Goal: Task Accomplishment & Management: Manage account settings

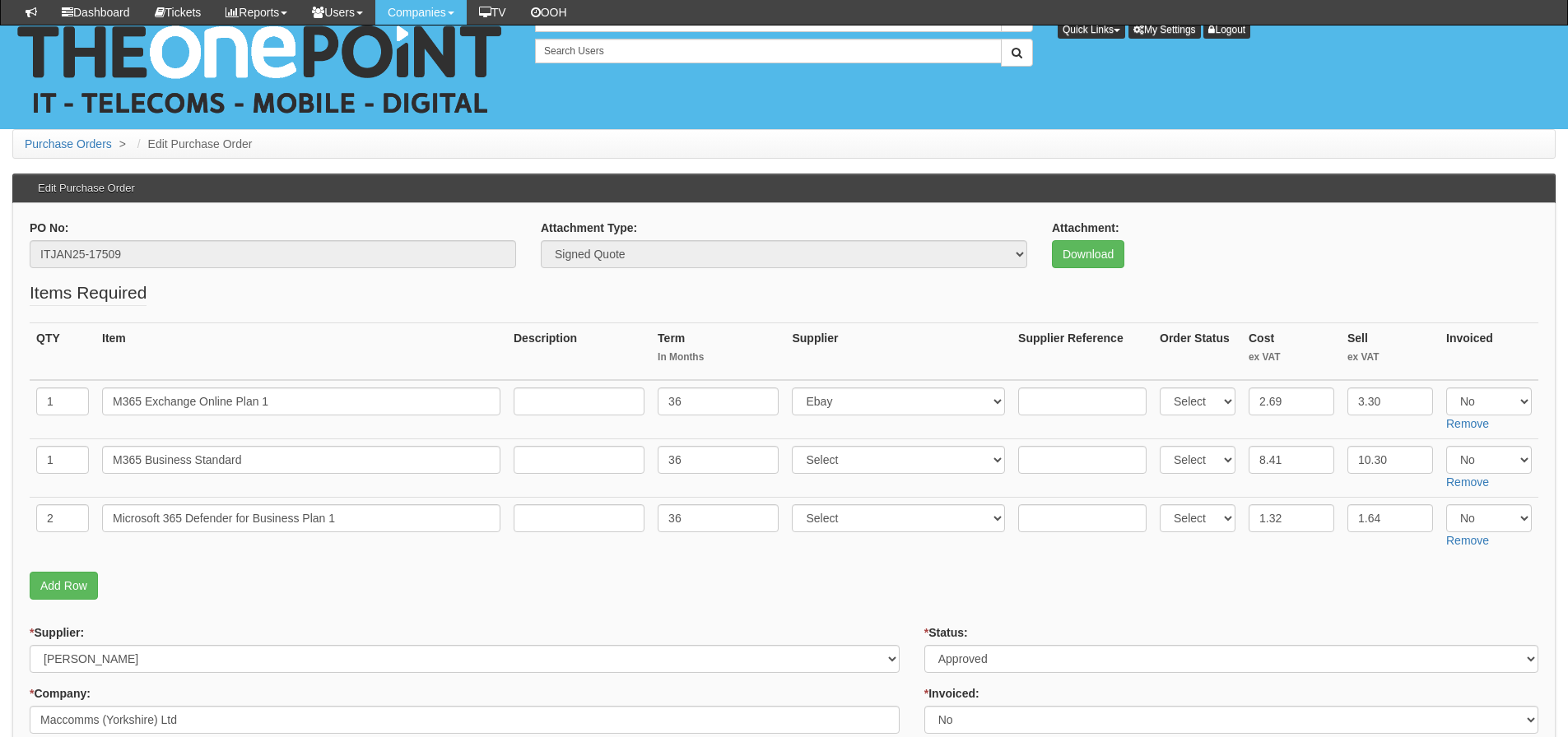
scroll to position [576, 0]
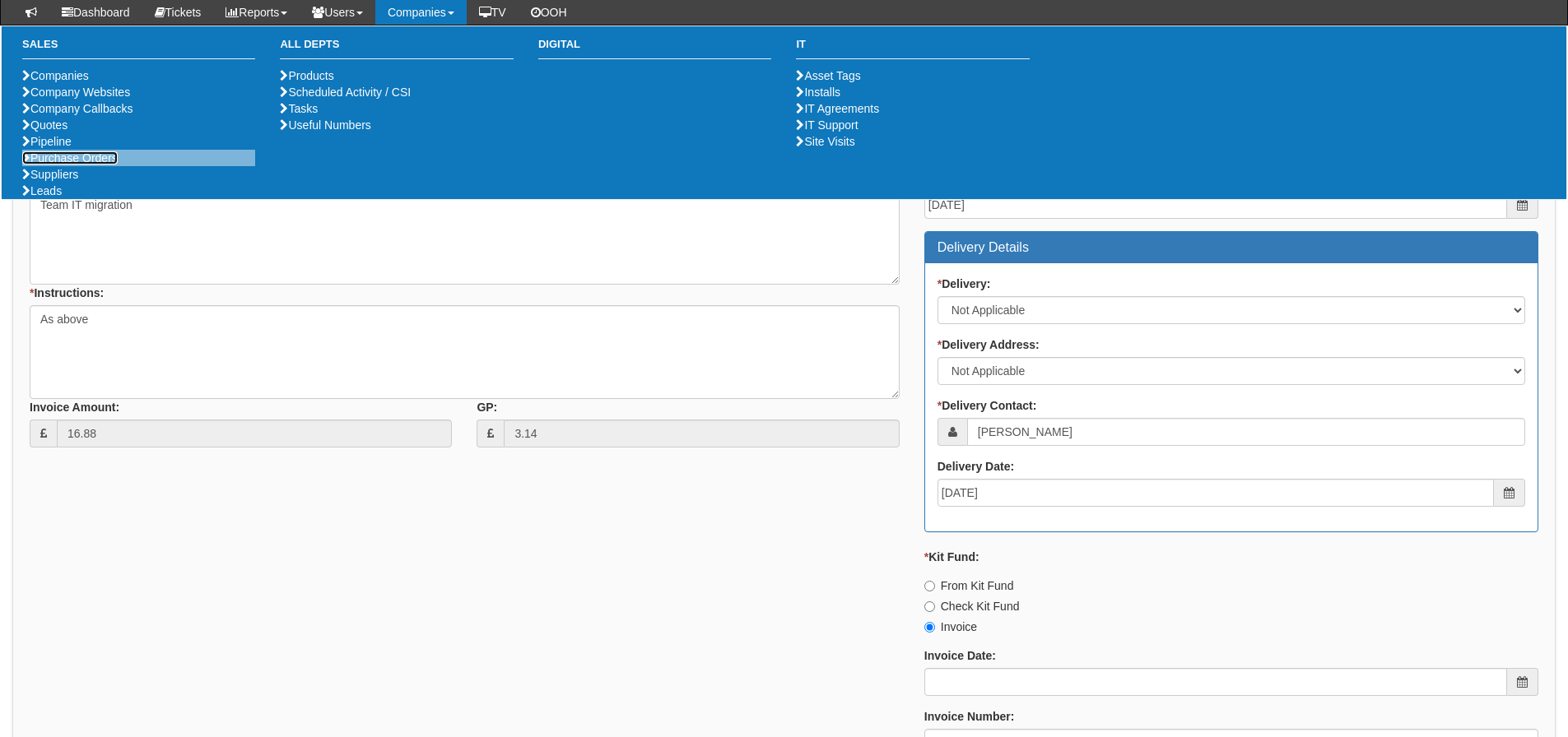
click at [72, 165] on link "Purchase Orders" at bounding box center [70, 157] width 95 height 13
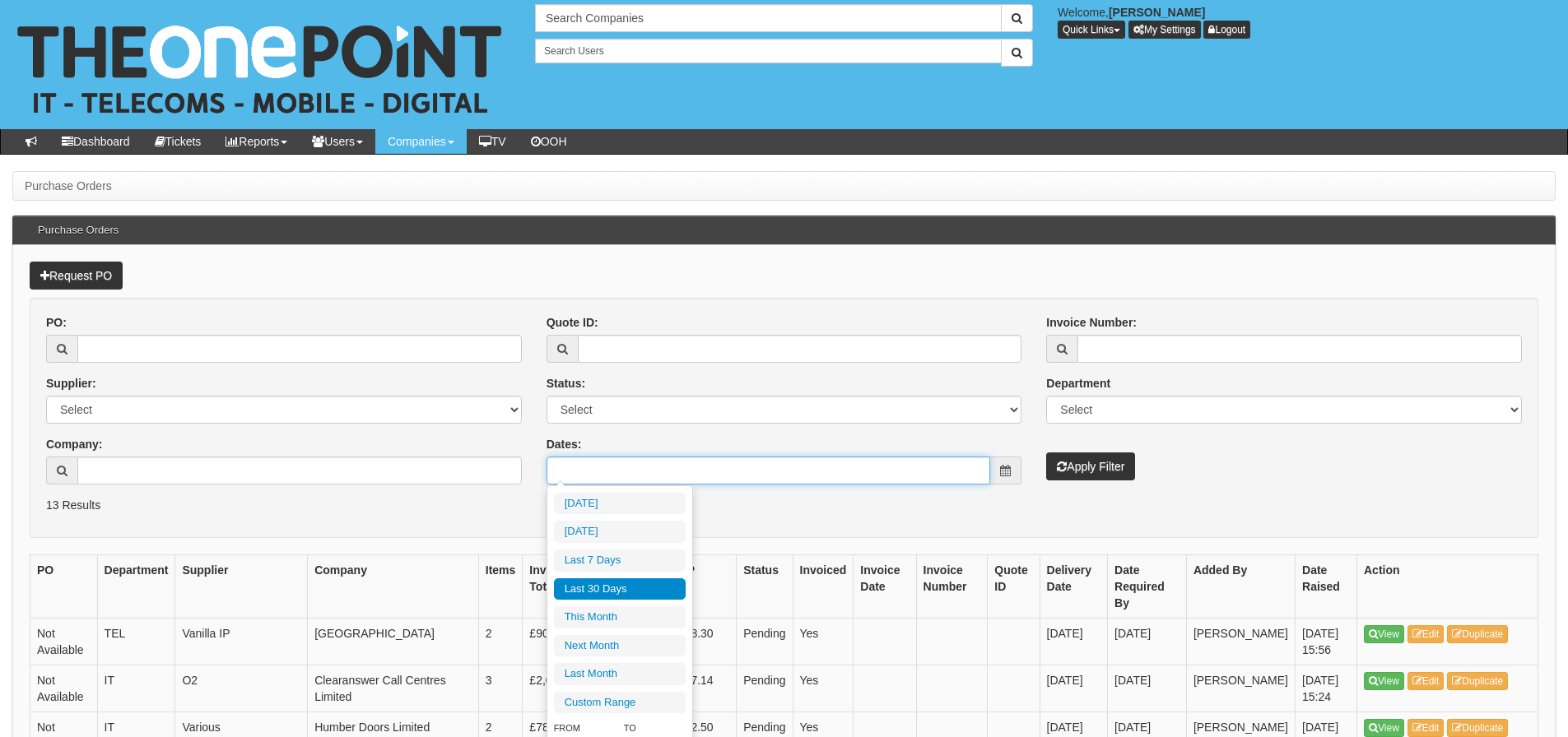
click at [688, 465] on input "Dates:" at bounding box center [769, 470] width 445 height 27
type input "2025-09-14"
type input "2025-09-09"
type input "[DATE]"
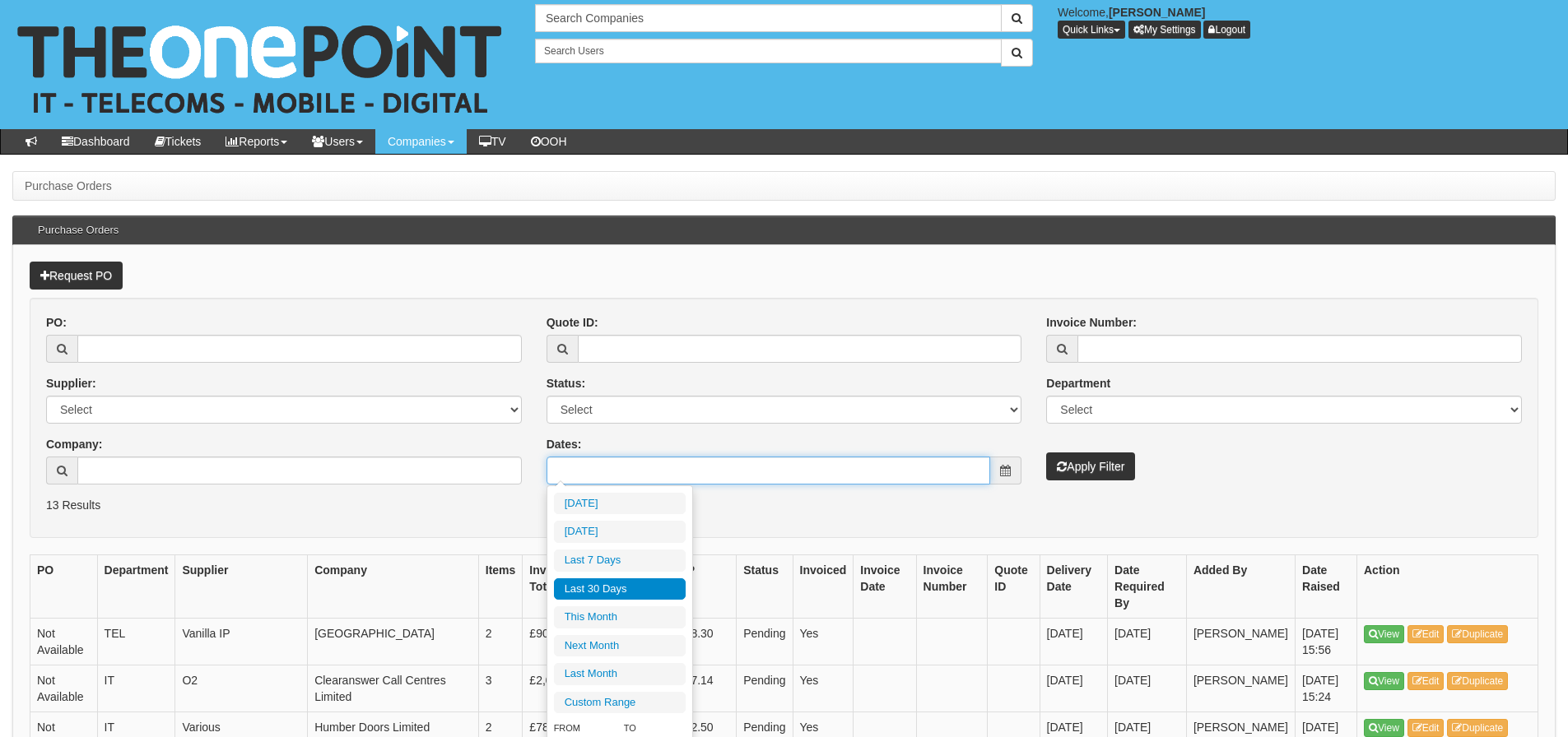
type input "[DATE]"
click at [628, 588] on li "Last 30 Days" at bounding box center [620, 589] width 132 height 23
type input "2025-08-17 - 2025-09-15"
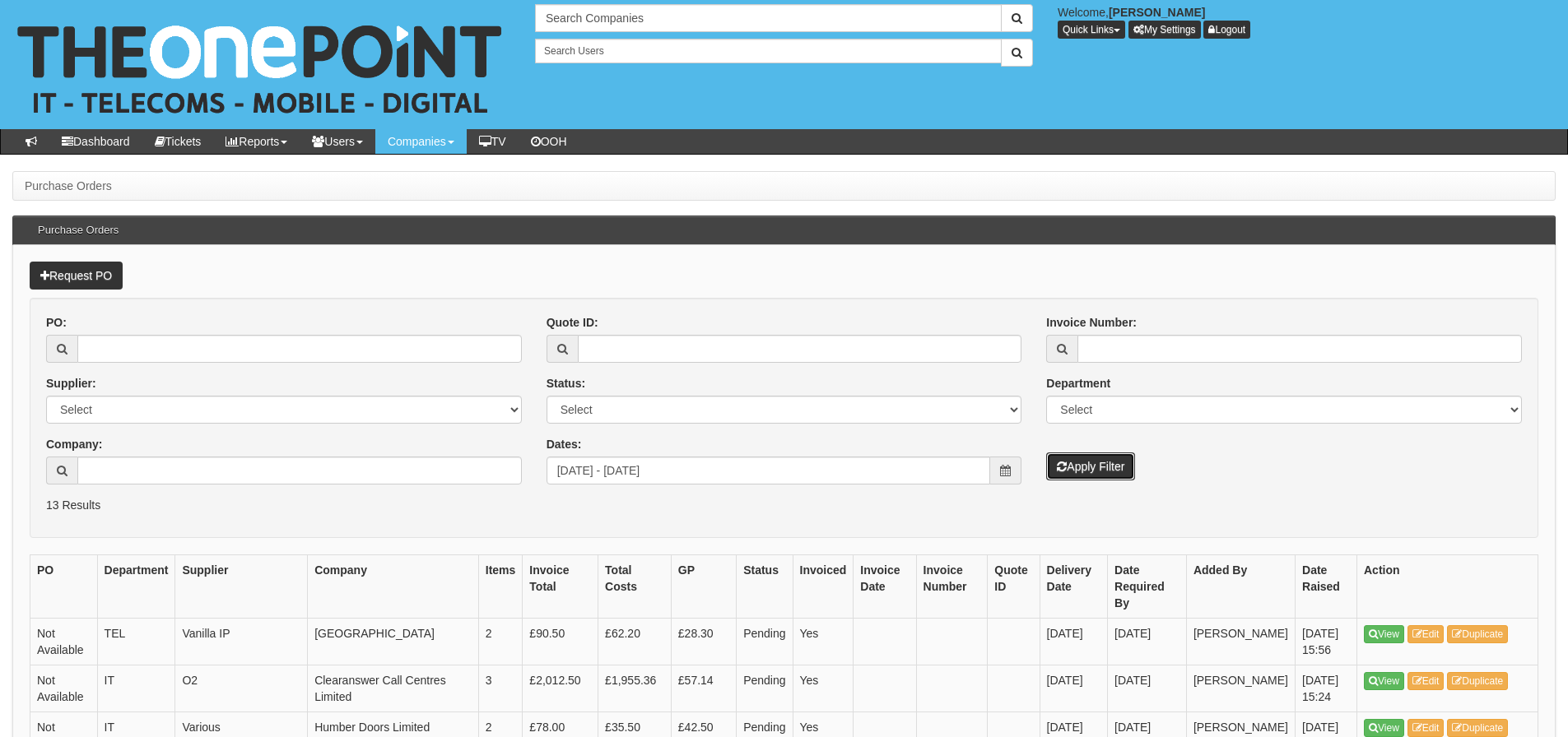
click at [1084, 458] on button "Apply Filter" at bounding box center [1090, 466] width 89 height 27
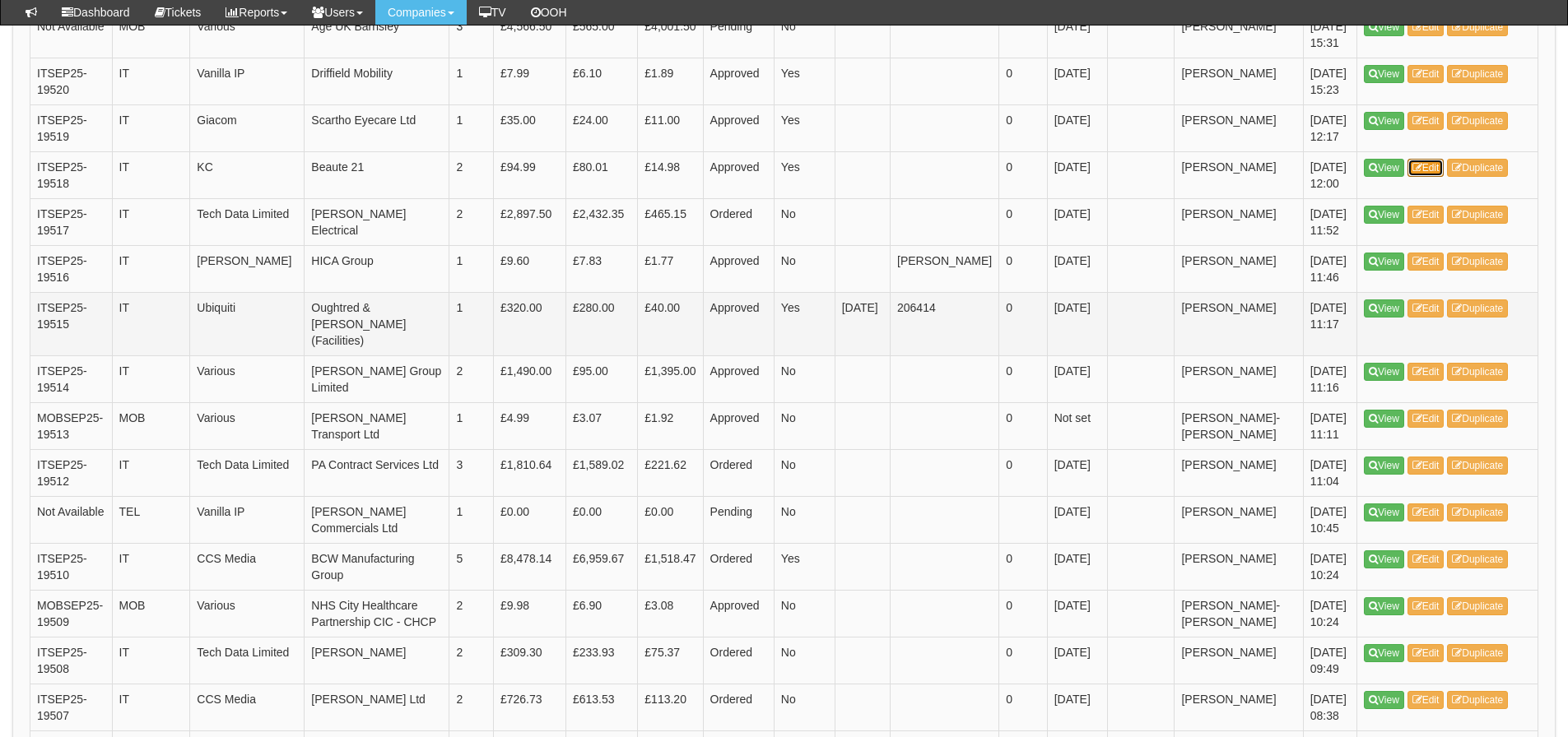
scroll to position [905, 0]
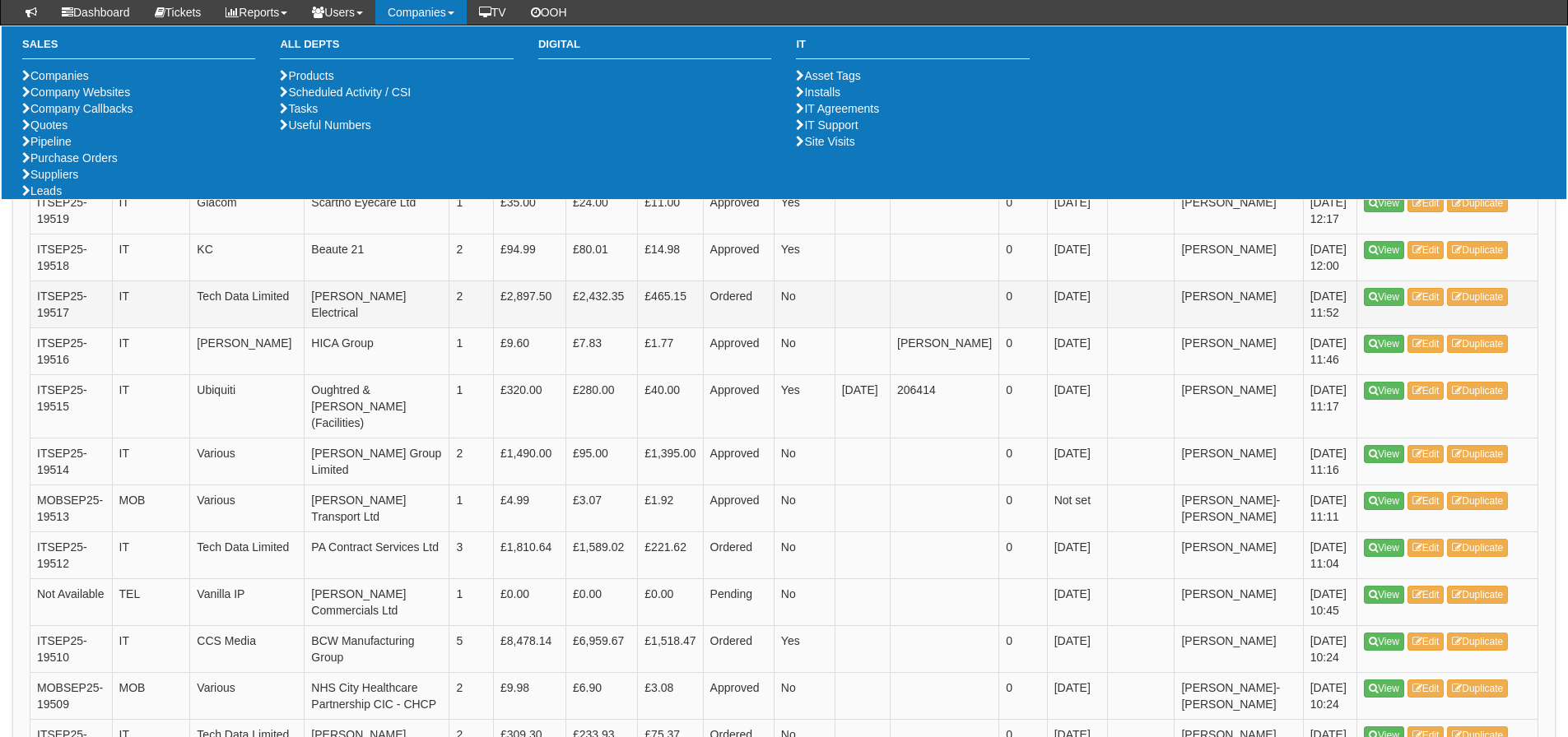
click at [999, 328] on td "0" at bounding box center [1022, 304] width 48 height 47
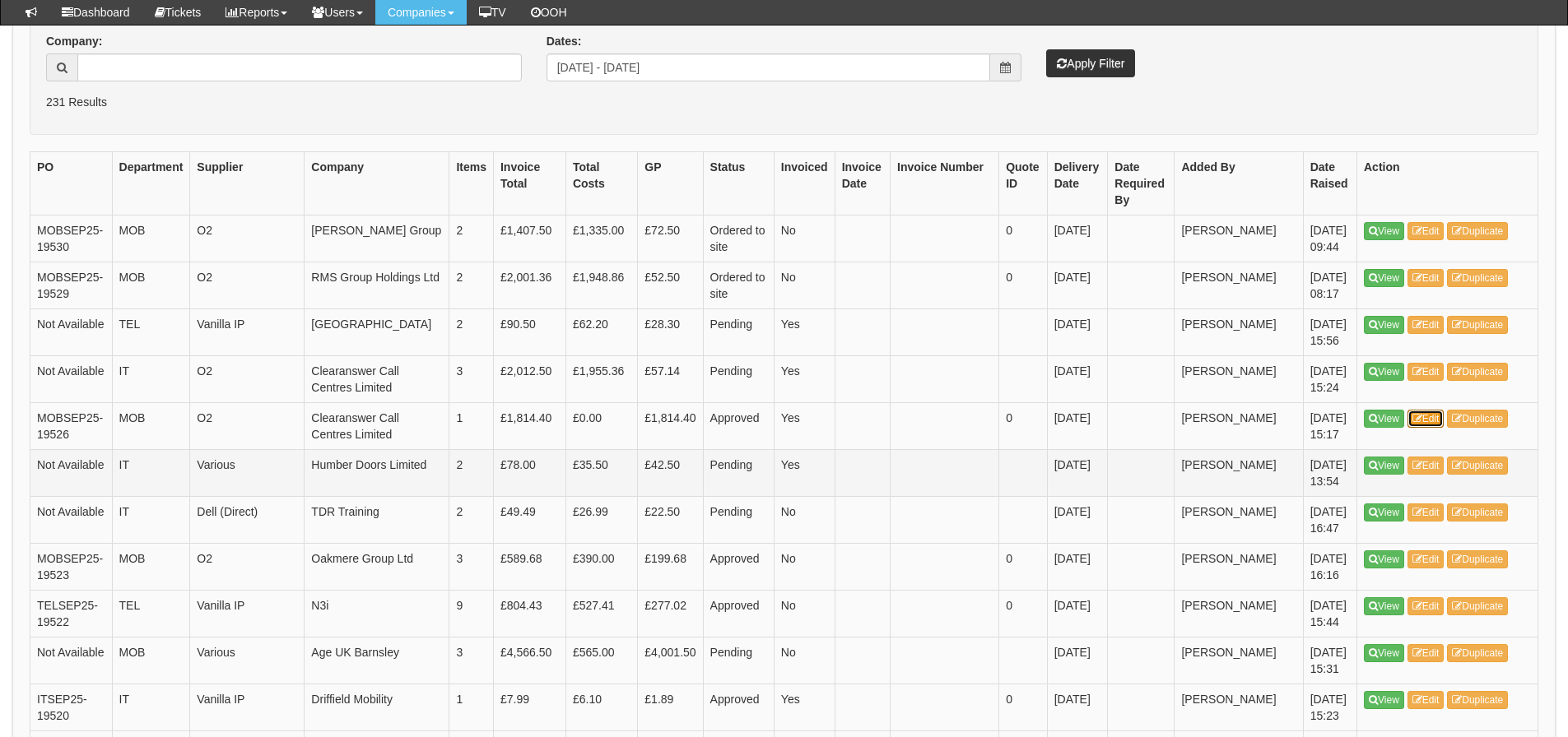
scroll to position [329, 0]
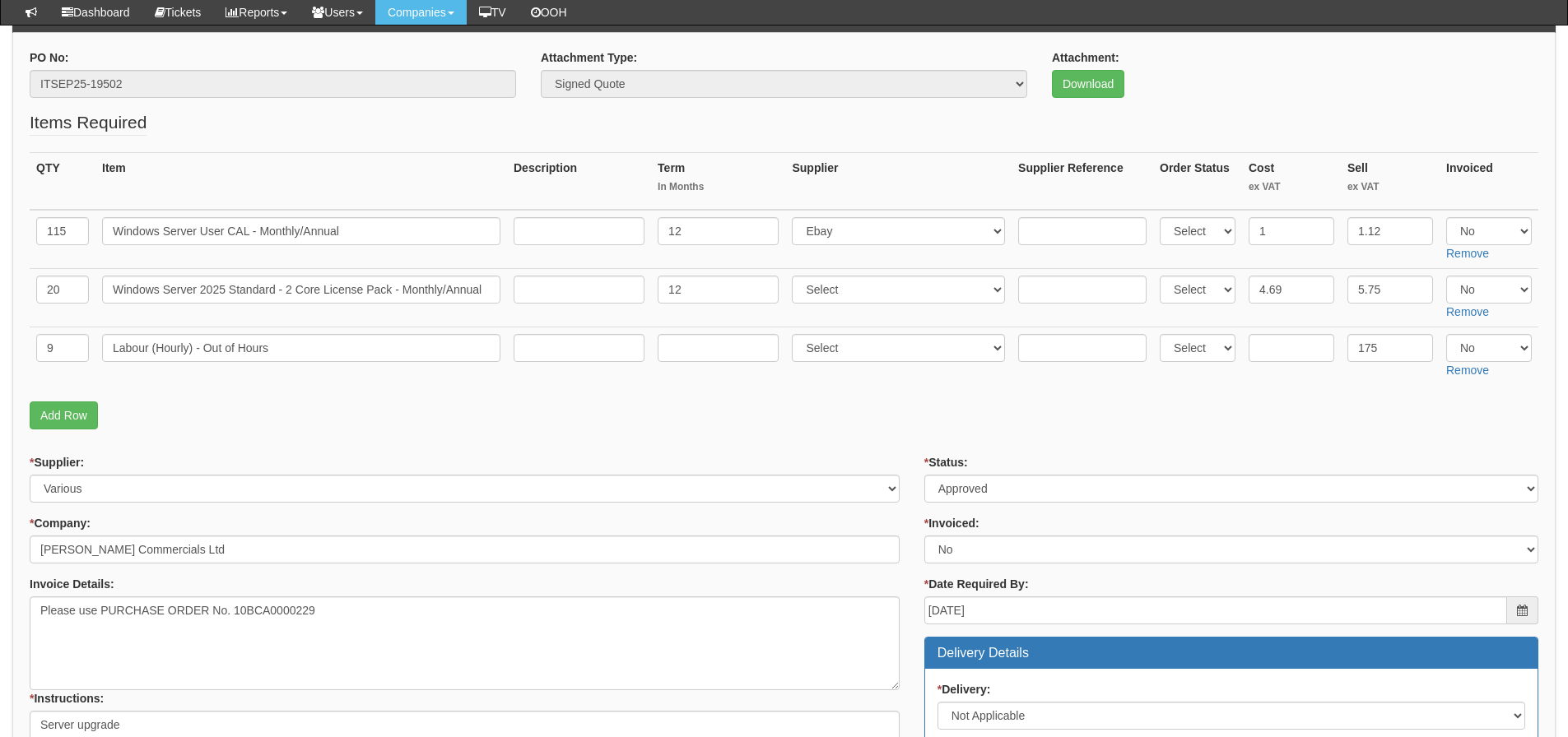
scroll to position [411, 0]
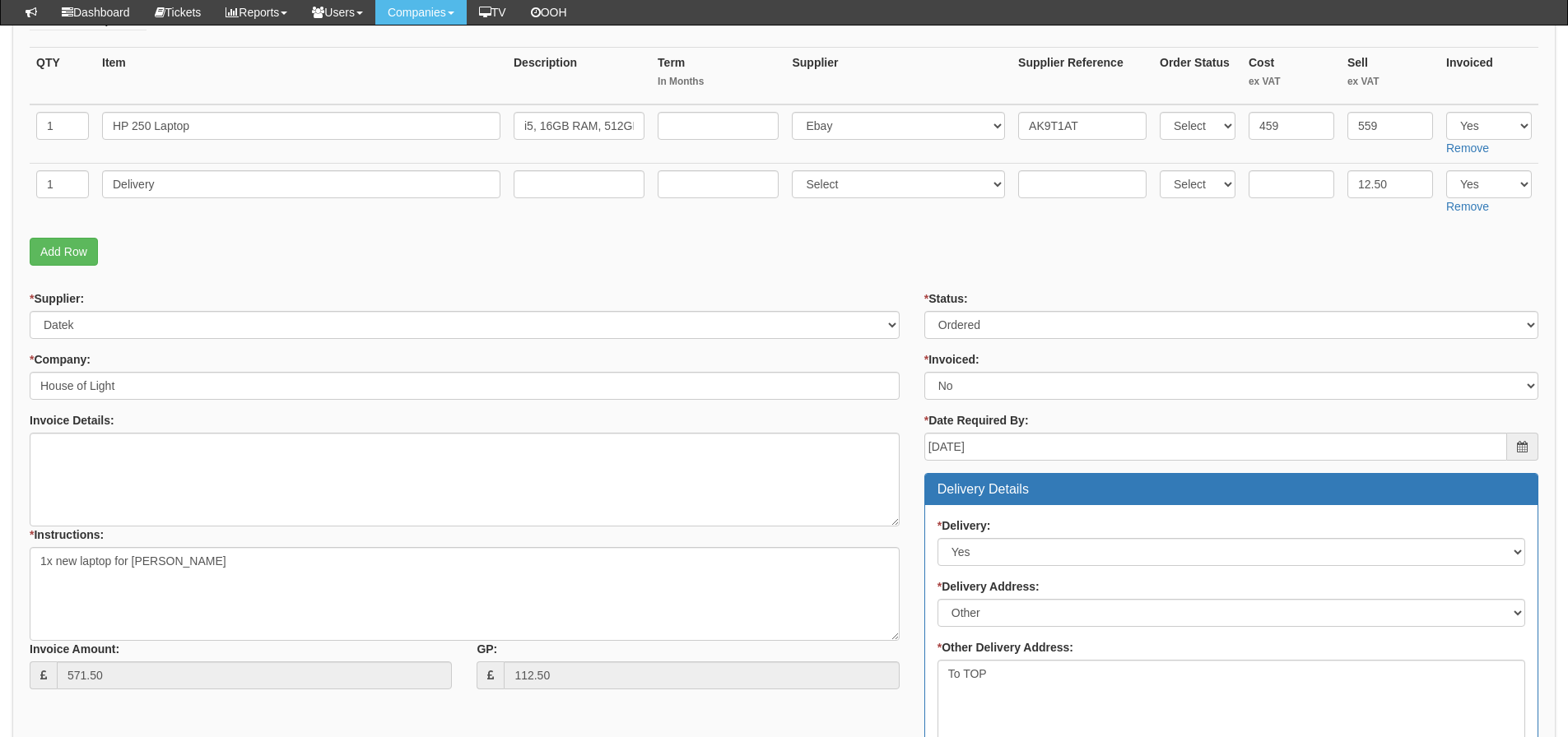
scroll to position [246, 0]
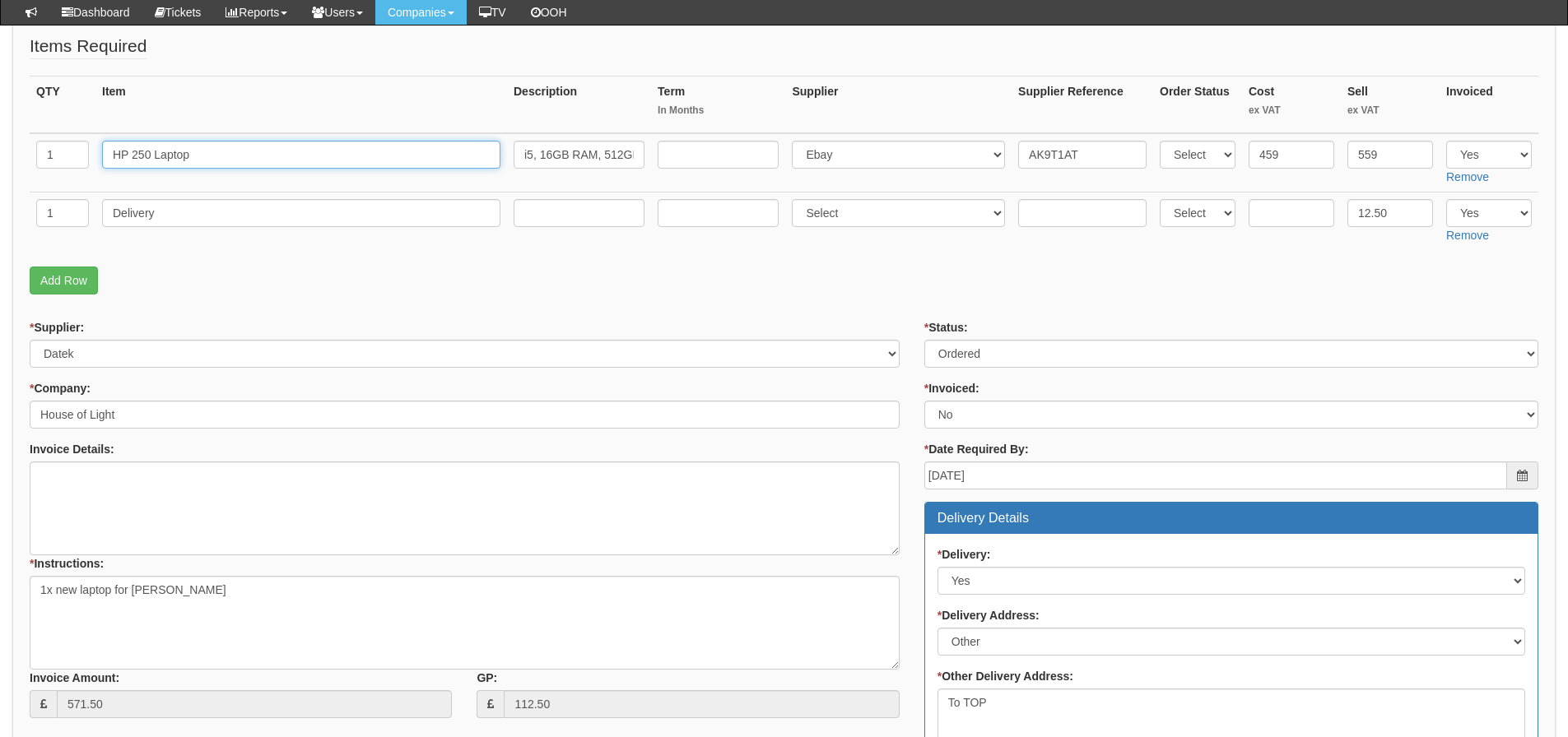
drag, startPoint x: 238, startPoint y: 153, endPoint x: -22, endPoint y: 159, distance: 260.1
click at [0, 159] on html "× Send Email × Add Appointment × Create Ticket × Create Proactive Activity × Ad…" at bounding box center [784, 616] width 1568 height 1725
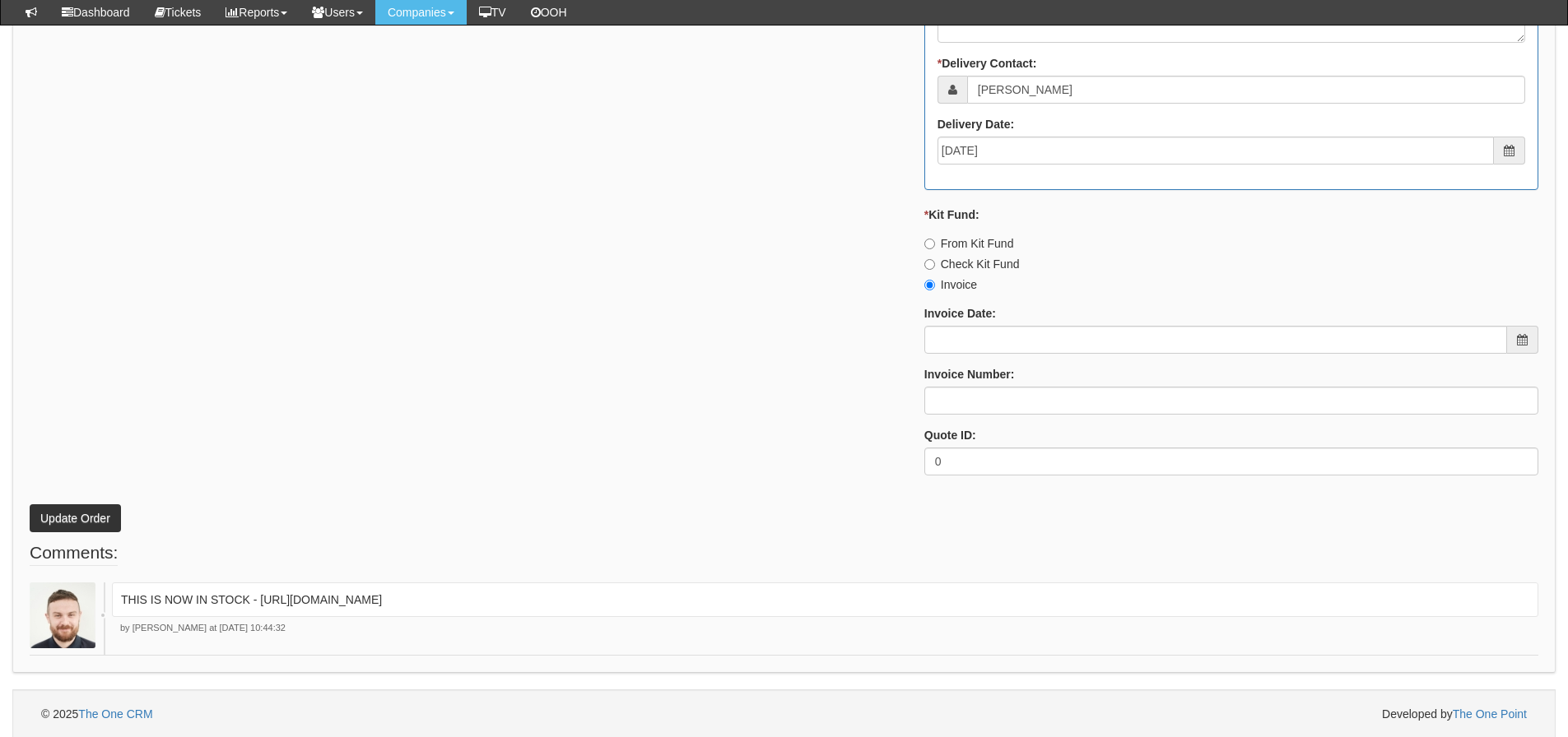
scroll to position [987, 0]
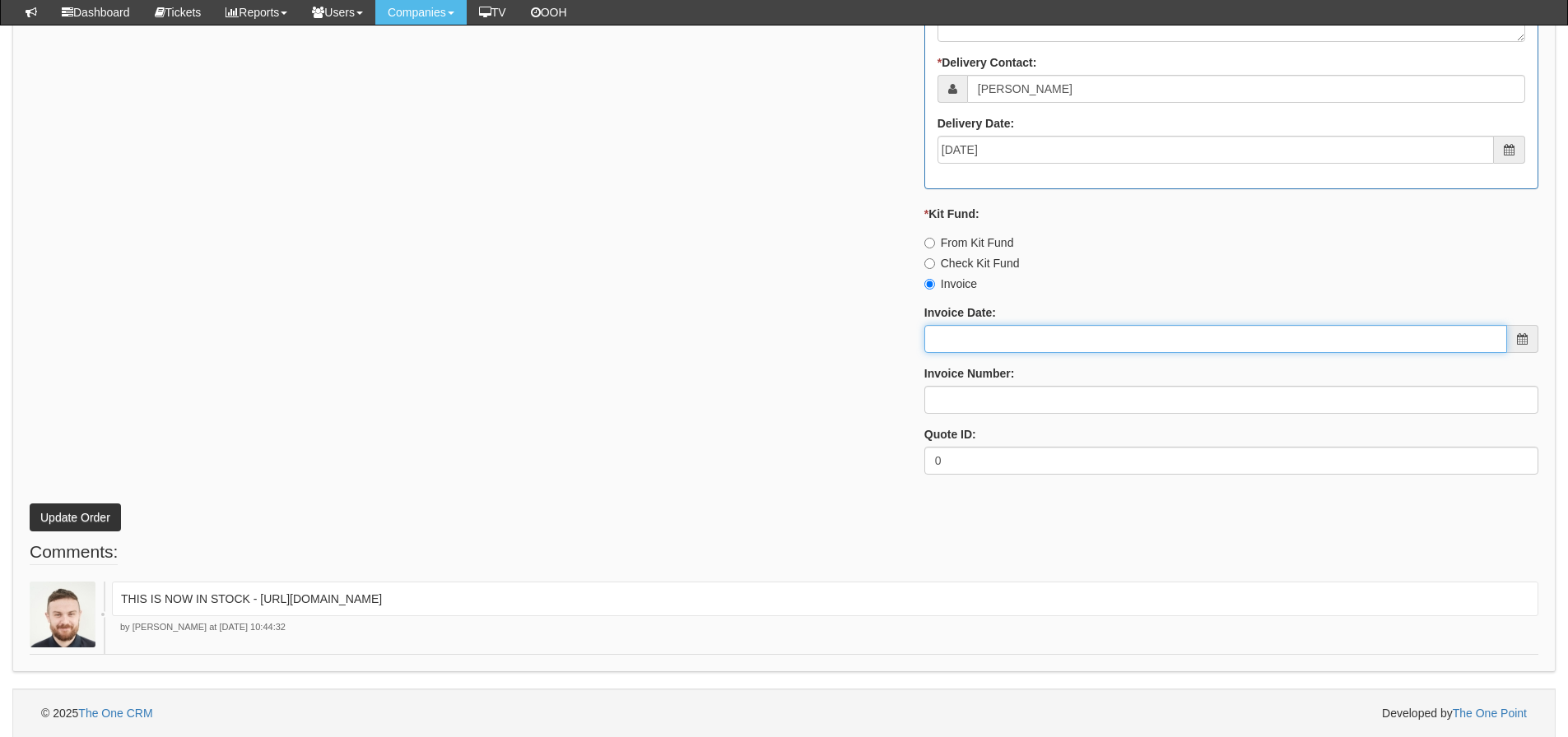
click at [1013, 342] on input "Invoice Date:" at bounding box center [1215, 339] width 582 height 27
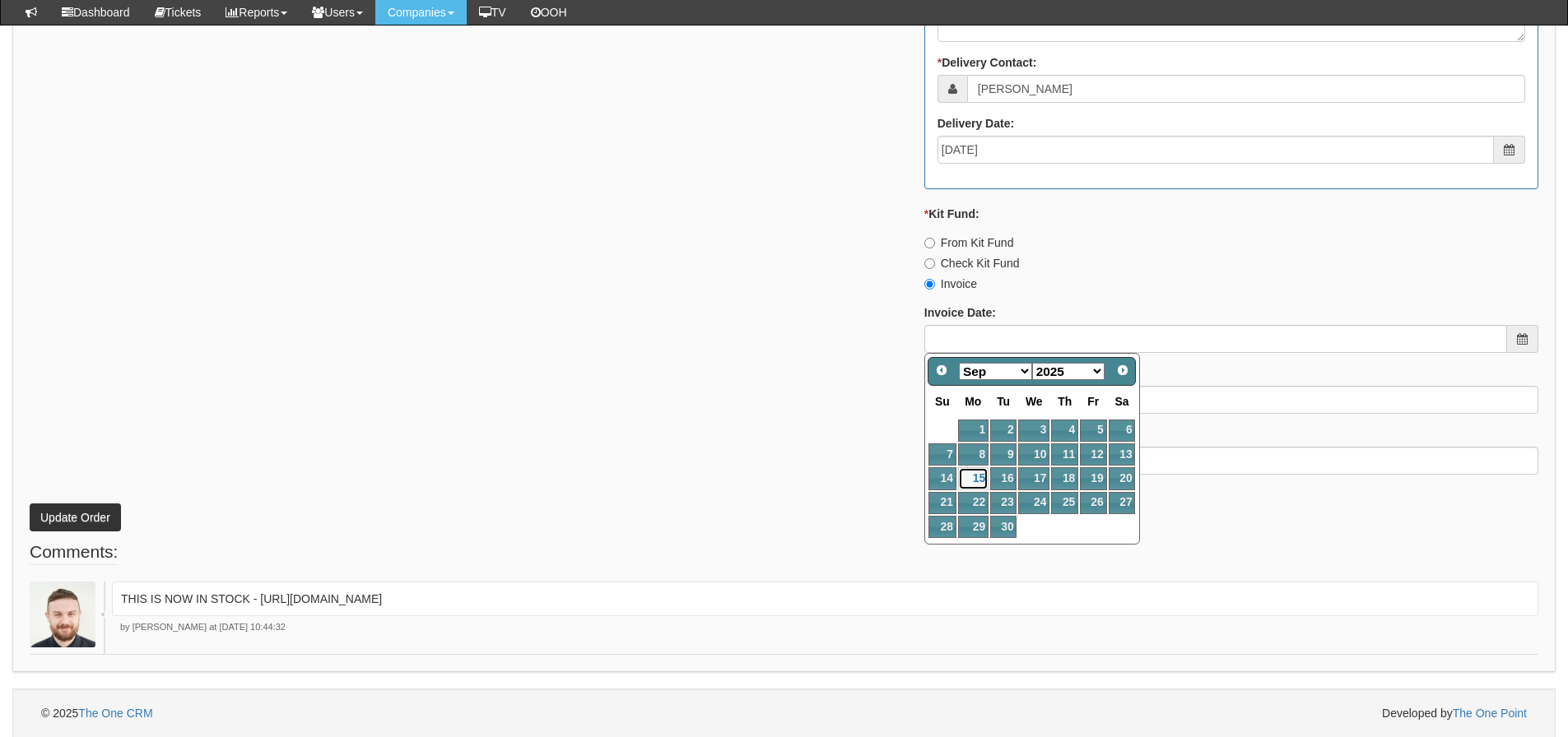
click at [984, 478] on link "15" at bounding box center [973, 478] width 30 height 23
type input "[DATE]"
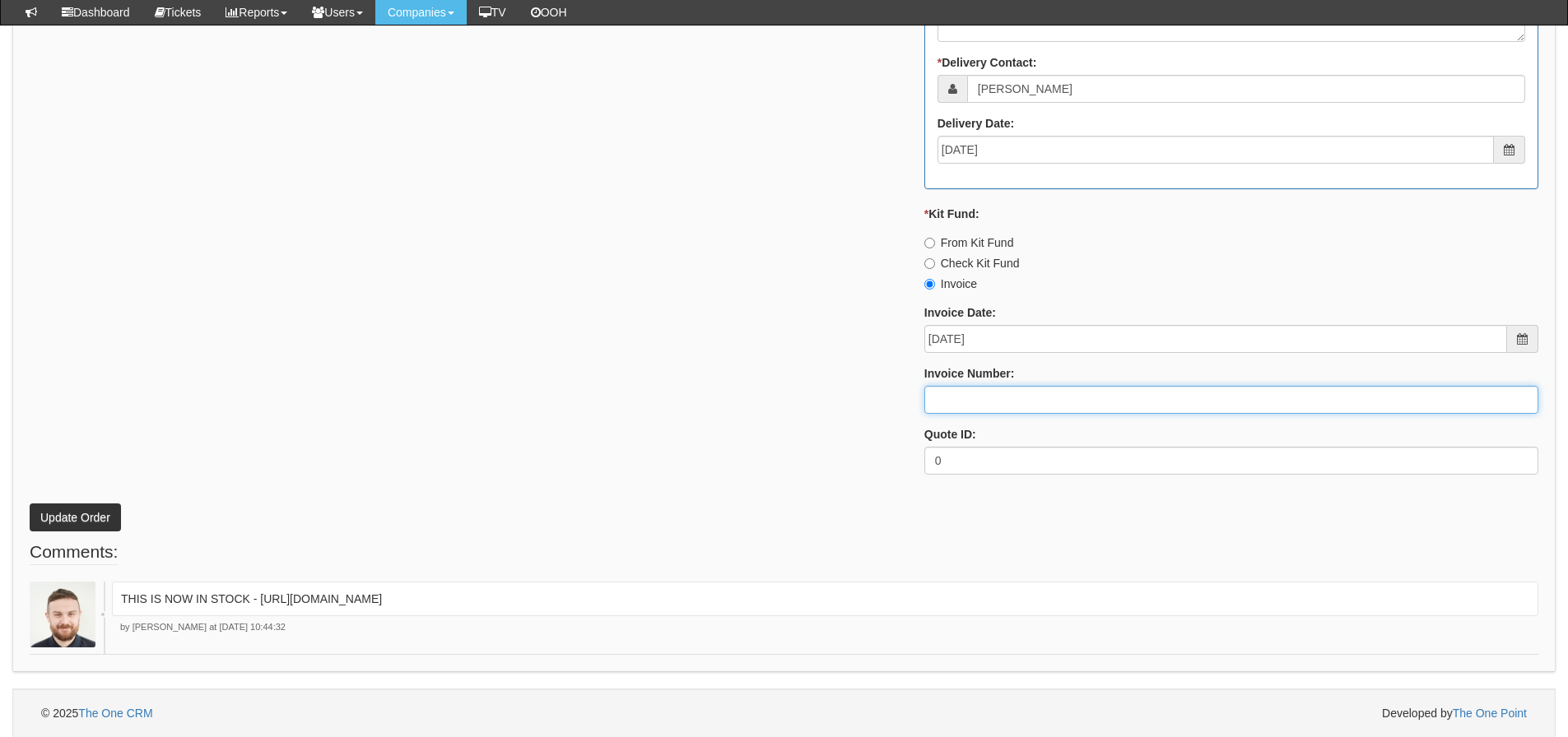
click at [968, 414] on input "Invoice Number:" at bounding box center [1230, 399] width 614 height 27
type input "206421"
click at [29, 503] on button "Update Order" at bounding box center [75, 517] width 91 height 27
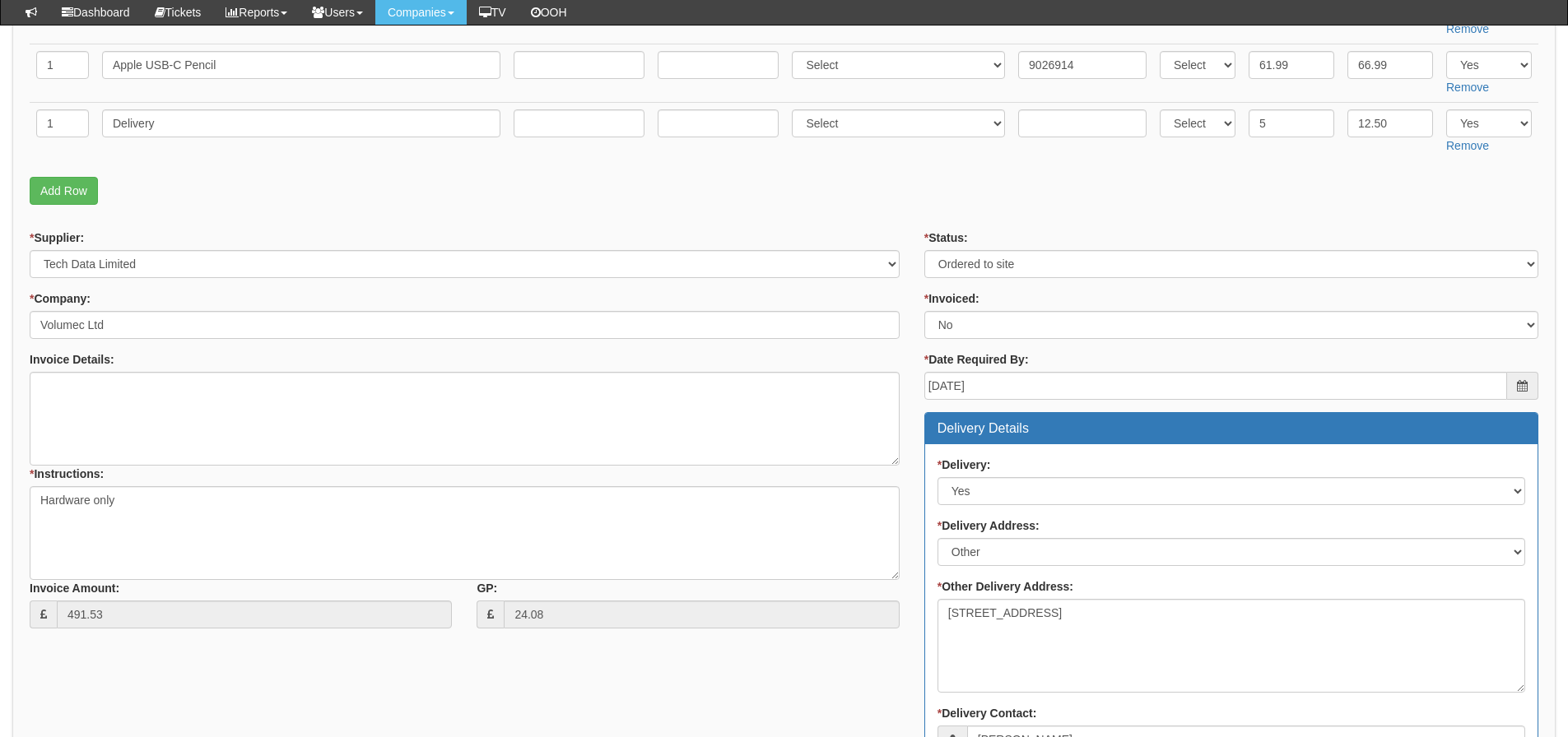
scroll to position [291, 0]
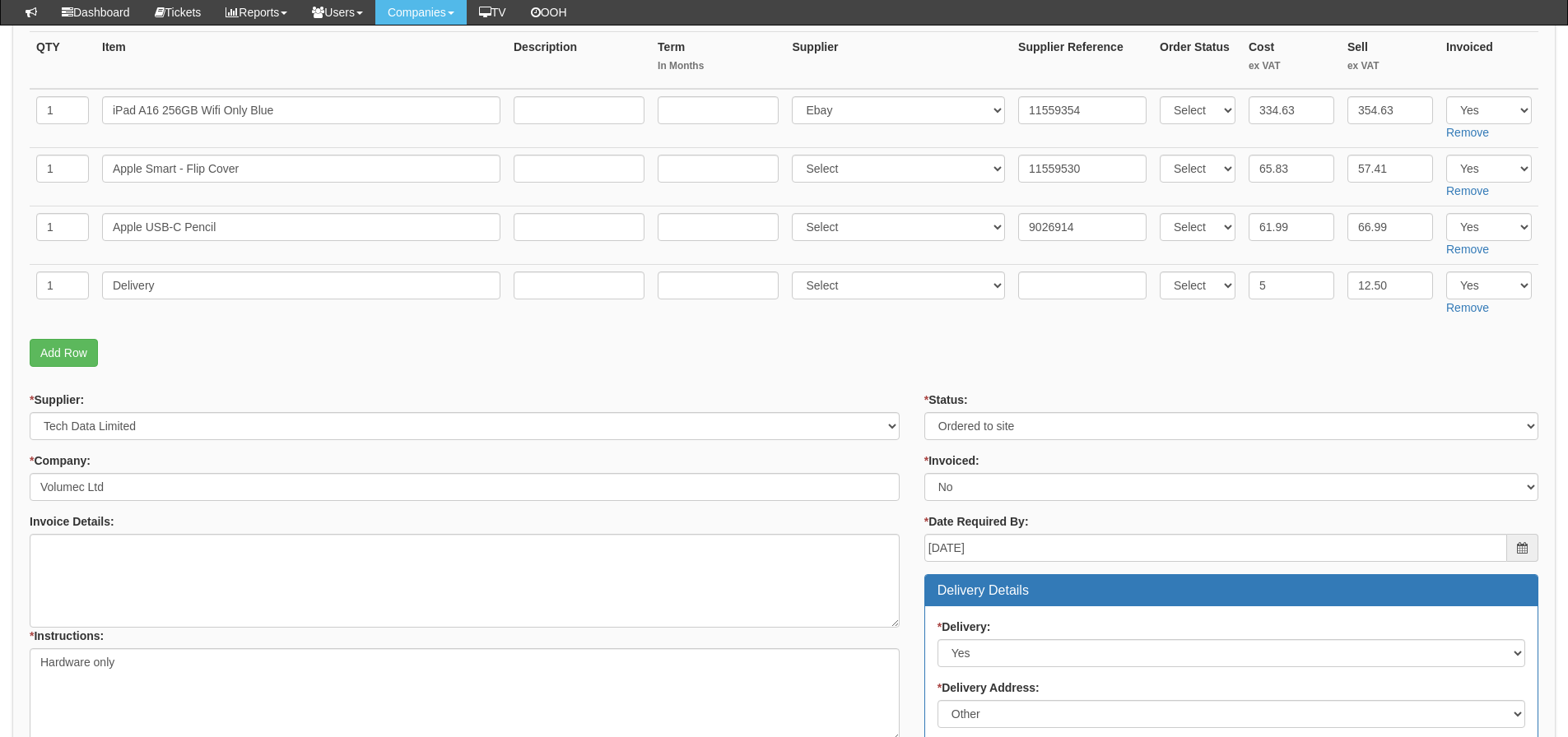
click at [364, 358] on p "Add Row" at bounding box center [784, 352] width 1508 height 27
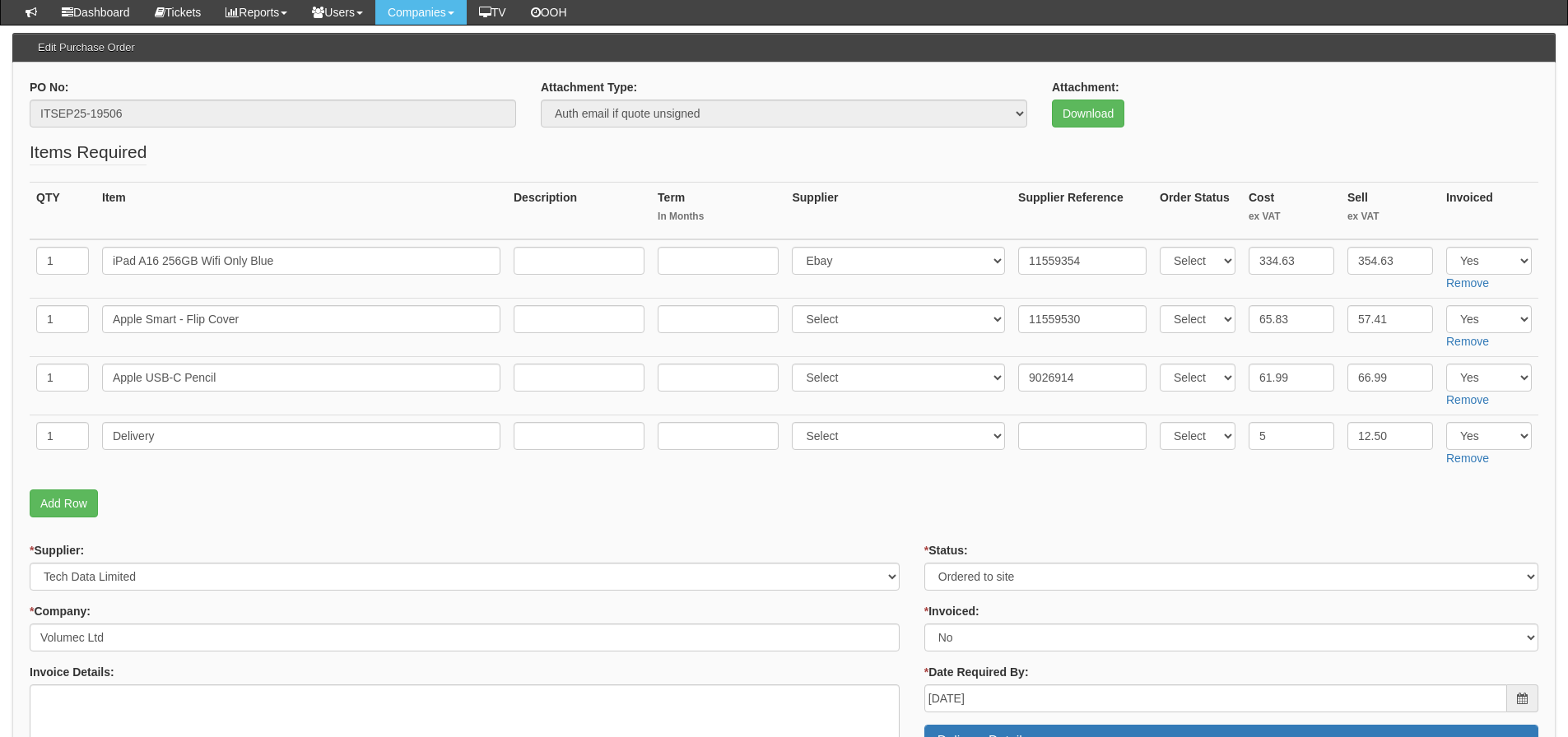
scroll to position [127, 0]
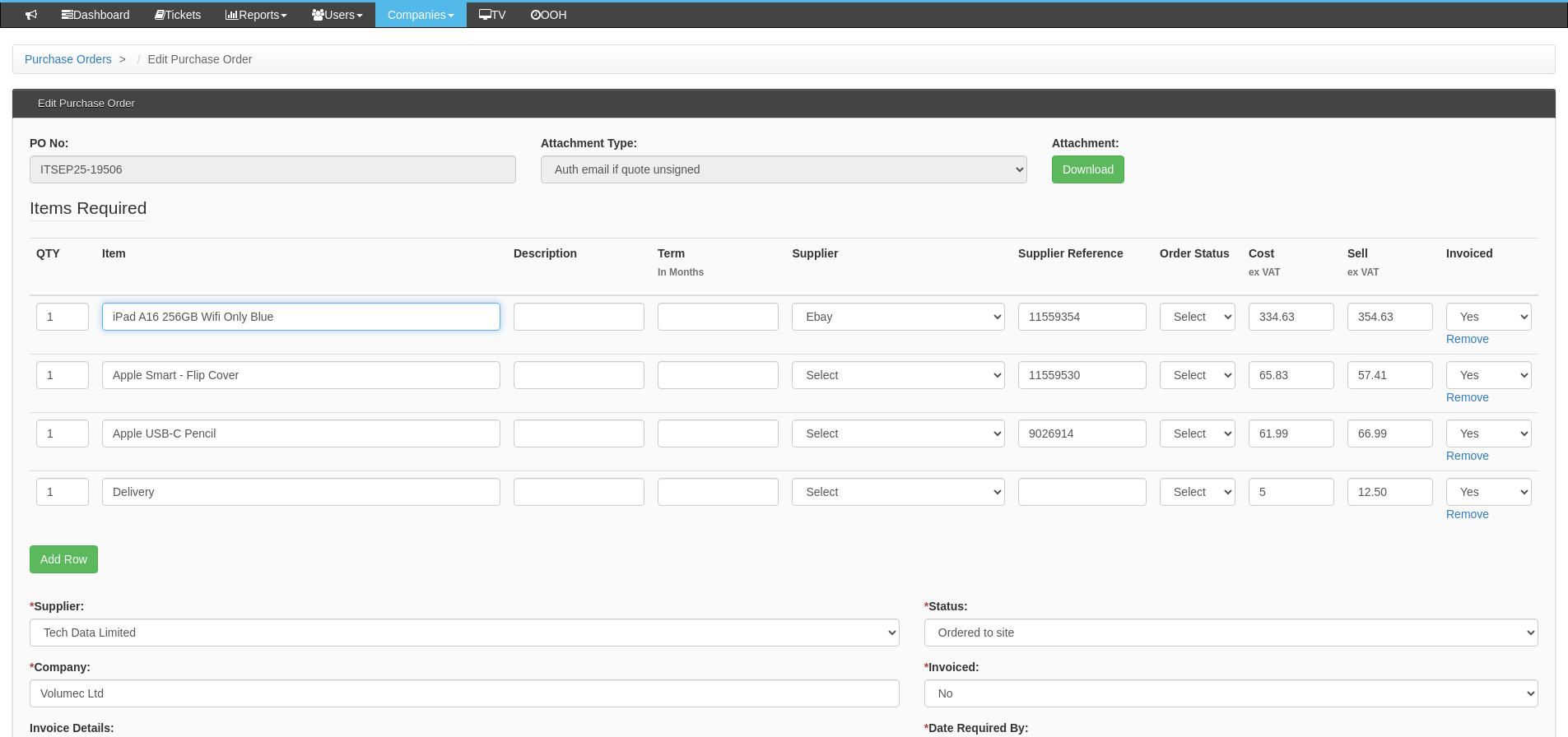
drag, startPoint x: 329, startPoint y: 311, endPoint x: 48, endPoint y: 323, distance: 281.3
click at [48, 323] on tr "1 iPad A16 256GB Wifi Only Blue Select 123 REG.co.uk 1Password 3 4Gon AA Jones …" at bounding box center [784, 325] width 1508 height 59
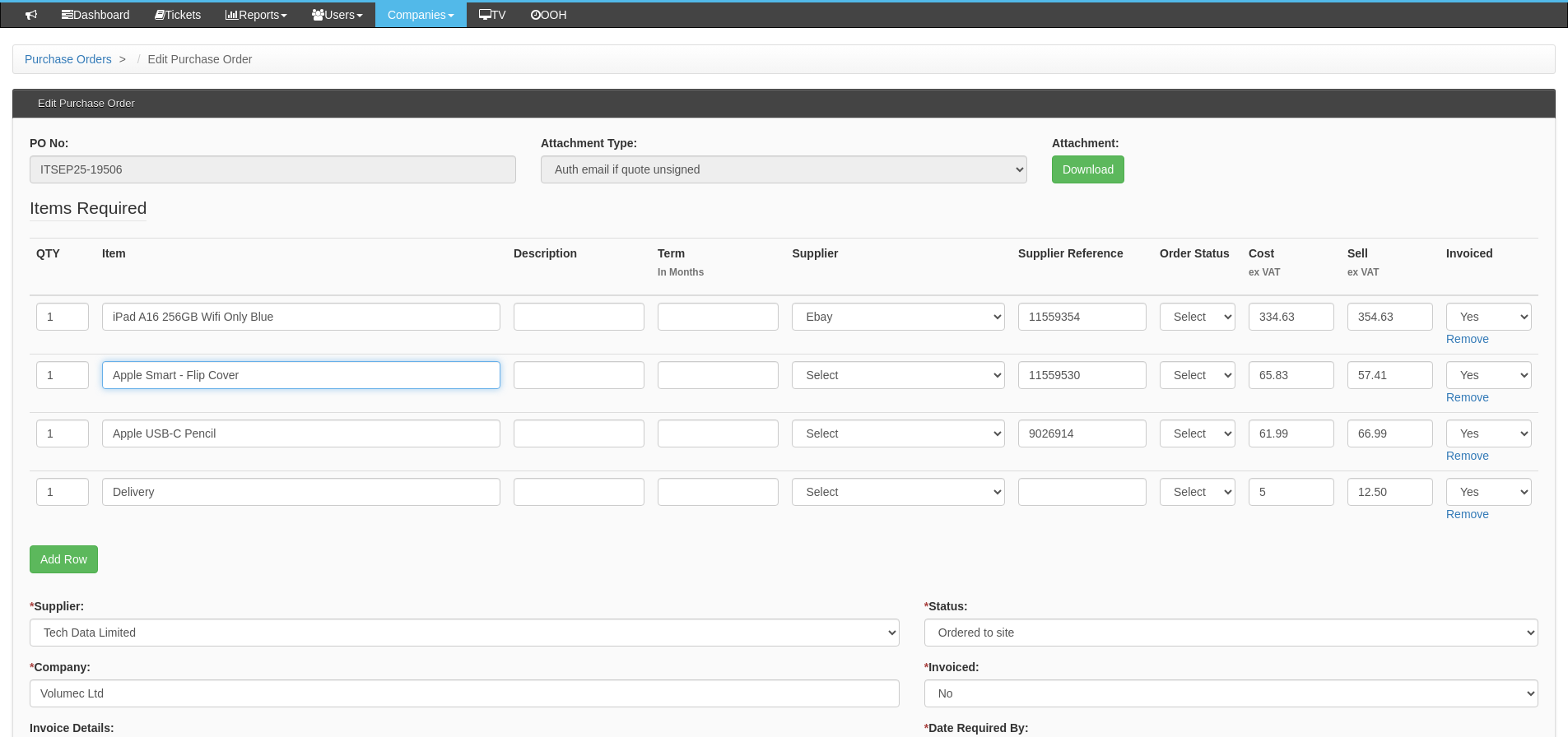
drag, startPoint x: 267, startPoint y: 384, endPoint x: -21, endPoint y: 384, distance: 288.0
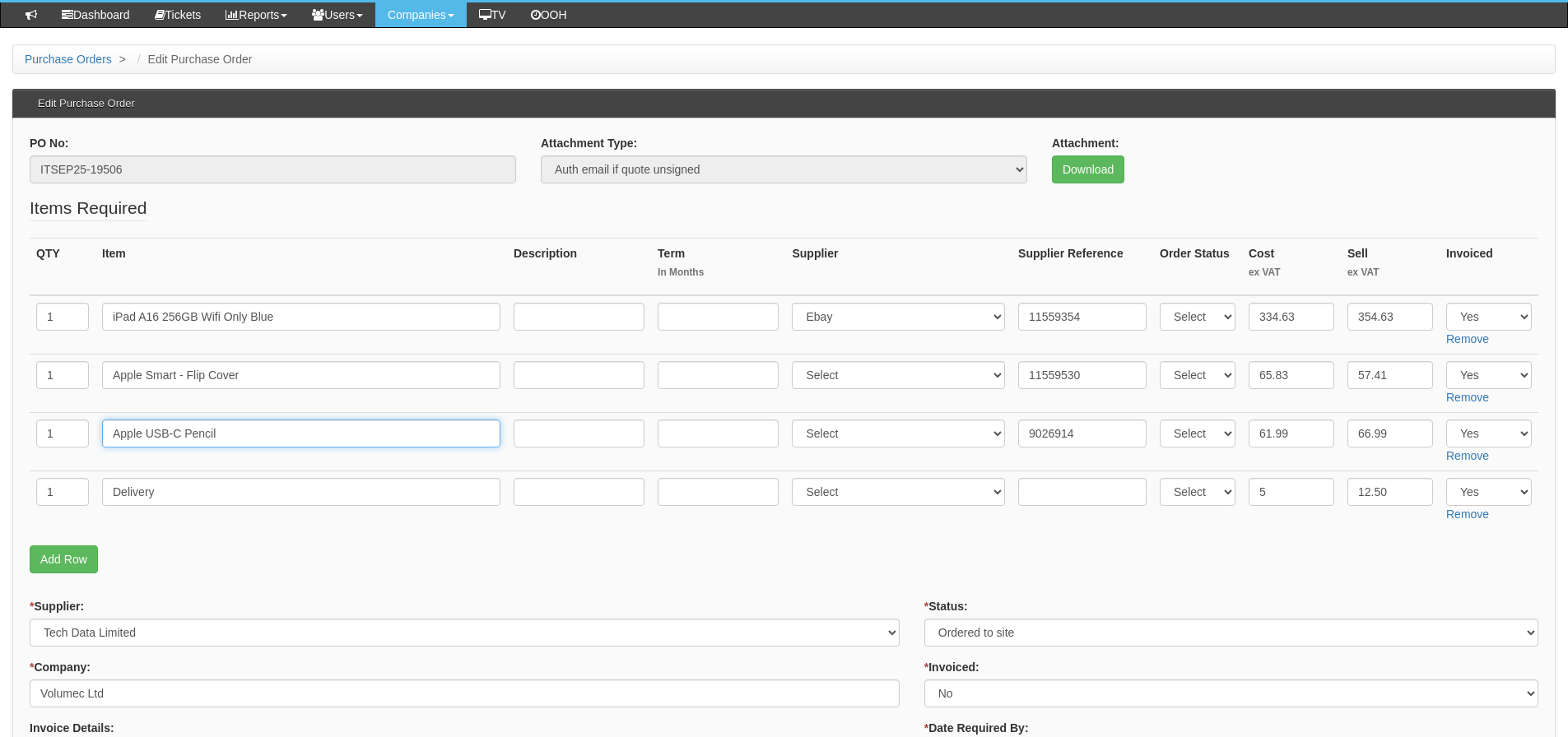
drag, startPoint x: 221, startPoint y: 430, endPoint x: 63, endPoint y: 429, distance: 158.0
click at [63, 429] on tr "1 Apple USB-C Pencil Select 123 REG.co.uk 1Password 3 4Gon AA Jones Electric Lt…" at bounding box center [784, 442] width 1508 height 59
drag, startPoint x: 158, startPoint y: 491, endPoint x: 6, endPoint y: 490, distance: 152.0
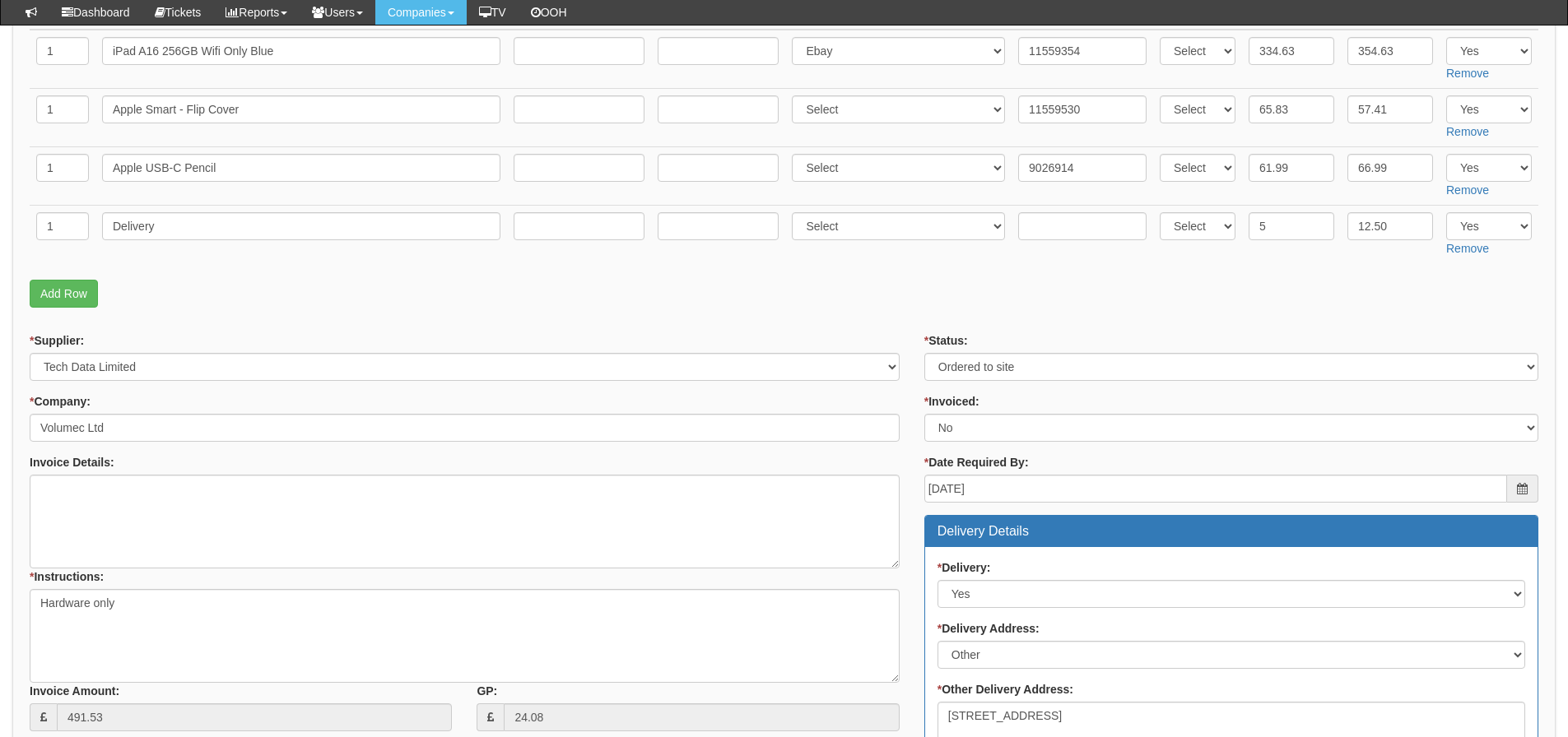
scroll to position [373, 0]
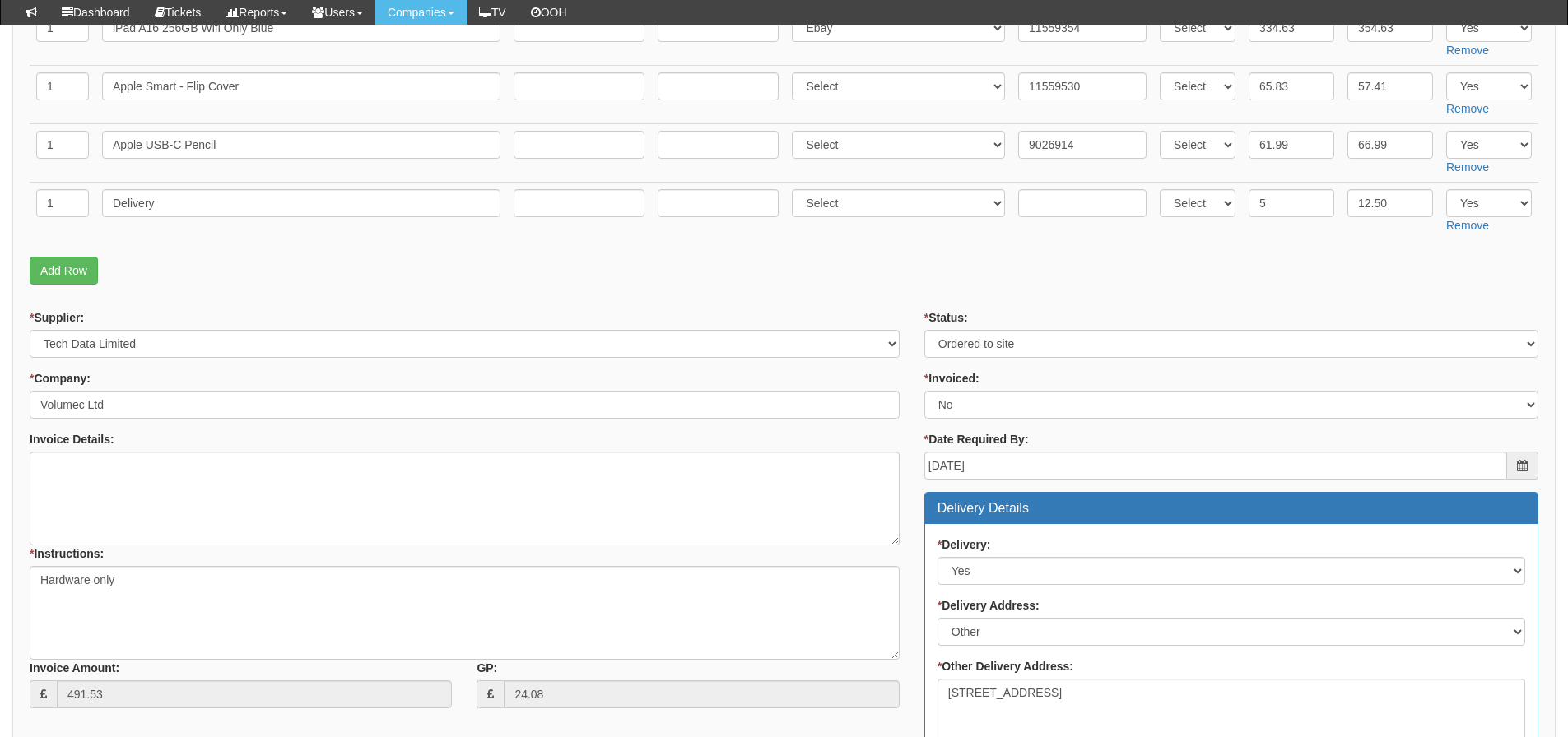
click at [1202, 252] on fieldset "Items Required QTY Item Description Term In Months Supplier Supplier Reference …" at bounding box center [784, 99] width 1508 height 386
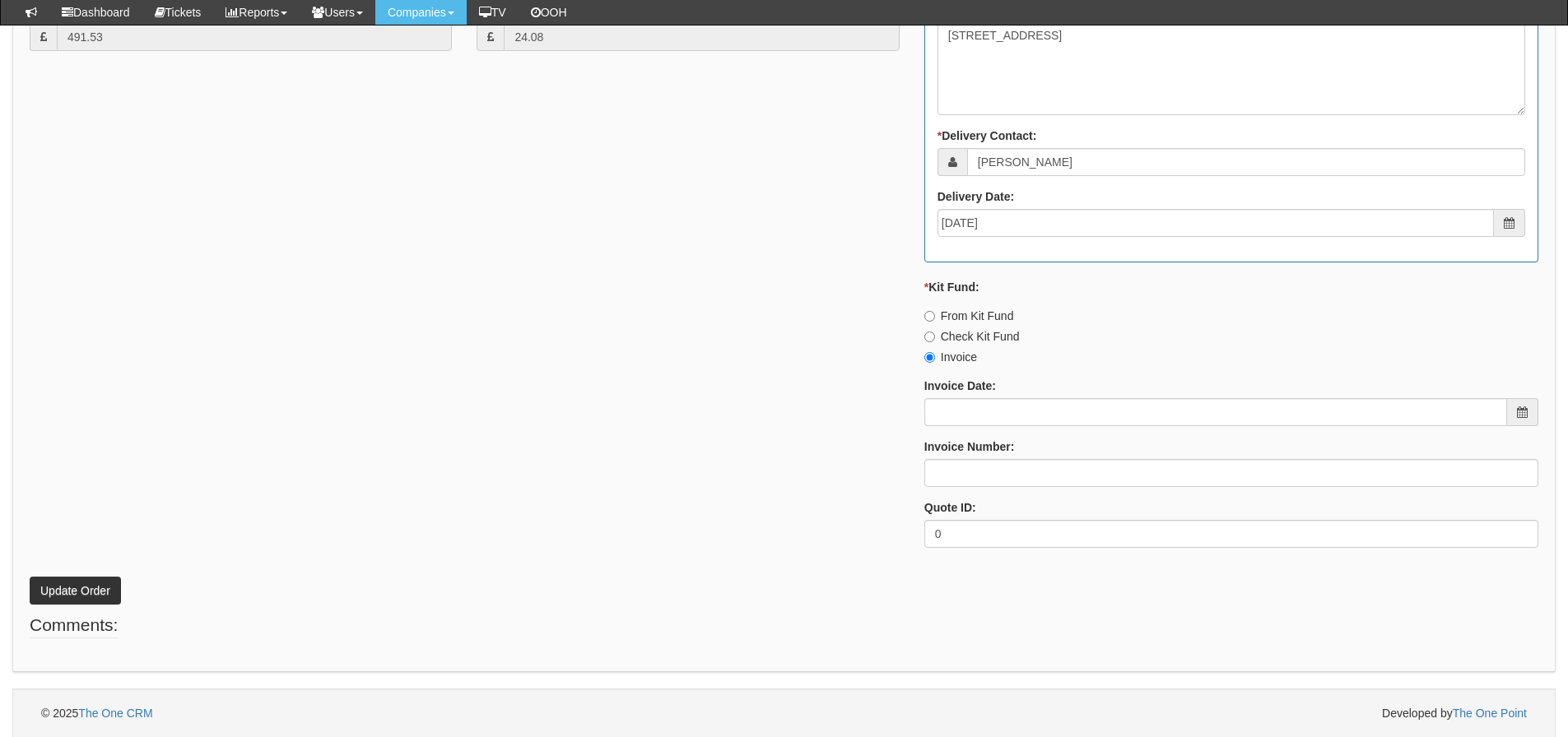
scroll to position [1031, 0]
click at [1012, 422] on input "Invoice Date:" at bounding box center [1215, 411] width 582 height 27
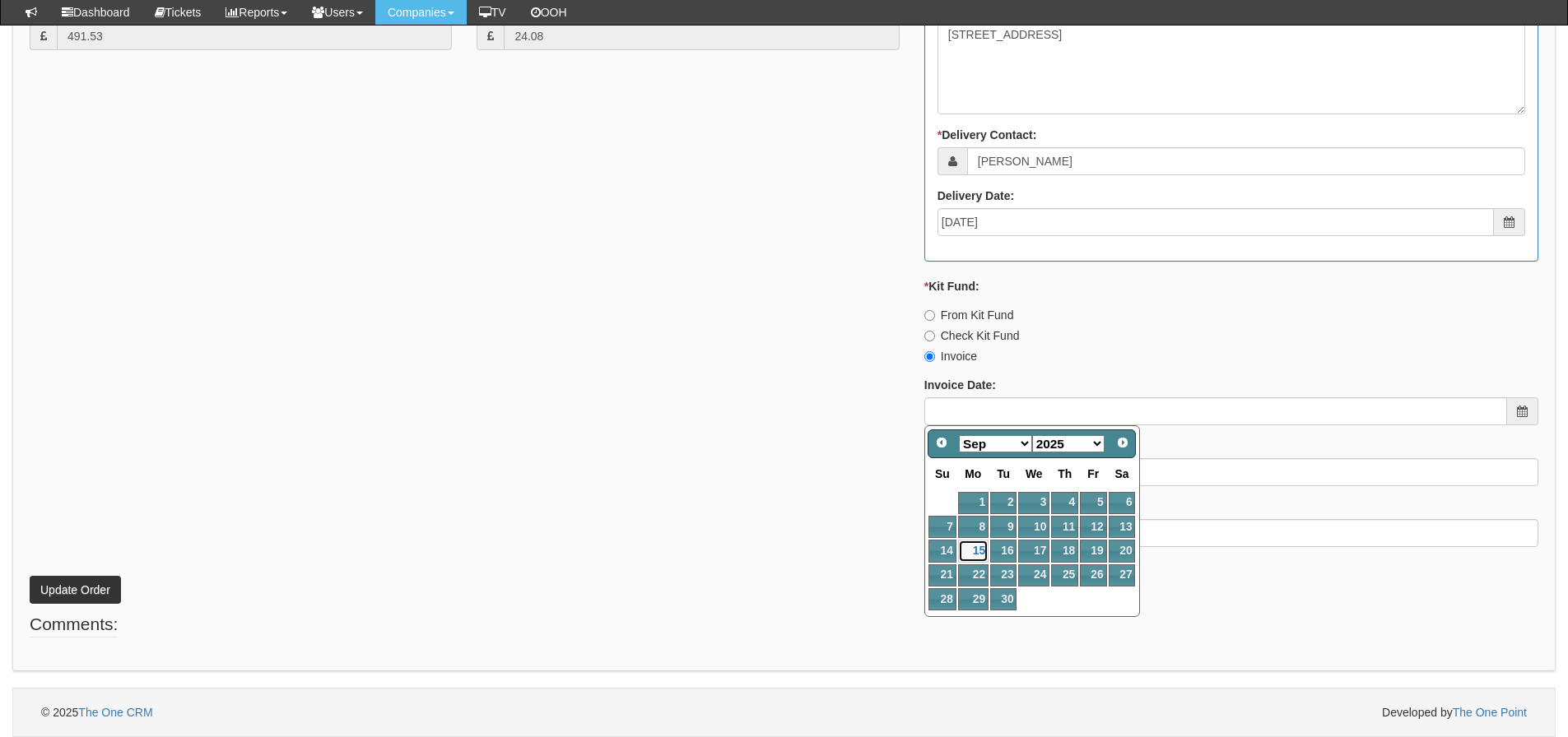
click at [969, 558] on link "15" at bounding box center [973, 551] width 30 height 23
type input "[DATE]"
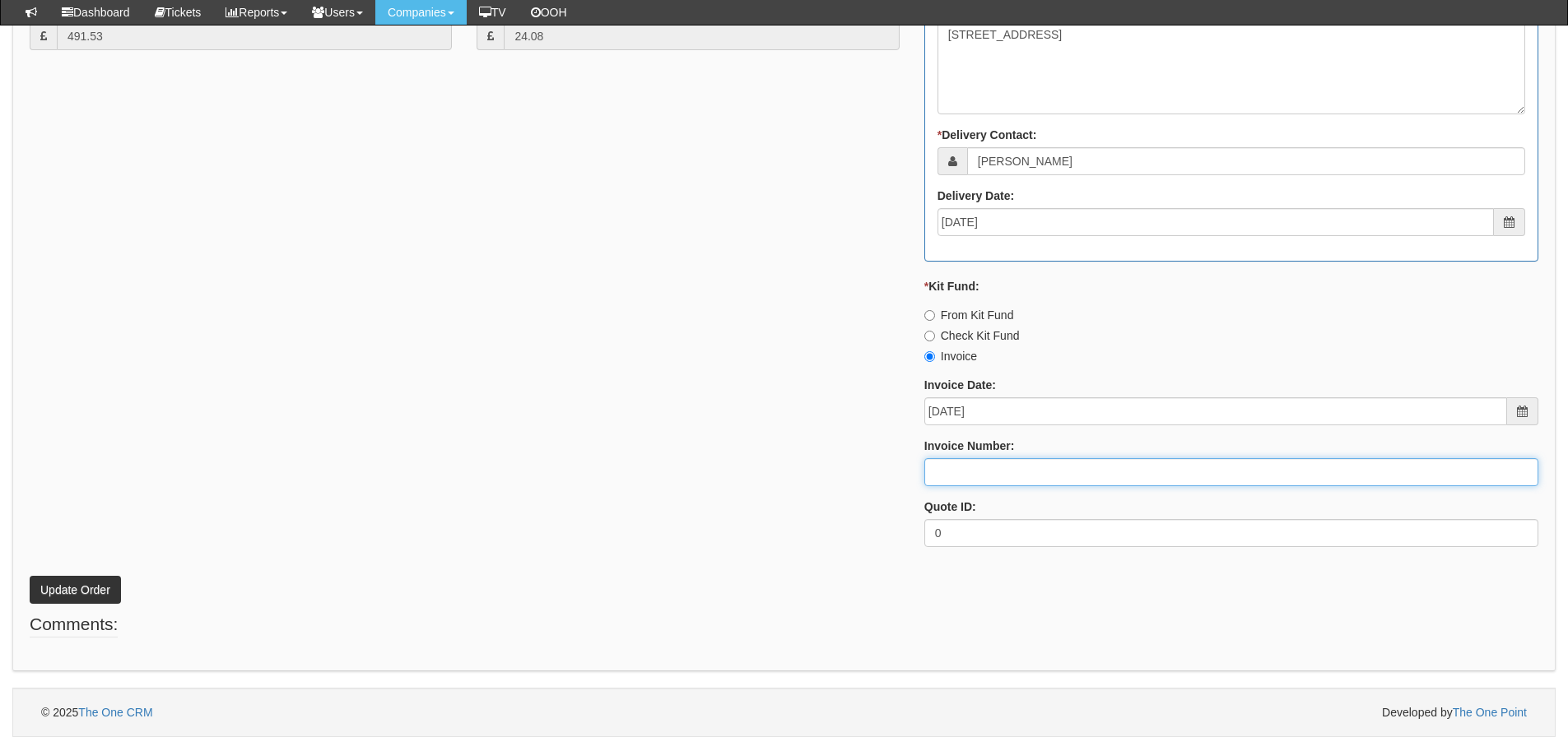
click at [955, 476] on input "Invoice Number:" at bounding box center [1230, 472] width 614 height 27
type input "206422"
click at [29, 576] on button "Update Order" at bounding box center [75, 590] width 91 height 27
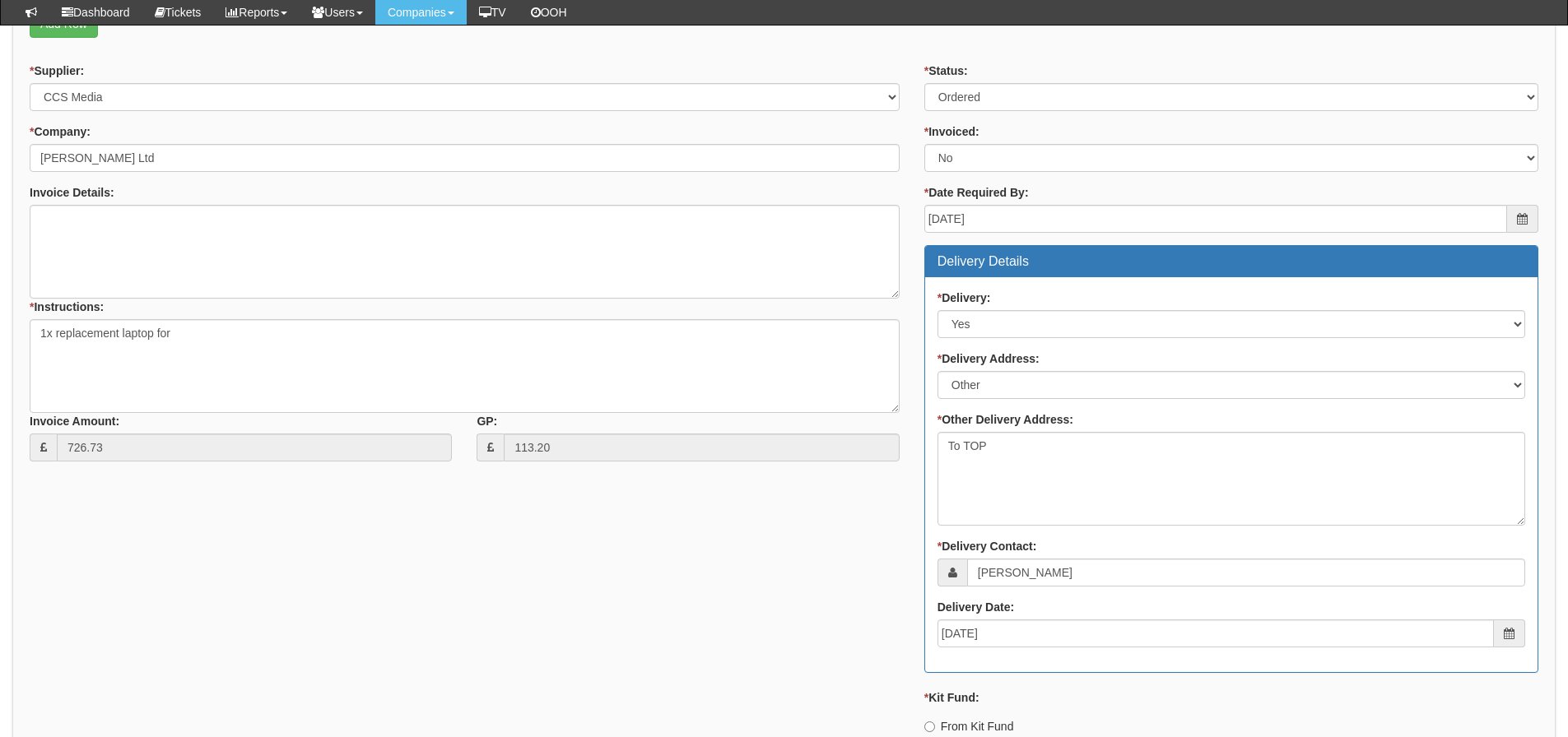
scroll to position [175, 0]
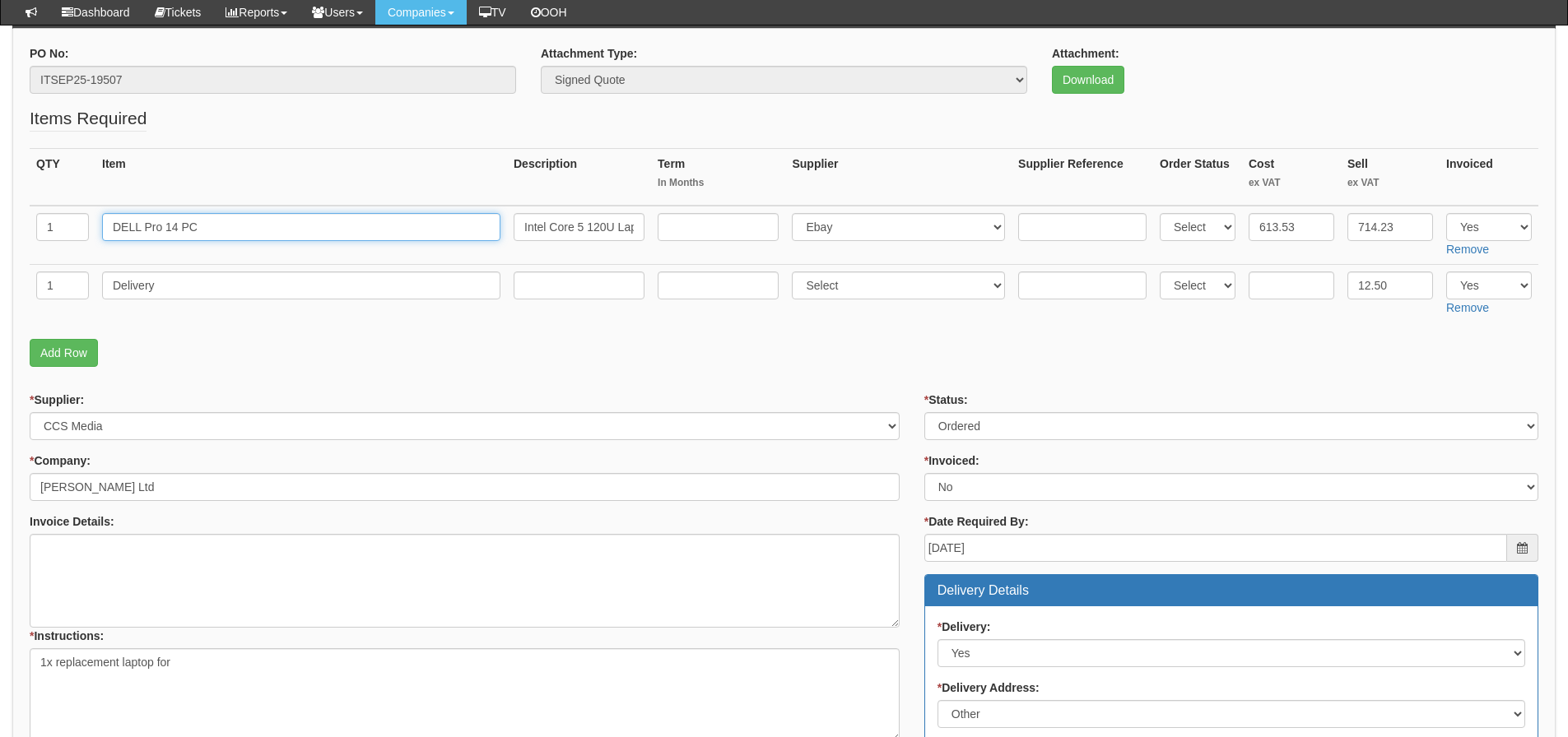
drag, startPoint x: 114, startPoint y: 224, endPoint x: 270, endPoint y: 229, distance: 156.1
click at [270, 229] on input "DELL Pro 14 PC" at bounding box center [301, 227] width 399 height 27
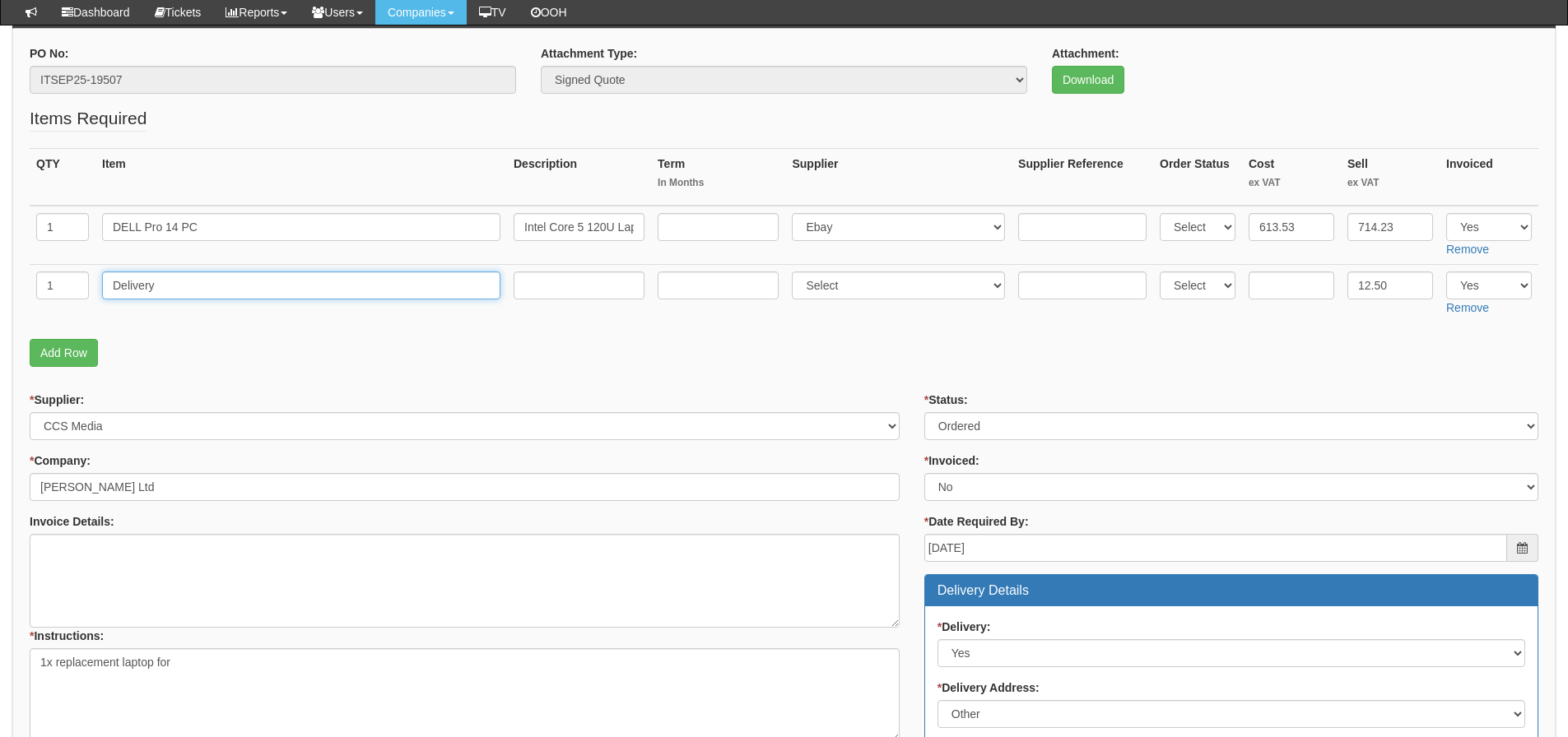
drag, startPoint x: 162, startPoint y: 285, endPoint x: 3, endPoint y: 298, distance: 159.5
click at [52, 292] on tr "1 Delivery Select 123 [DOMAIN_NAME] 1Password 3 4Gon [PERSON_NAME] Electric Ltd…" at bounding box center [784, 293] width 1508 height 59
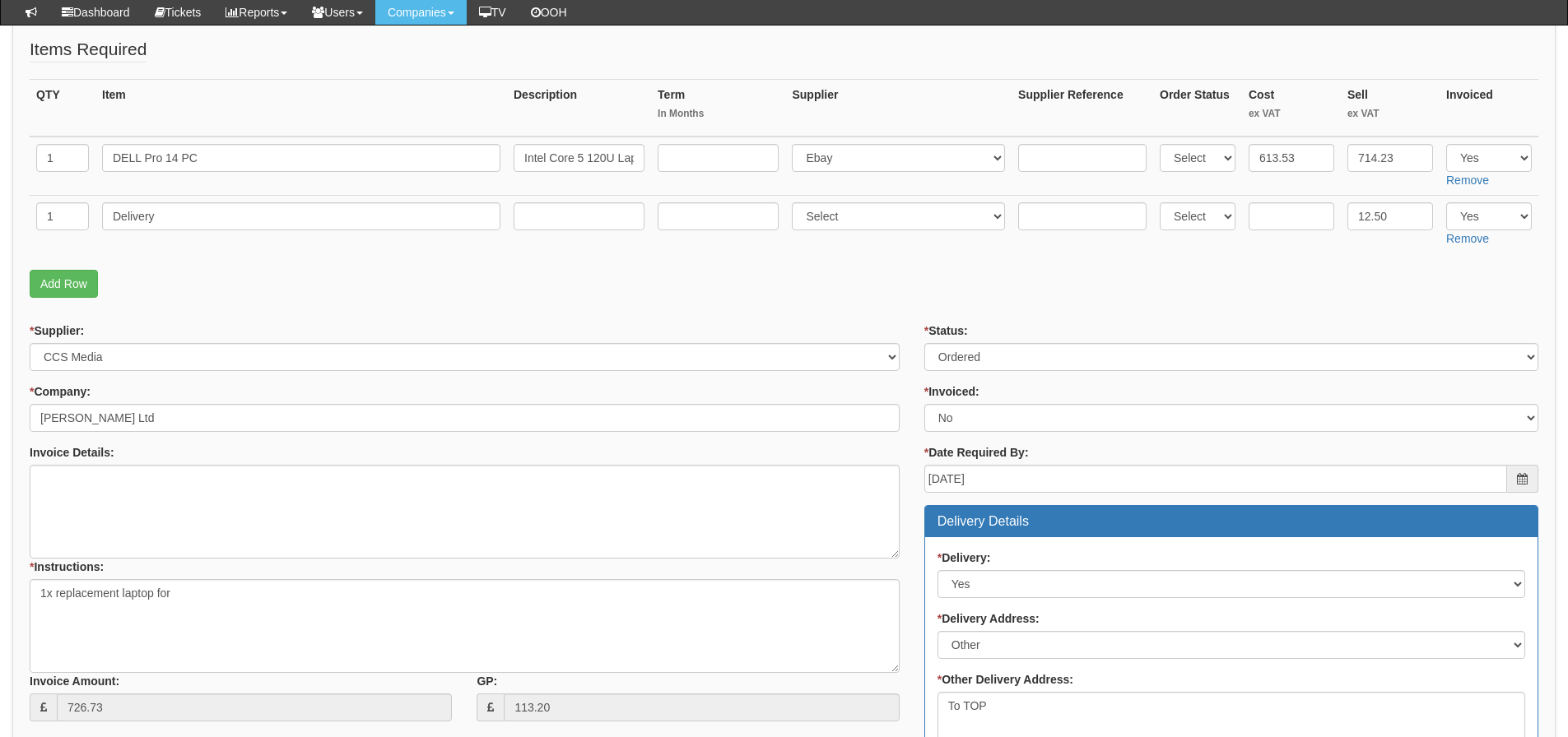
scroll to position [339, 0]
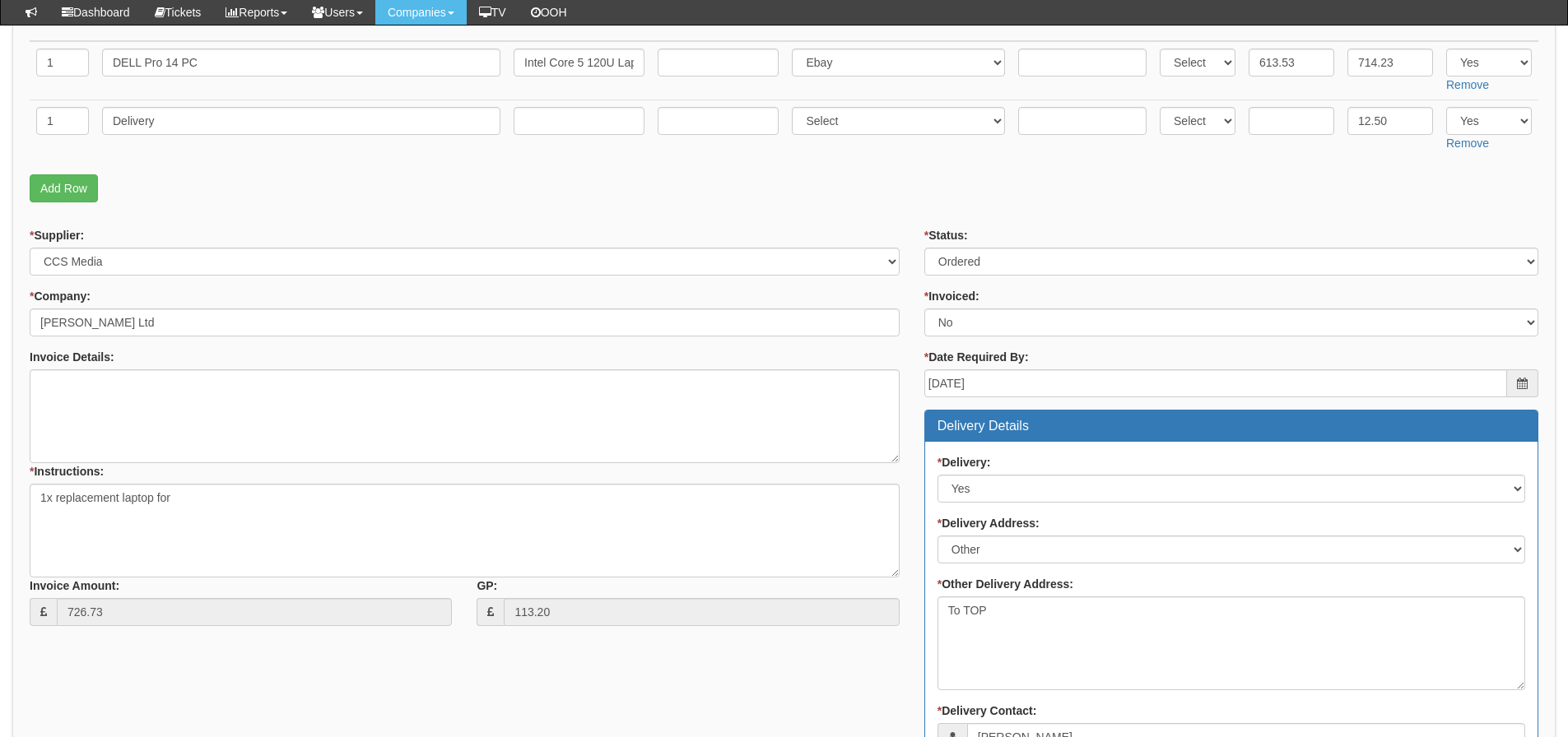
click at [218, 699] on div "* Supplier: Select 123 [DOMAIN_NAME] 1Password 3 4Gon [PERSON_NAME] Electric Lt…" at bounding box center [784, 681] width 1533 height 909
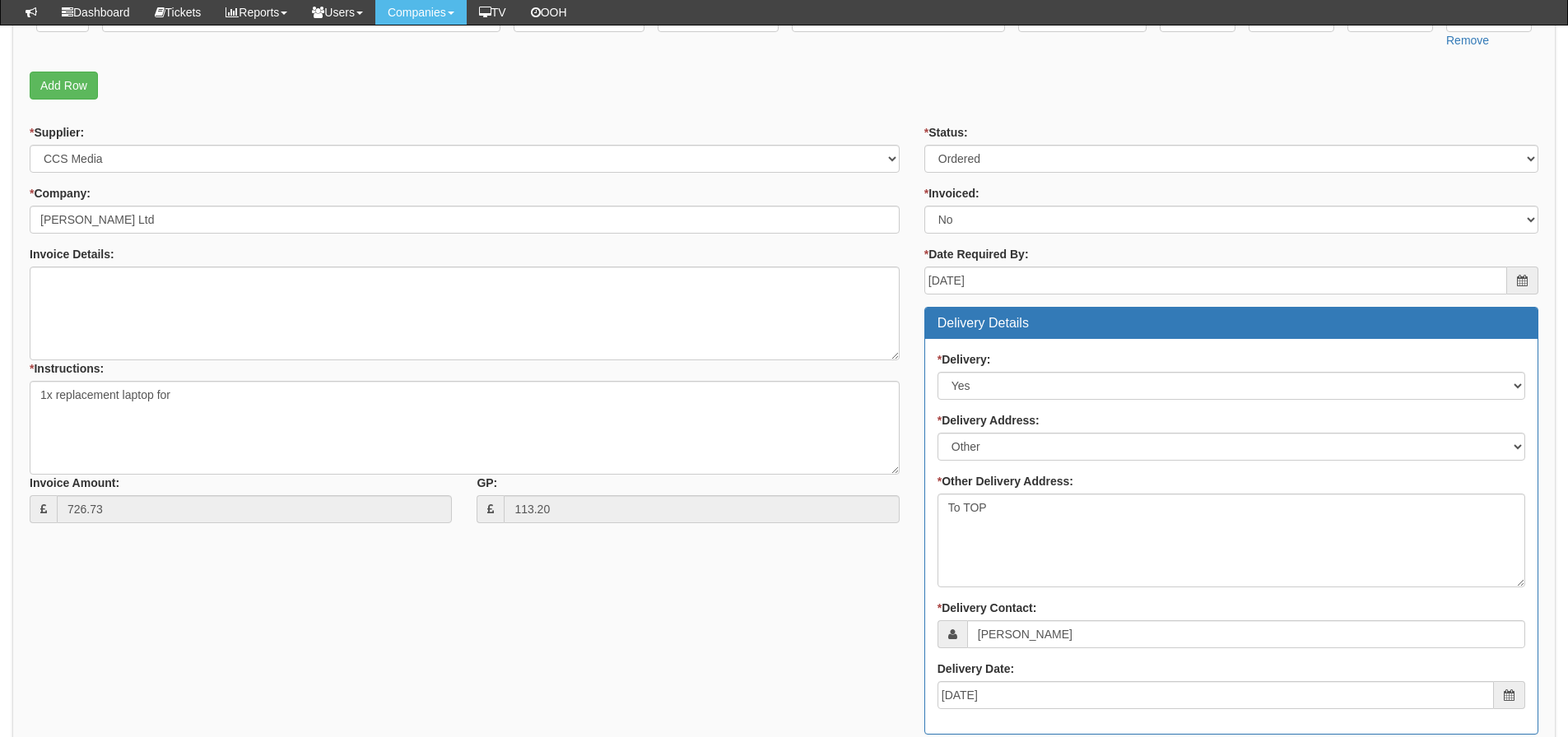
scroll to position [832, 0]
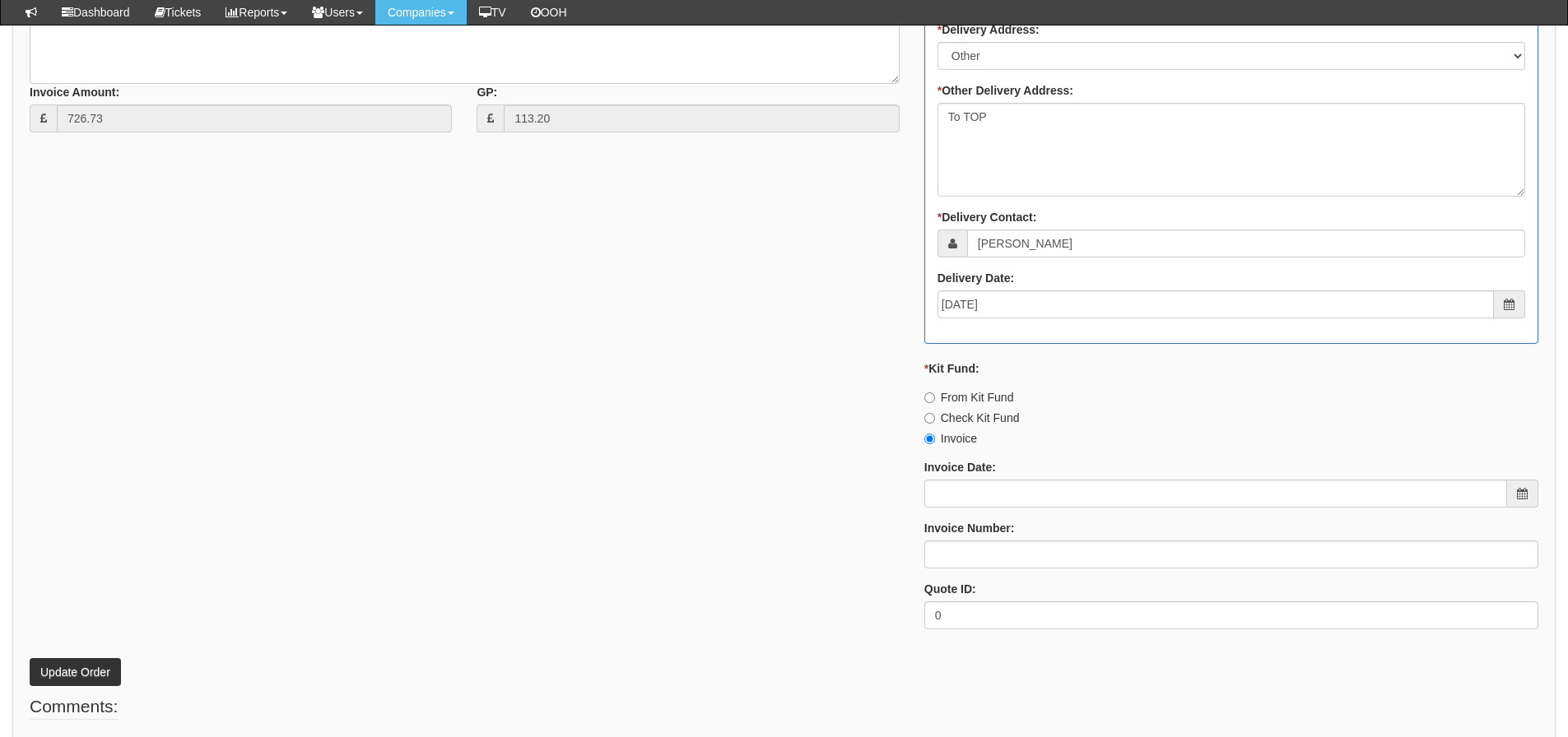
click at [1106, 478] on div "Invoice Date:" at bounding box center [1230, 483] width 614 height 48
click at [1090, 493] on input "Invoice Date:" at bounding box center [1215, 494] width 582 height 27
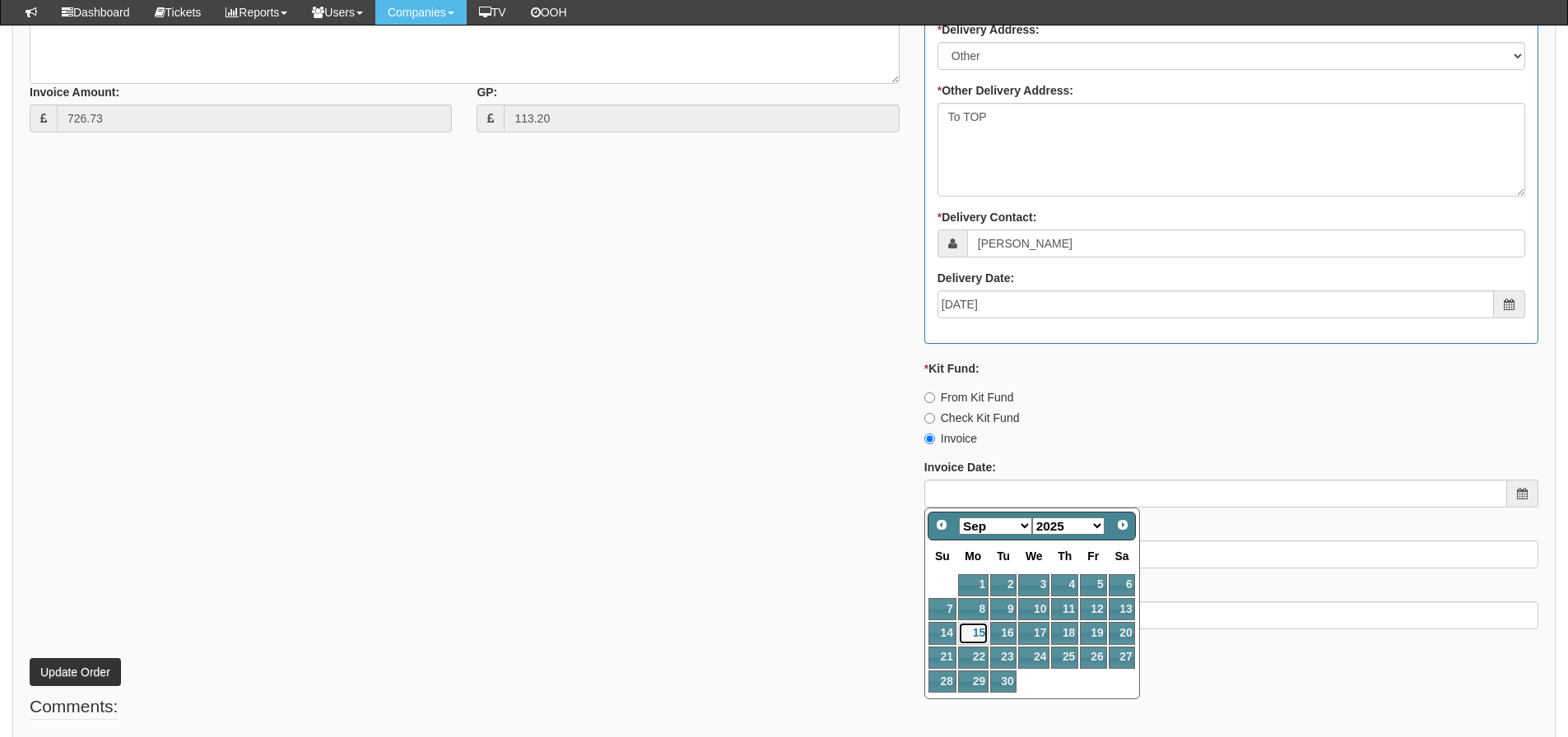
click at [971, 638] on link "15" at bounding box center [973, 633] width 30 height 23
type input "[DATE]"
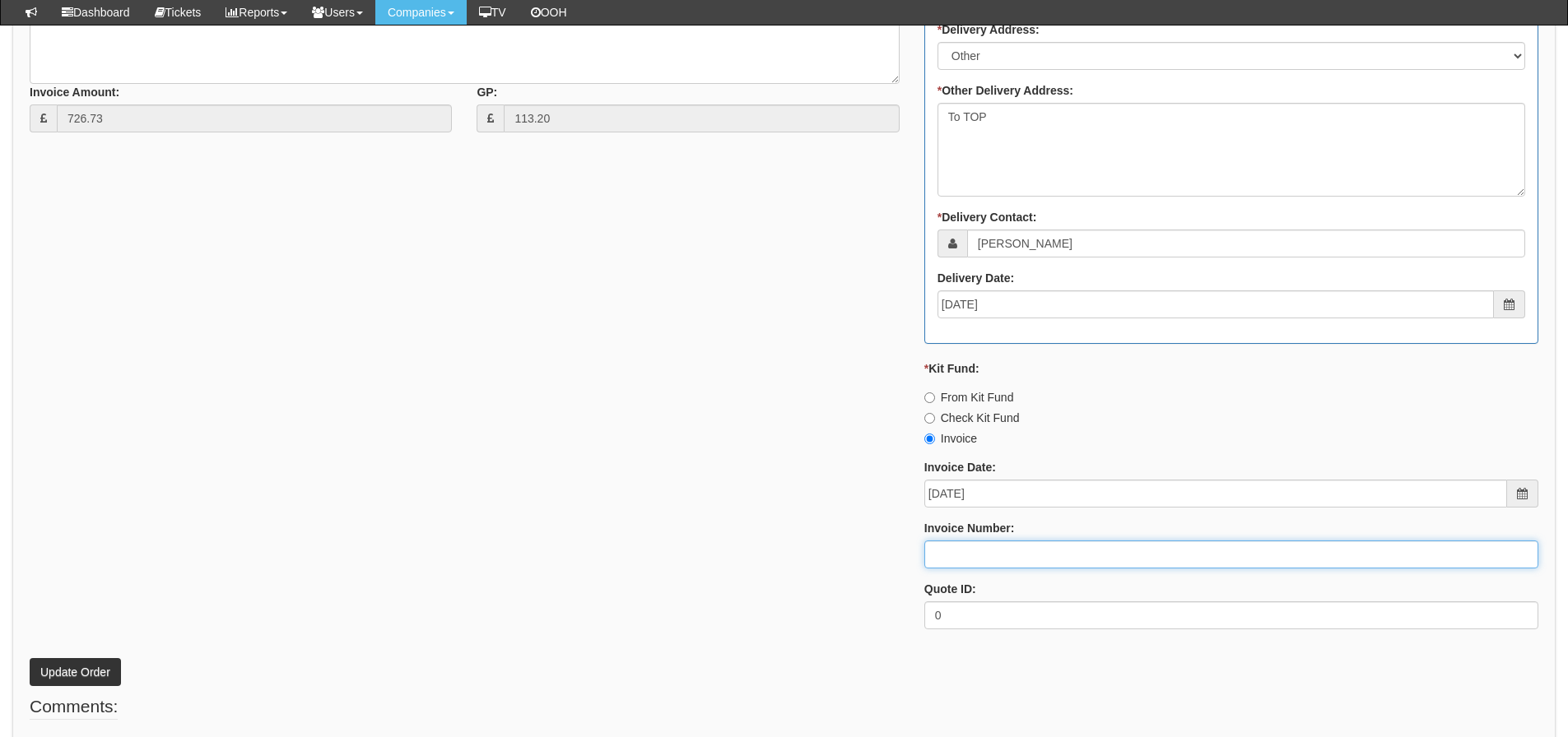
click at [961, 550] on input "Invoice Number:" at bounding box center [1230, 554] width 614 height 27
type input "206423"
click at [864, 503] on div "* Supplier: Select 123 REG.co.uk 1Password 3 4Gon AA Jones Electric Ltd Abzorb …" at bounding box center [784, 187] width 1533 height 909
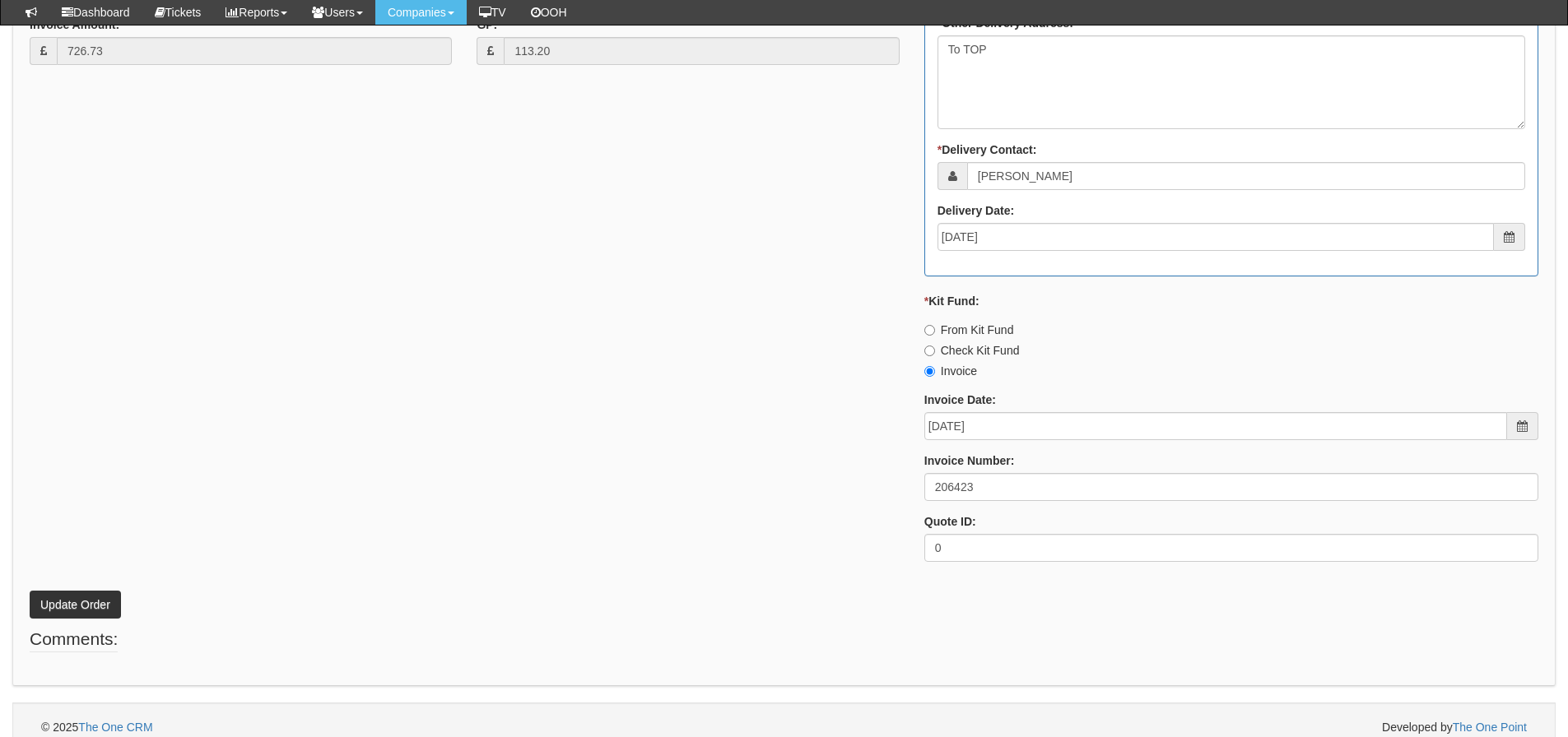
scroll to position [915, 0]
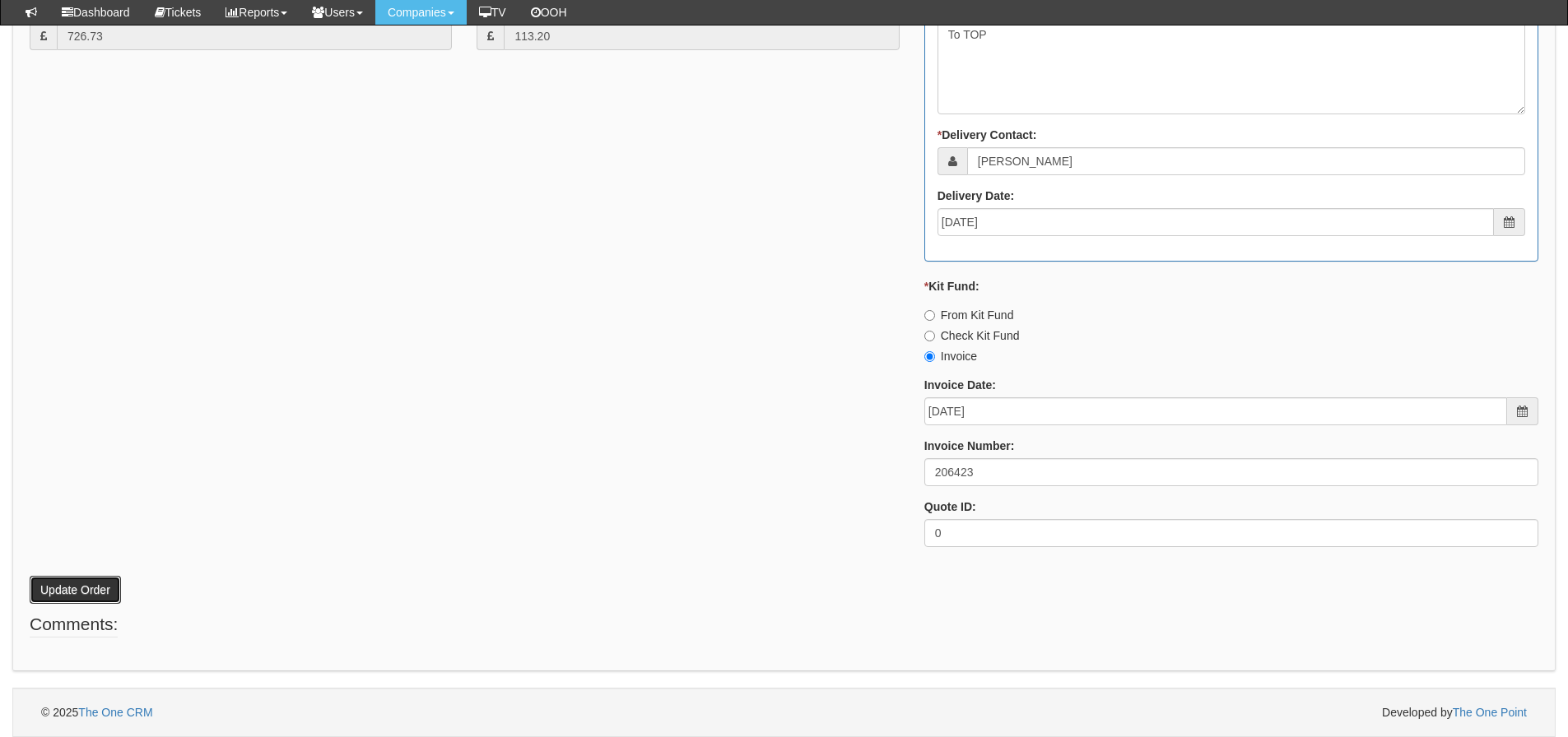
click at [85, 585] on button "Update Order" at bounding box center [75, 590] width 91 height 27
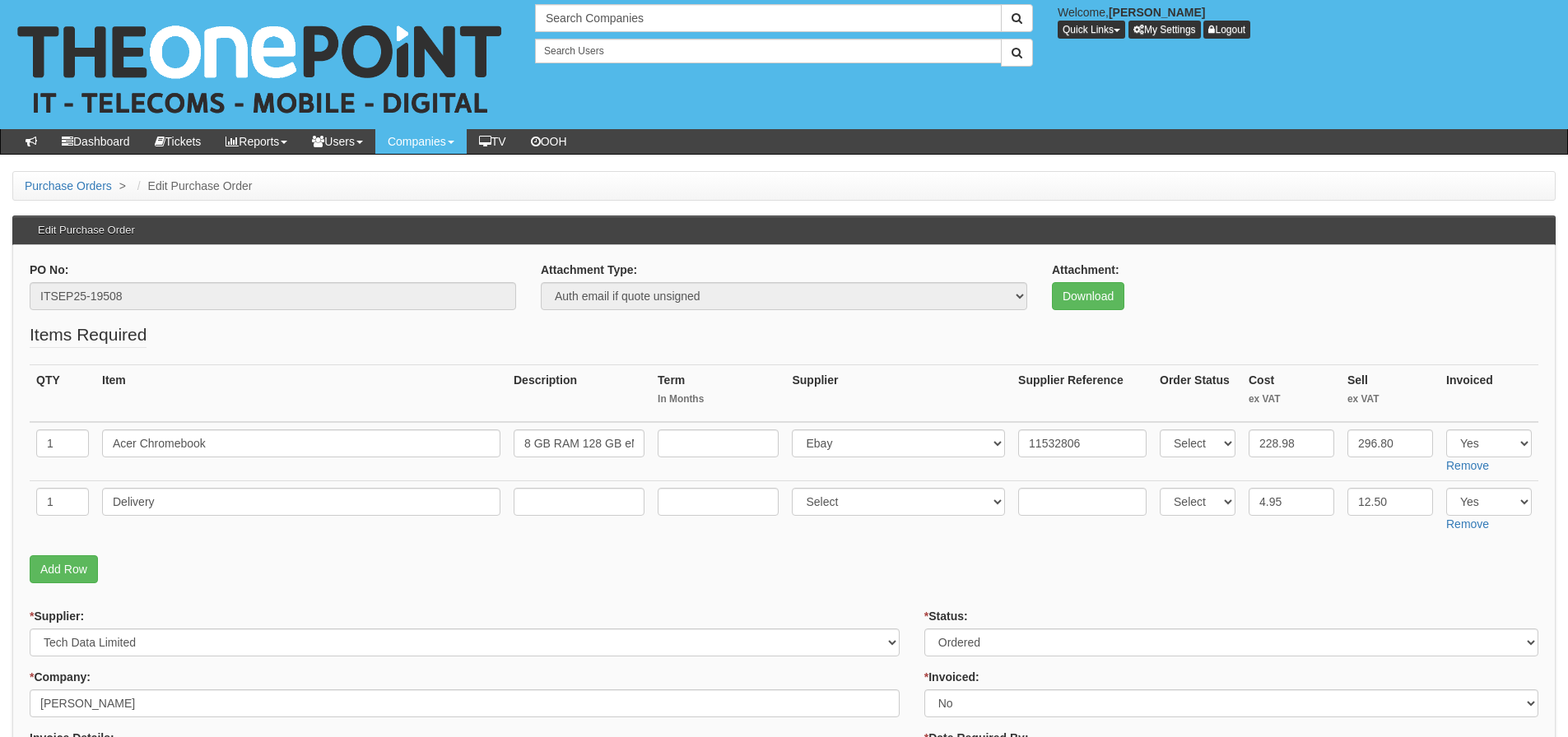
click at [206, 571] on p "Add Row" at bounding box center [784, 569] width 1508 height 27
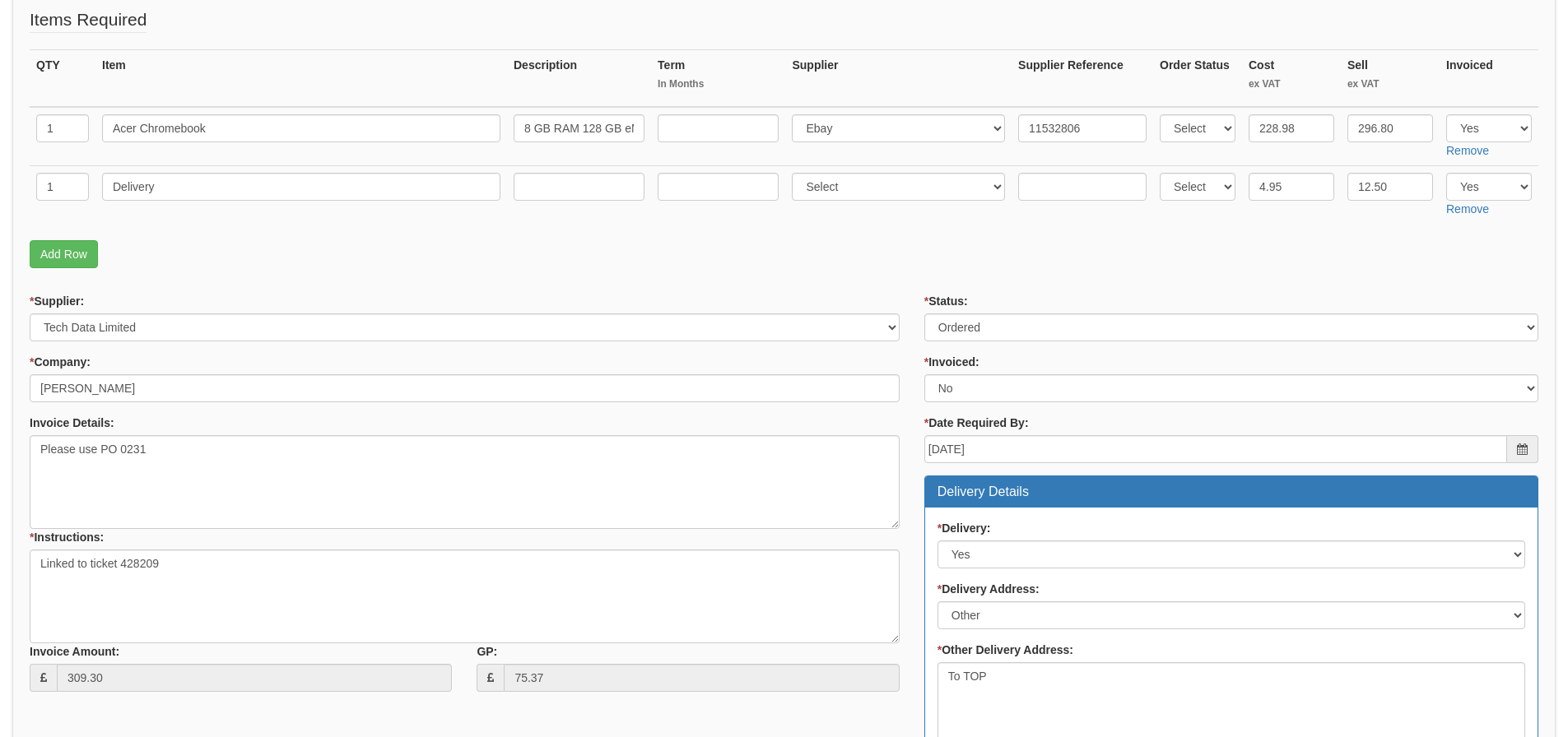
scroll to position [329, 0]
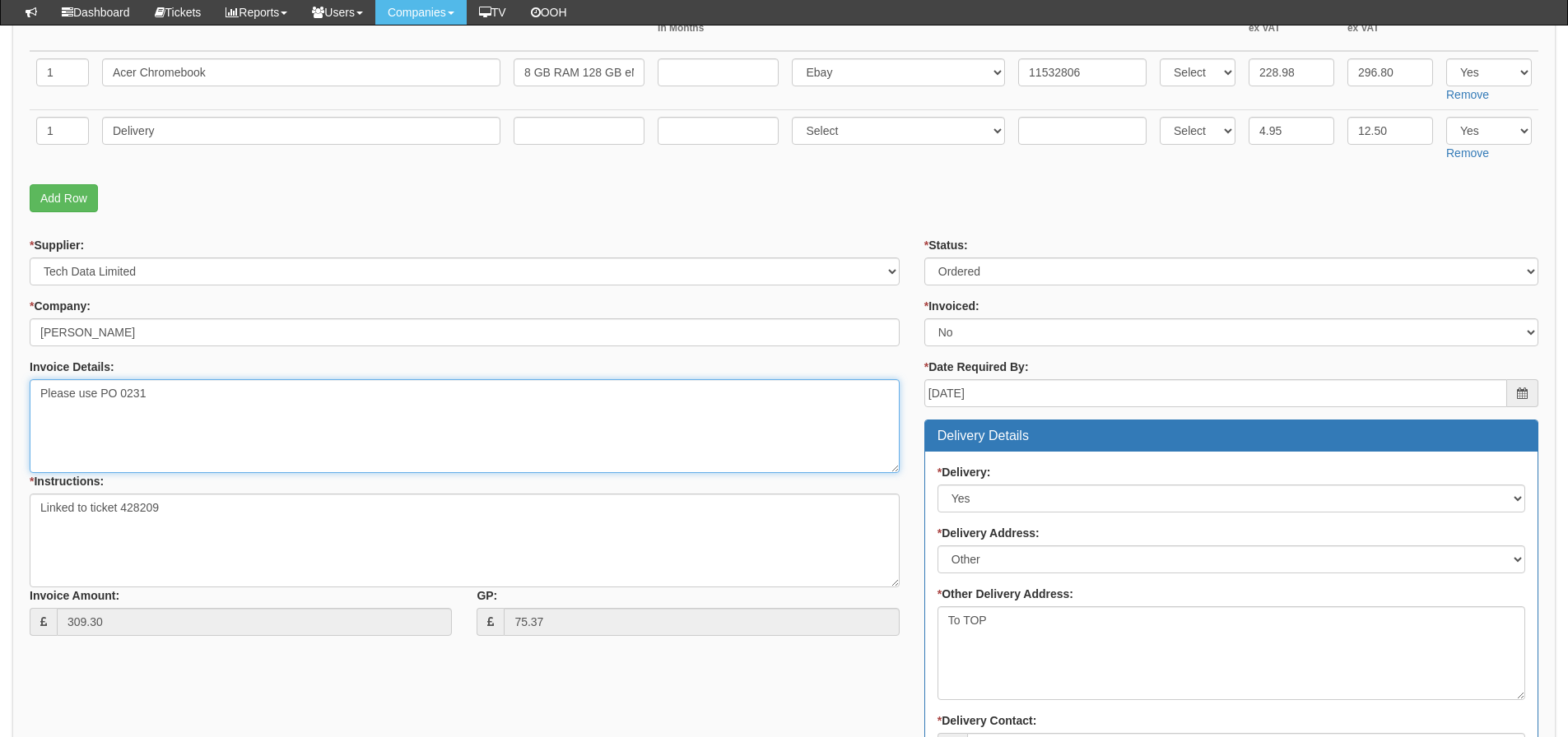
drag, startPoint x: 150, startPoint y: 389, endPoint x: 102, endPoint y: 402, distance: 49.7
click at [102, 402] on textarea "Please use PO 0231" at bounding box center [464, 426] width 870 height 94
drag, startPoint x: 112, startPoint y: 75, endPoint x: 345, endPoint y: 81, distance: 233.1
click at [345, 81] on input "Acer Chromebook" at bounding box center [301, 73] width 399 height 27
drag, startPoint x: 651, startPoint y: 669, endPoint x: 787, endPoint y: 565, distance: 171.2
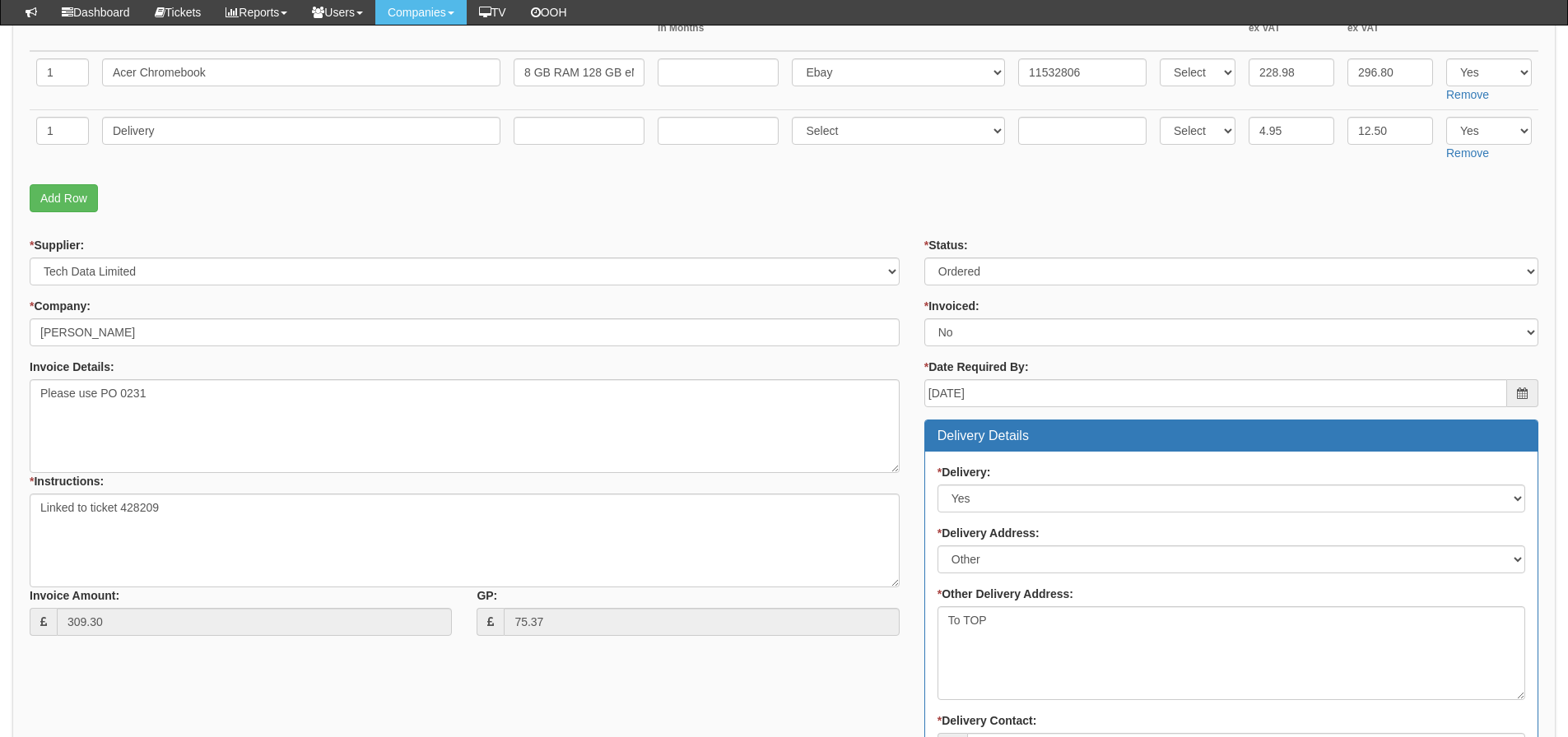
click at [651, 664] on div "* Supplier: Select 123 REG.co.uk 1Password 3 4Gon AA Jones Electric Ltd Abzorb …" at bounding box center [784, 691] width 1533 height 909
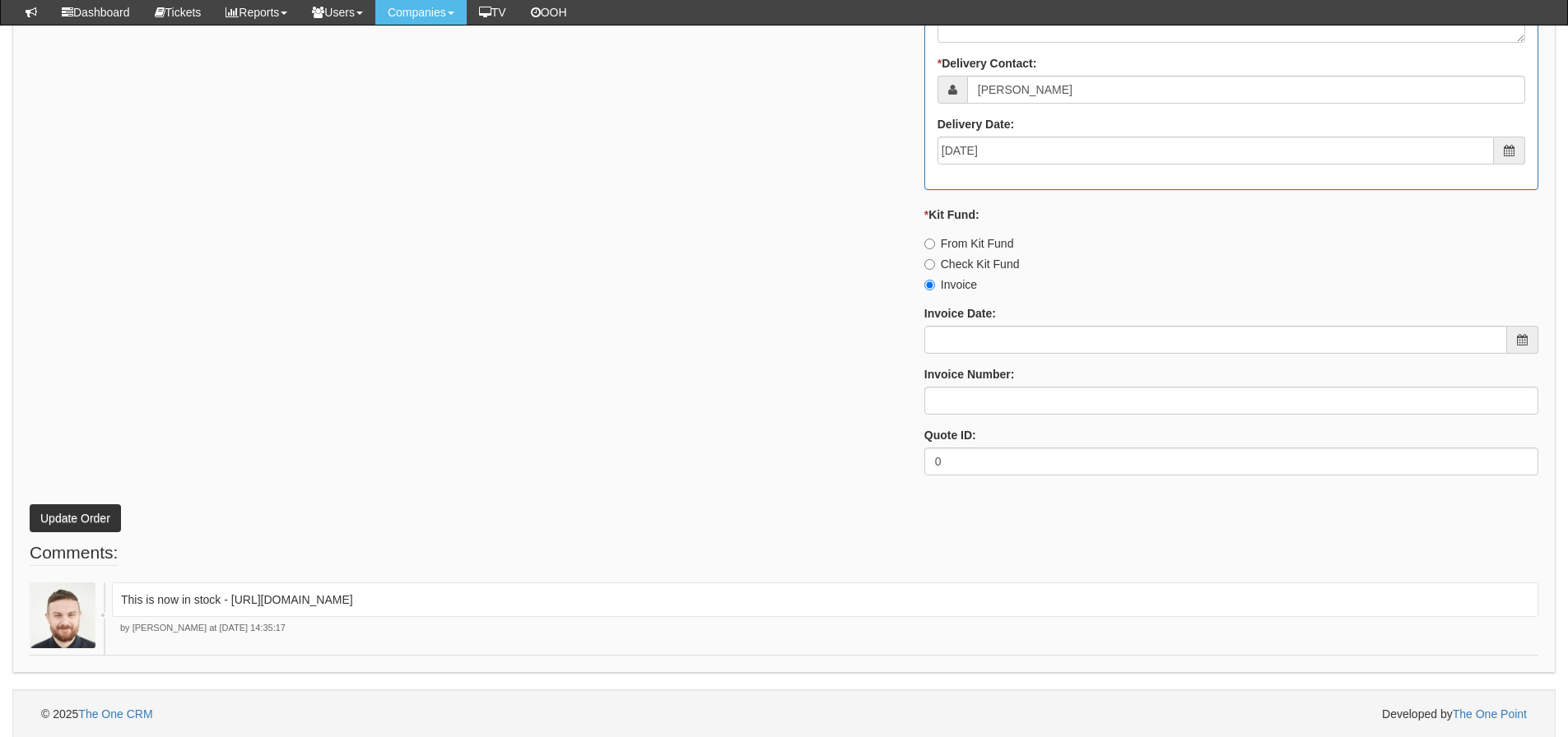
scroll to position [987, 0]
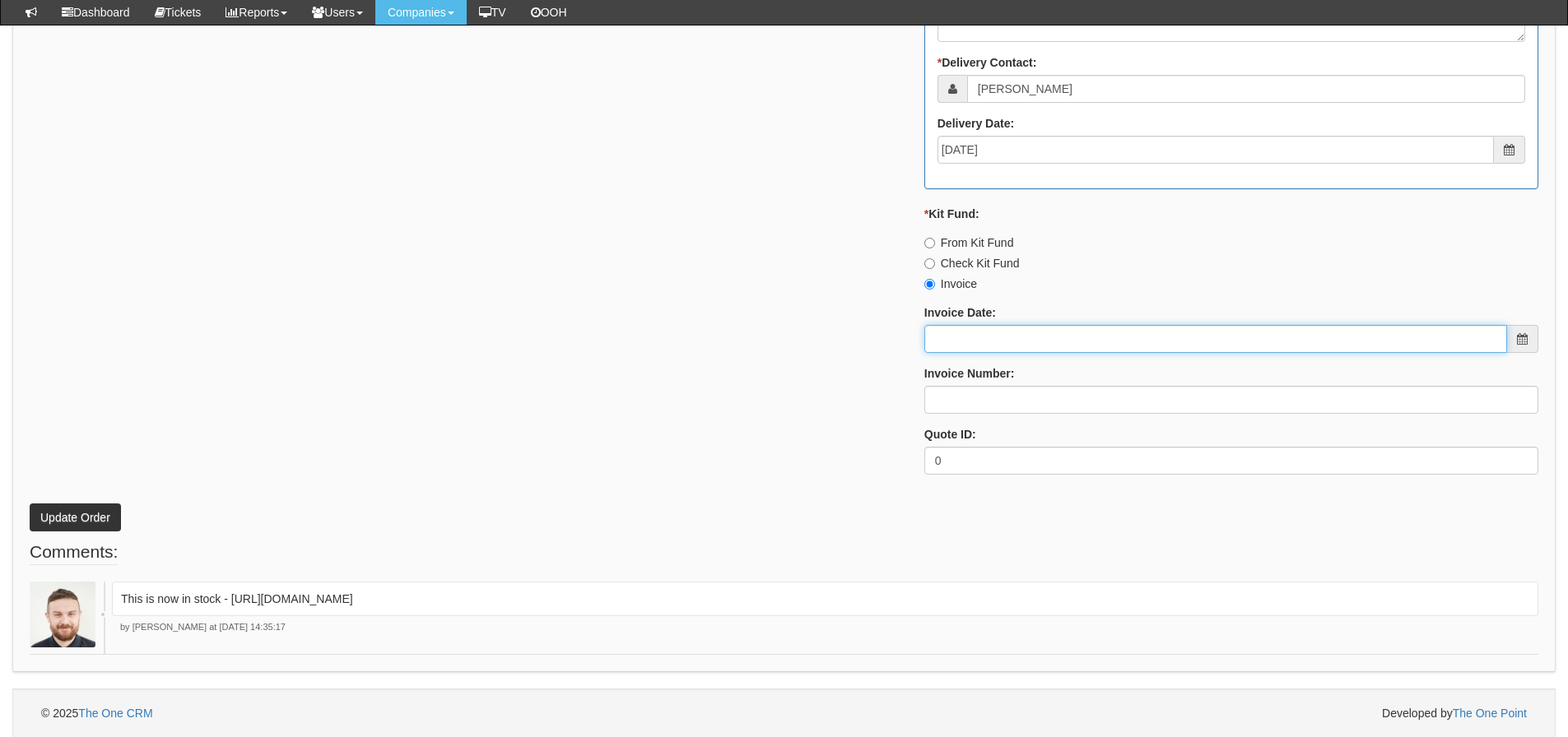
click at [1029, 348] on input "Invoice Date:" at bounding box center [1215, 339] width 582 height 27
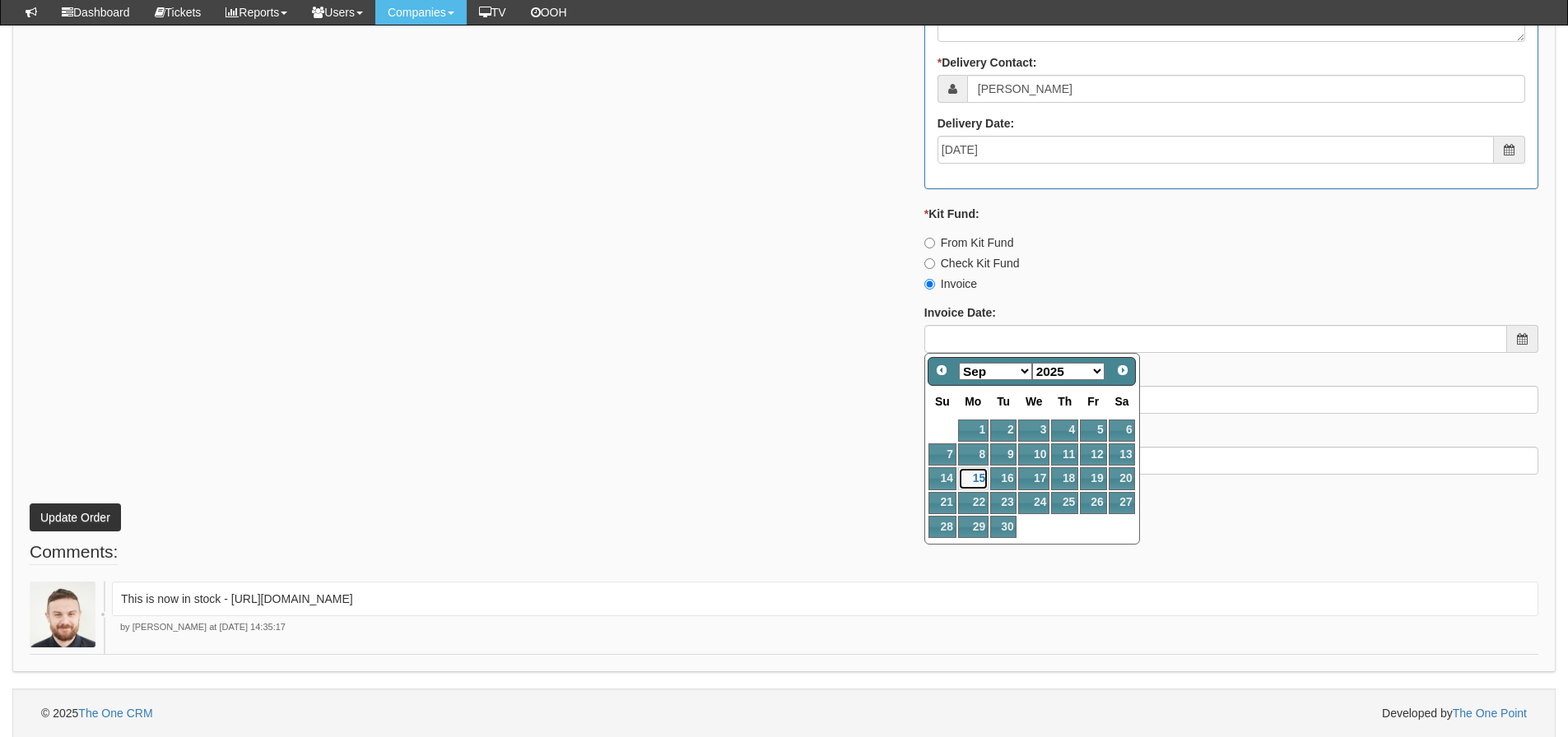
click at [976, 482] on link "15" at bounding box center [973, 478] width 30 height 23
type input "[DATE]"
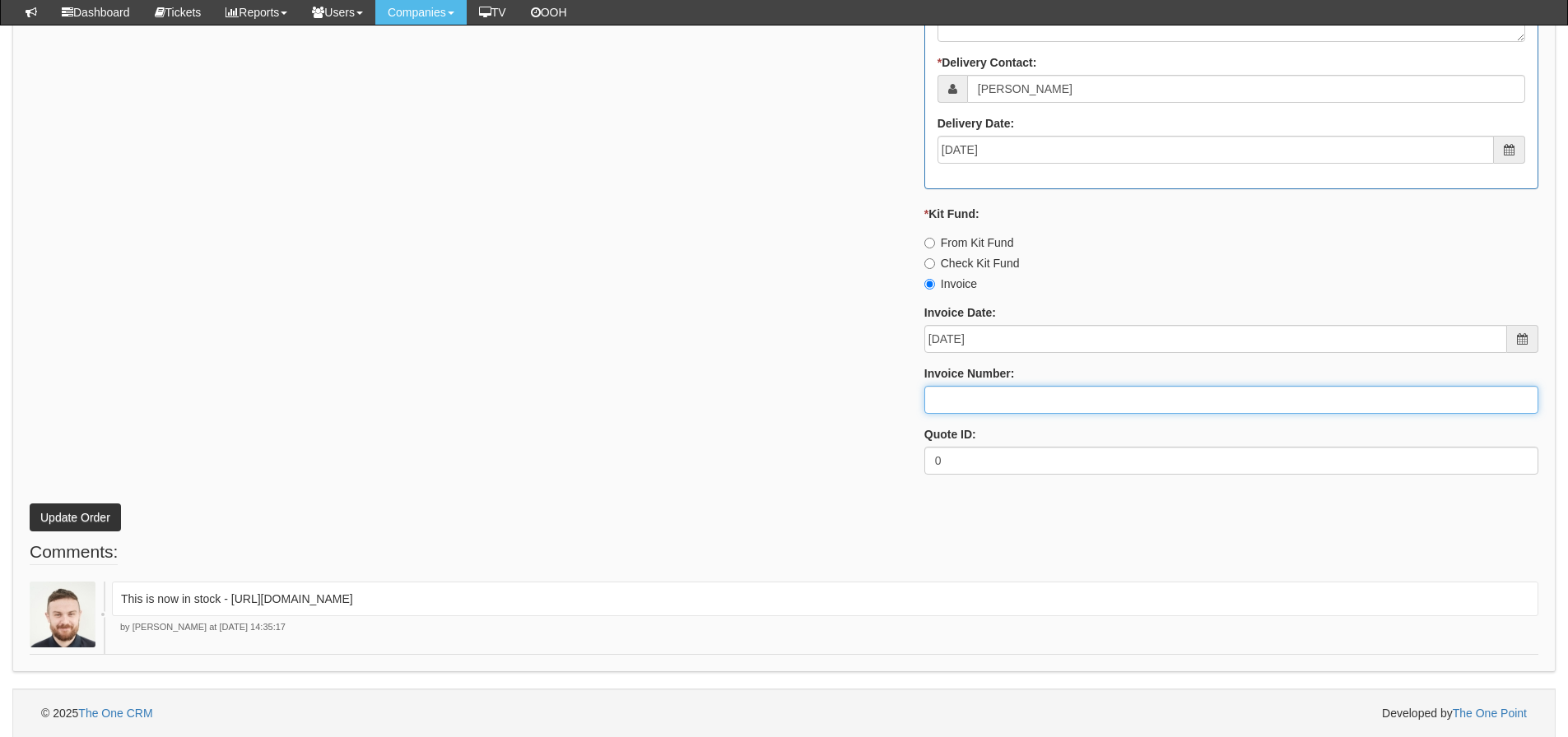
click at [984, 399] on input "Invoice Number:" at bounding box center [1230, 399] width 614 height 27
type input "206424"
click at [29, 503] on button "Update Order" at bounding box center [75, 517] width 91 height 27
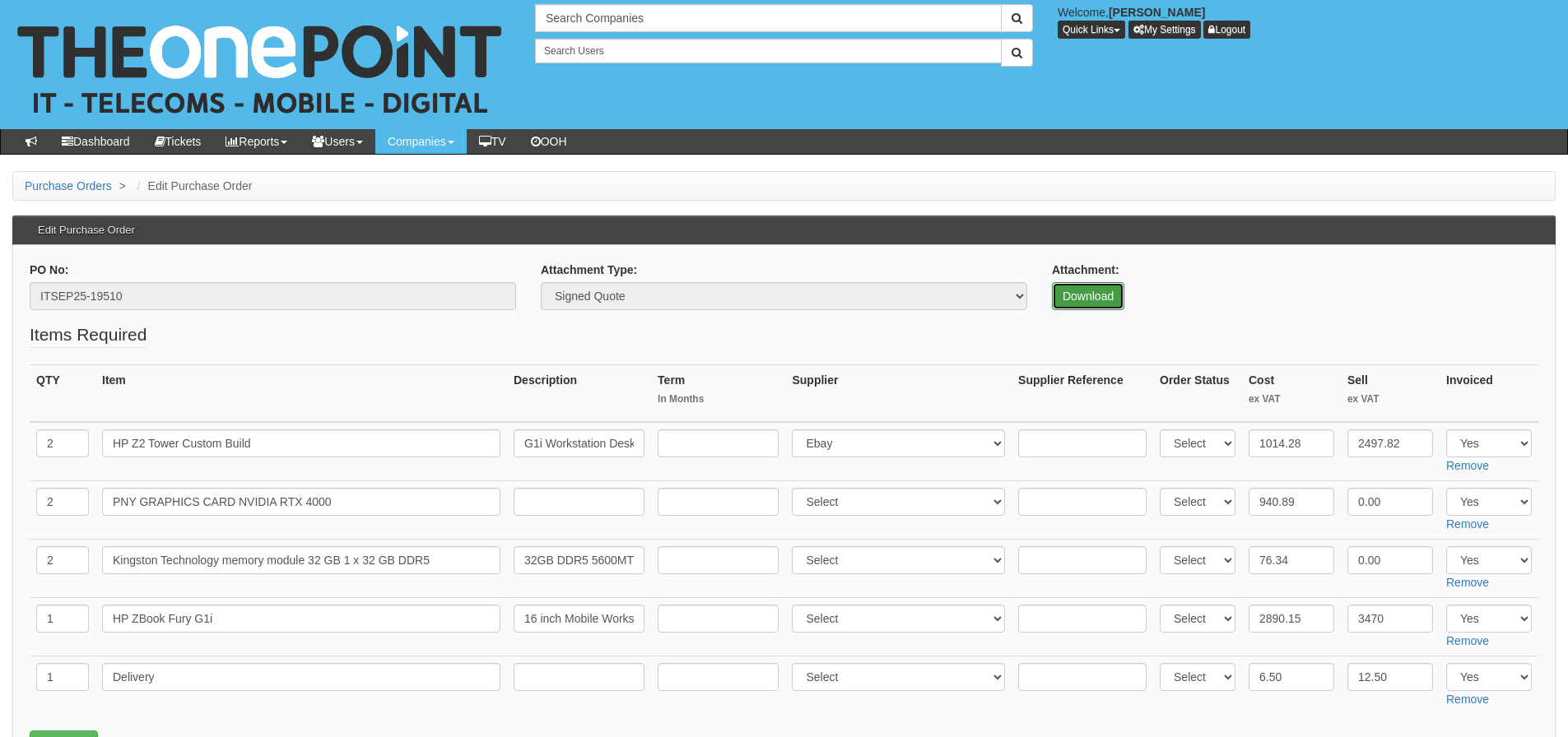
click at [1075, 282] on link "Download" at bounding box center [1088, 295] width 73 height 27
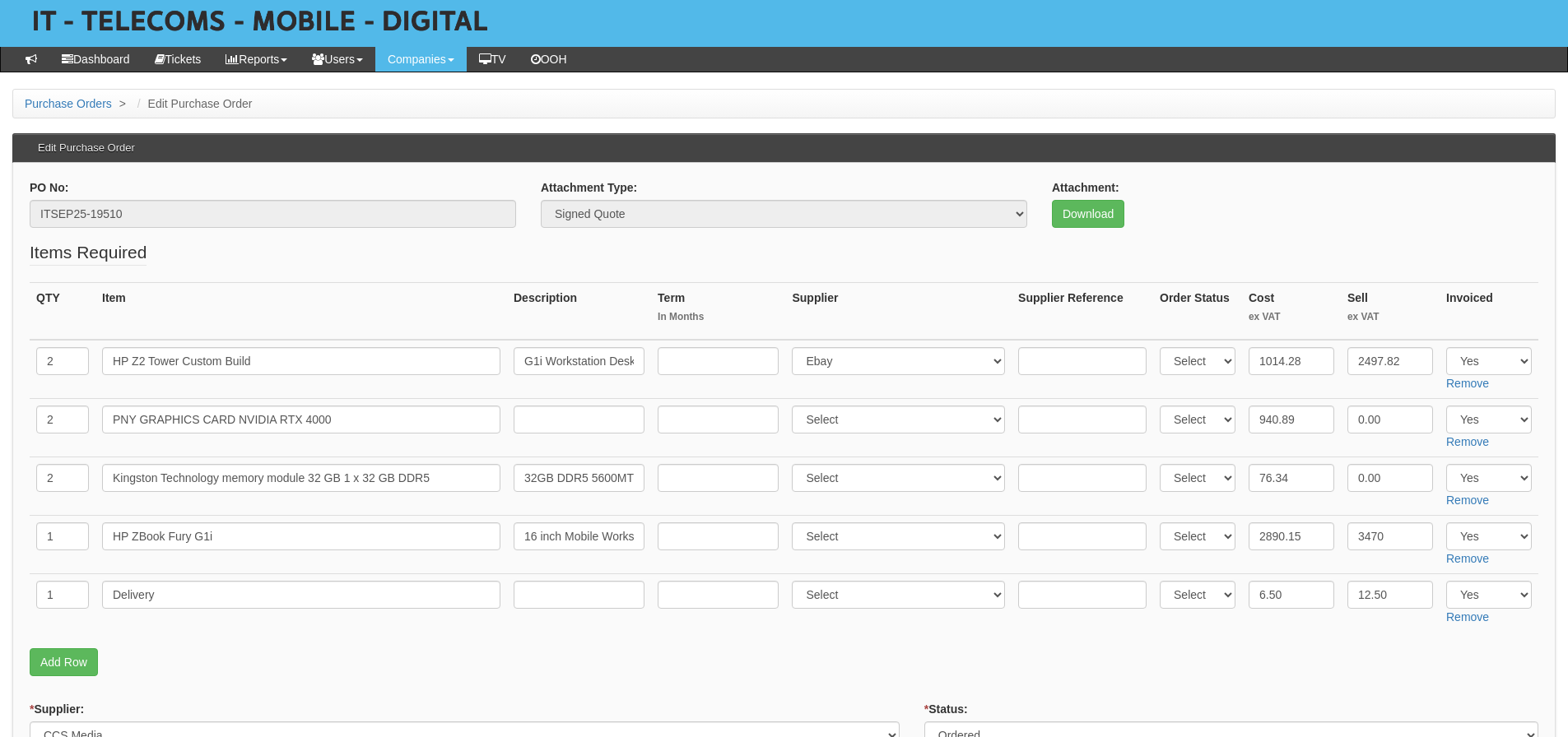
scroll to position [165, 0]
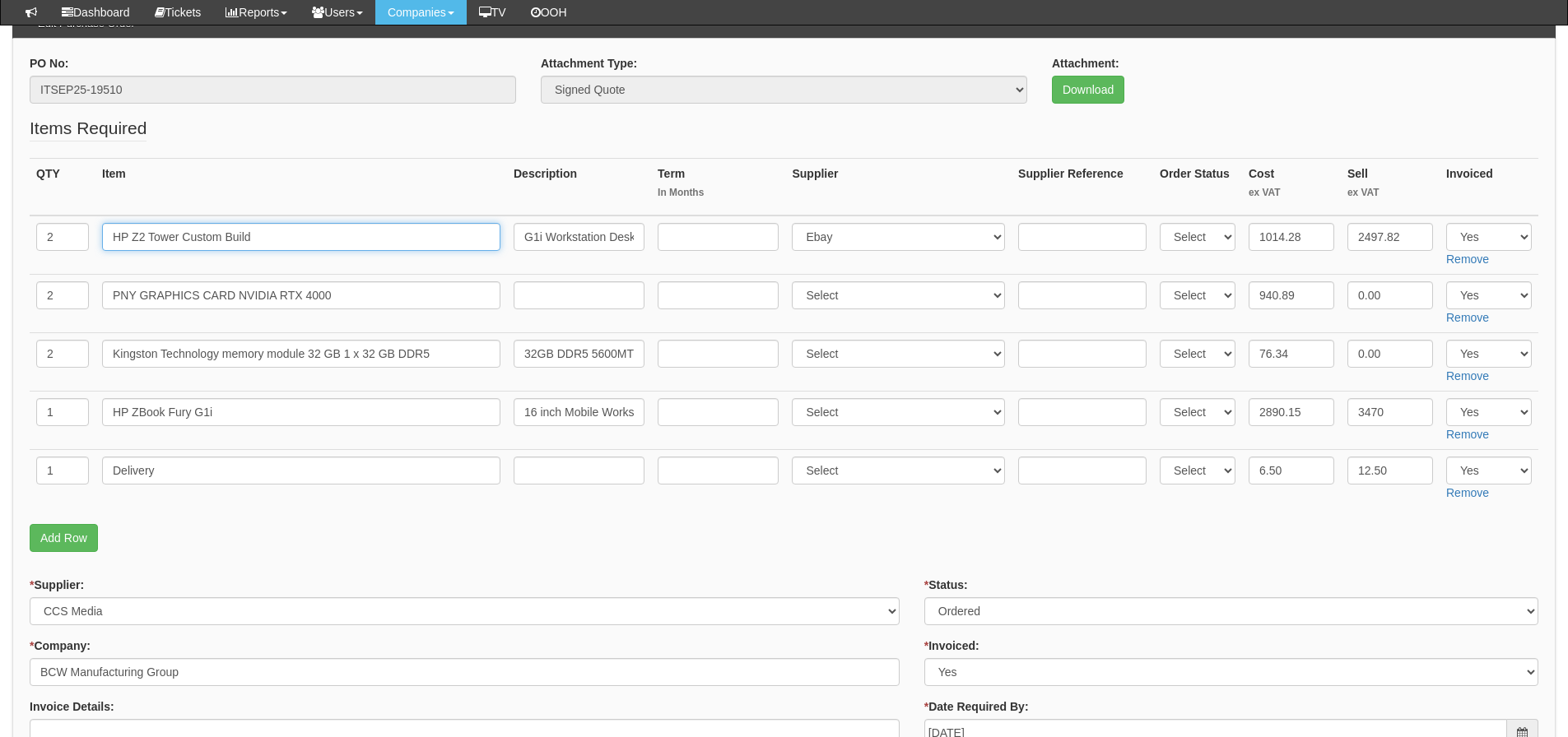
drag, startPoint x: 351, startPoint y: 241, endPoint x: 0, endPoint y: 235, distance: 351.1
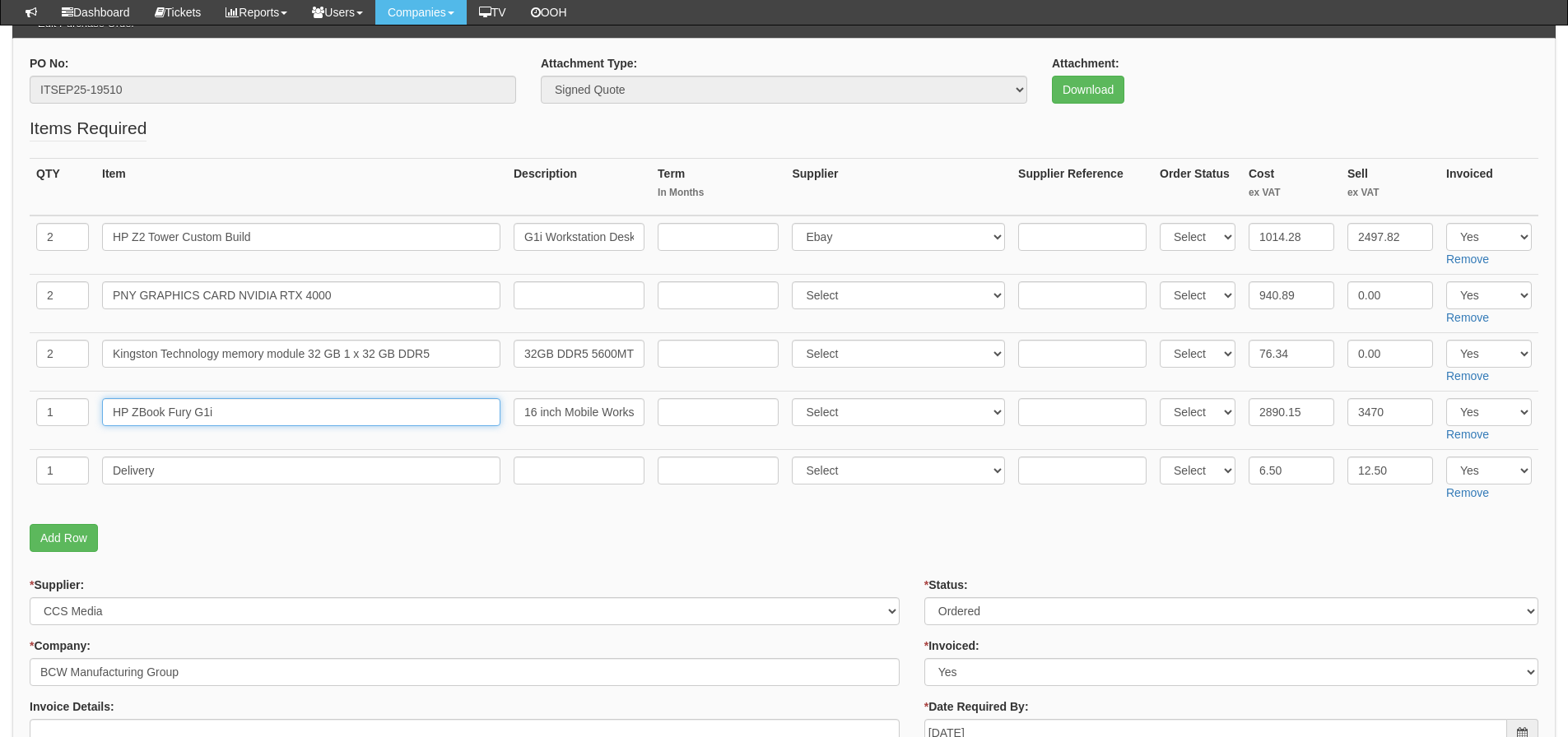
drag, startPoint x: 297, startPoint y: 406, endPoint x: -172, endPoint y: 389, distance: 469.3
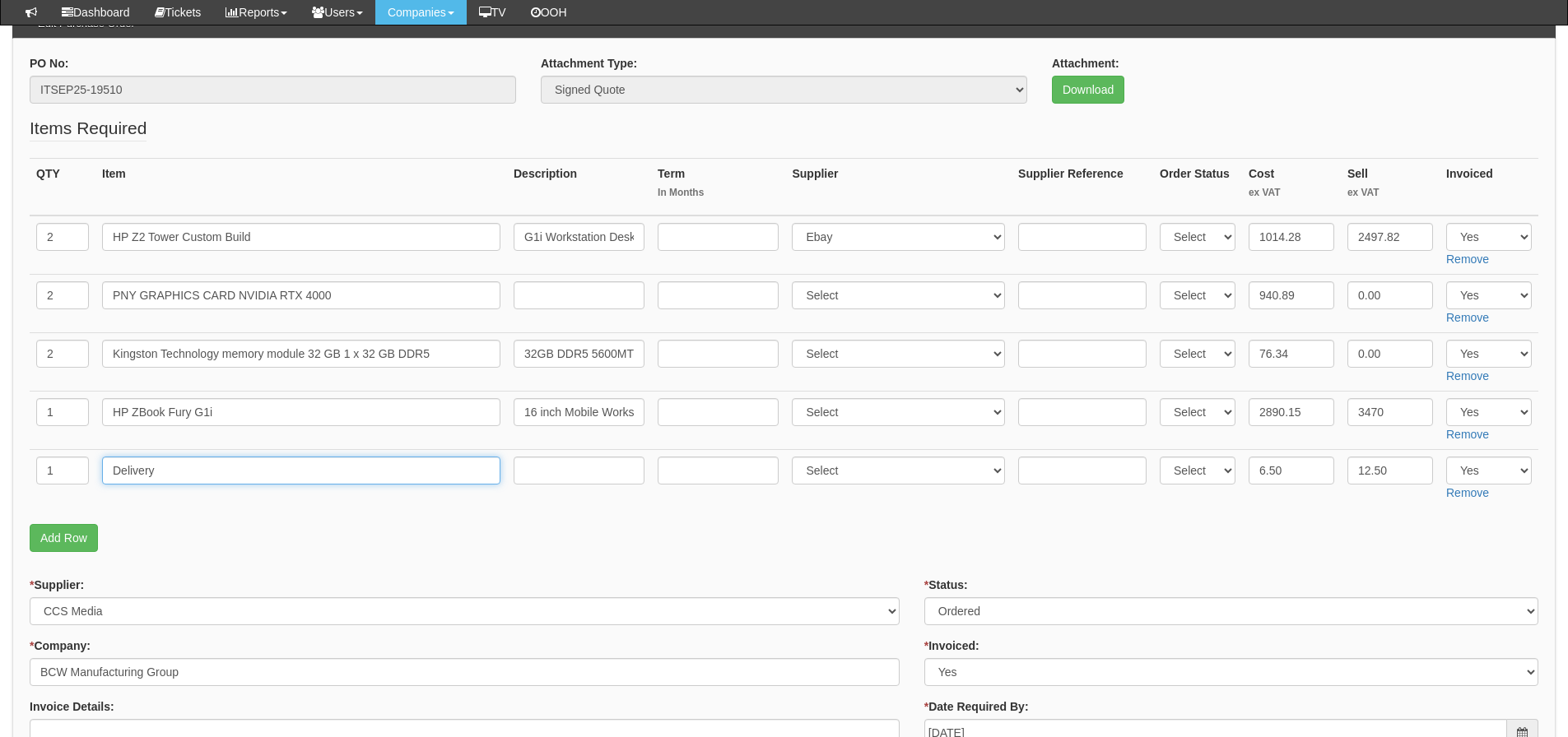
drag, startPoint x: 173, startPoint y: 471, endPoint x: -34, endPoint y: 482, distance: 207.3
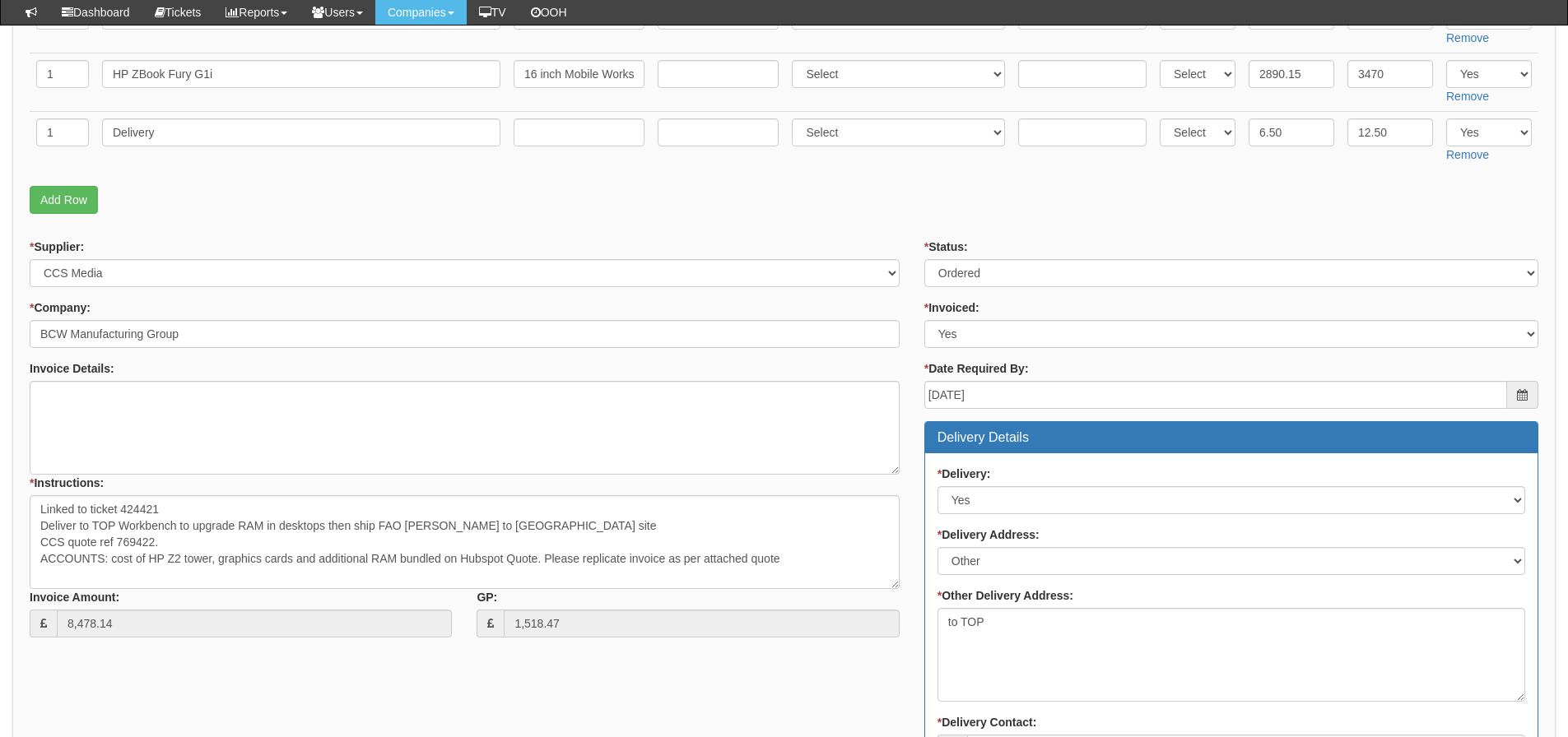
scroll to position [576, 0]
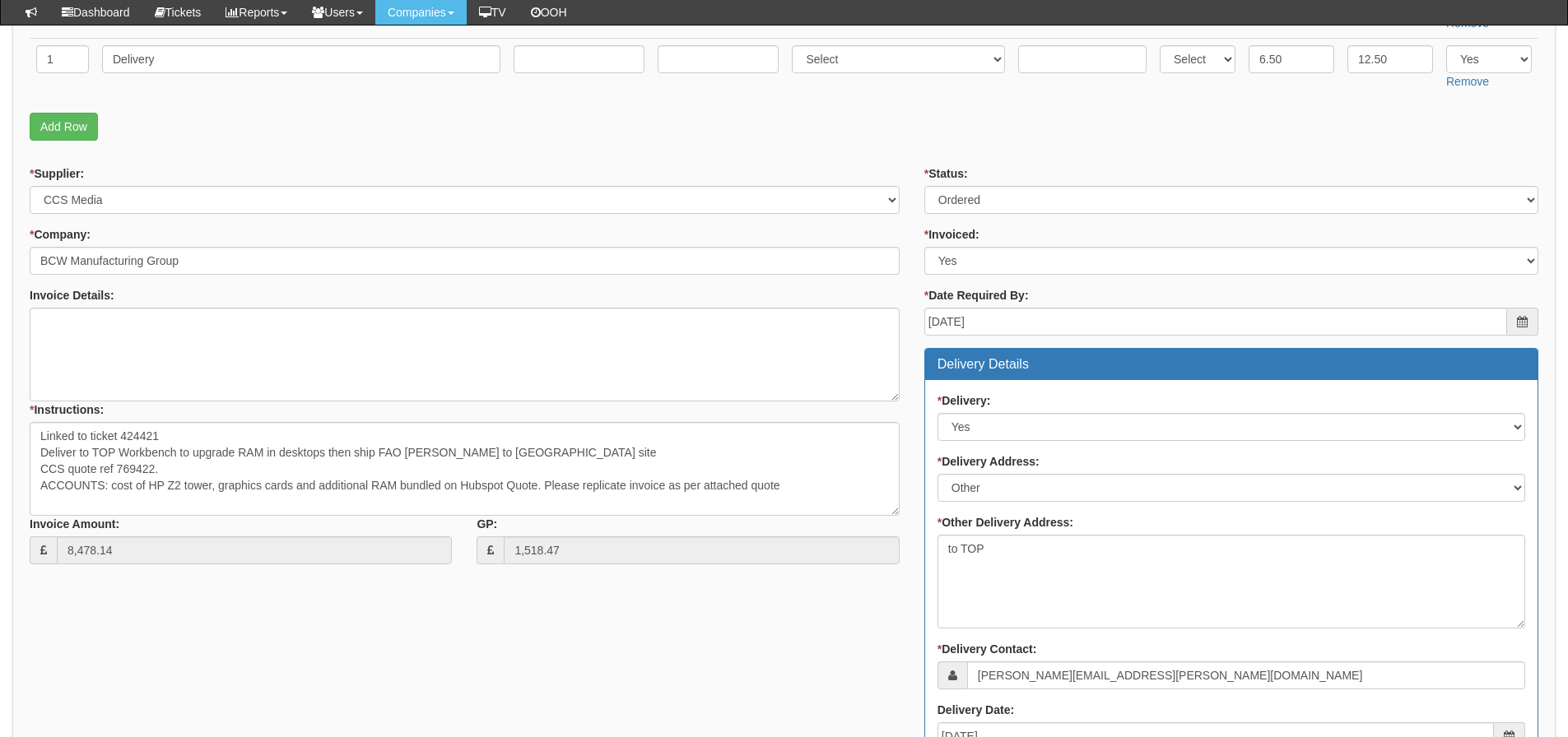
click at [791, 633] on div "* Supplier: Select 123 REG.co.uk 1Password 3 4Gon AA Jones Electric Ltd Abzorb …" at bounding box center [784, 619] width 1533 height 909
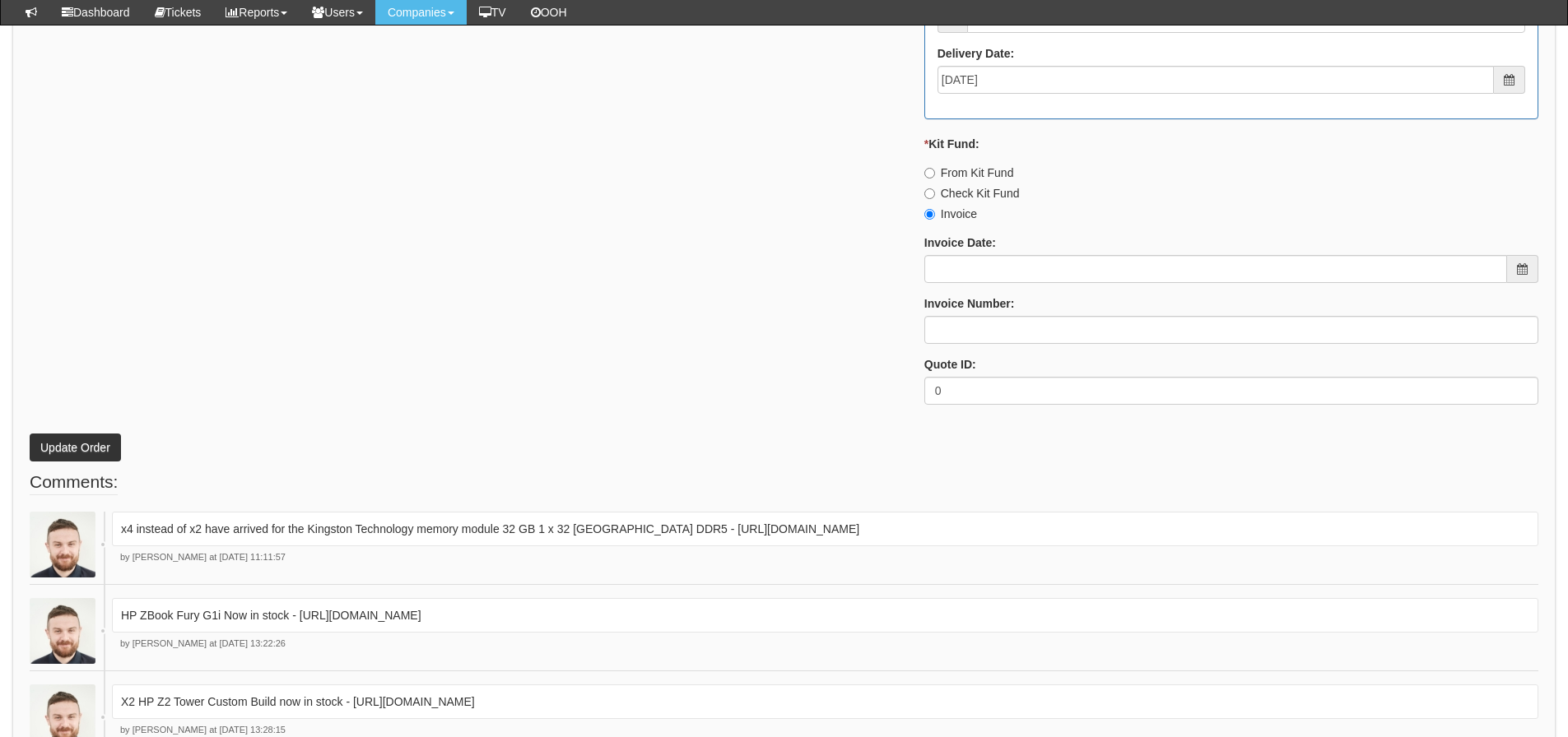
scroll to position [1234, 0]
click at [1051, 264] on input "Invoice Date:" at bounding box center [1215, 267] width 582 height 27
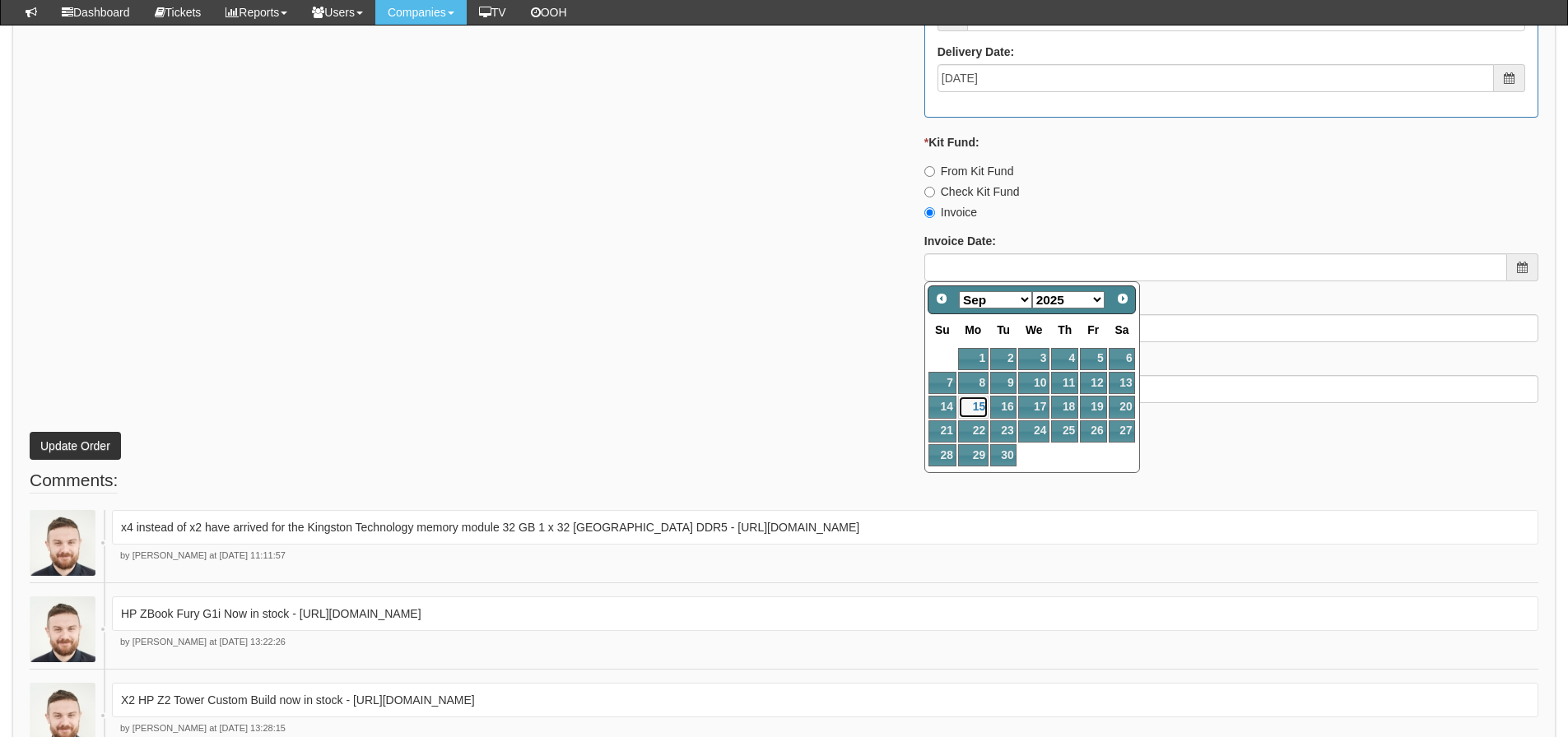
drag, startPoint x: 973, startPoint y: 413, endPoint x: 973, endPoint y: 399, distance: 14.0
click at [973, 413] on link "15" at bounding box center [973, 406] width 30 height 23
type input "[DATE]"
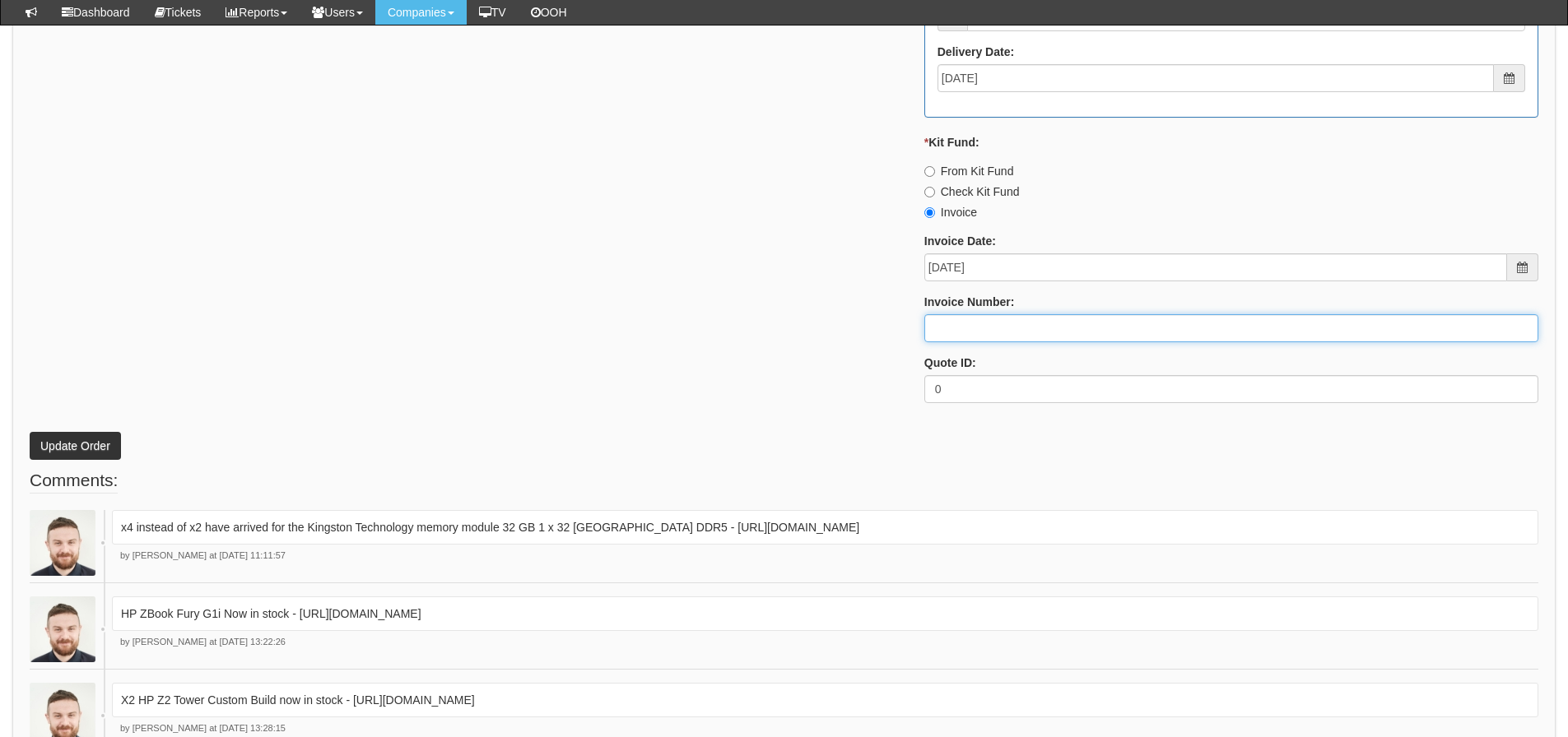
click at [973, 329] on input "Invoice Number:" at bounding box center [1230, 328] width 614 height 27
type input "206425"
click at [29, 432] on button "Update Order" at bounding box center [75, 446] width 91 height 27
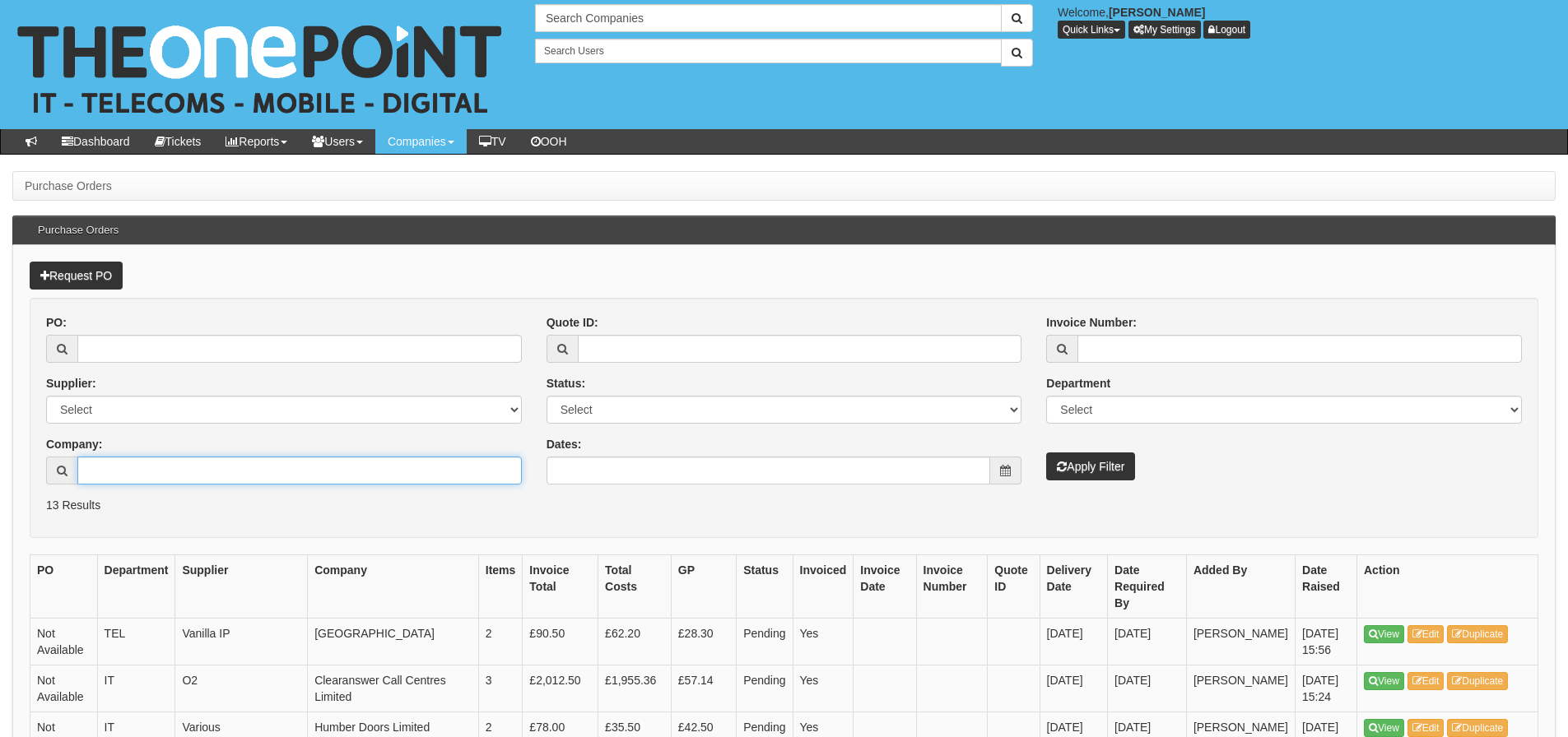
click at [346, 469] on input "Company:" at bounding box center [299, 470] width 445 height 27
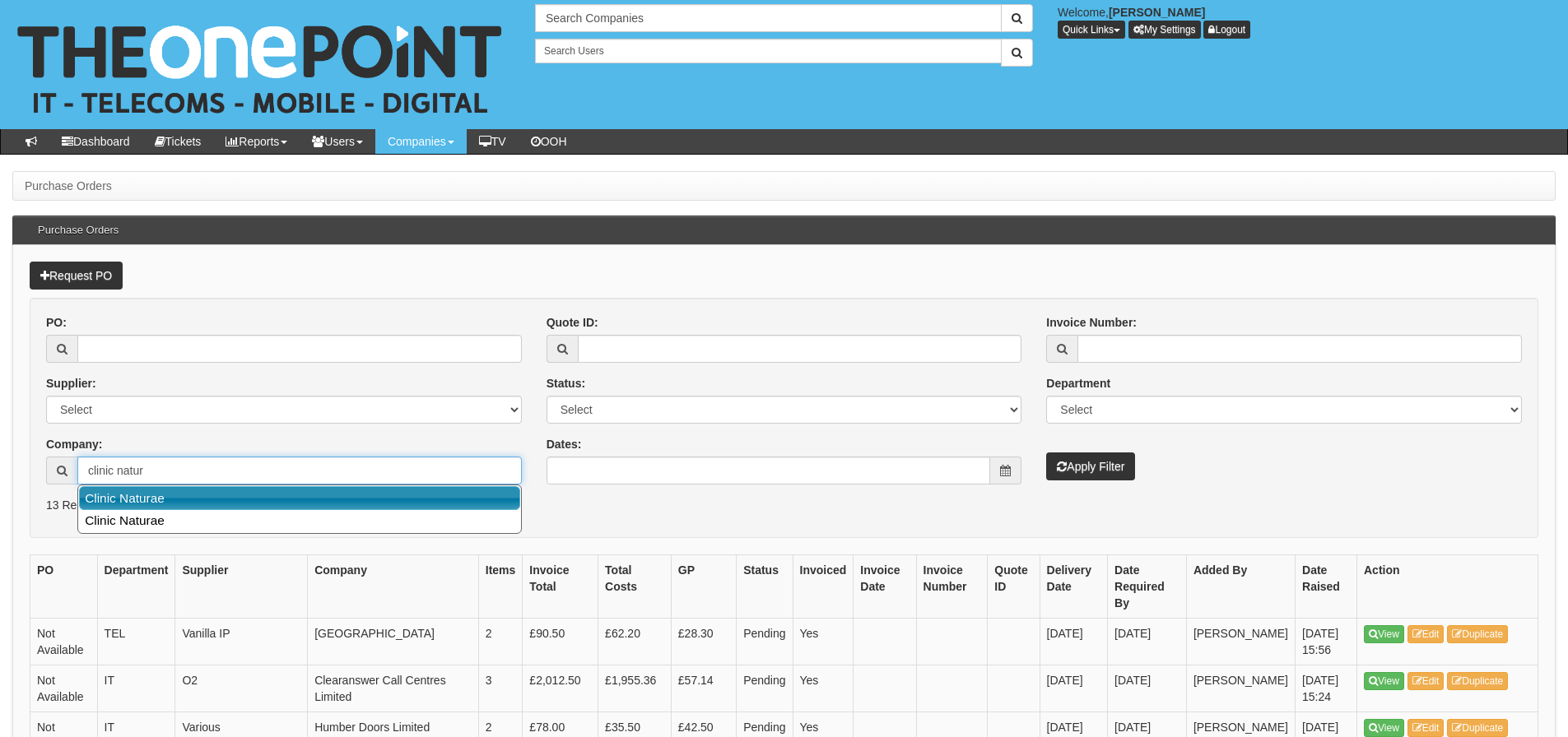
click at [341, 500] on link "Clinic Naturae" at bounding box center [298, 498] width 441 height 24
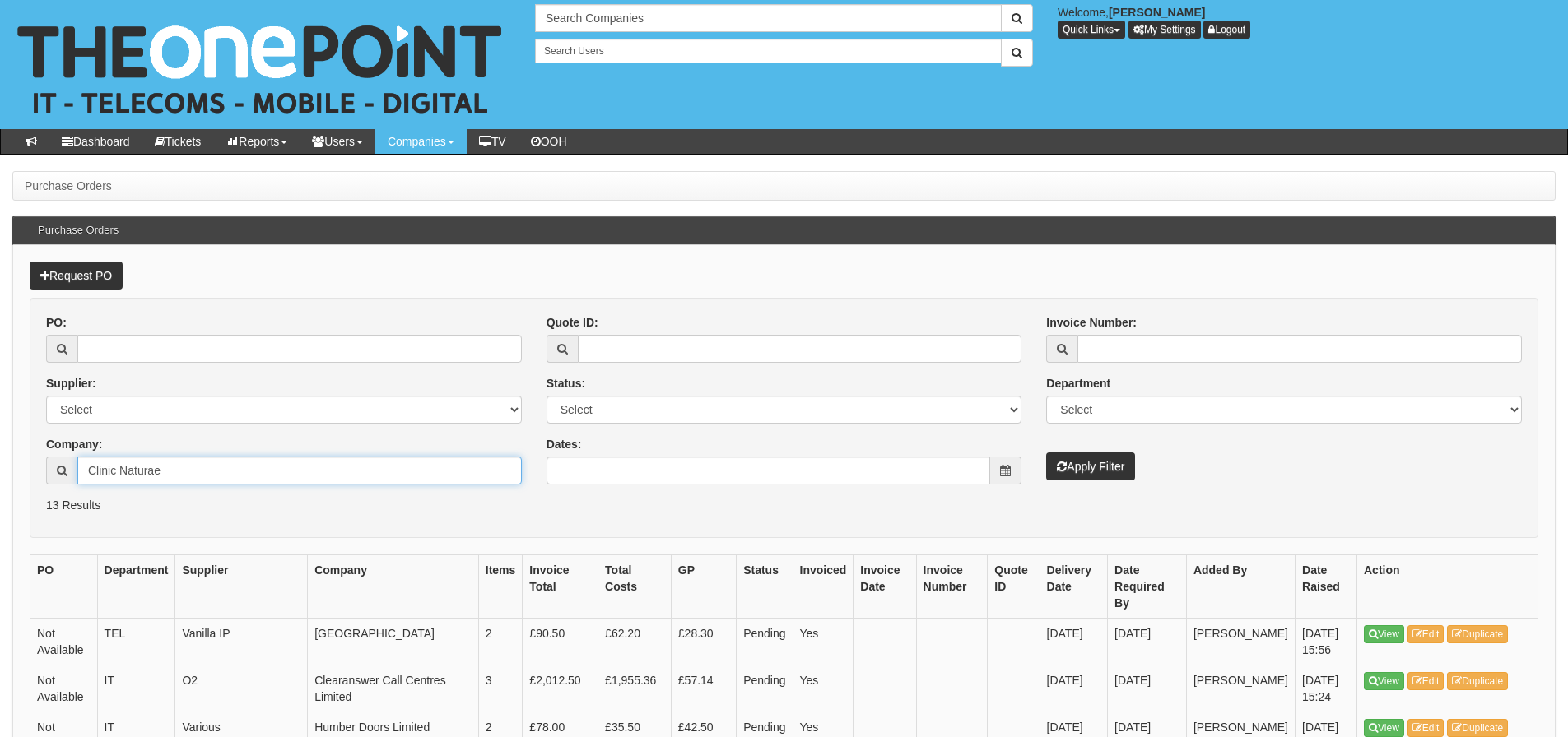
type input "Clinic Naturae"
click at [1046, 452] on button "Apply Filter" at bounding box center [1090, 466] width 89 height 27
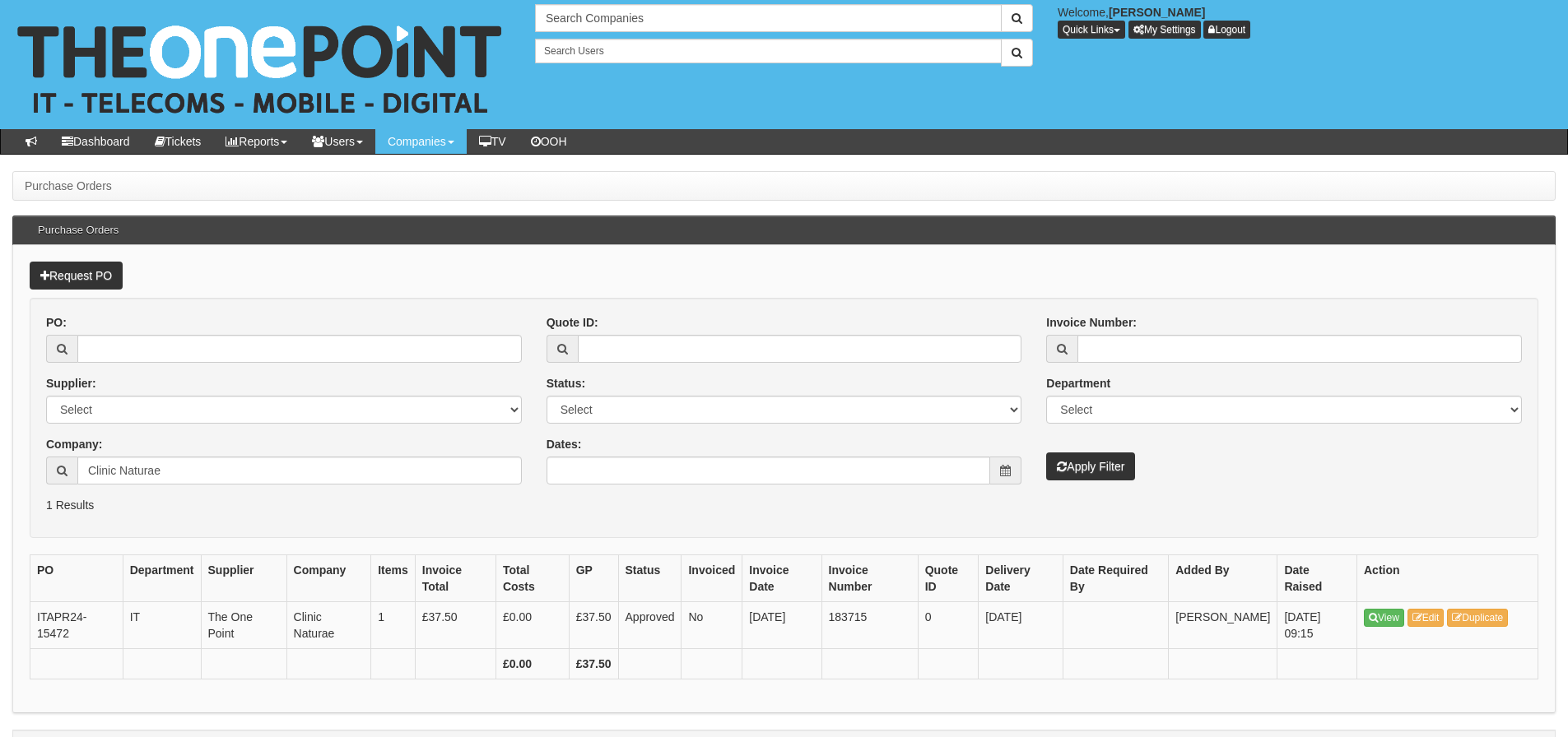
click at [232, 485] on div "PO: Supplier: Select 123 [DOMAIN_NAME] 1Password 3 4Gon [PERSON_NAME] Electric …" at bounding box center [284, 405] width 501 height 183
click at [217, 475] on input "Clinic Naturae" at bounding box center [299, 470] width 445 height 27
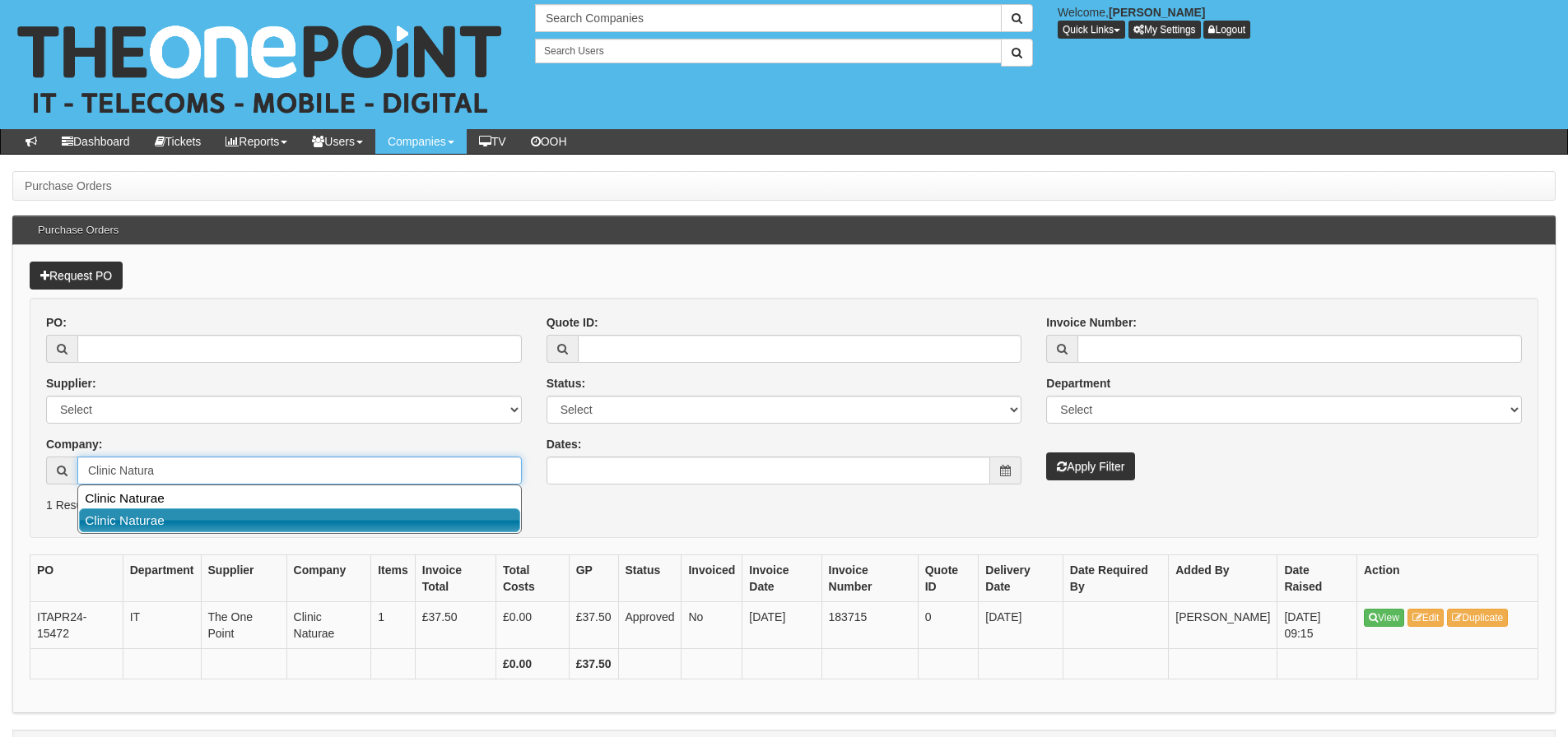
click at [187, 510] on link "Clinic Naturae" at bounding box center [298, 520] width 441 height 24
type input "Clinic Naturae"
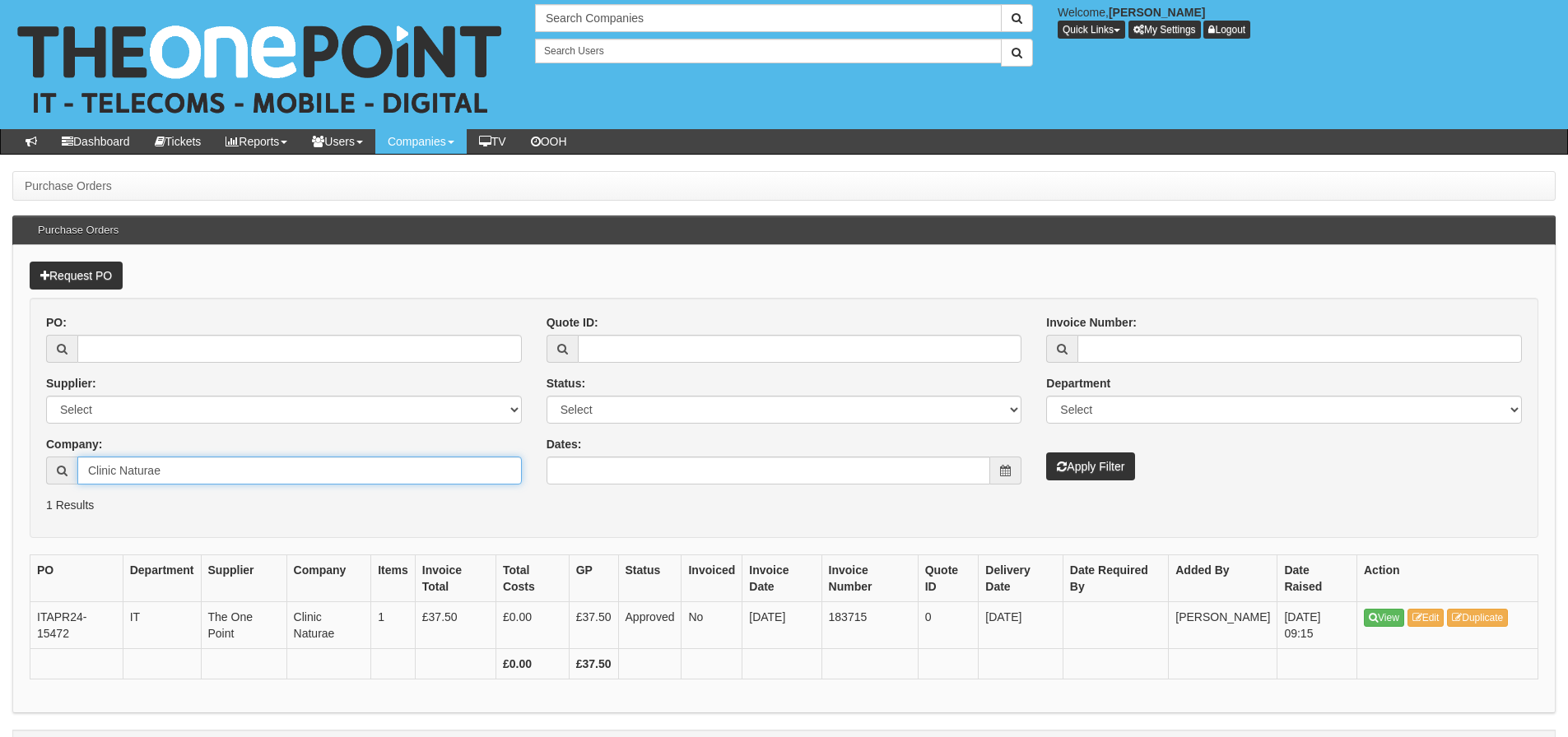
click at [1046, 452] on button "Apply Filter" at bounding box center [1090, 466] width 89 height 27
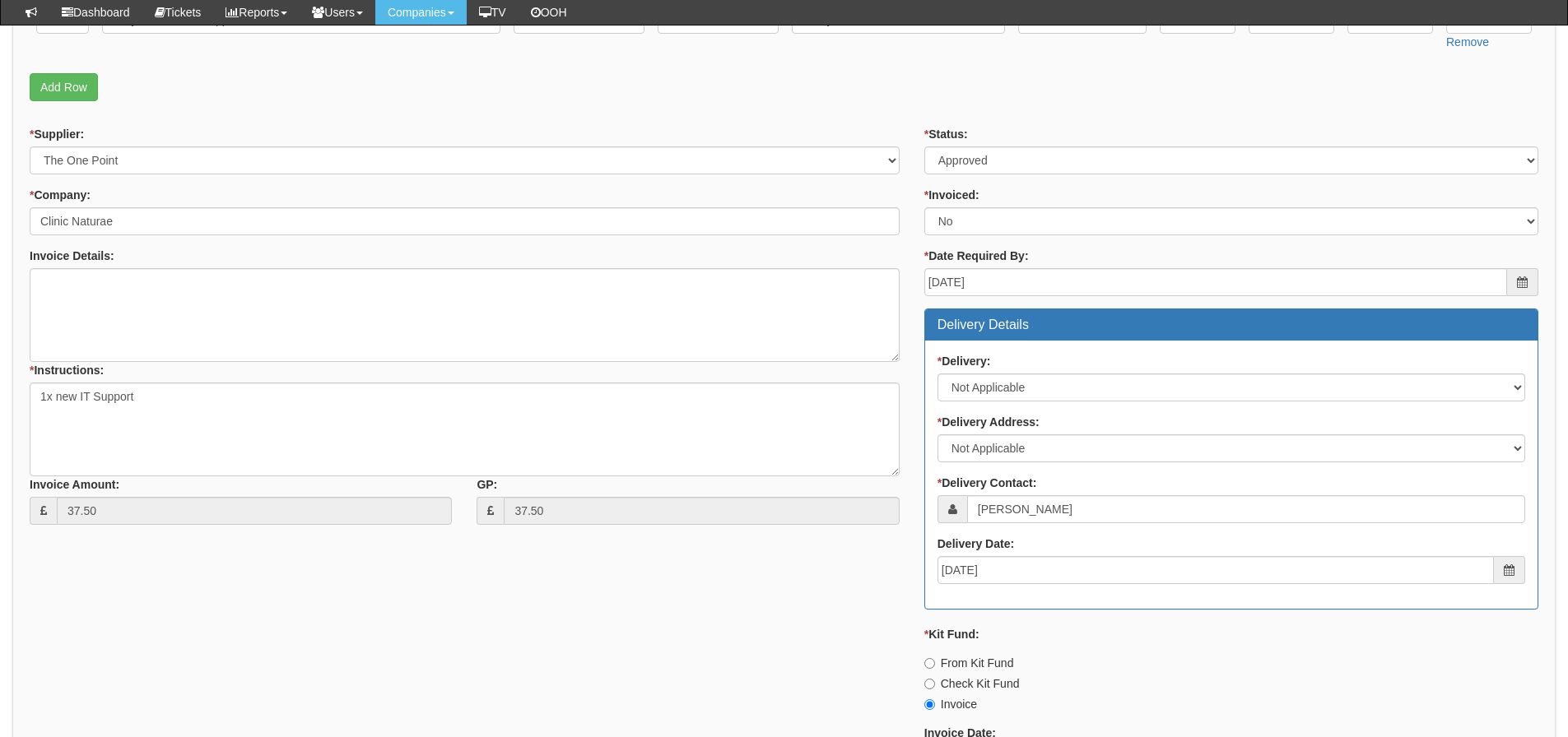
scroll to position [411, 0]
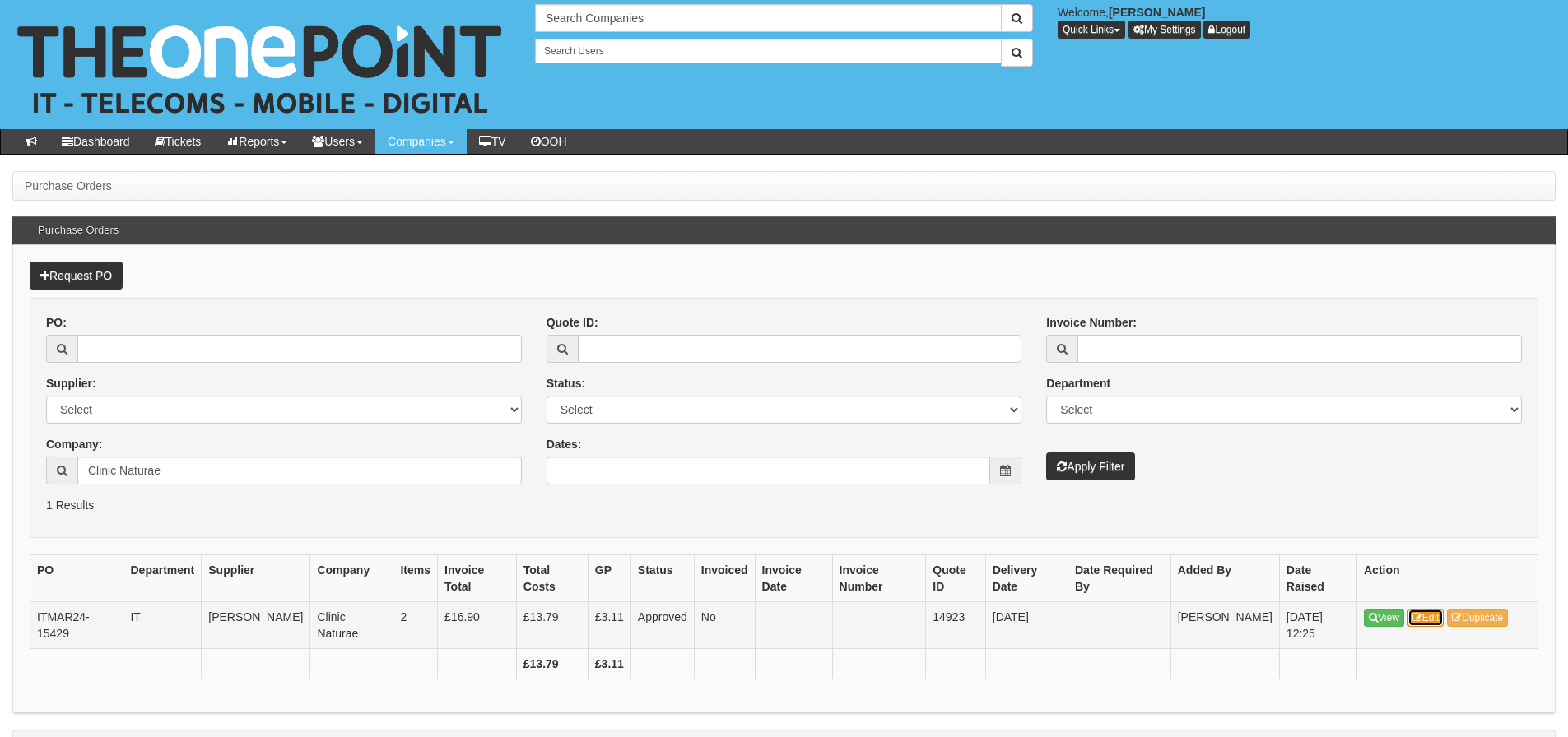
click at [1416, 621] on icon at bounding box center [1417, 617] width 10 height 10
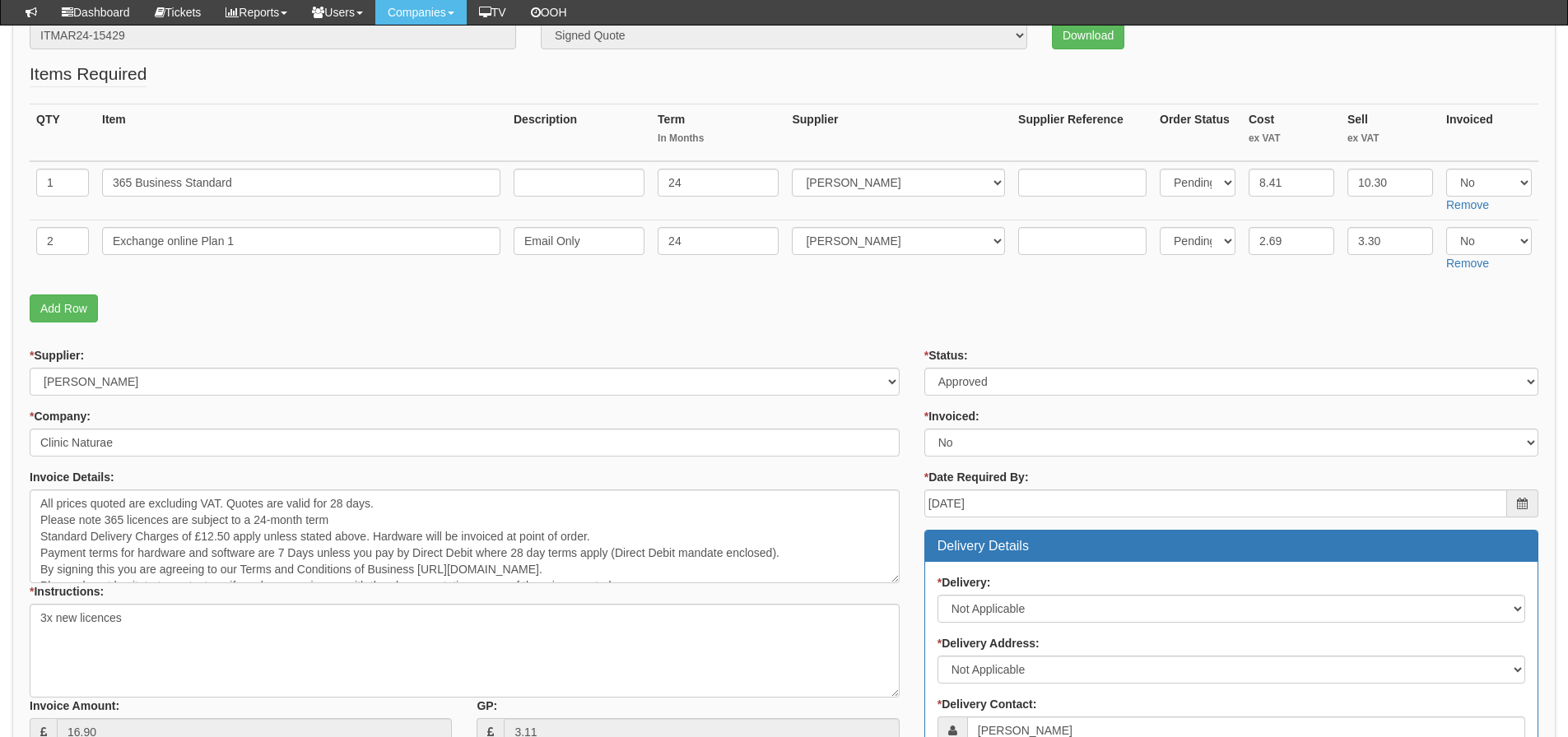
scroll to position [246, 0]
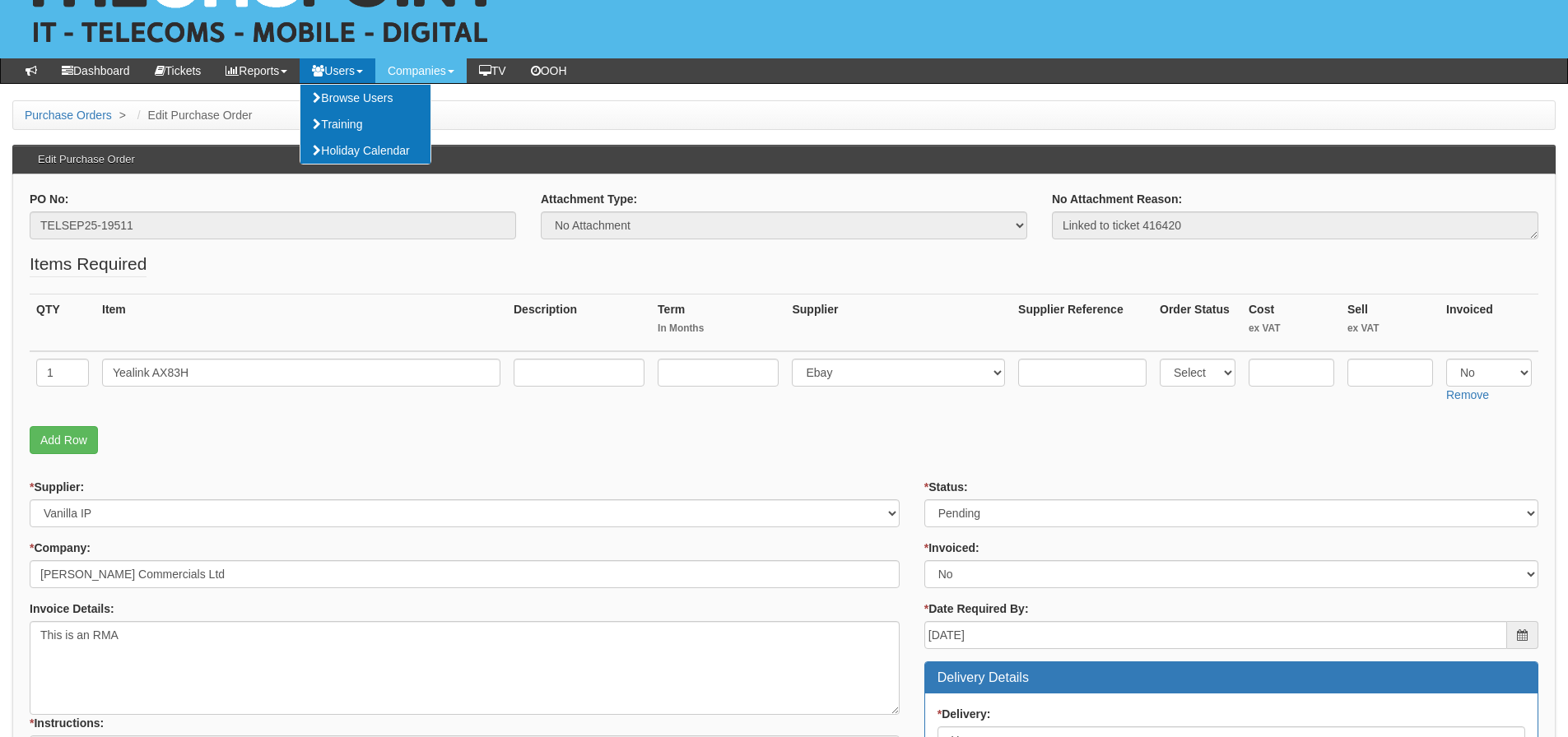
scroll to position [165, 0]
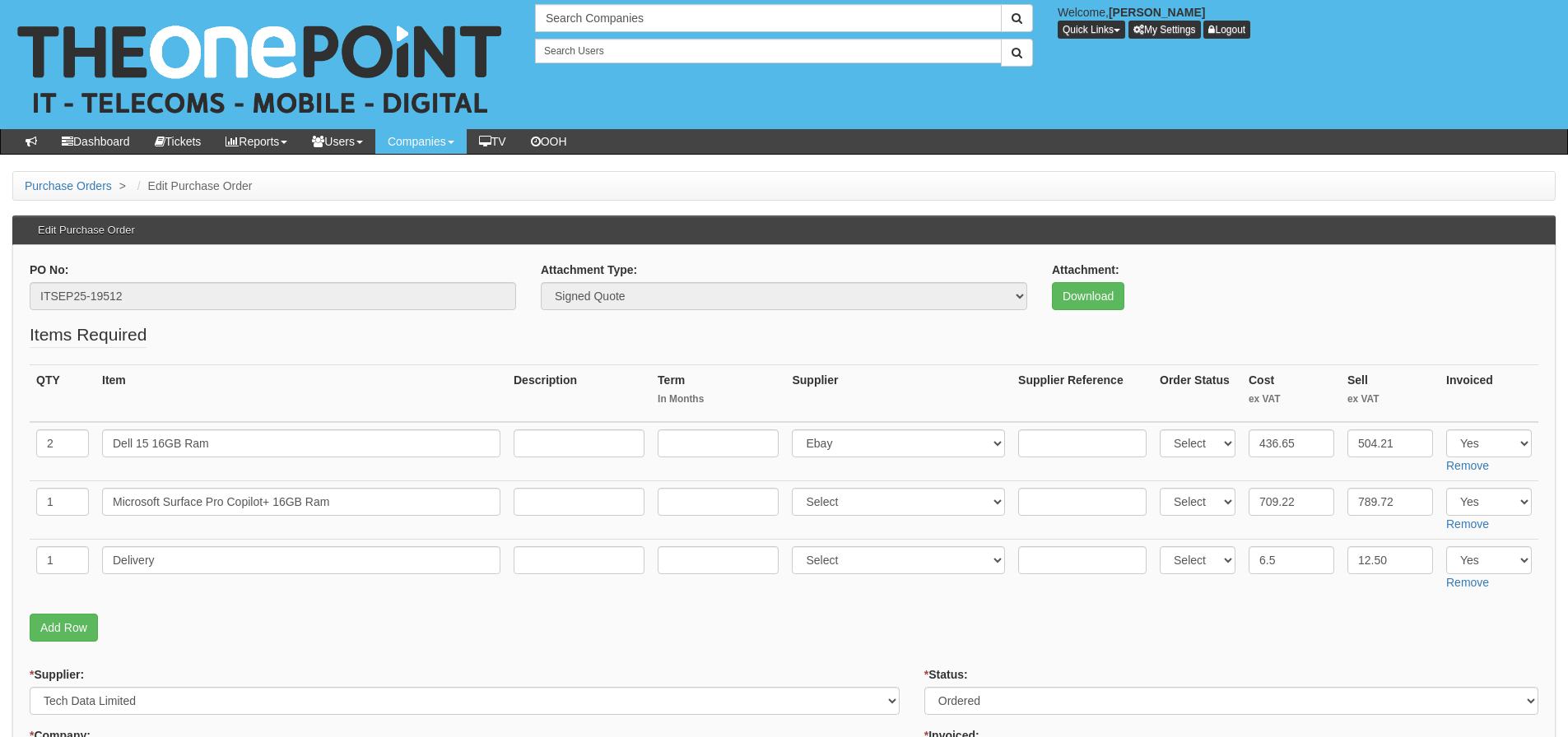
click at [390, 643] on fieldset "Items Required QTY Item Description Term In Months Supplier Supplier Reference …" at bounding box center [784, 487] width 1508 height 328
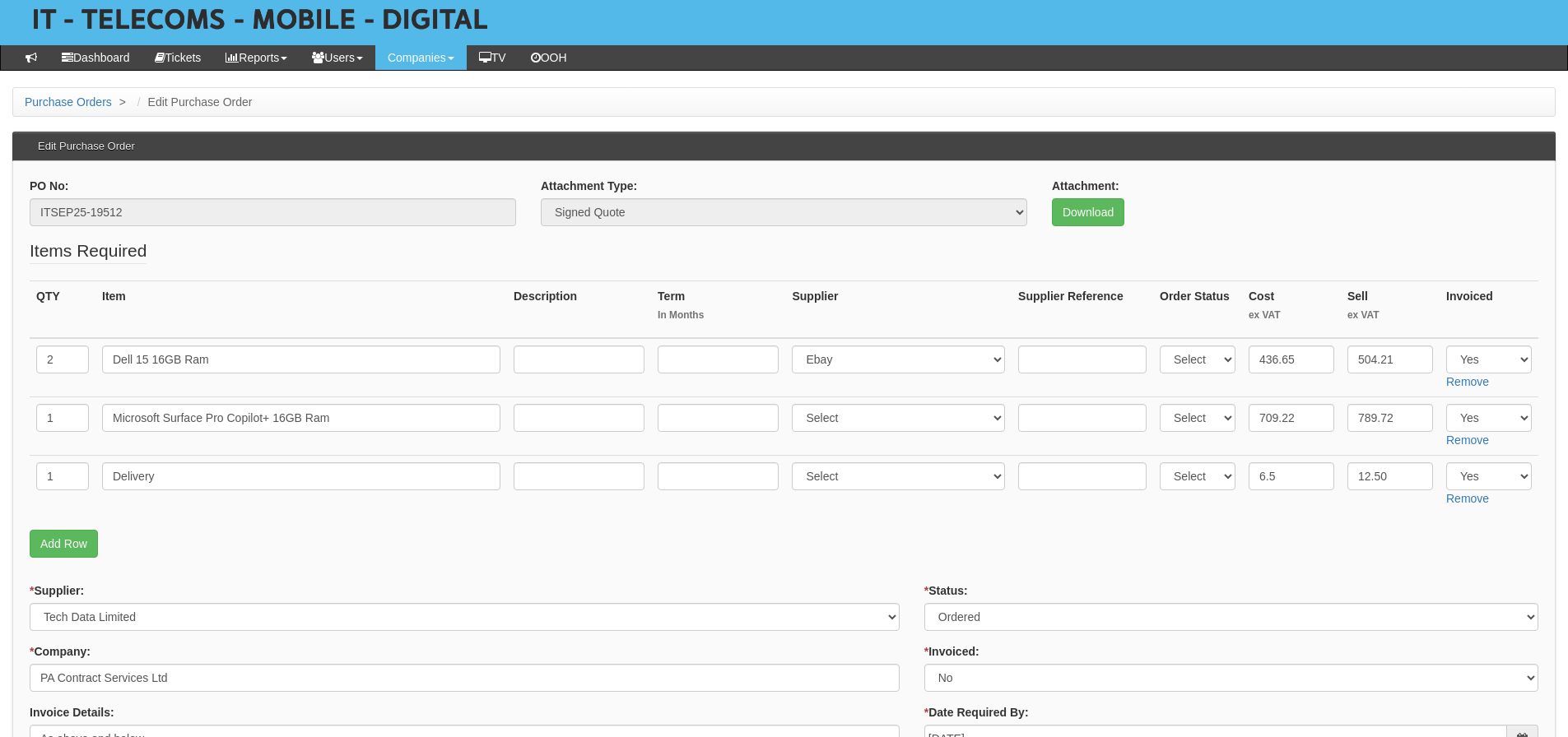
scroll to position [82, 0]
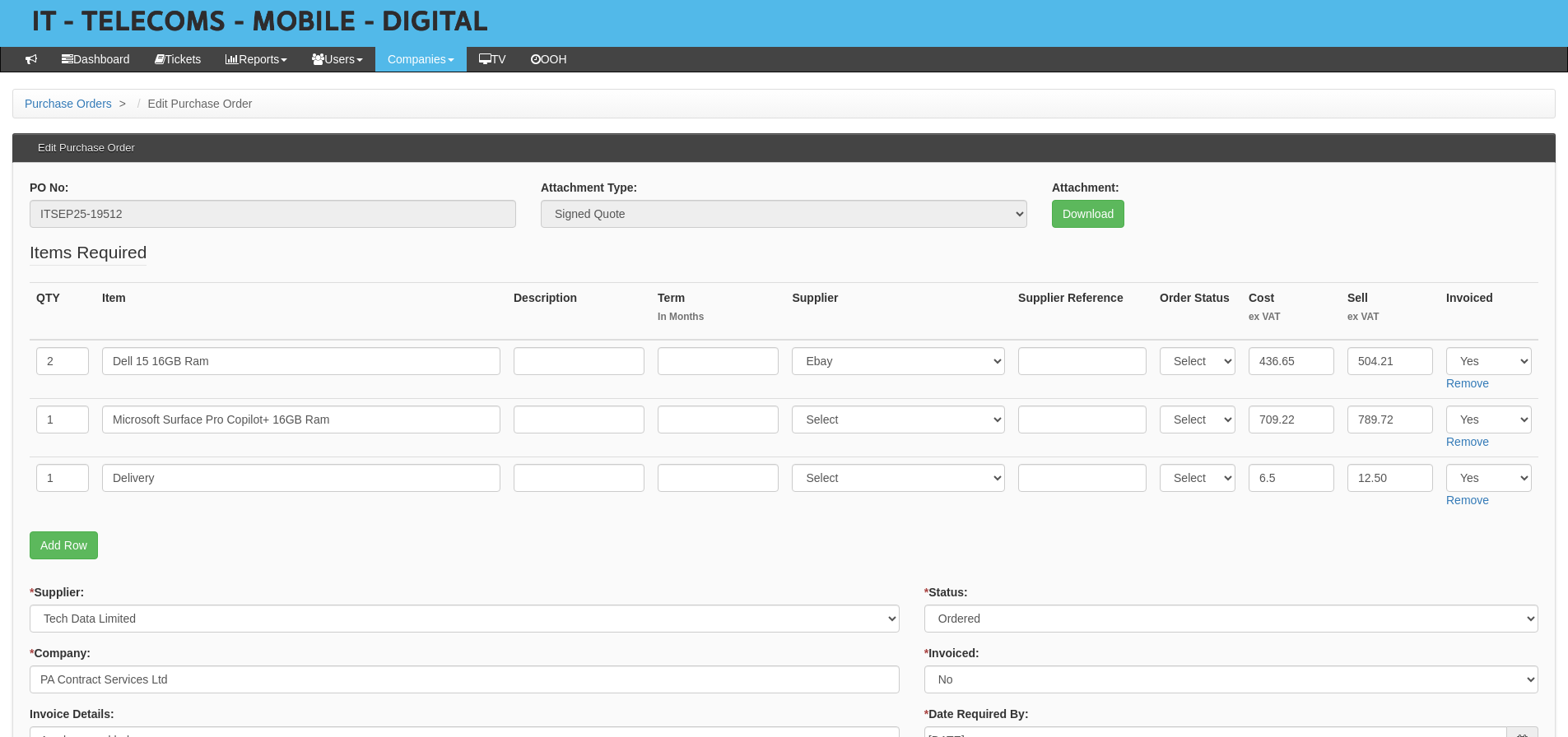
click at [145, 515] on fieldset "Items Required QTY Item Description Term In Months Supplier Supplier Reference …" at bounding box center [784, 404] width 1508 height 328
drag, startPoint x: 155, startPoint y: 592, endPoint x: 161, endPoint y: 469, distance: 123.1
click at [156, 592] on div "* Supplier: Select 123 REG.co.uk 1Password 3 4Gon AA Jones Electric Ltd Abzorb …" at bounding box center [464, 607] width 870 height 48
drag, startPoint x: 216, startPoint y: 361, endPoint x: 47, endPoint y: 350, distance: 169.4
click at [47, 350] on tr "2 Dell 15 16GB Ram Select 123 REG.co.uk 1Password 3 4Gon AA Jones Electric Ltd …" at bounding box center [784, 369] width 1508 height 59
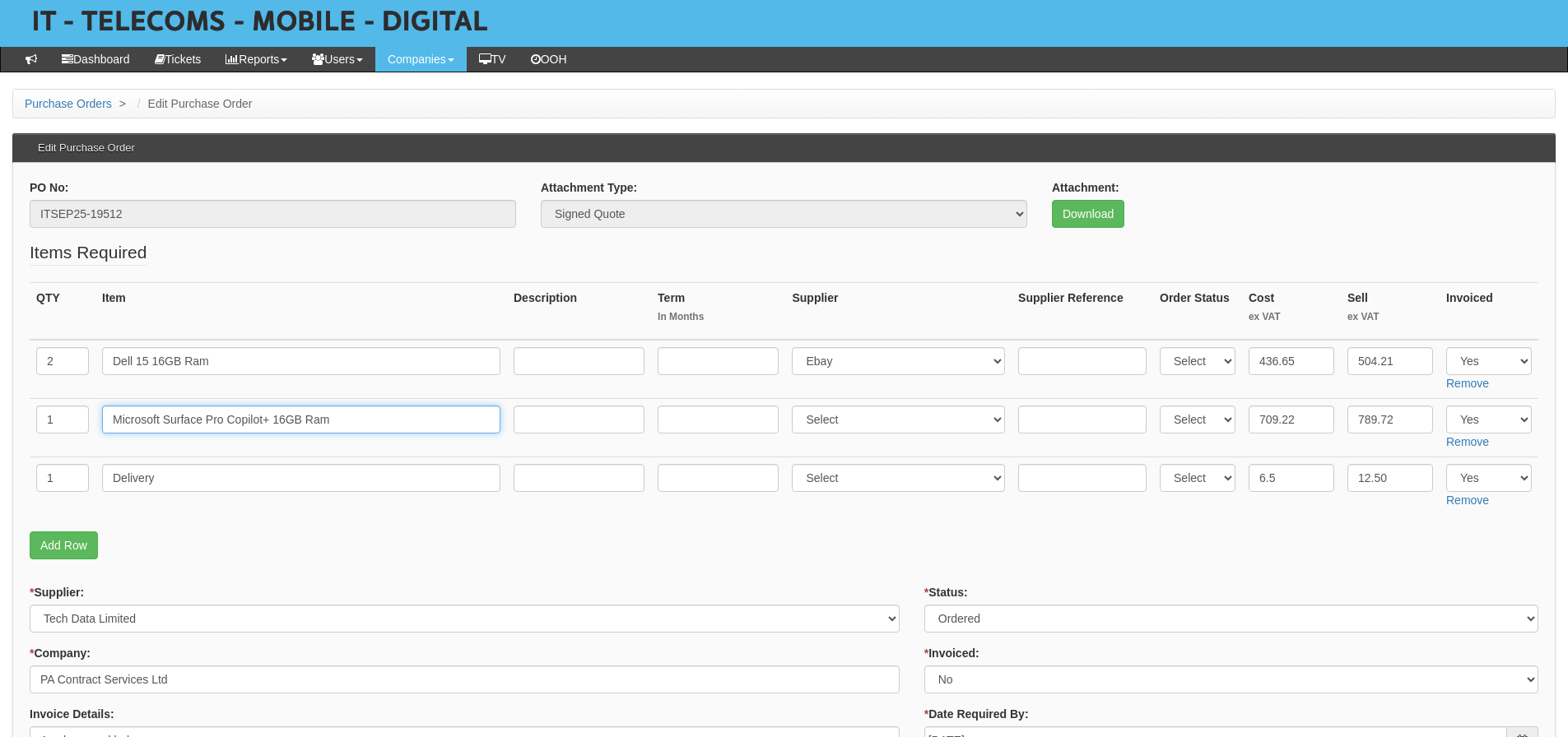
click at [152, 429] on input "Microsoft Surface Pro Copilot+ 16GB Ram" at bounding box center [301, 419] width 399 height 27
drag, startPoint x: 366, startPoint y: 429, endPoint x: -68, endPoint y: 412, distance: 434.3
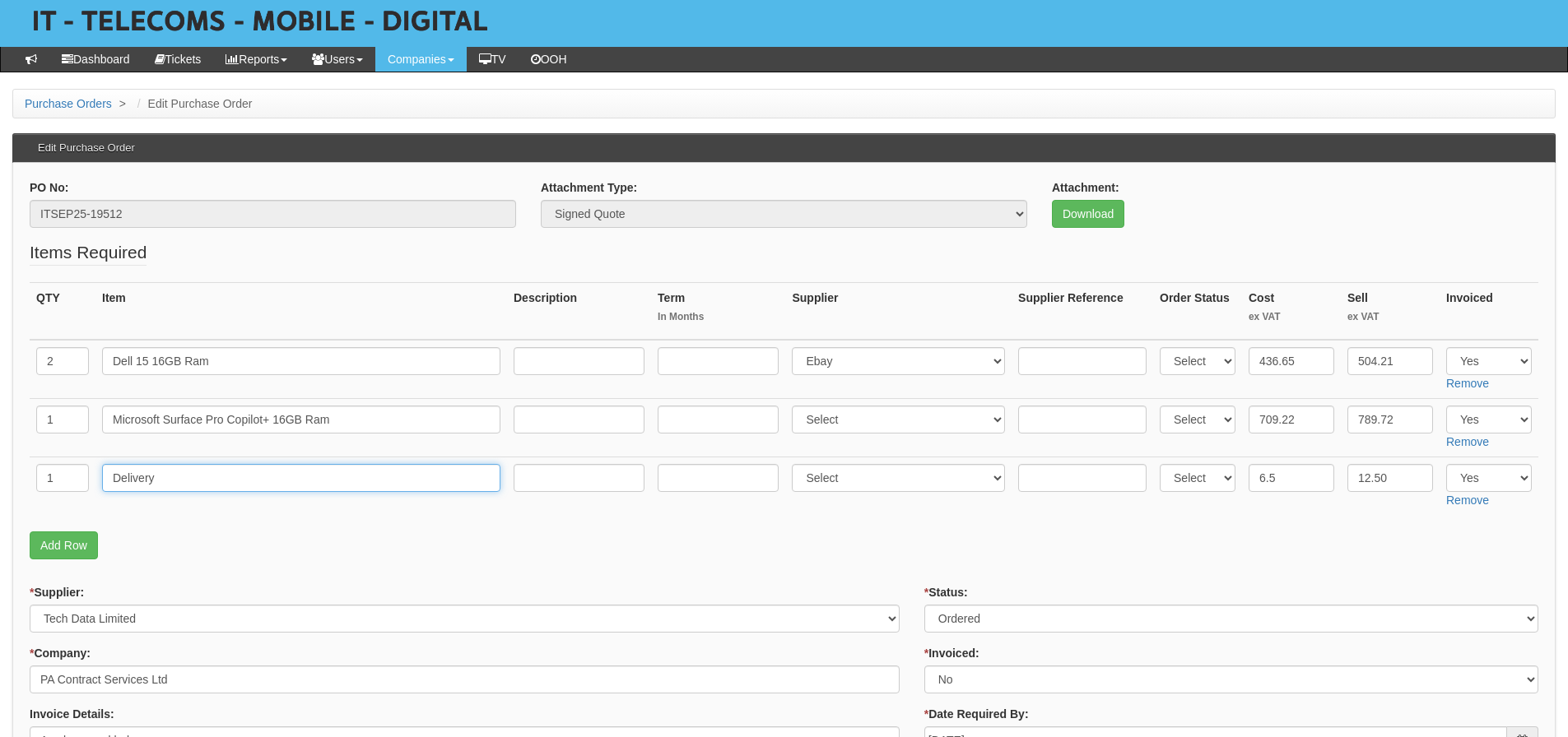
drag, startPoint x: 168, startPoint y: 468, endPoint x: 27, endPoint y: 471, distance: 141.0
click at [34, 473] on tr "1 Delivery Select 123 REG.co.uk 1Password 3 4Gon AA Jones Electric Ltd Abzorb A…" at bounding box center [784, 486] width 1508 height 59
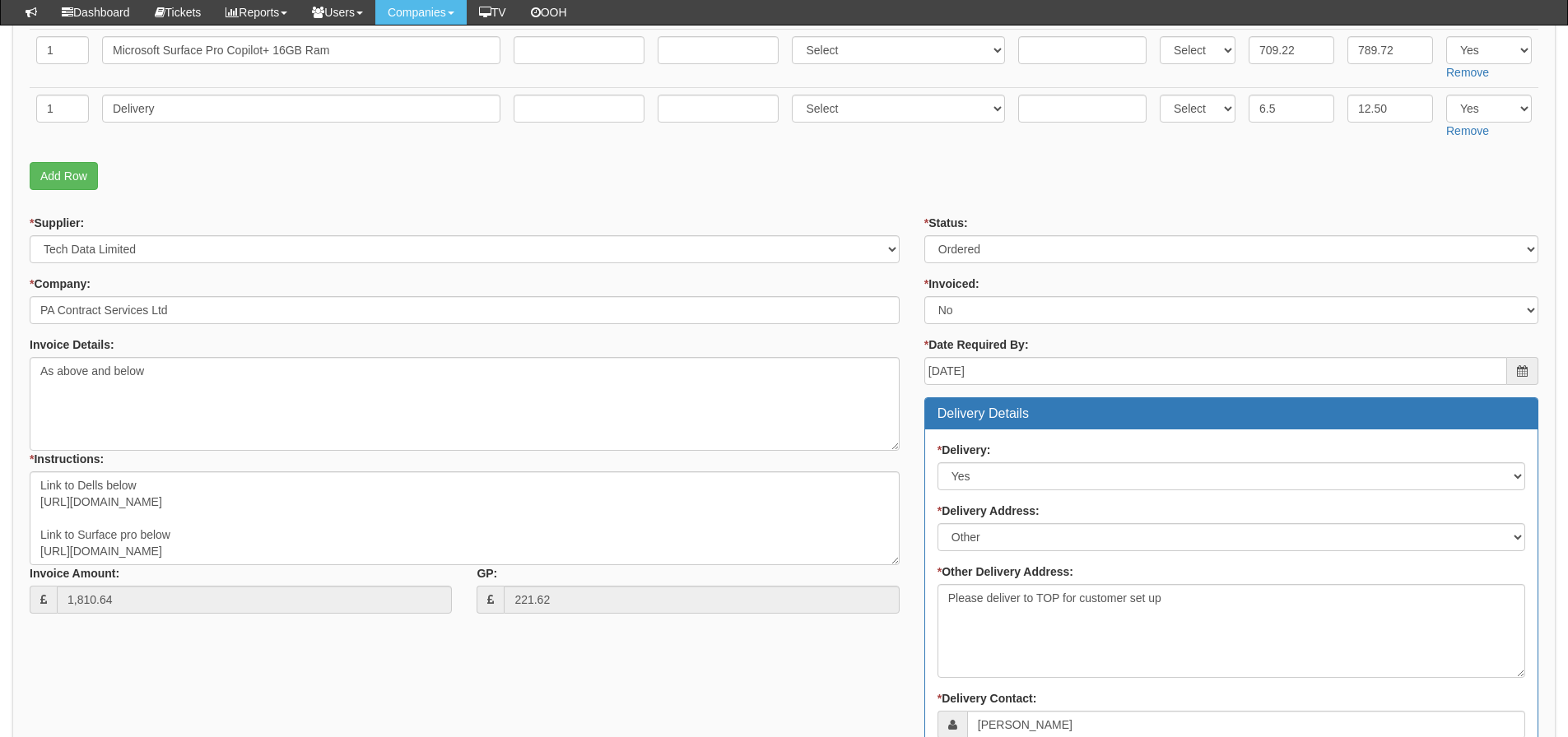
scroll to position [411, 0]
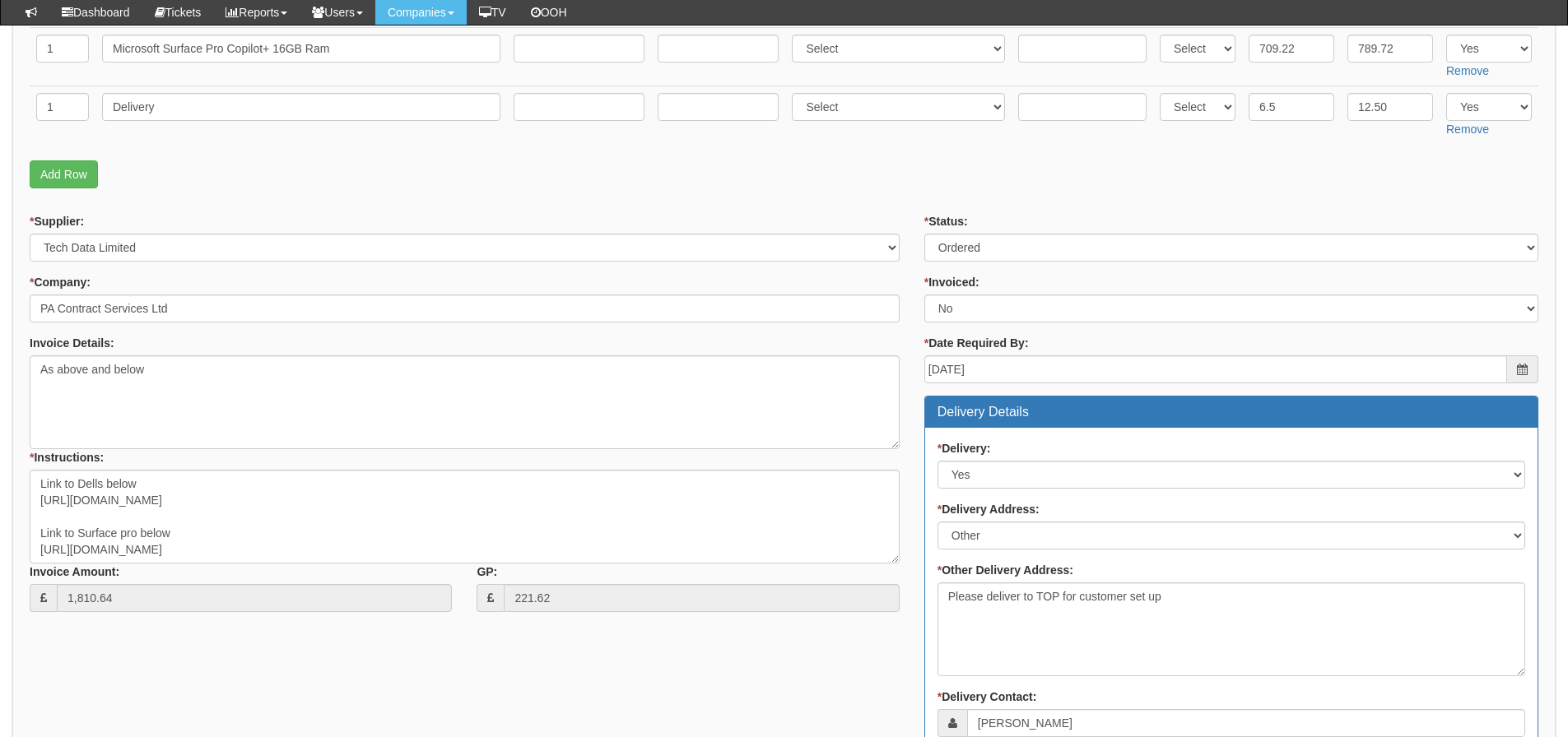
click at [636, 684] on div "* Supplier: Select 123 REG.co.uk 1Password 3 4Gon AA Jones Electric Ltd Abzorb …" at bounding box center [784, 667] width 1533 height 909
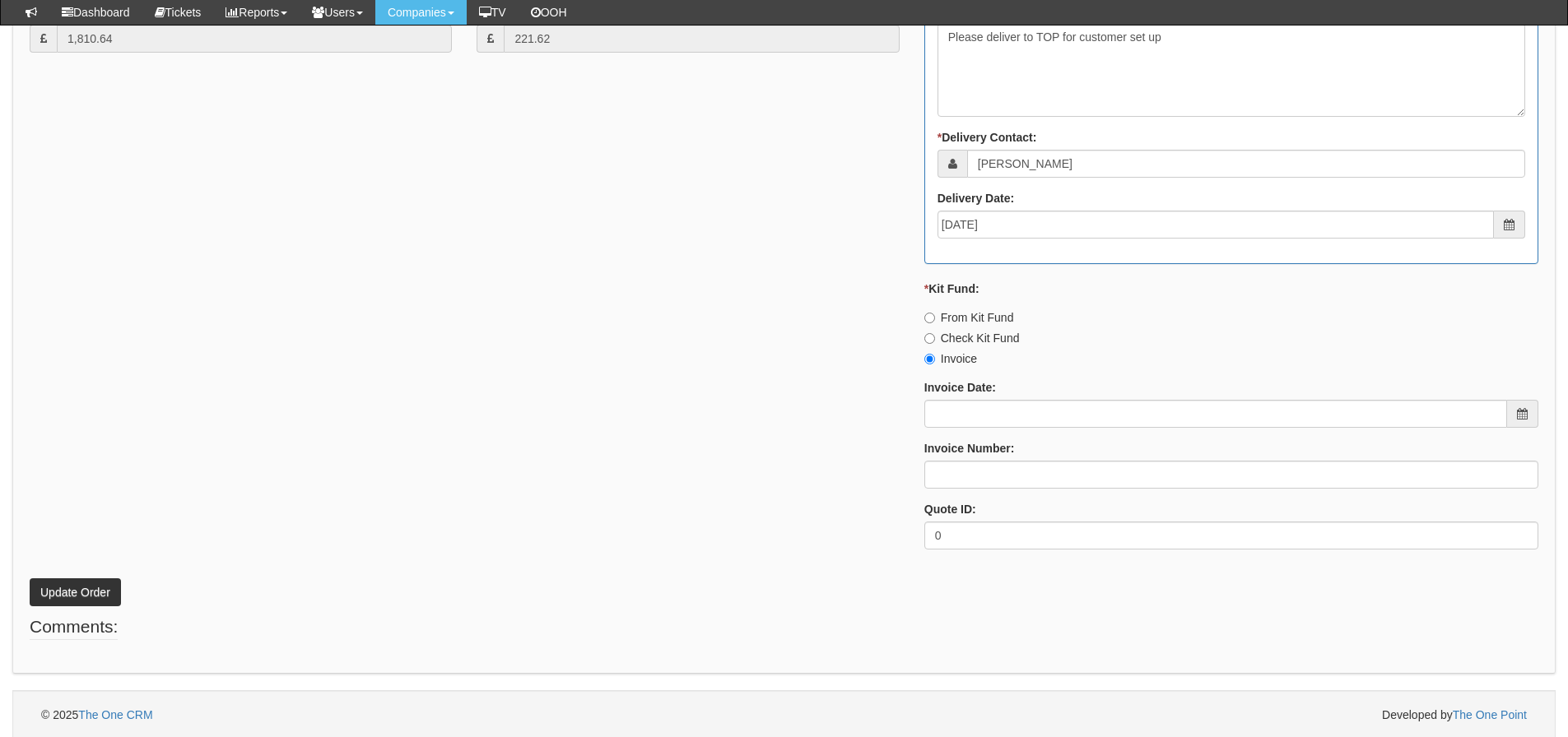
scroll to position [973, 0]
click at [940, 413] on input "Invoice Date:" at bounding box center [1215, 411] width 582 height 27
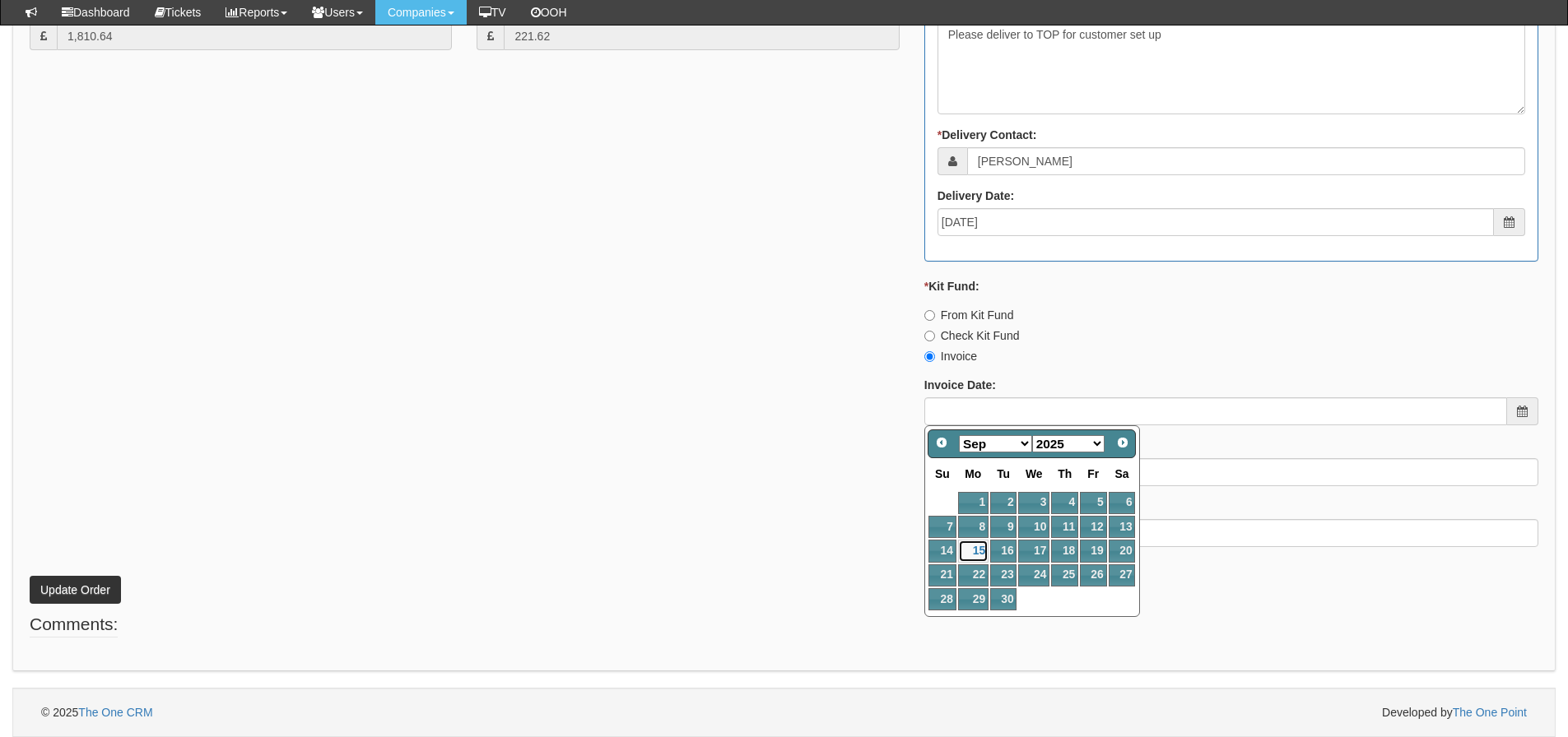
click at [977, 549] on link "15" at bounding box center [973, 551] width 30 height 23
type input "2025-09-15"
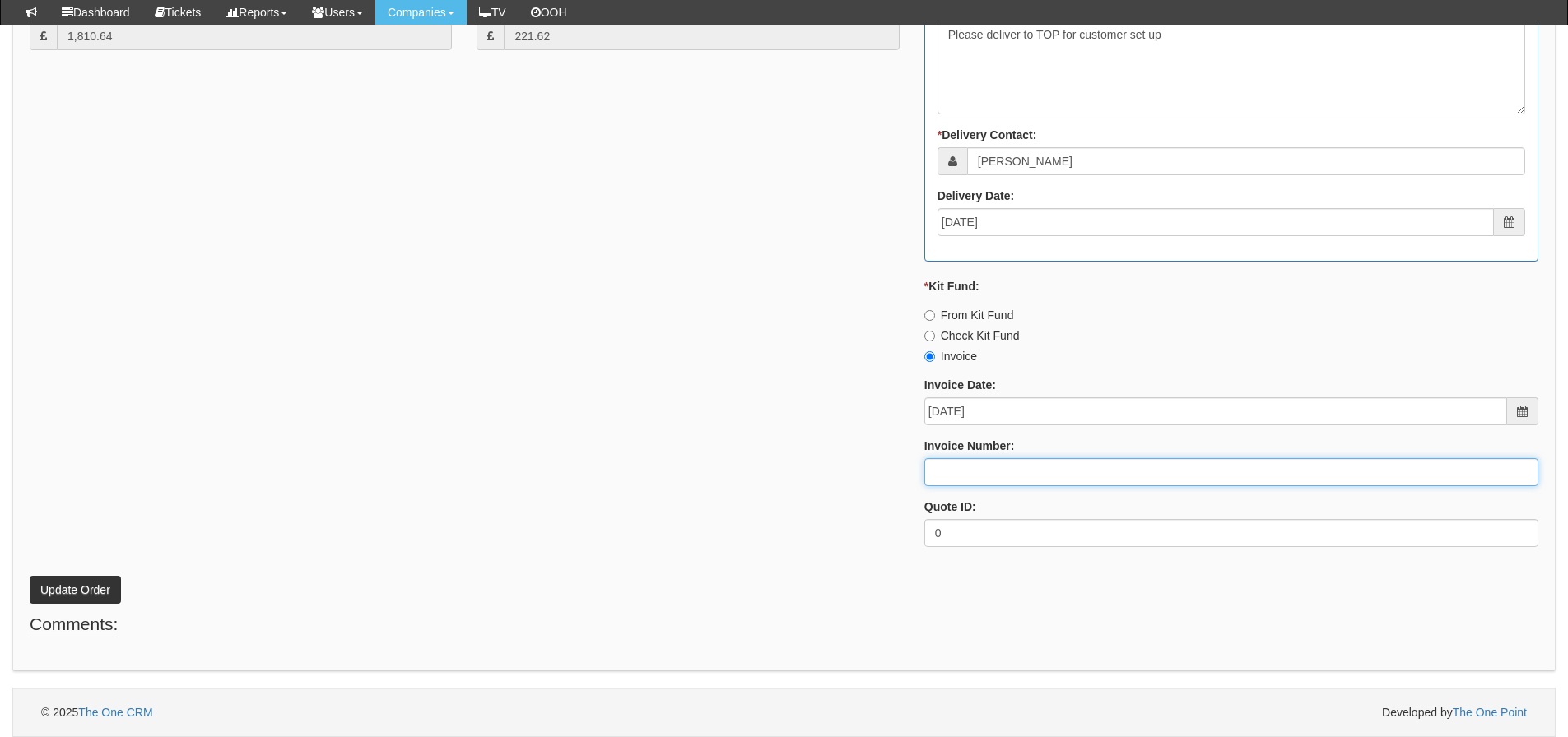
click at [971, 476] on input "Invoice Number:" at bounding box center [1230, 472] width 614 height 27
type input "206426"
click at [29, 576] on button "Update Order" at bounding box center [75, 590] width 91 height 27
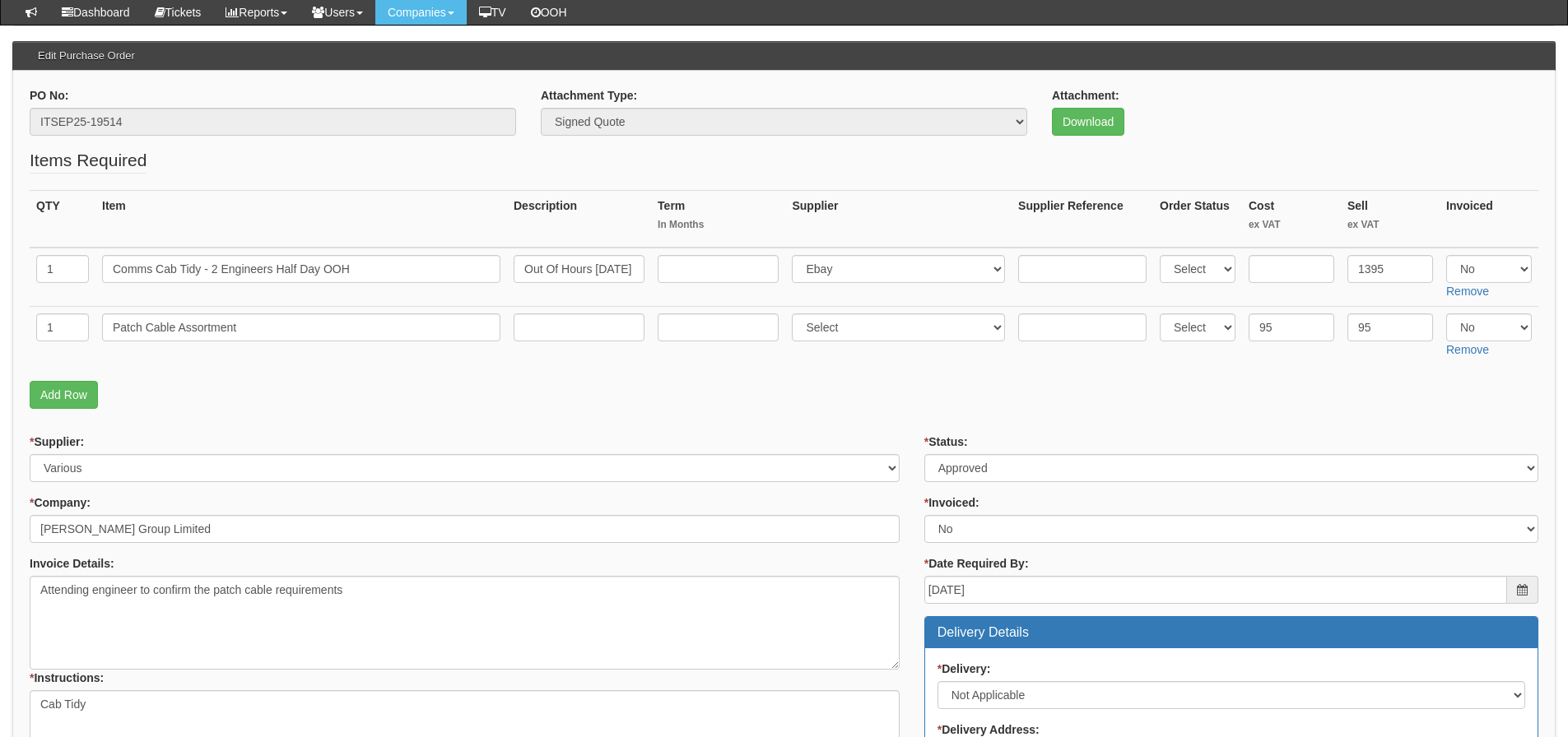
scroll to position [246, 0]
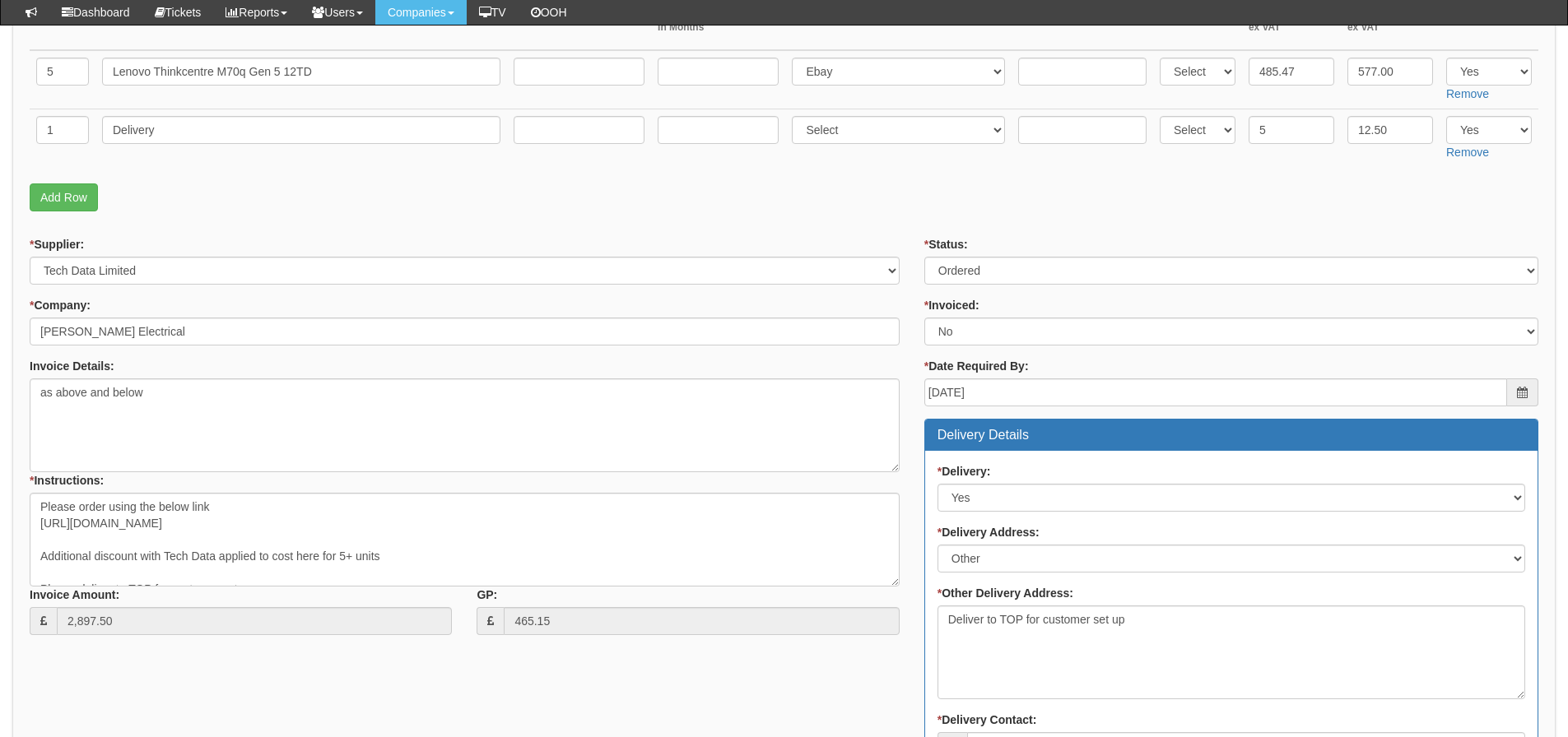
scroll to position [165, 0]
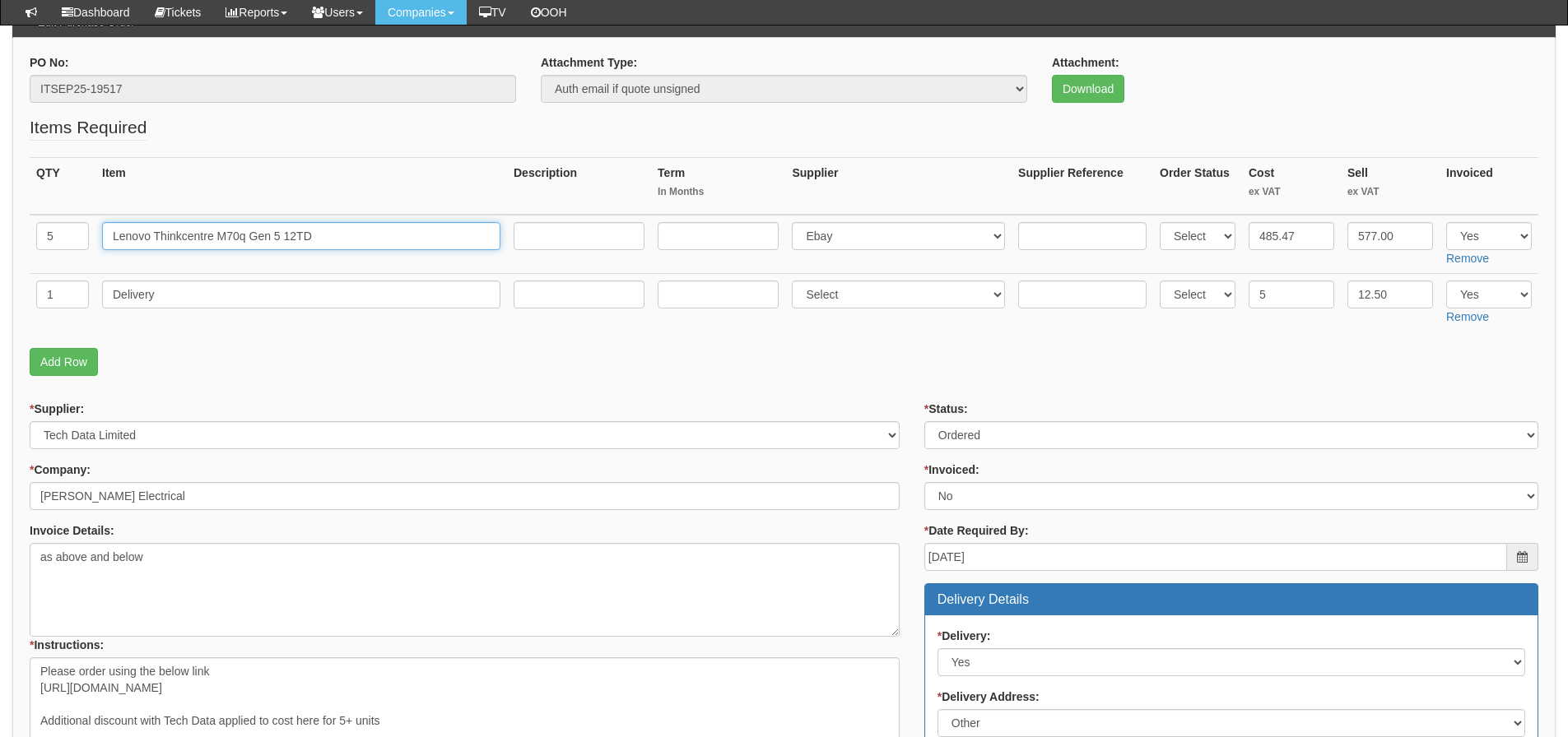
drag, startPoint x: 111, startPoint y: 243, endPoint x: 358, endPoint y: 239, distance: 247.0
click at [358, 239] on input "Lenovo Thinkcentre M70q Gen 5 12TD" at bounding box center [301, 236] width 399 height 27
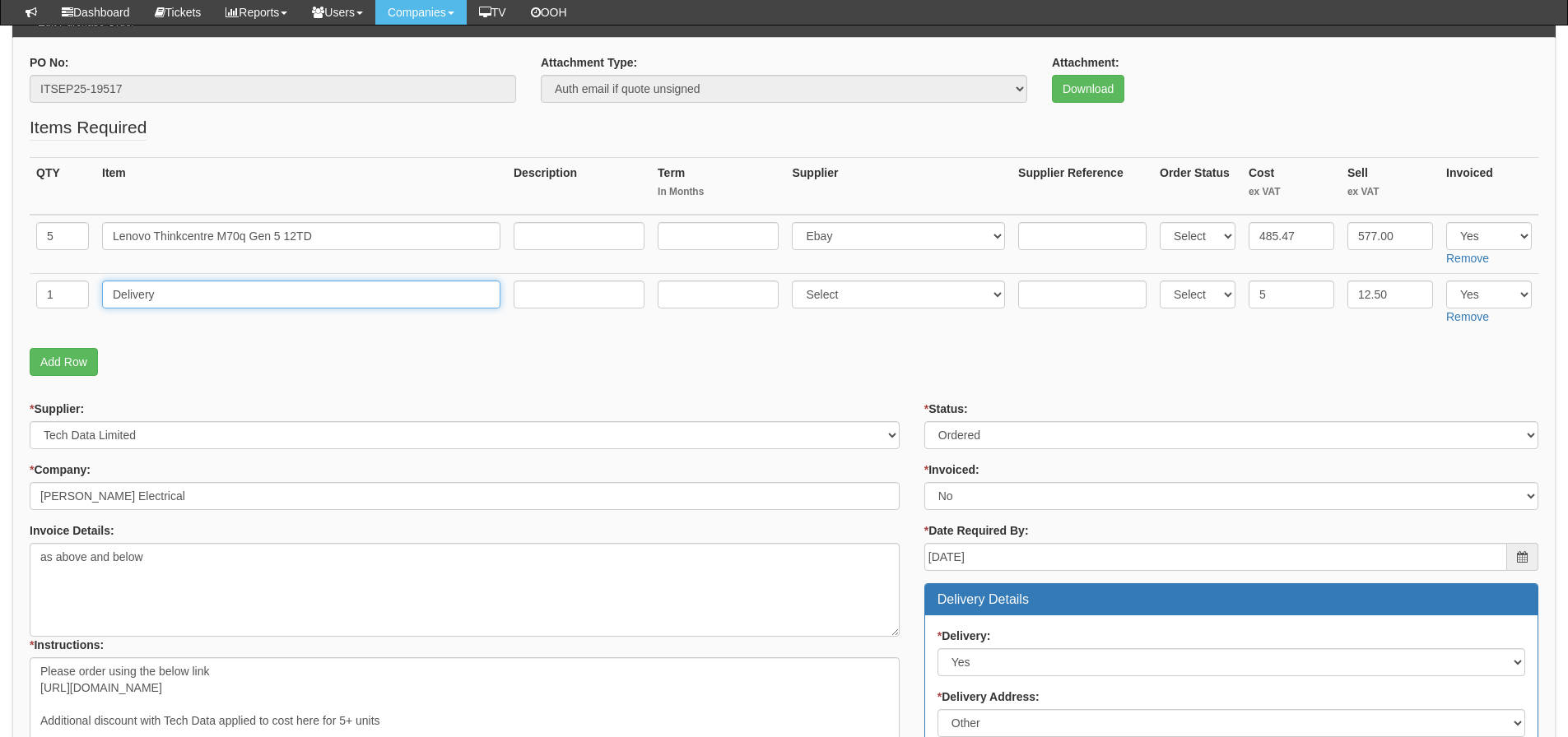
drag, startPoint x: 176, startPoint y: 287, endPoint x: 77, endPoint y: 304, distance: 100.4
click at [77, 304] on tr "1 Delivery Select 123 REG.co.uk 1Password 3 4Gon AA Jones Electric Ltd Abzorb A…" at bounding box center [784, 302] width 1508 height 59
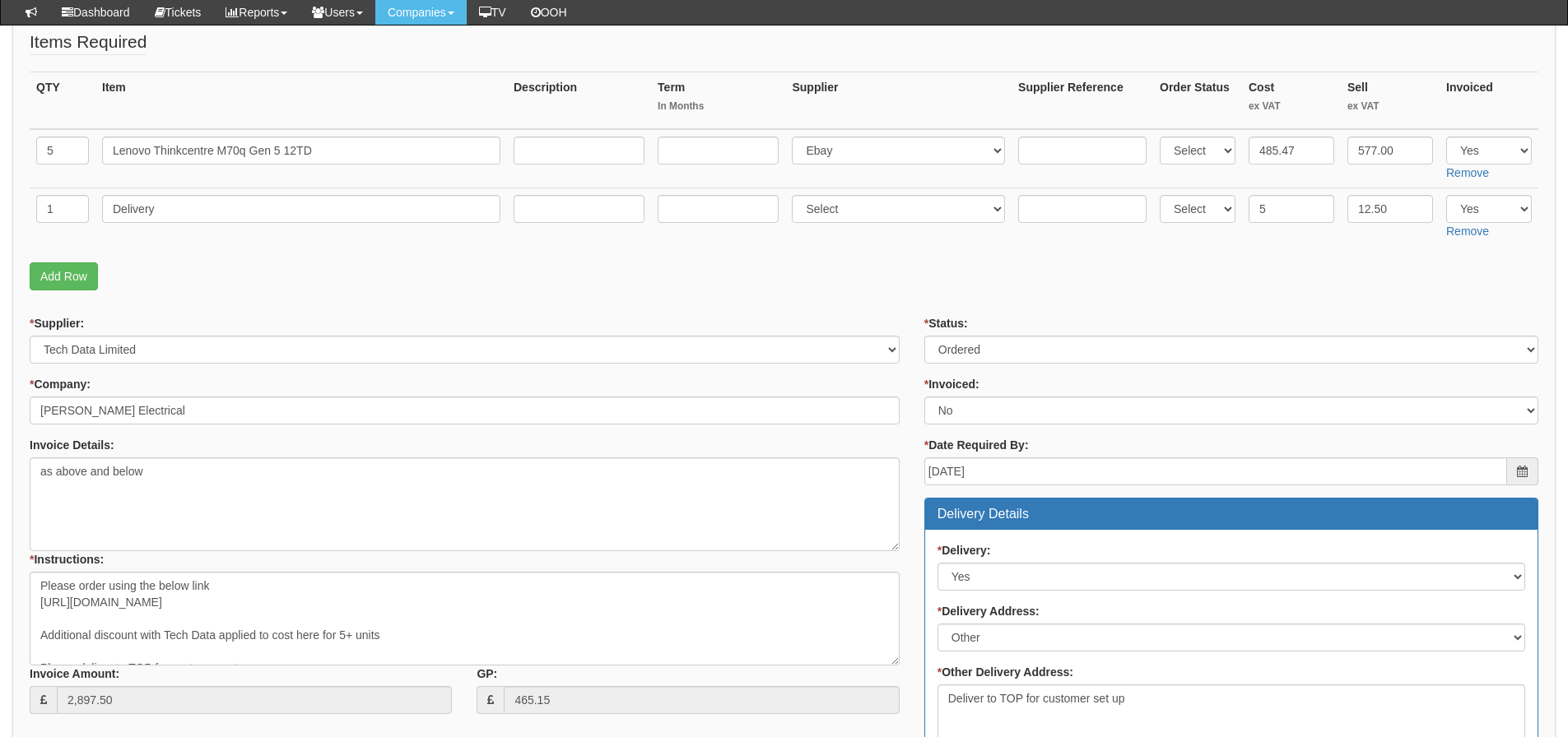
scroll to position [247, 0]
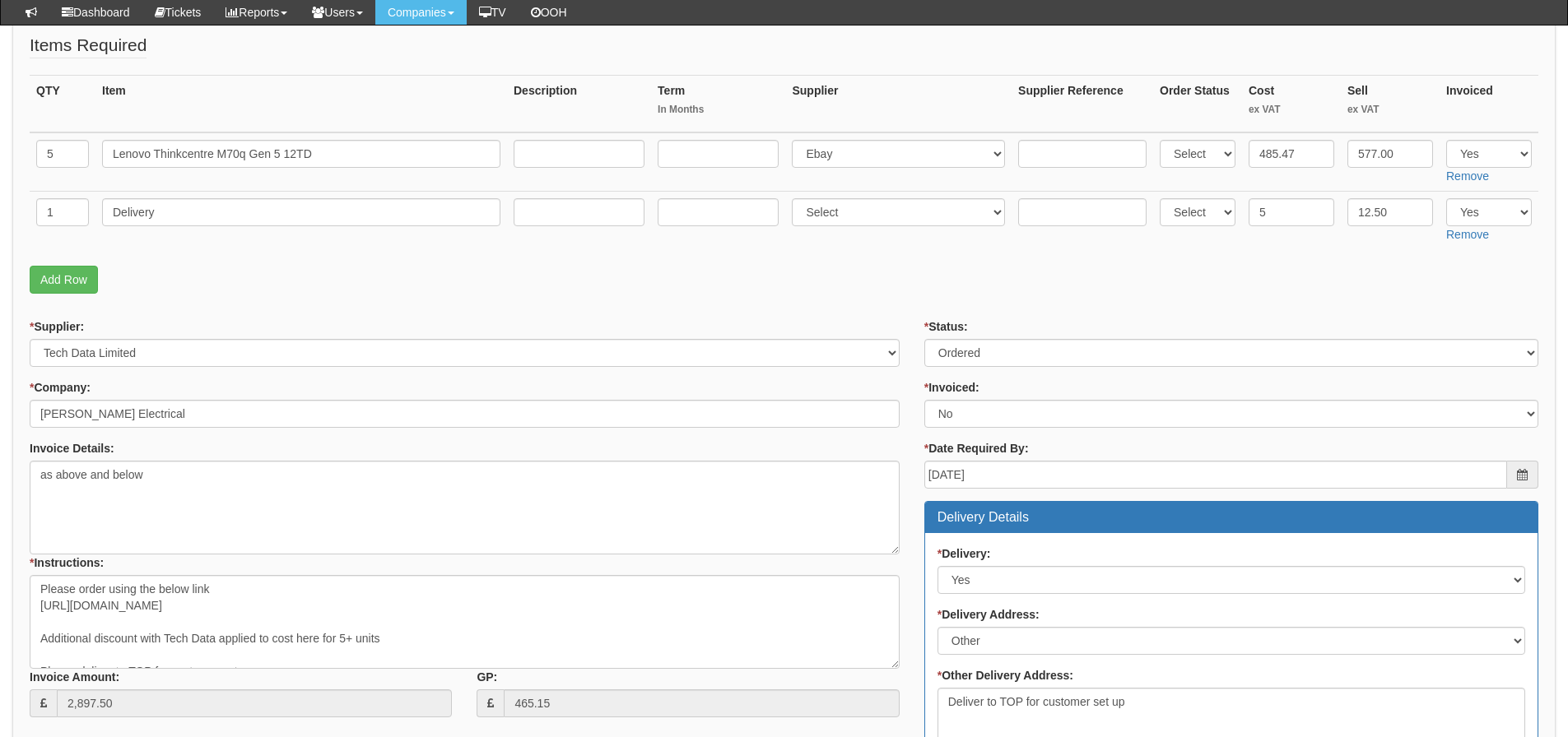
click at [1035, 307] on form "PO No: ITSEP25-19517 Attachment Type: Select Signed Quote Auth email if quote u…" at bounding box center [784, 622] width 1508 height 1299
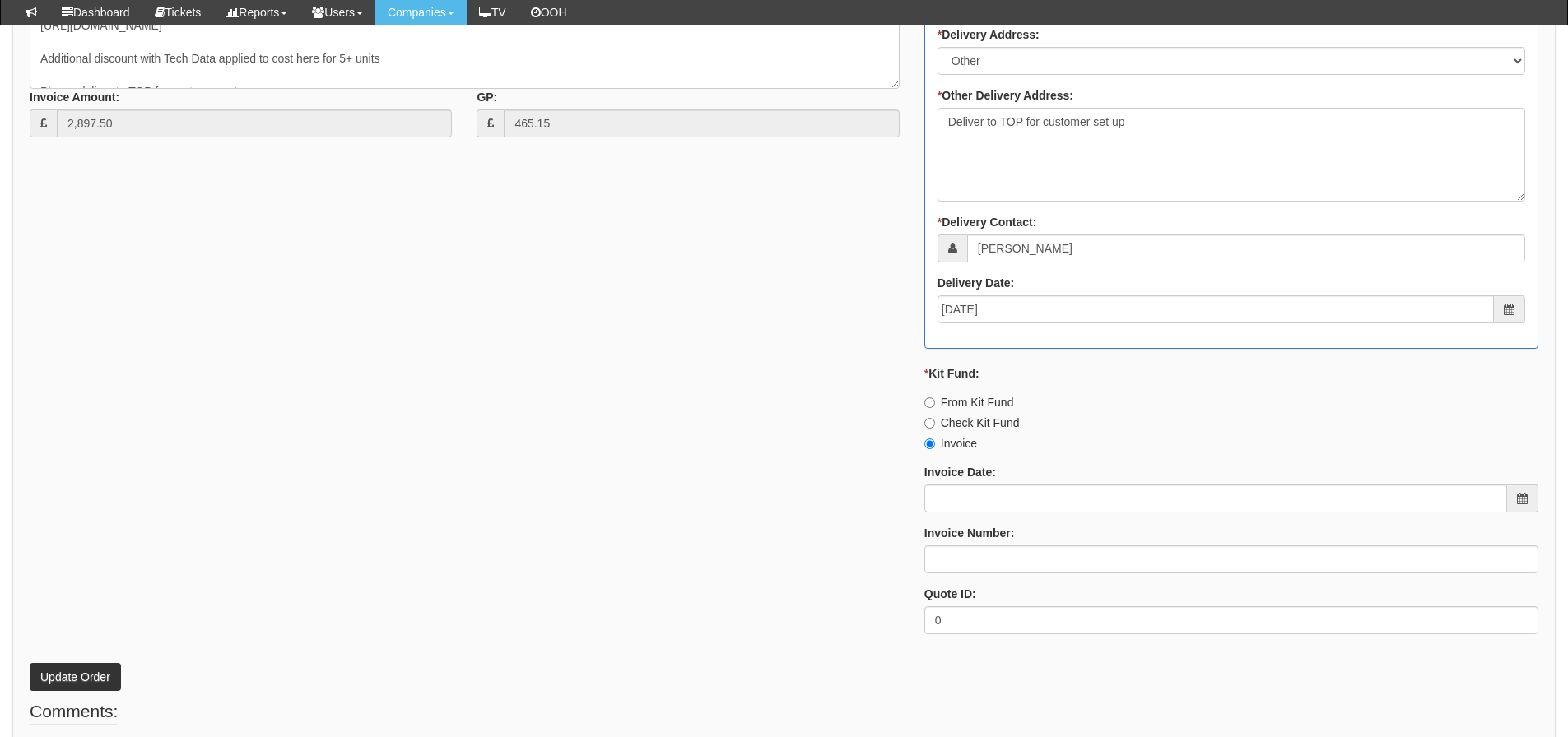
scroll to position [906, 0]
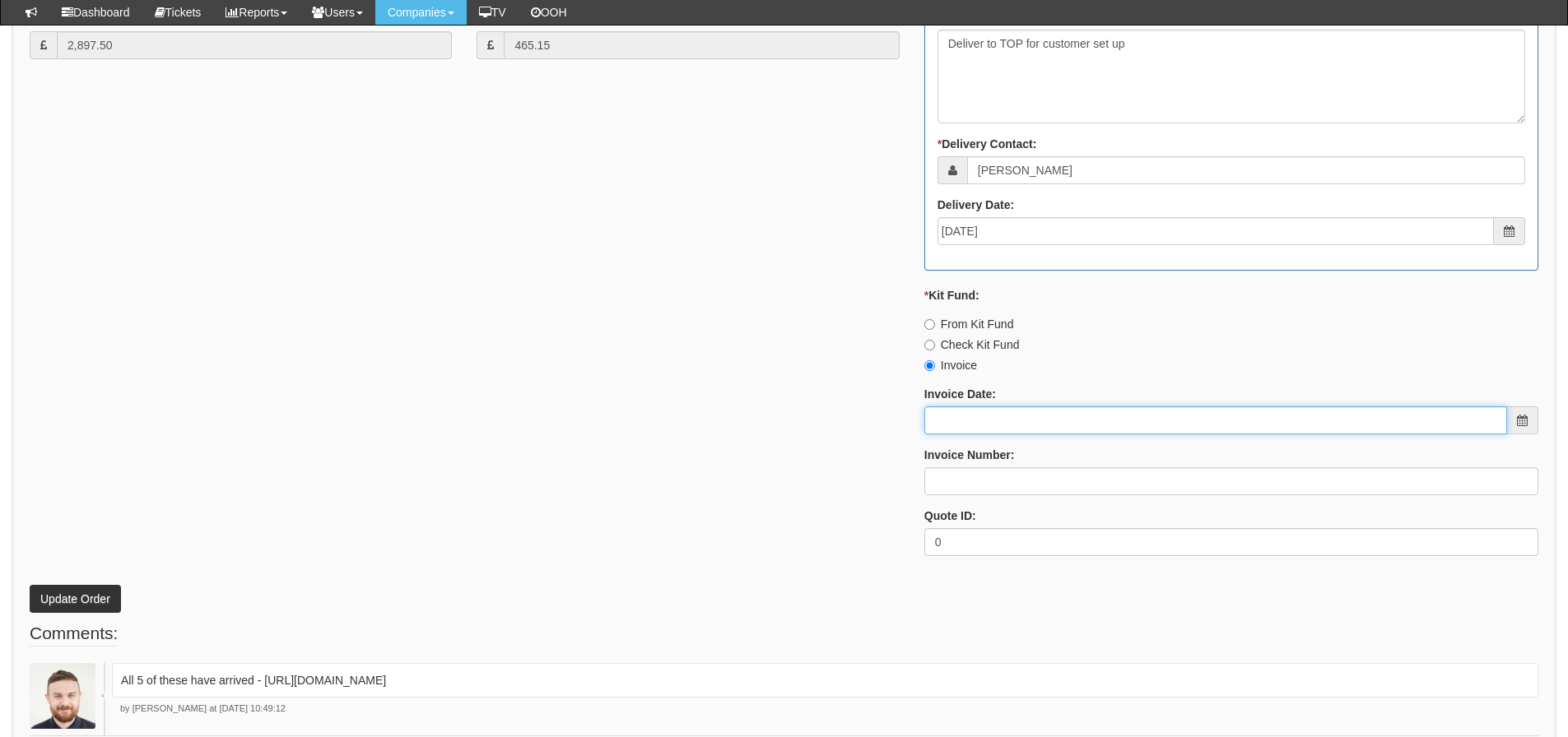
click at [972, 419] on input "Invoice Date:" at bounding box center [1215, 420] width 582 height 27
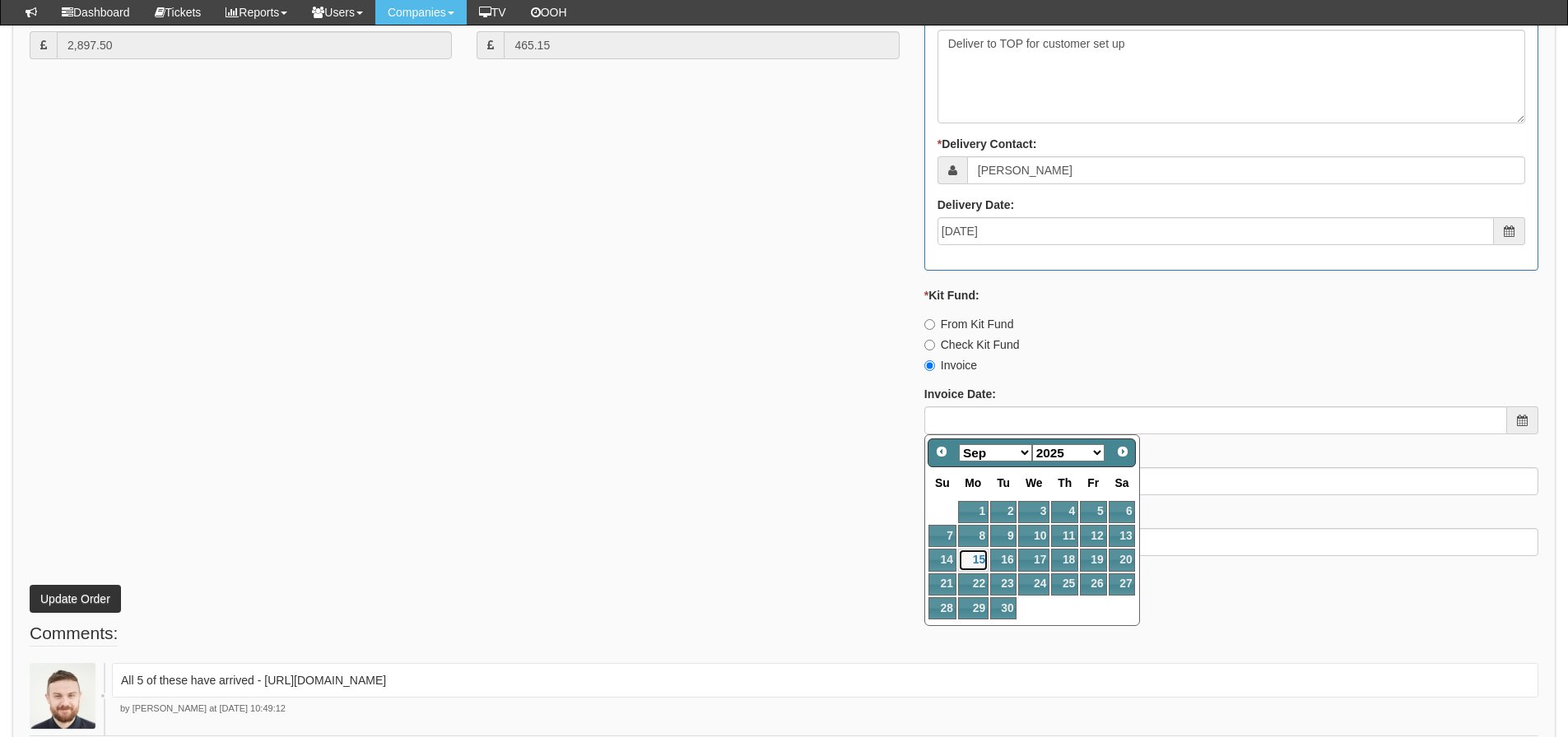
drag, startPoint x: 970, startPoint y: 553, endPoint x: 970, endPoint y: 535, distance: 18.0
click at [970, 553] on link "15" at bounding box center [973, 559] width 30 height 23
type input "[DATE]"
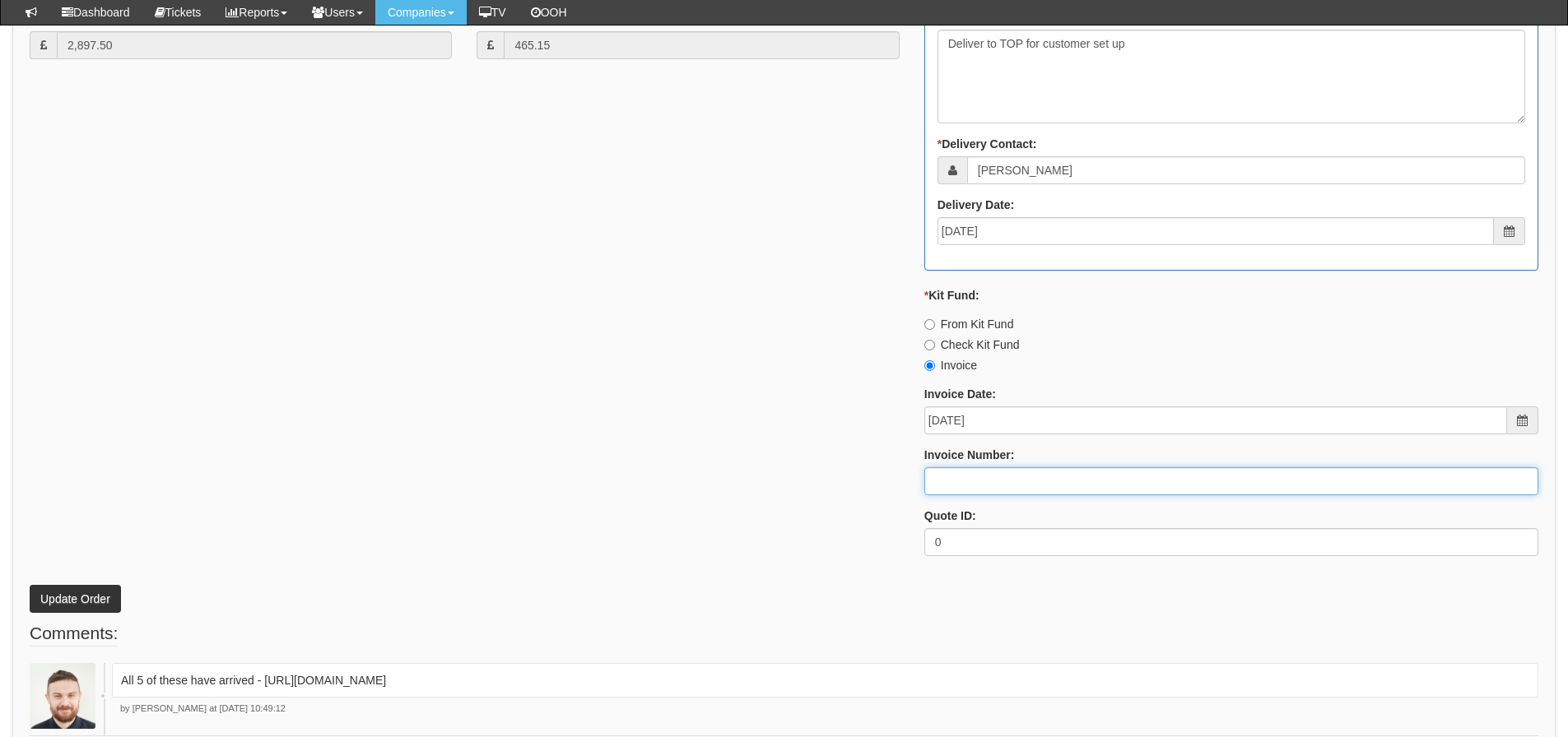
click at [968, 471] on input "Invoice Number:" at bounding box center [1230, 481] width 614 height 27
type input "206427"
click at [29, 585] on button "Update Order" at bounding box center [75, 599] width 91 height 27
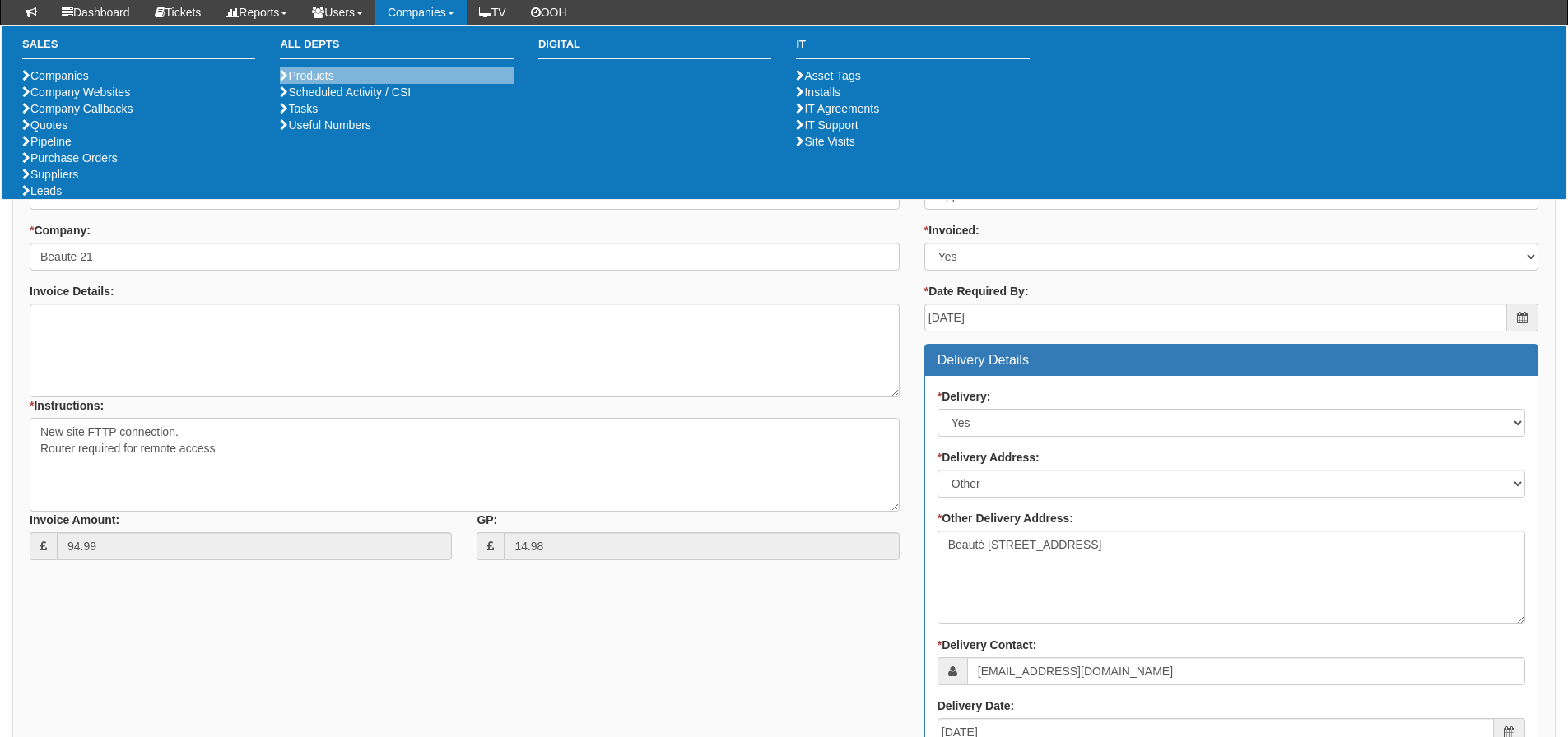
scroll to position [411, 0]
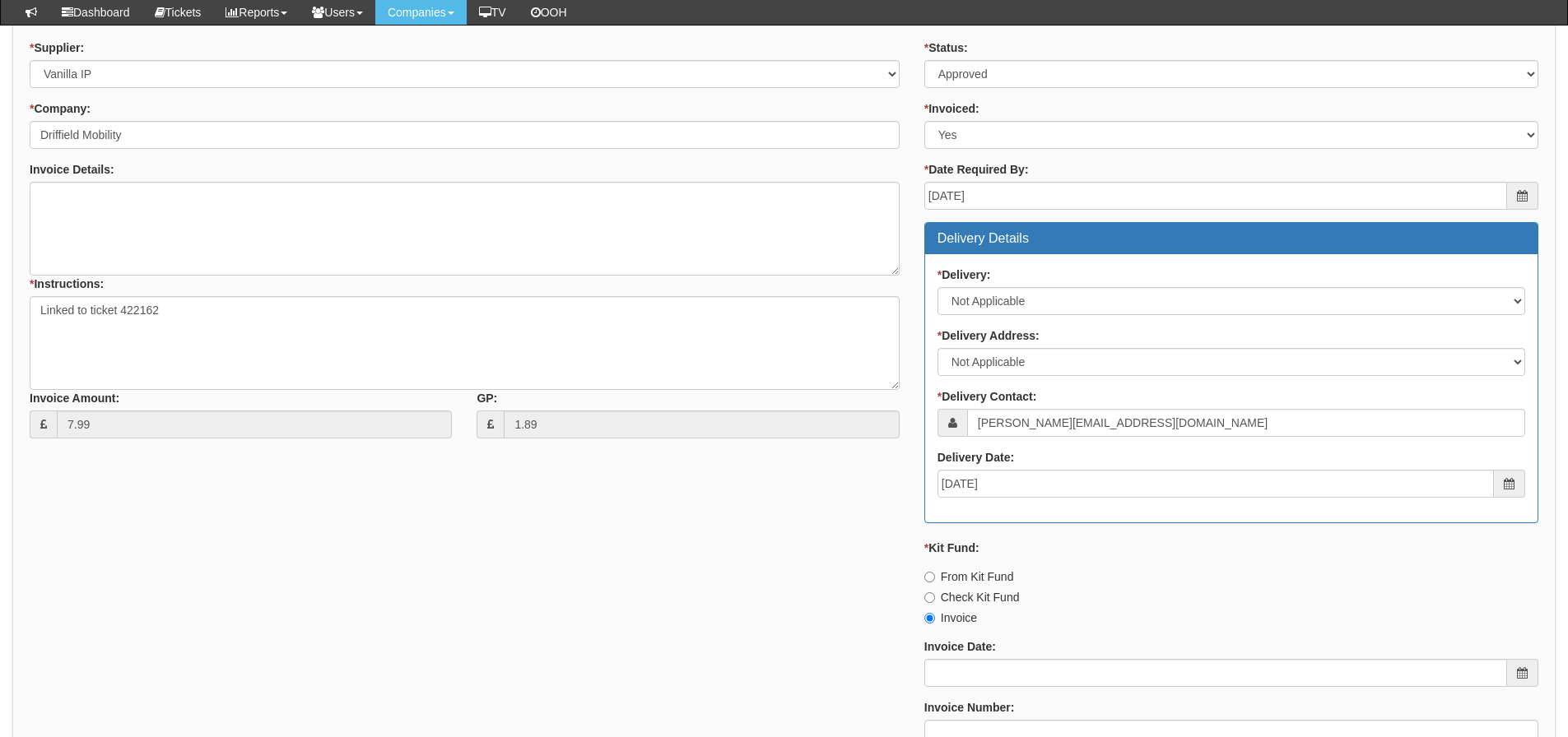
scroll to position [797, 0]
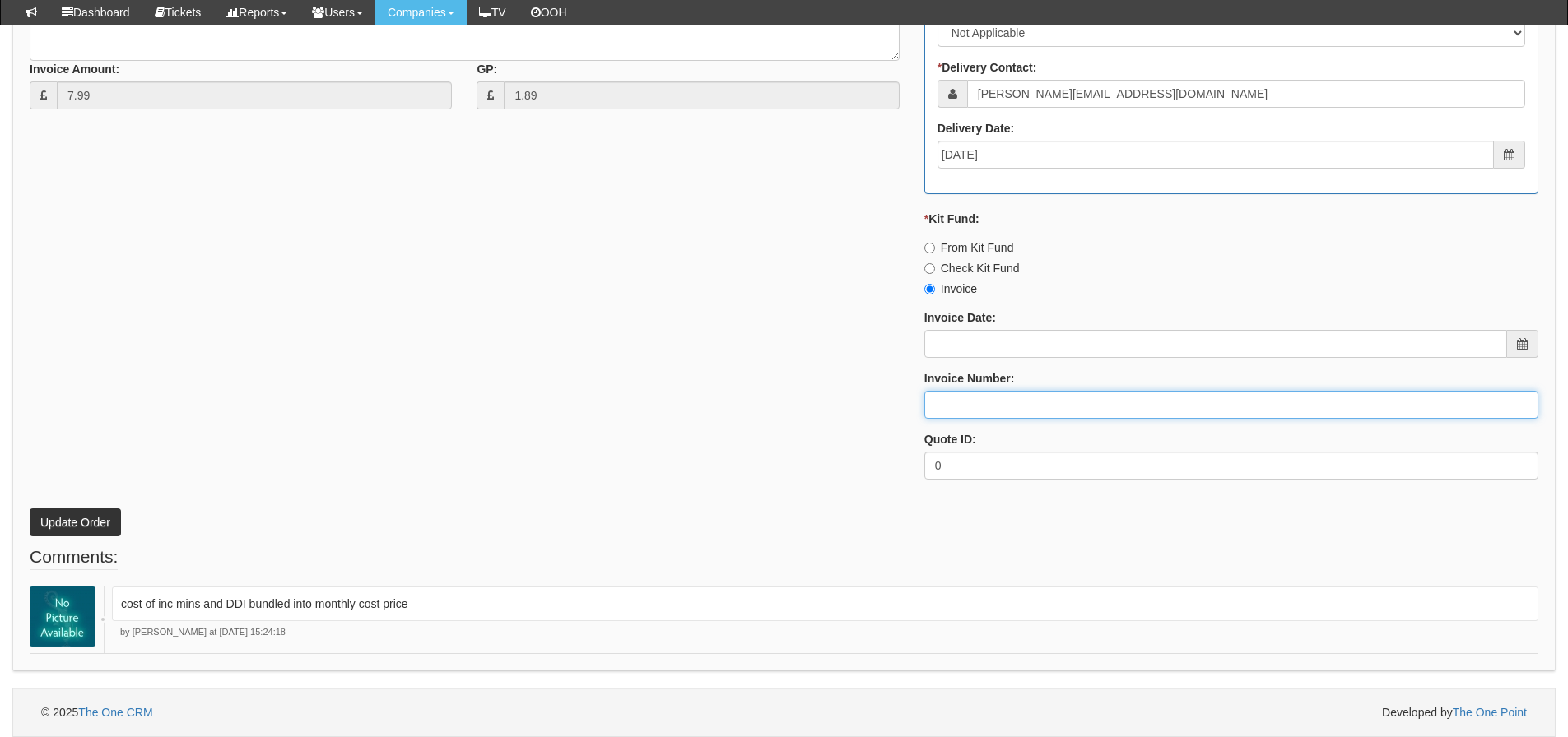
click at [981, 414] on input "Invoice Number:" at bounding box center [1230, 404] width 614 height 27
type input "Vanilla"
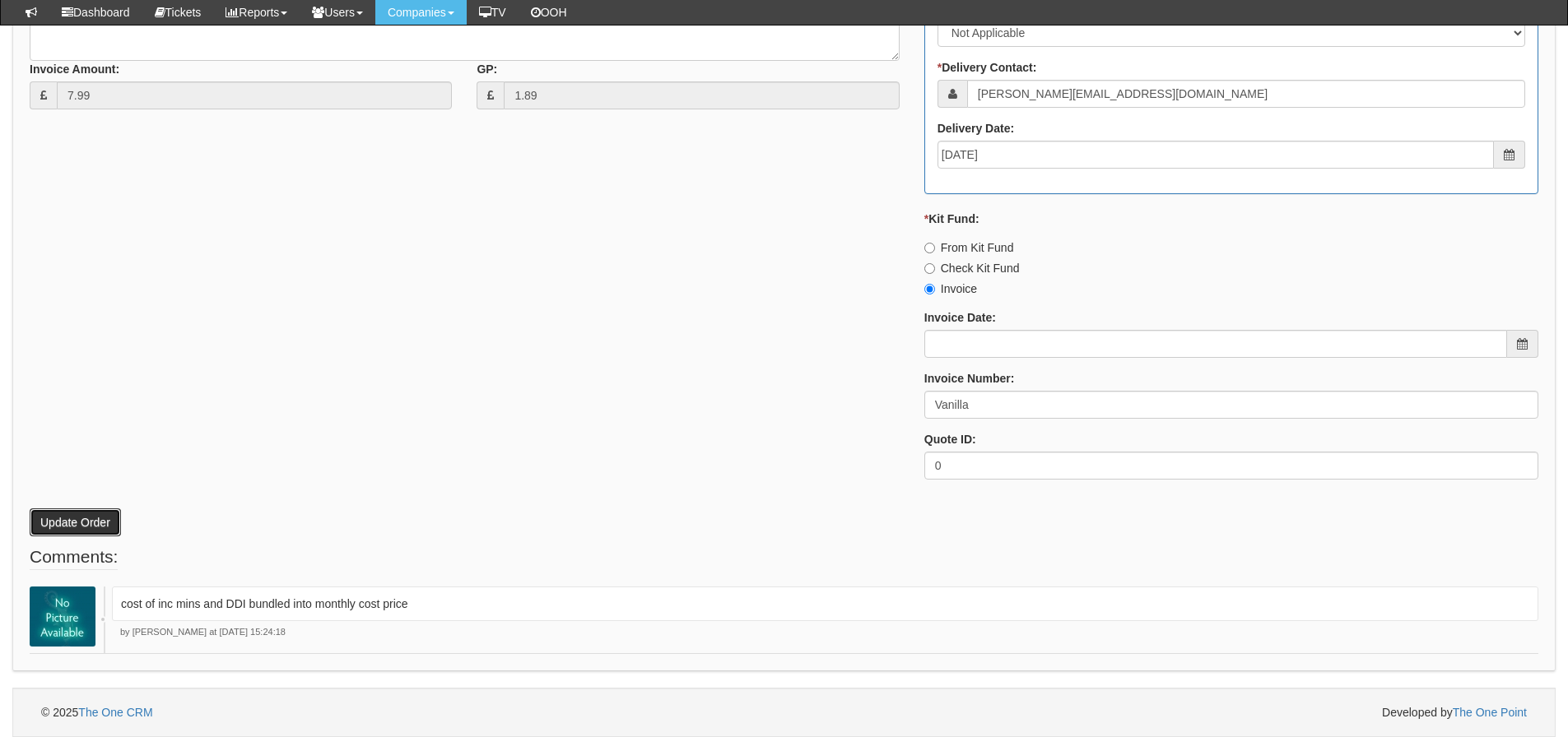
click at [76, 521] on button "Update Order" at bounding box center [75, 522] width 91 height 27
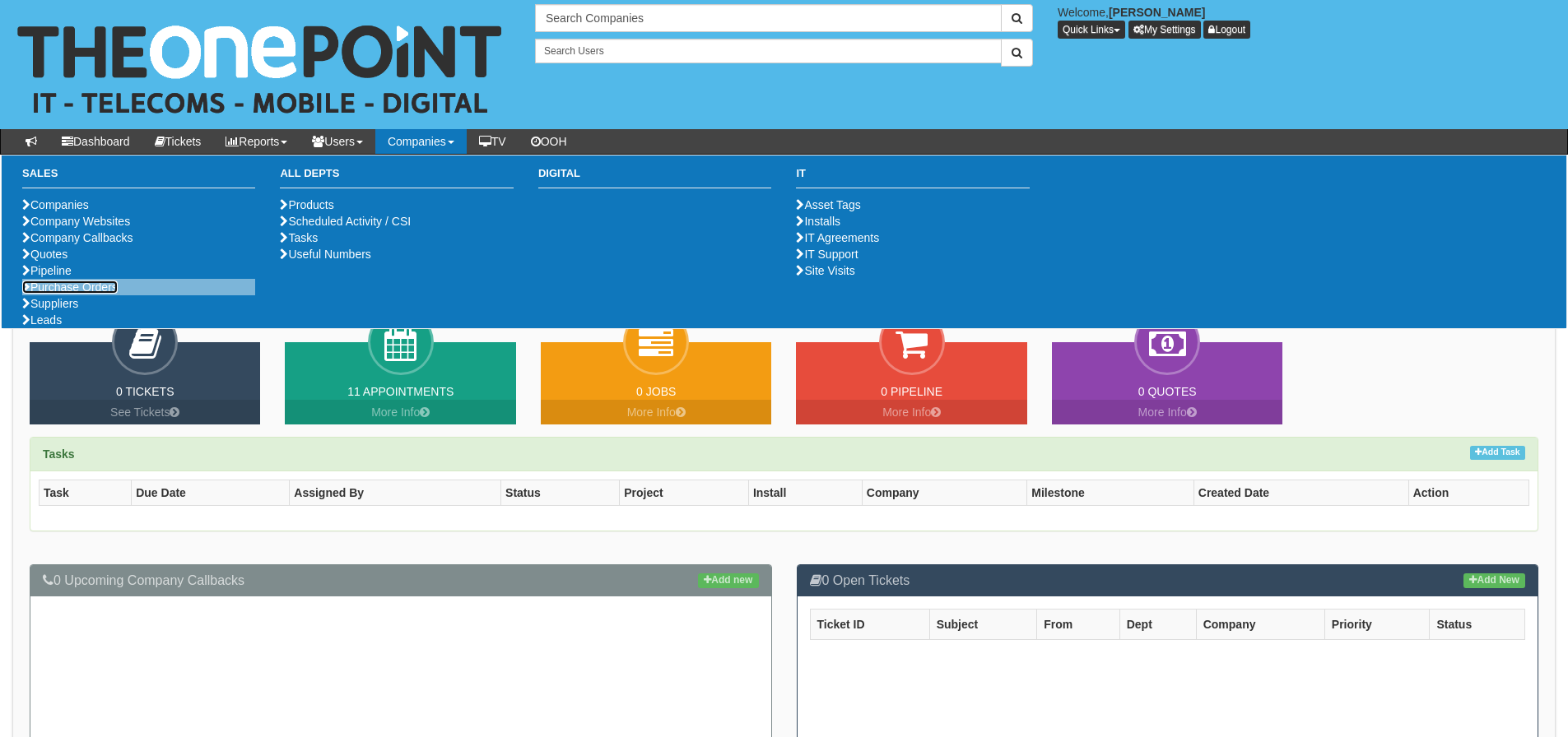
click at [108, 293] on link "Purchase Orders" at bounding box center [70, 287] width 95 height 13
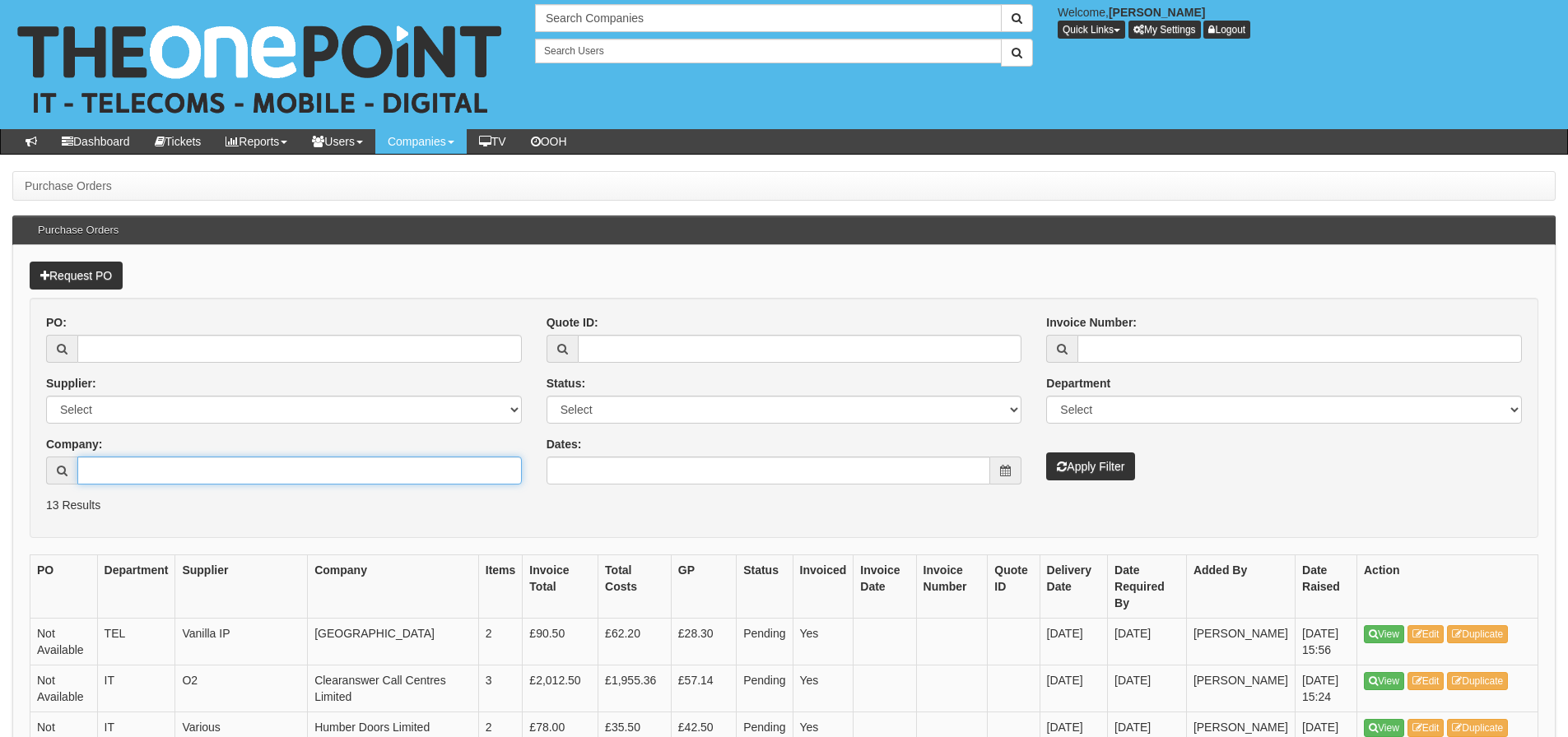
click at [386, 470] on input "Company:" at bounding box center [299, 470] width 445 height 27
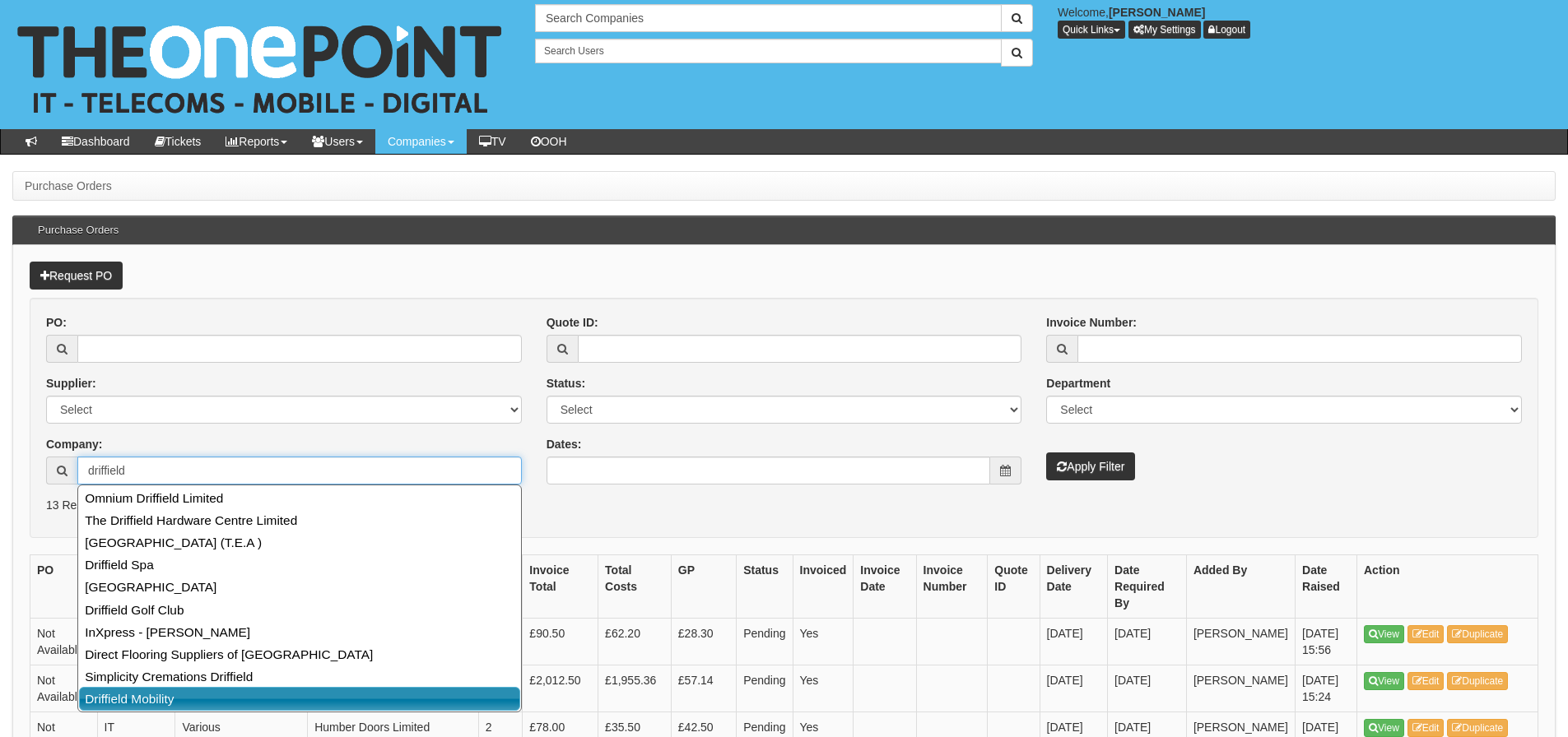
click at [231, 704] on link "Driffield Mobility" at bounding box center [298, 699] width 441 height 24
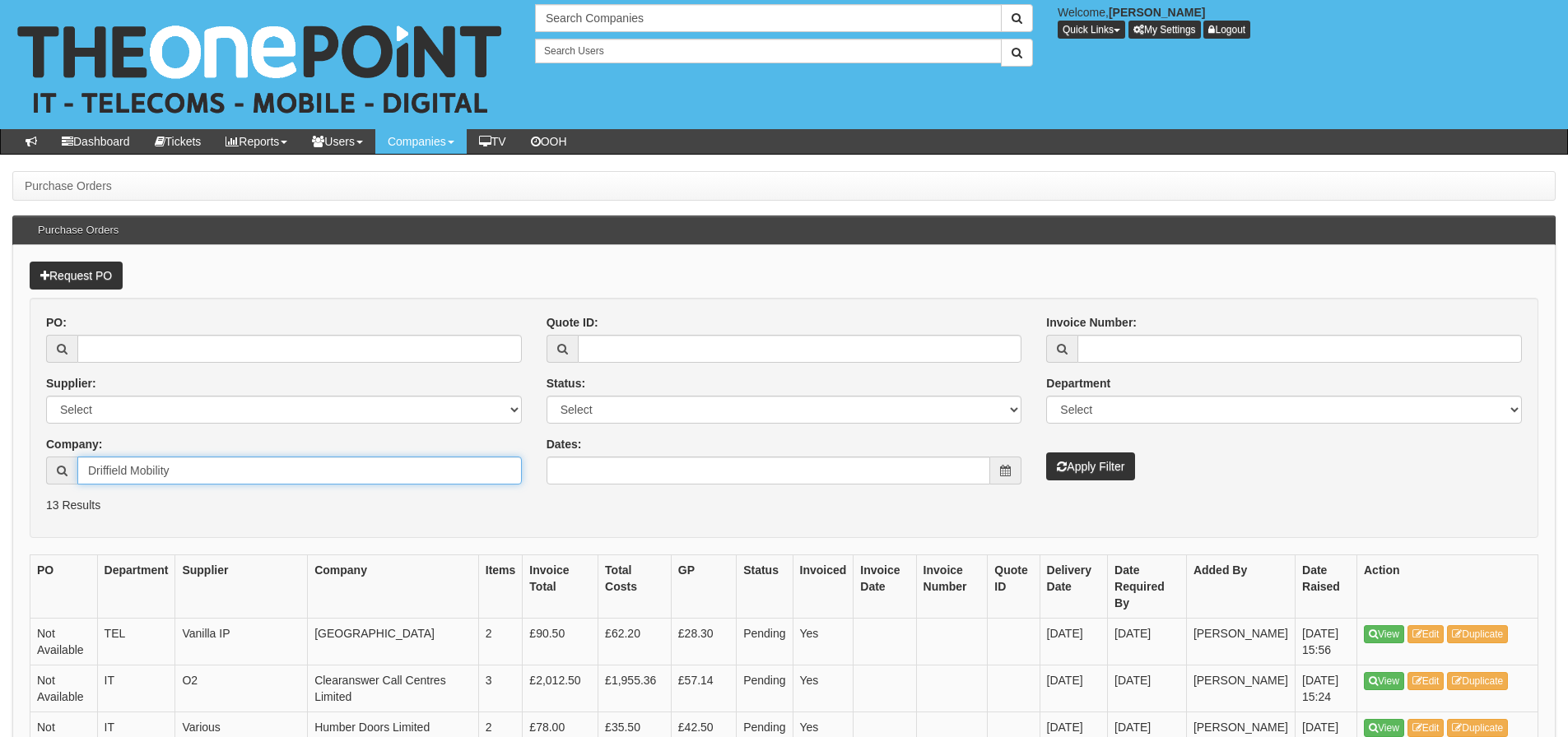
type input "Driffield Mobility"
click at [1046, 452] on button "Apply Filter" at bounding box center [1090, 466] width 89 height 27
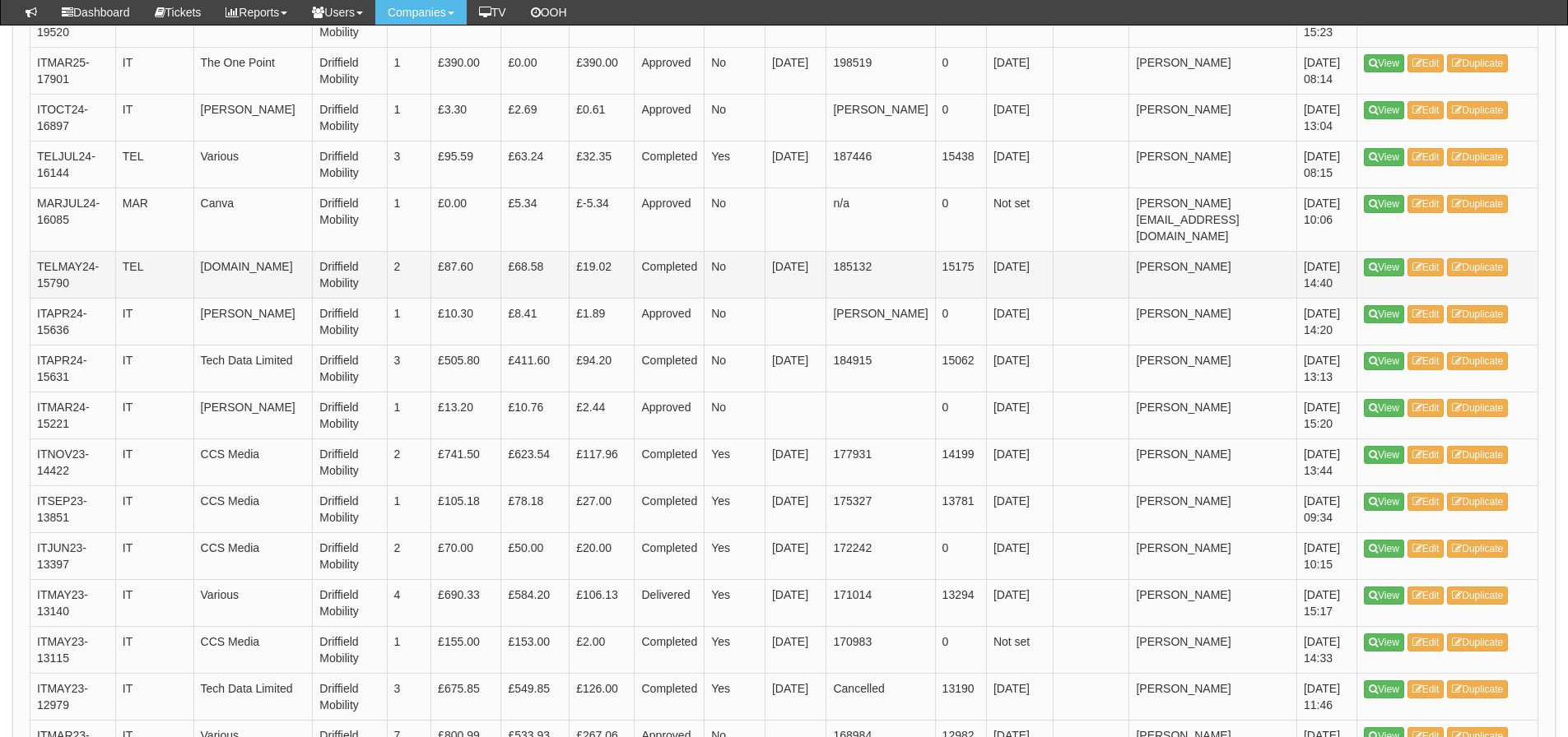
scroll to position [494, 0]
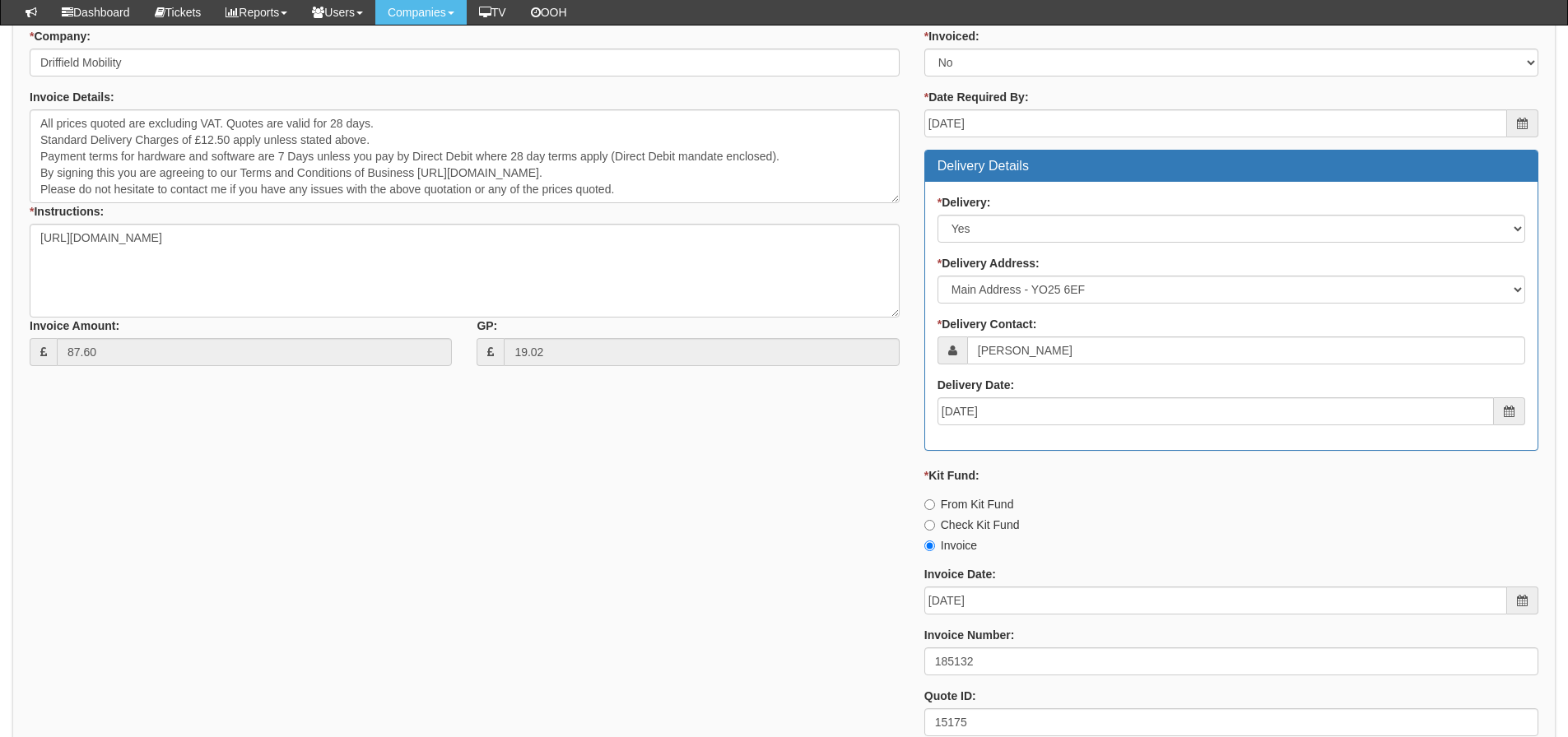
scroll to position [788, 0]
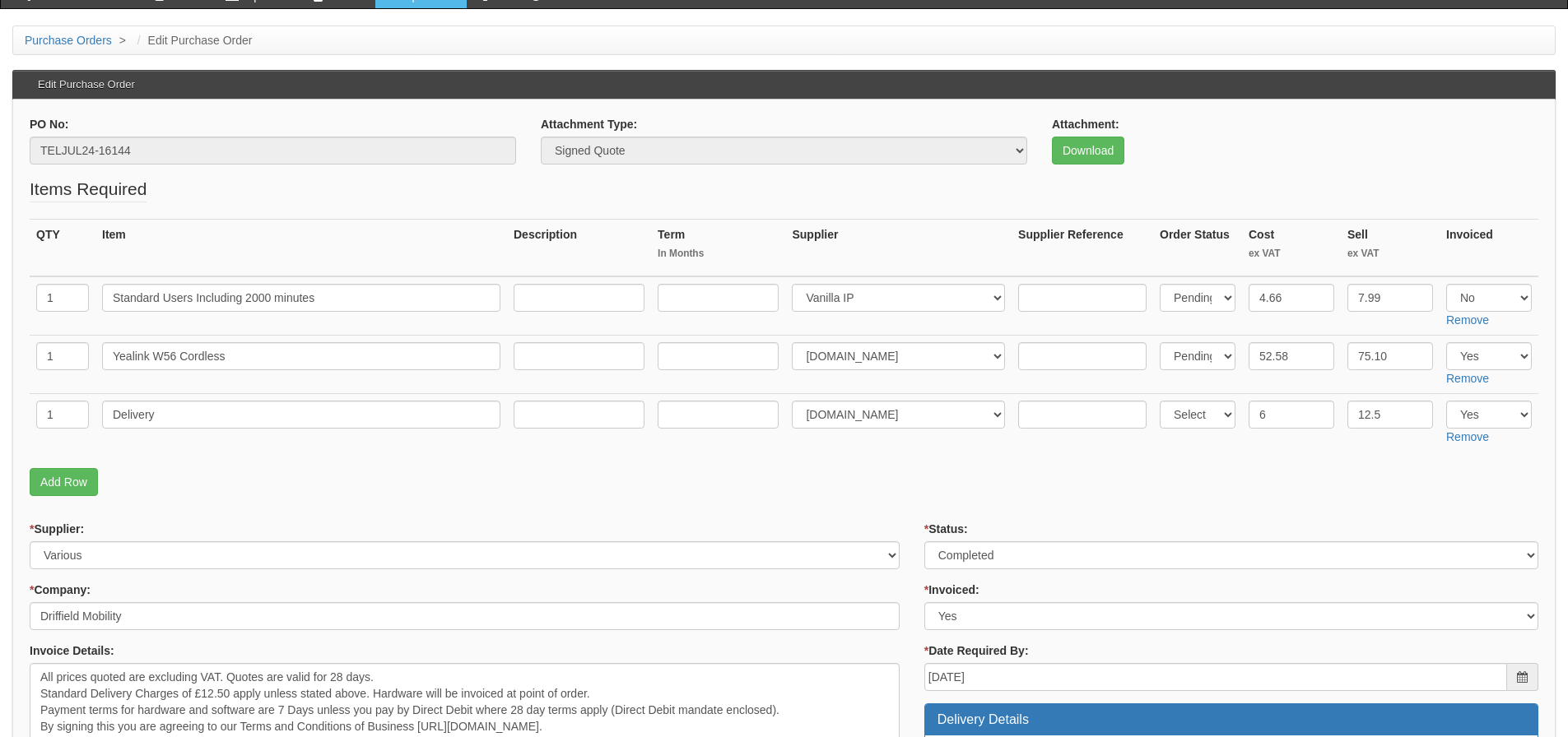
scroll to position [106, 0]
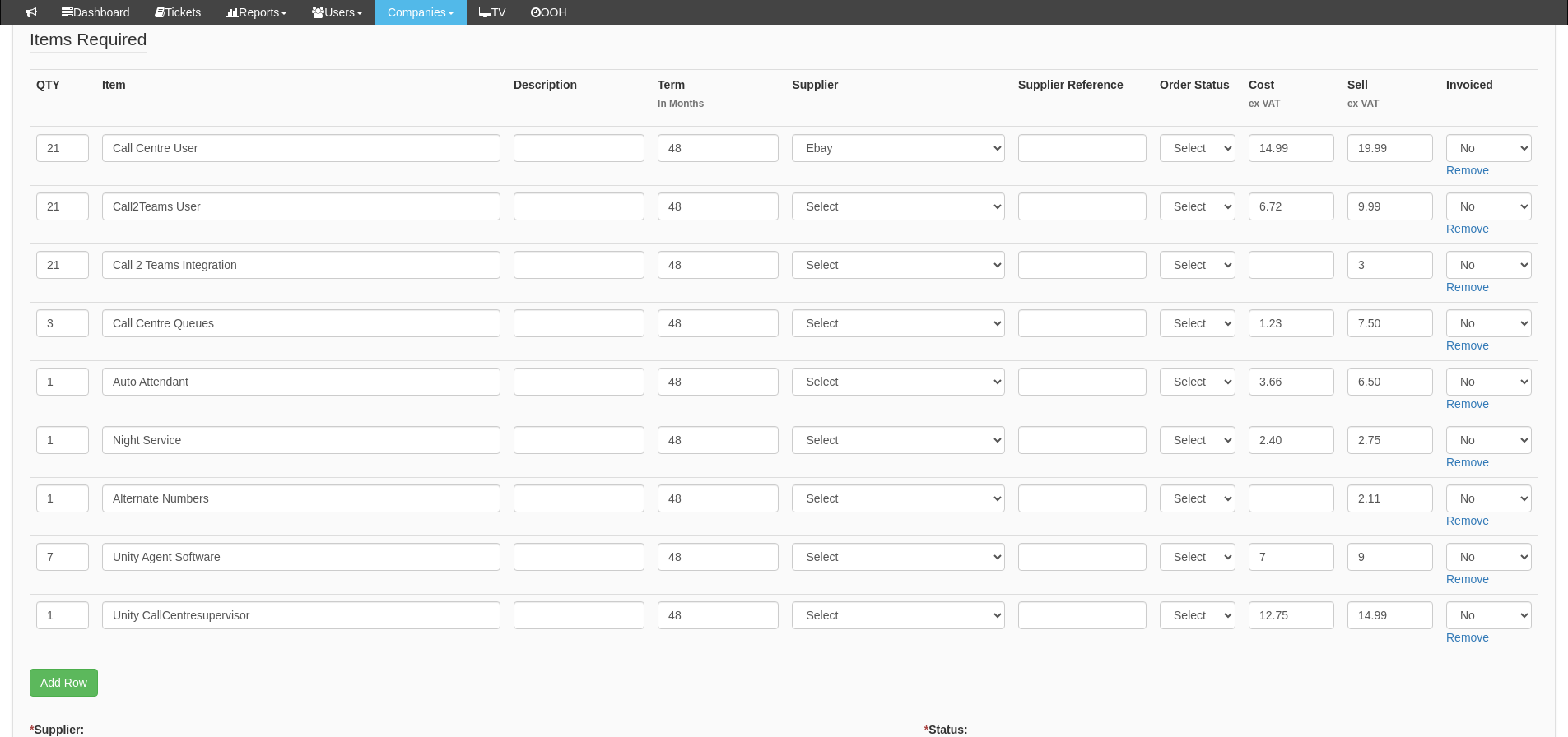
scroll to position [165, 0]
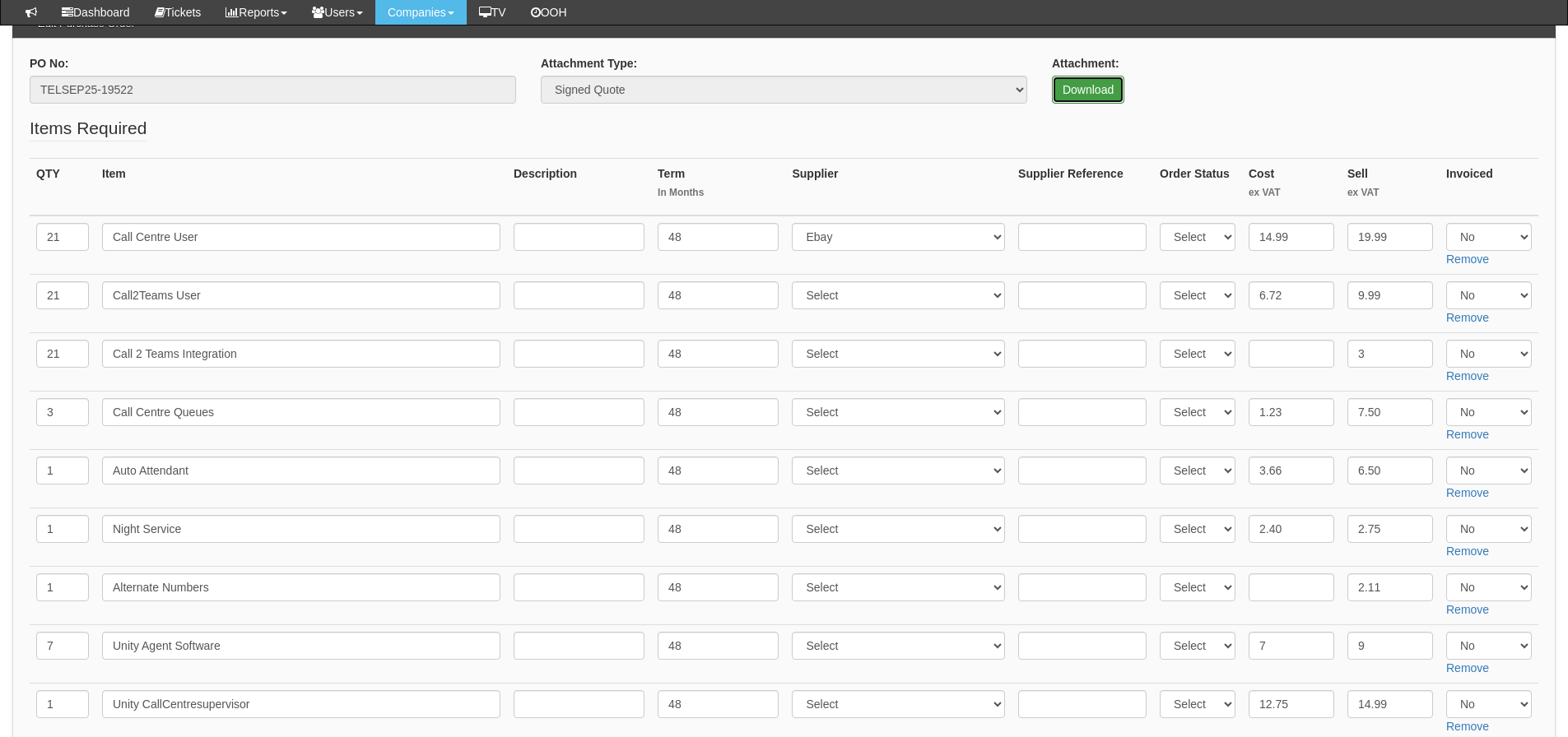
click at [1088, 88] on link "Download" at bounding box center [1088, 89] width 73 height 27
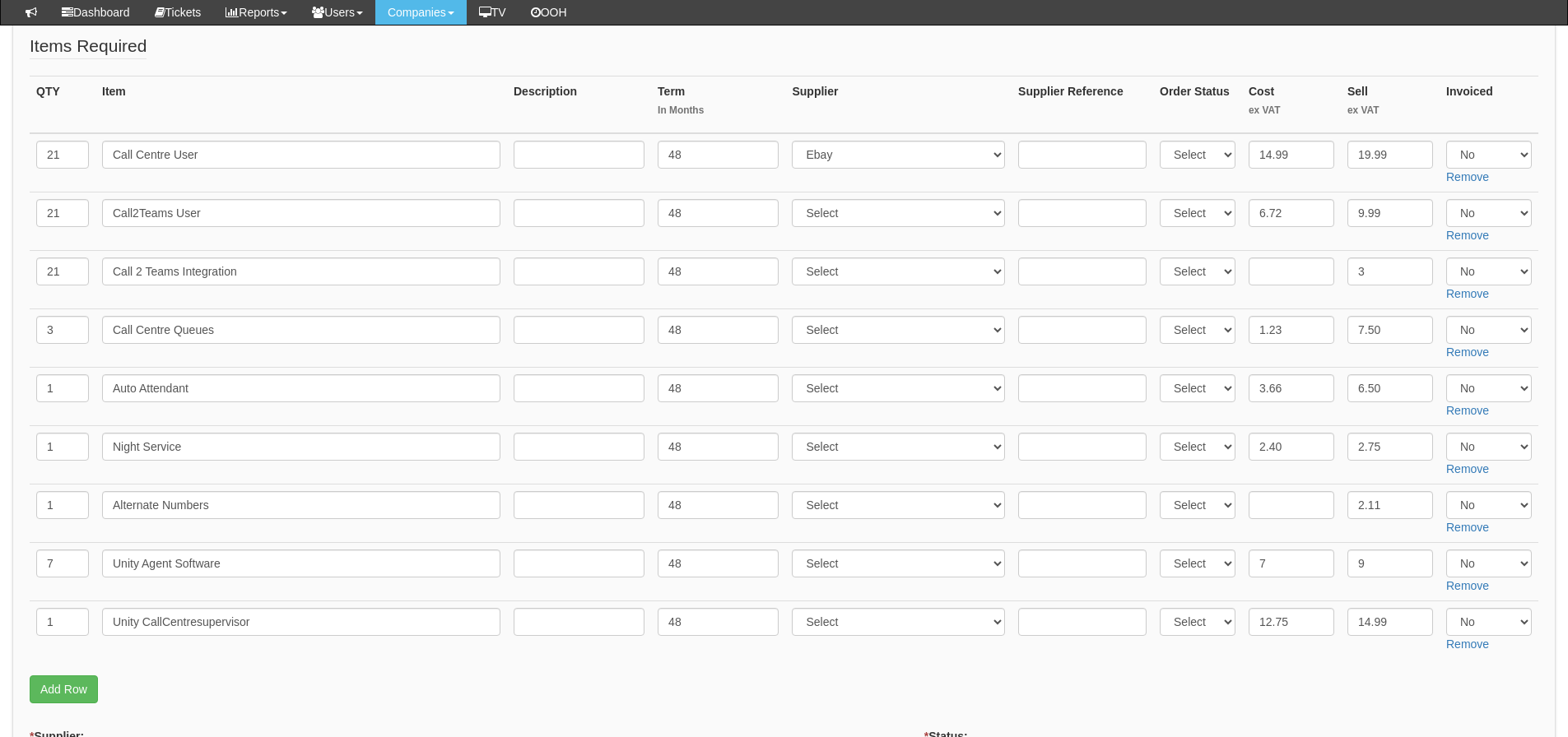
click at [307, 125] on th "Item" at bounding box center [300, 104] width 411 height 58
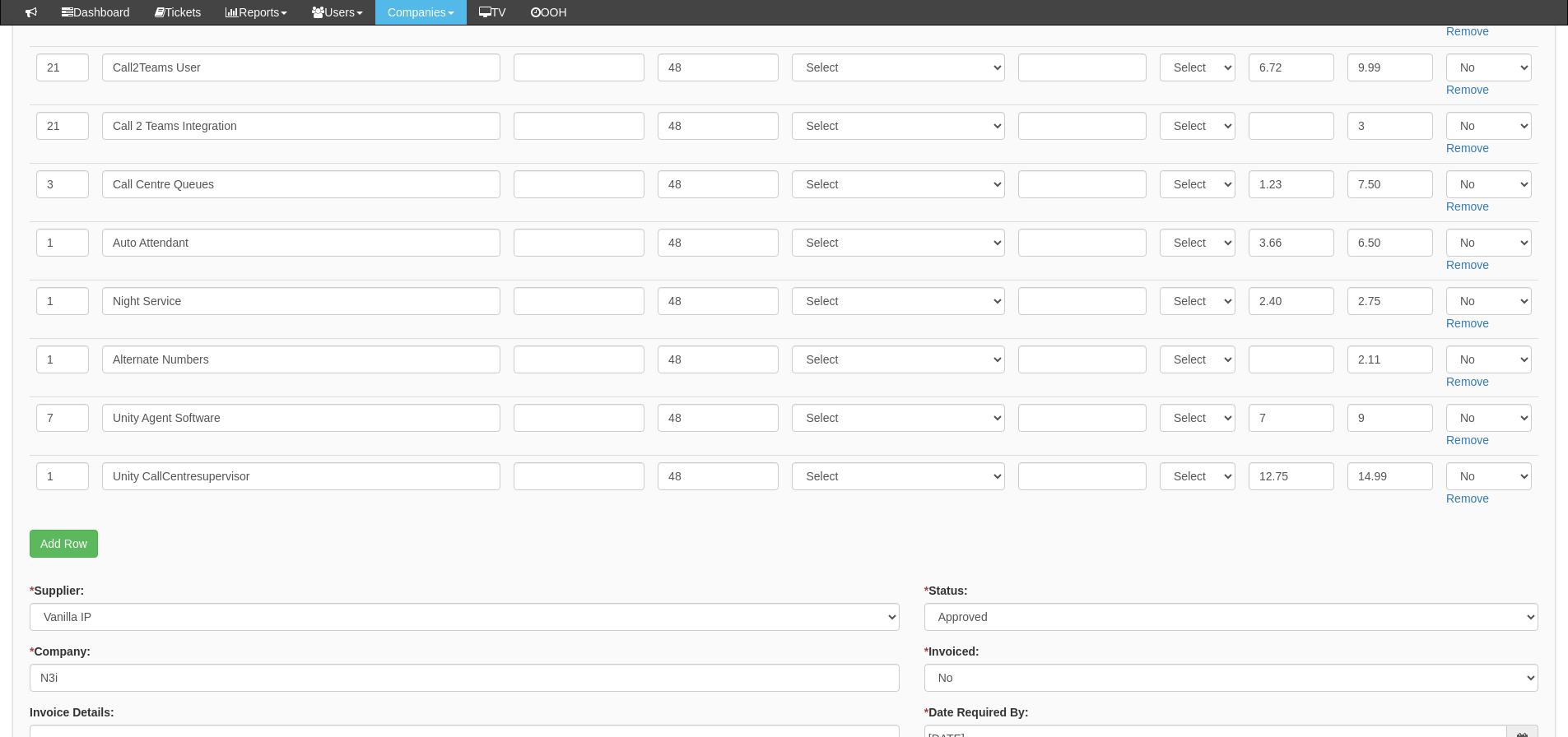
scroll to position [576, 0]
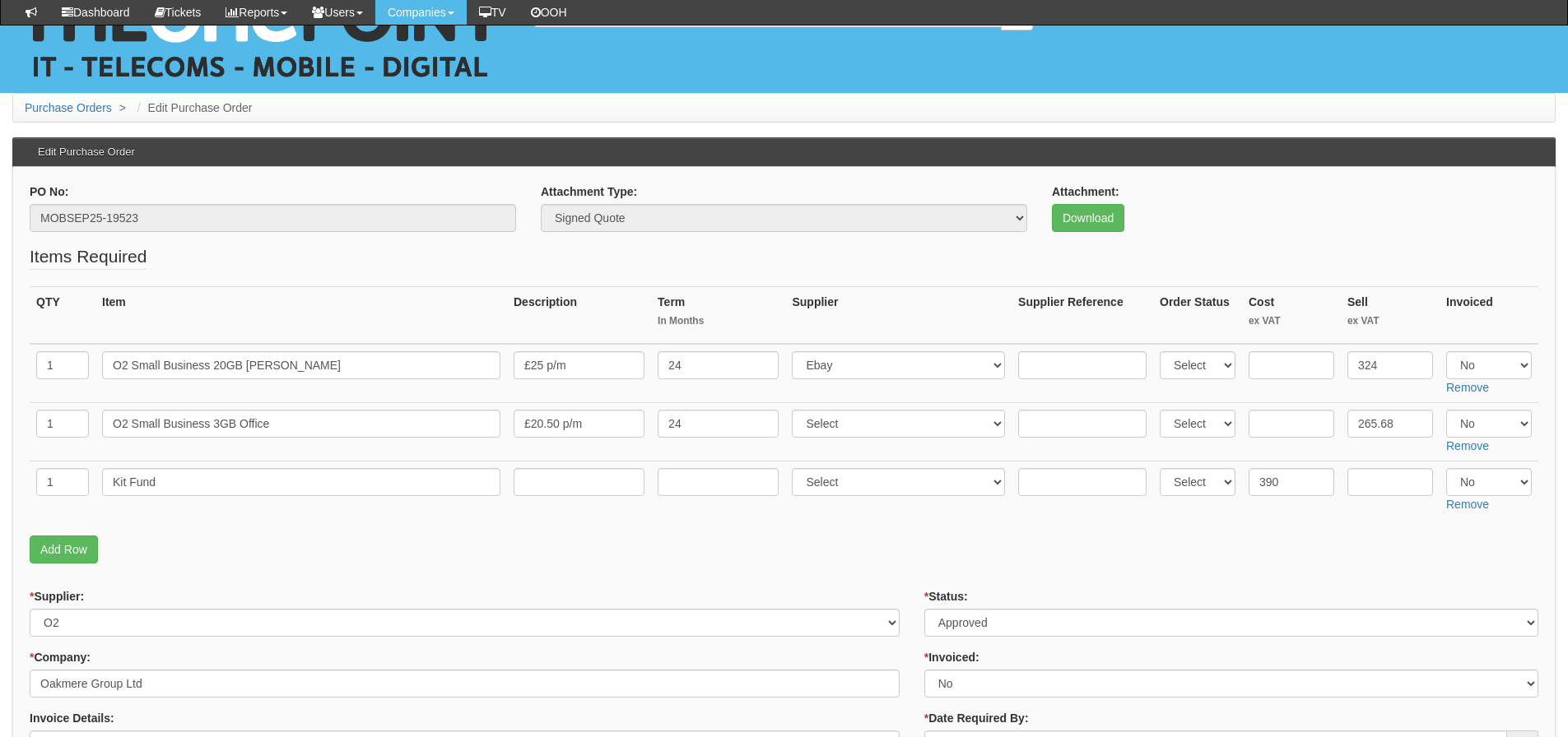
scroll to position [24, 0]
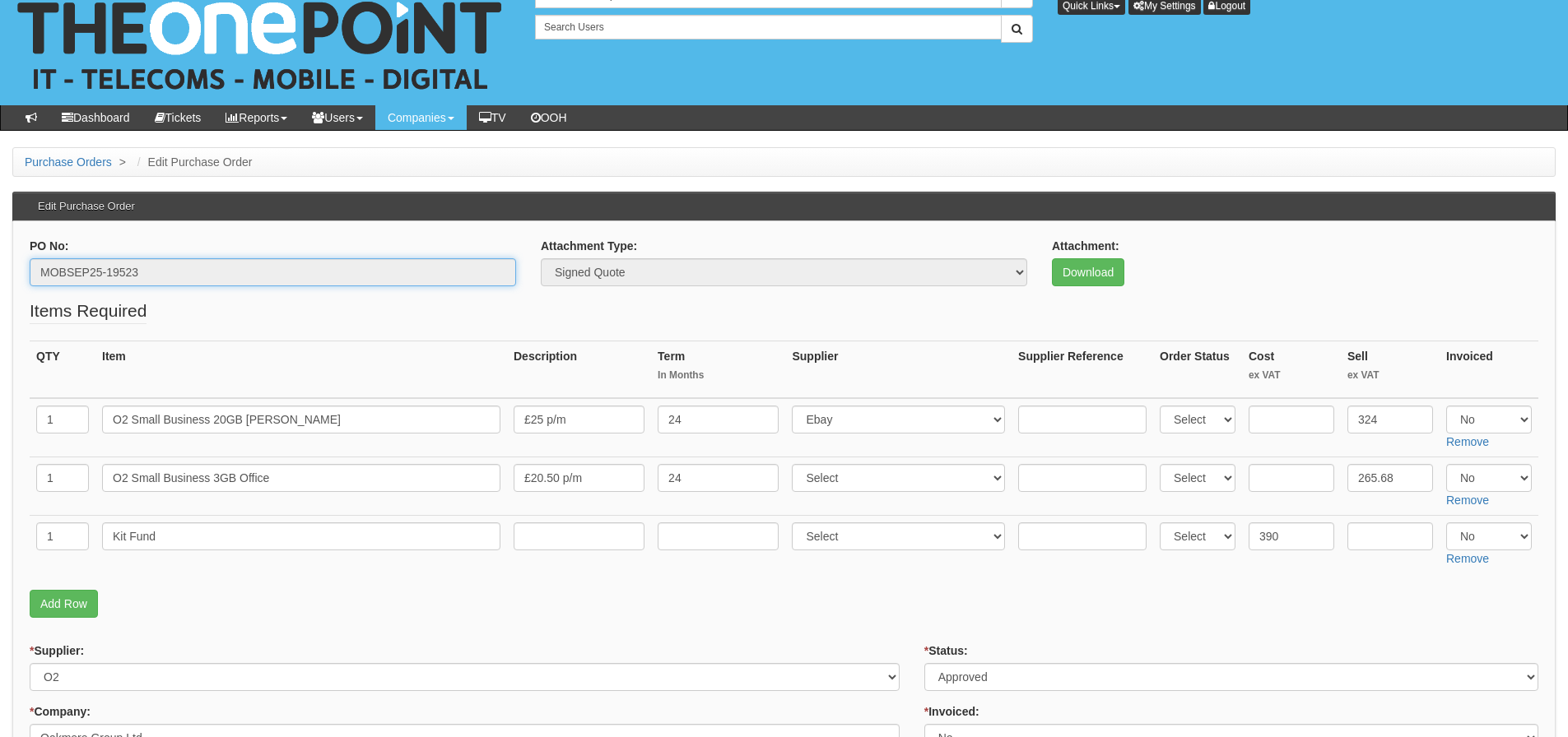
drag, startPoint x: 200, startPoint y: 279, endPoint x: 1, endPoint y: 297, distance: 199.8
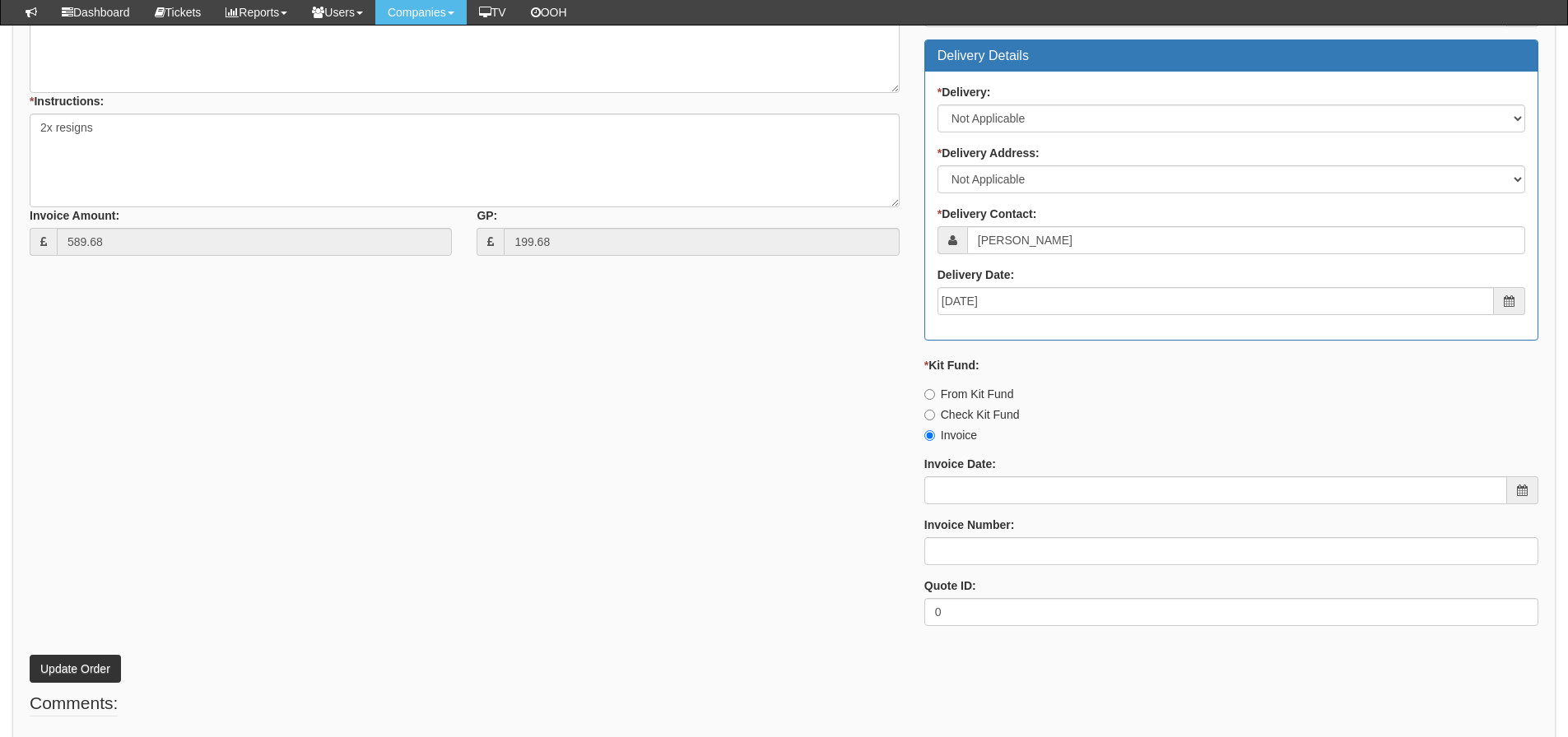
scroll to position [846, 0]
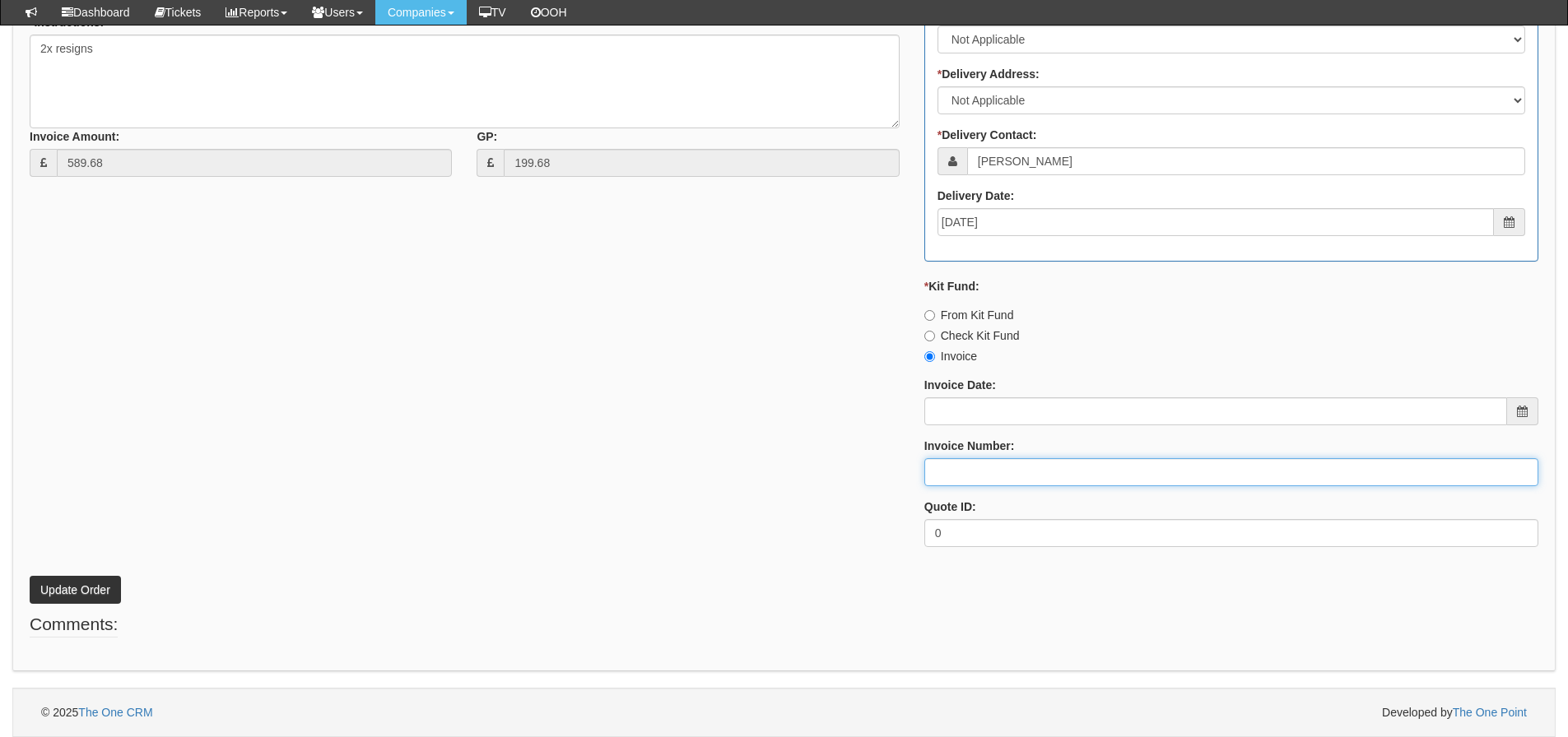
click at [990, 476] on input "Invoice Number:" at bounding box center [1230, 472] width 614 height 27
type input "O2"
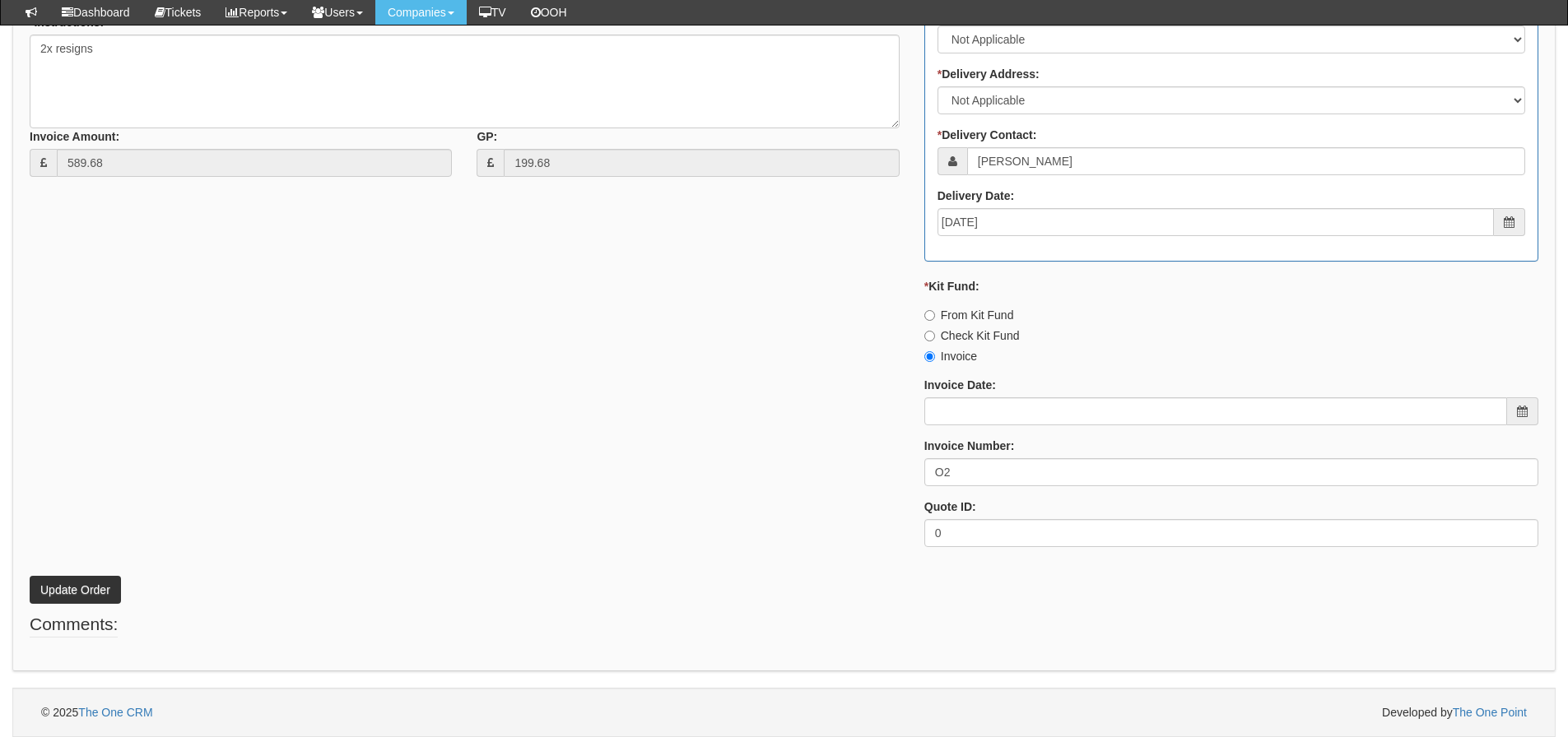
click at [648, 390] on div "* Supplier: Select 123 REG.co.uk 1Password 3 4Gon AA Jones Electric Ltd Abzorb …" at bounding box center [784, 169] width 1533 height 782
click at [79, 591] on button "Update Order" at bounding box center [75, 590] width 91 height 27
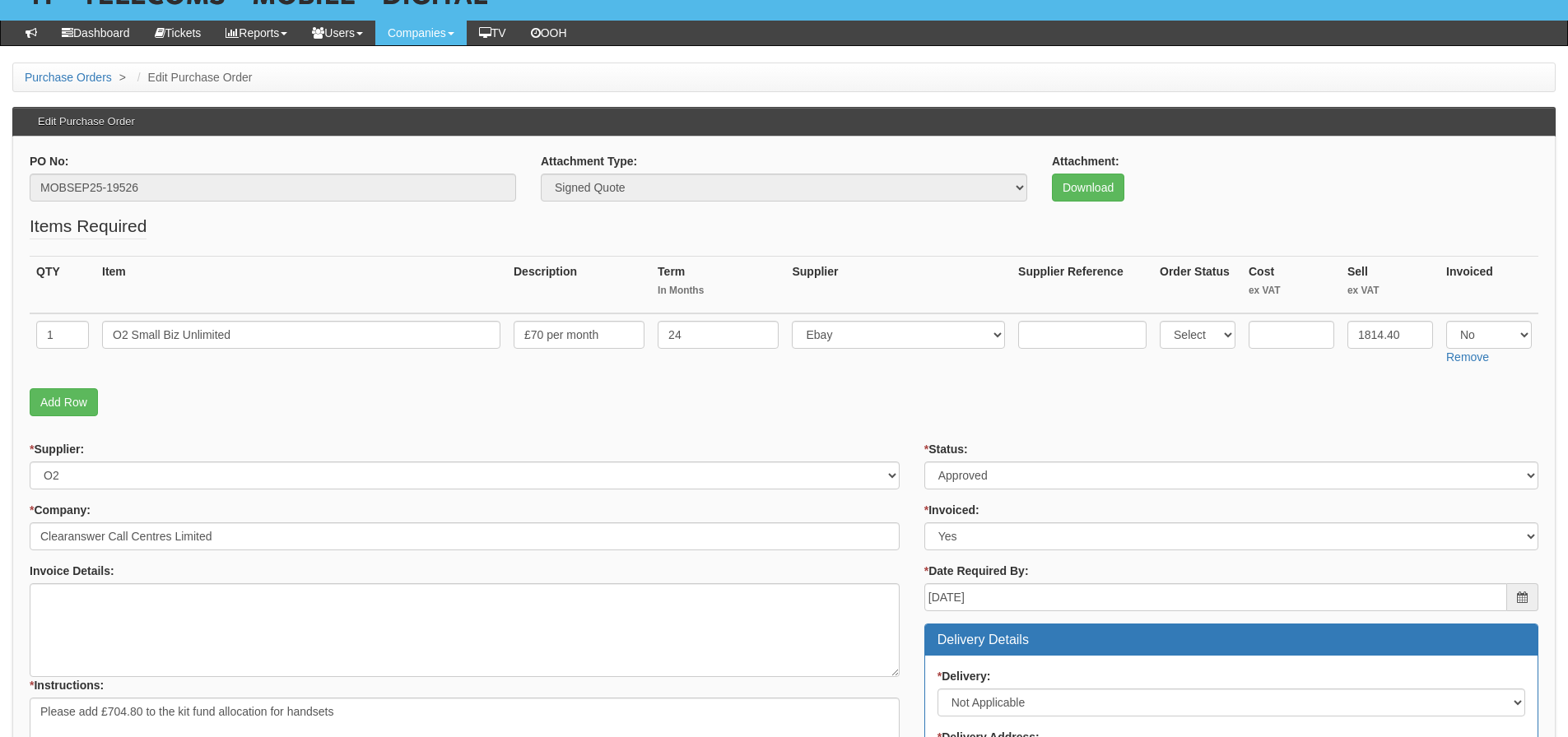
scroll to position [82, 0]
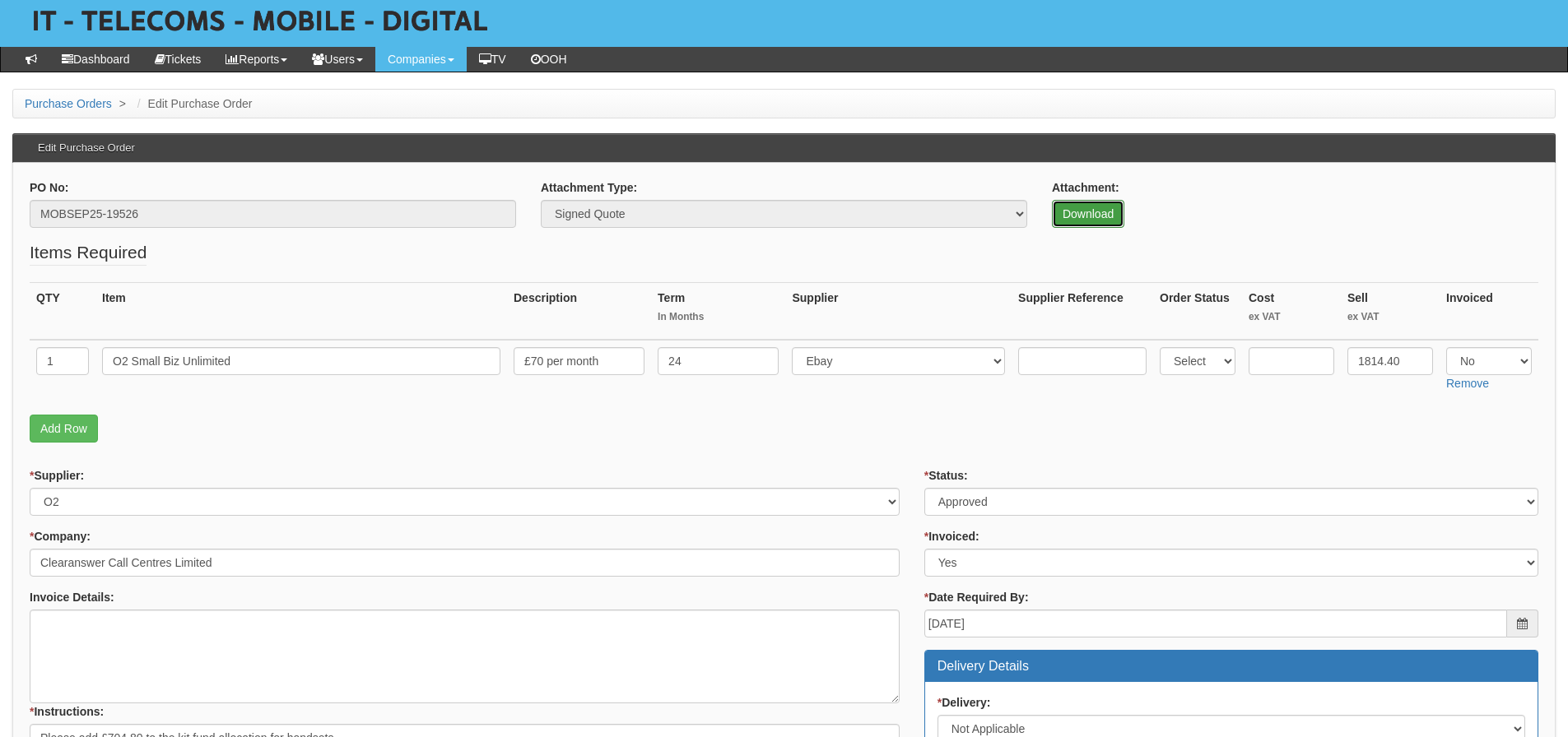
click at [1101, 219] on link "Download" at bounding box center [1088, 214] width 73 height 27
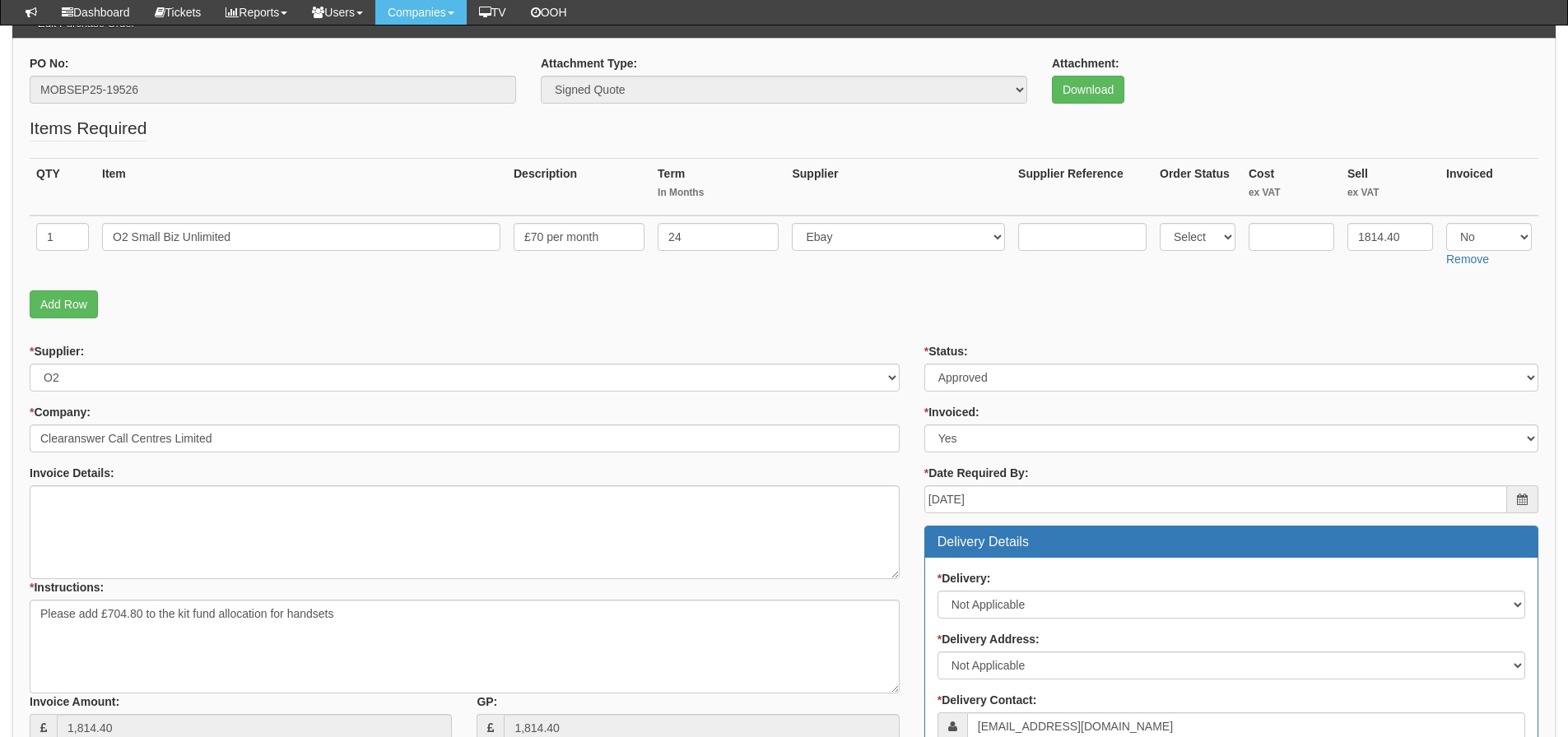
scroll to position [246, 0]
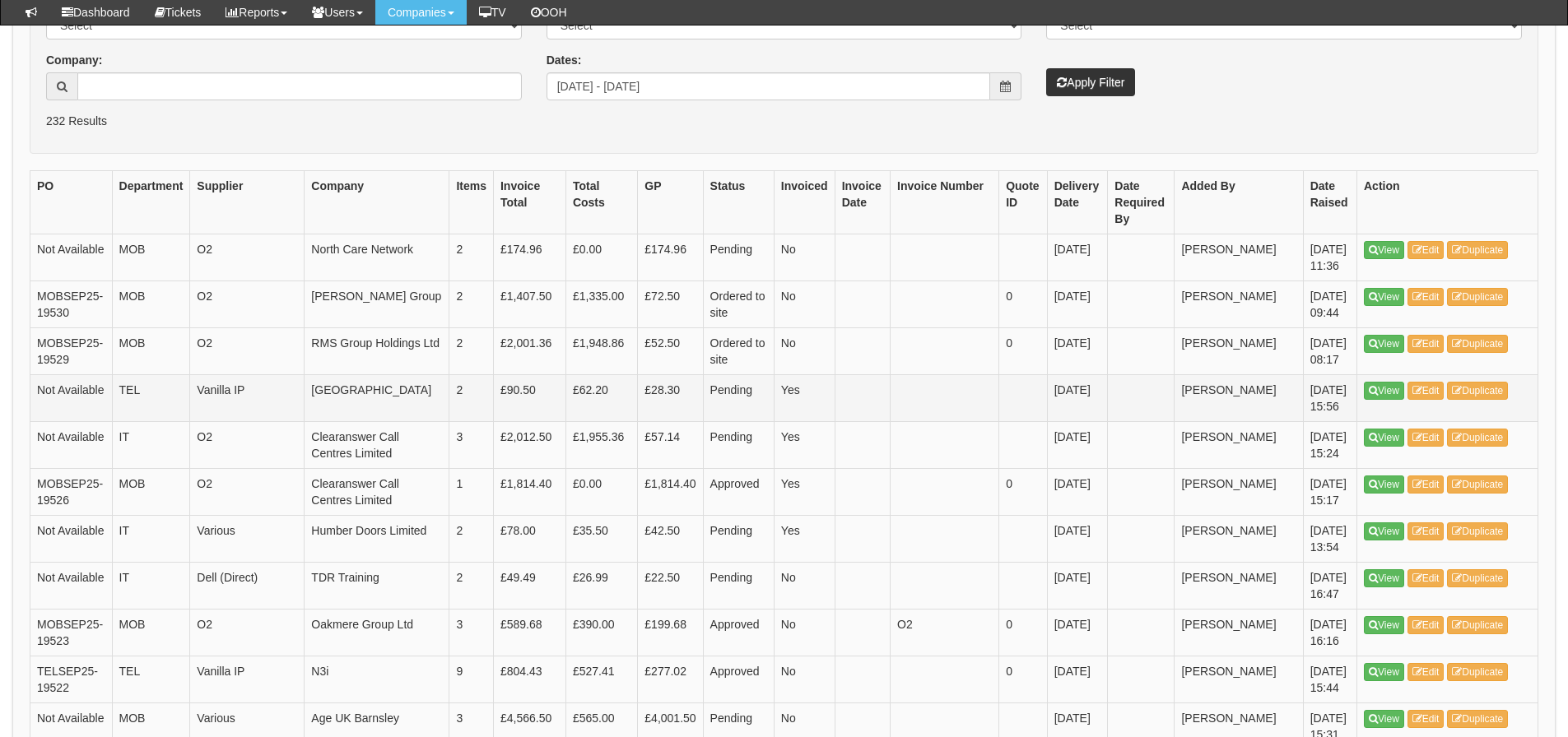
scroll to position [371, 0]
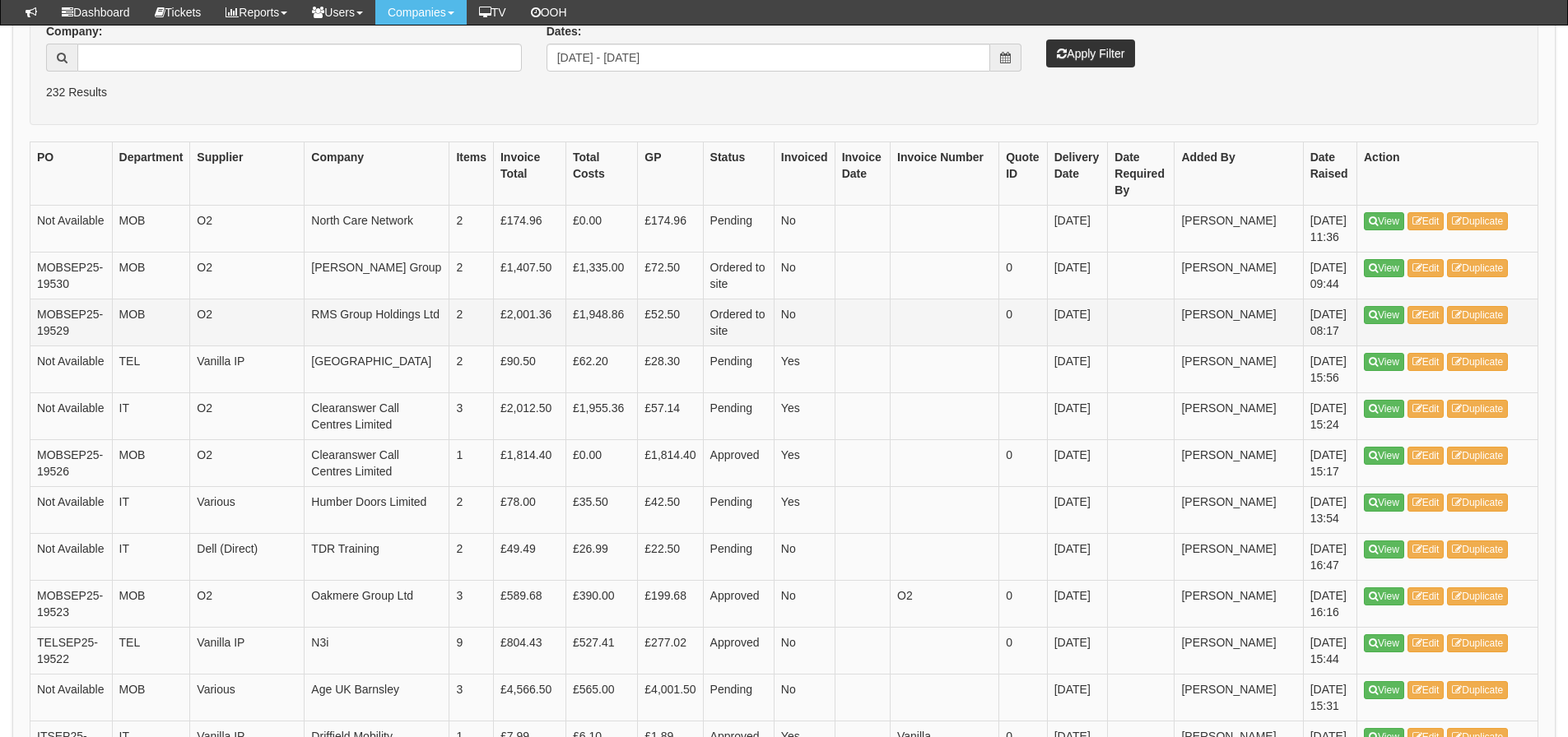
click at [202, 345] on td "O2" at bounding box center [247, 322] width 114 height 47
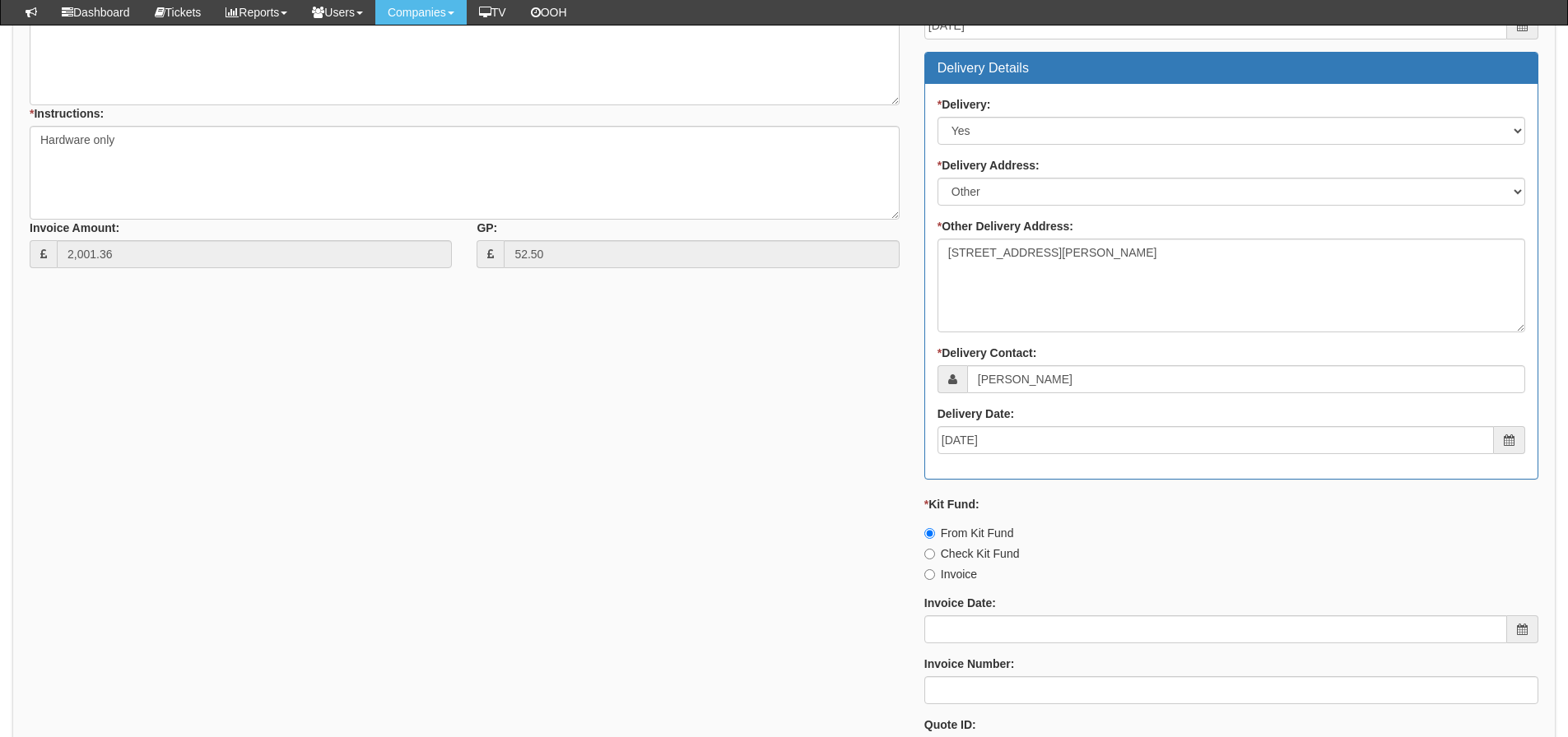
scroll to position [668, 0]
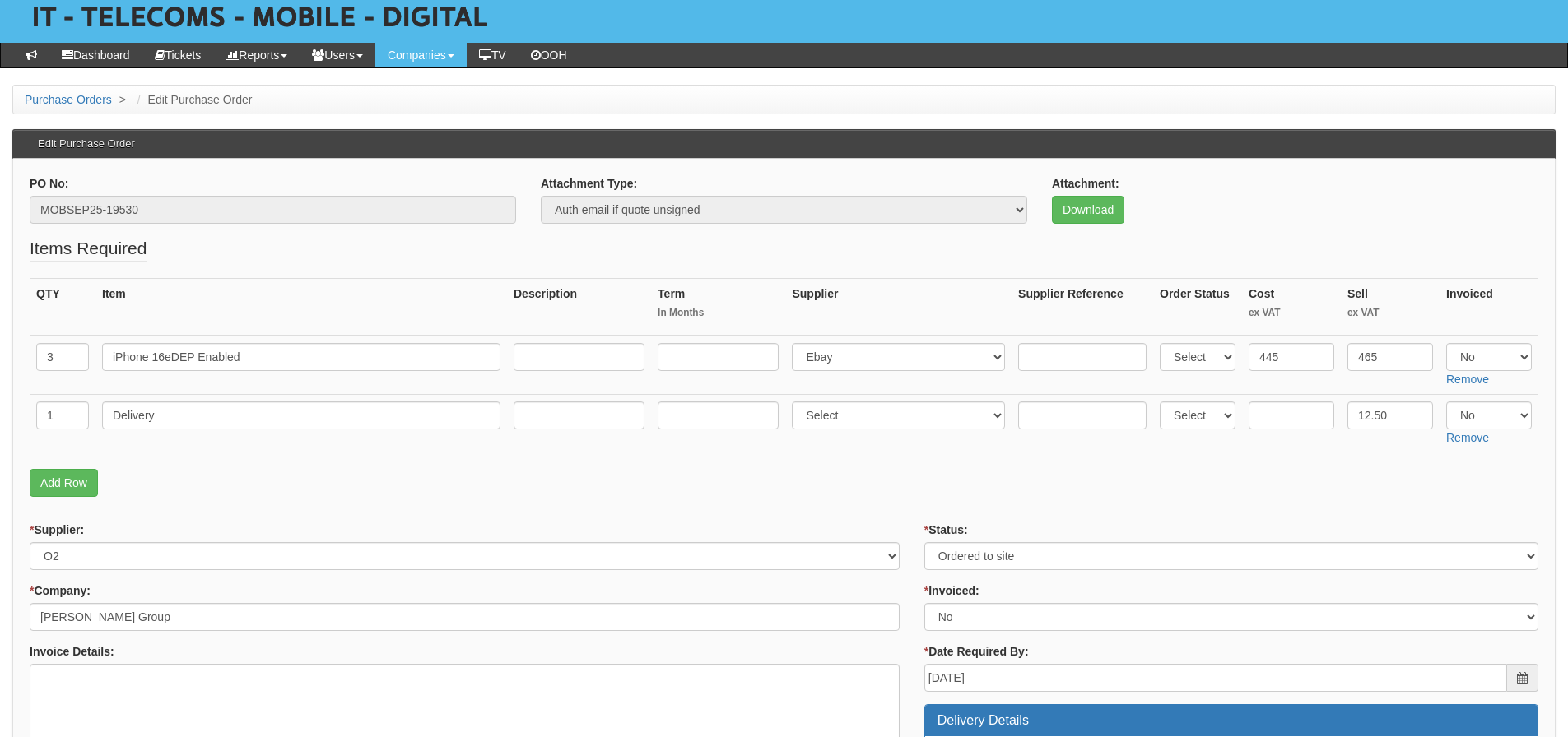
scroll to position [82, 0]
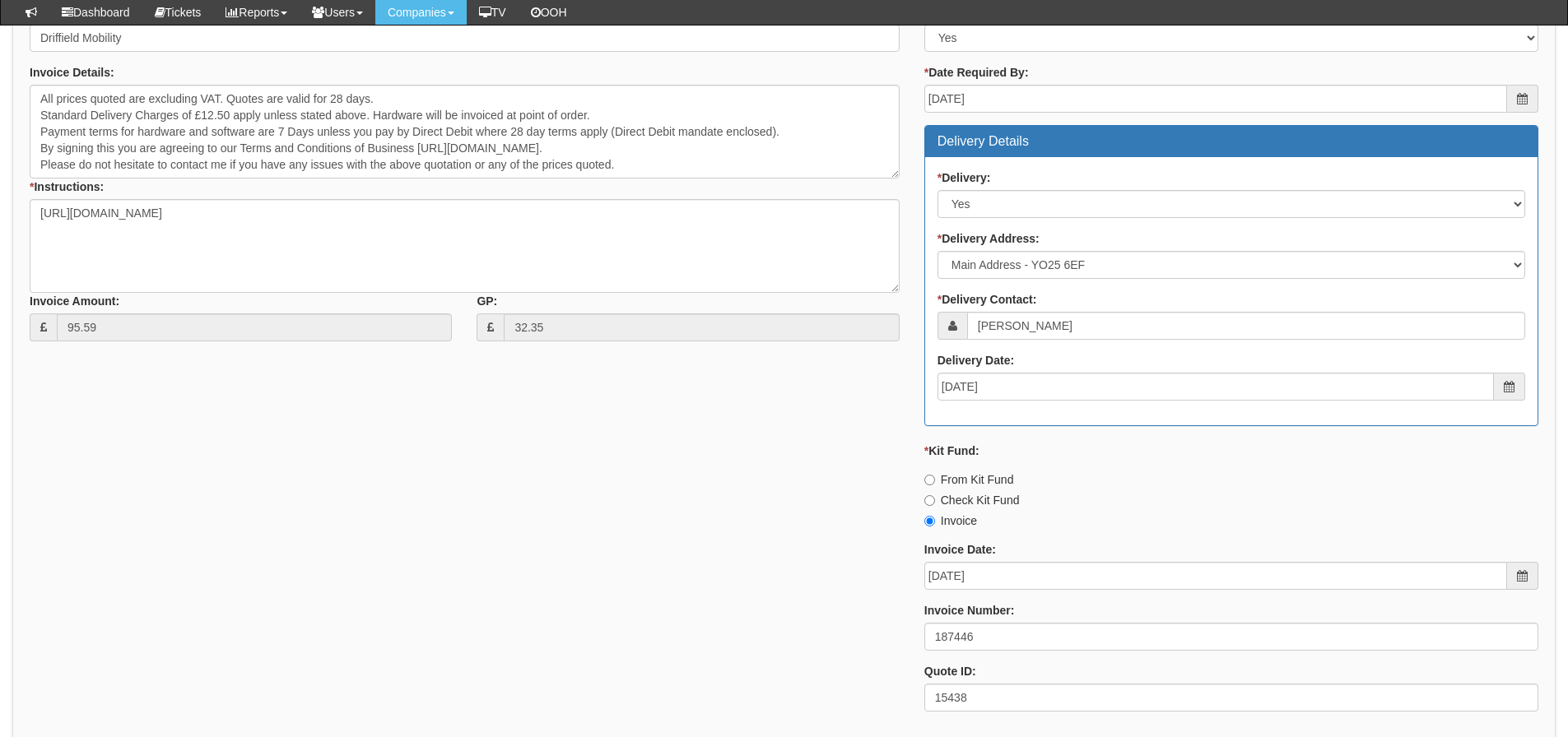
scroll to position [764, 0]
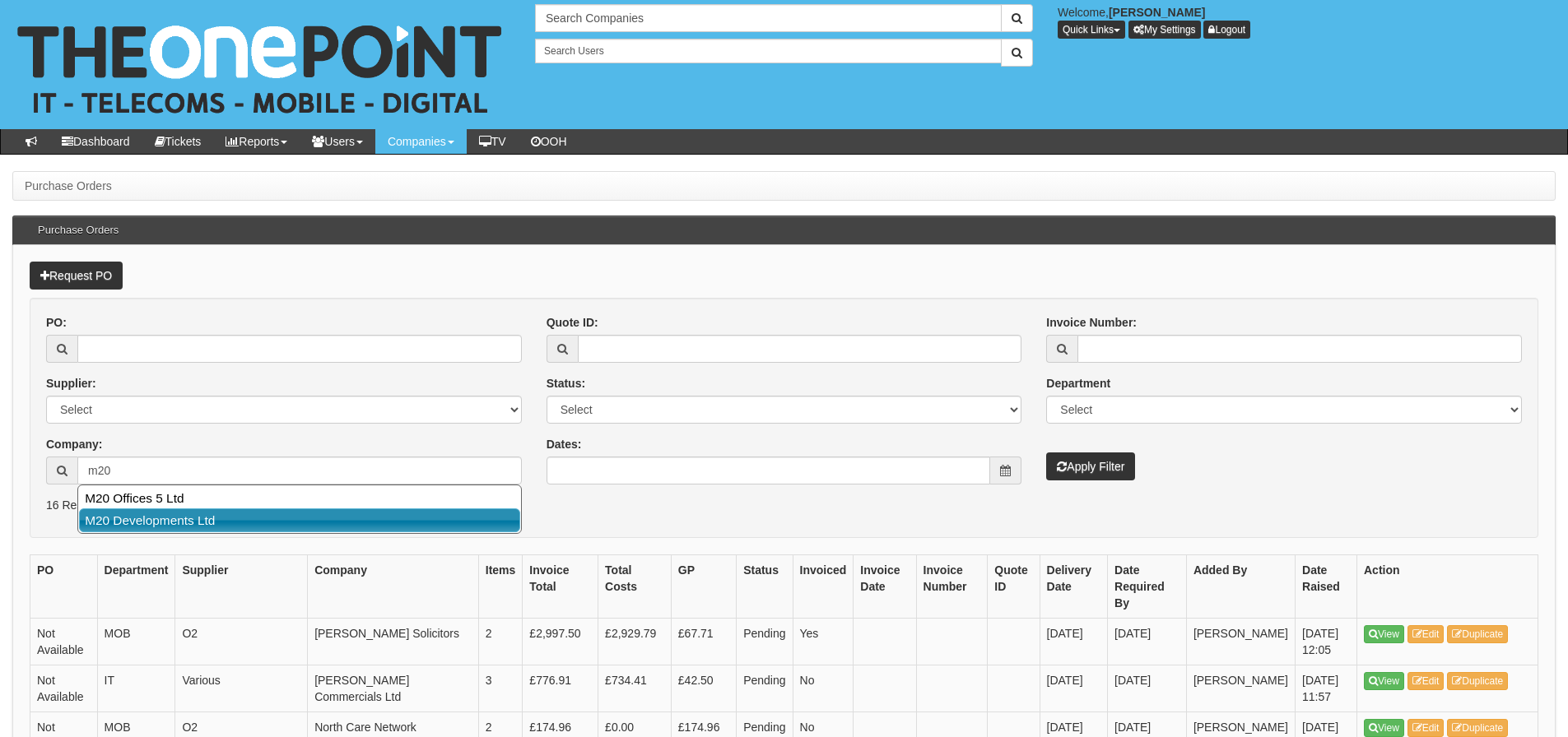
click at [143, 510] on link "M20 Developments Ltd" at bounding box center [298, 520] width 441 height 24
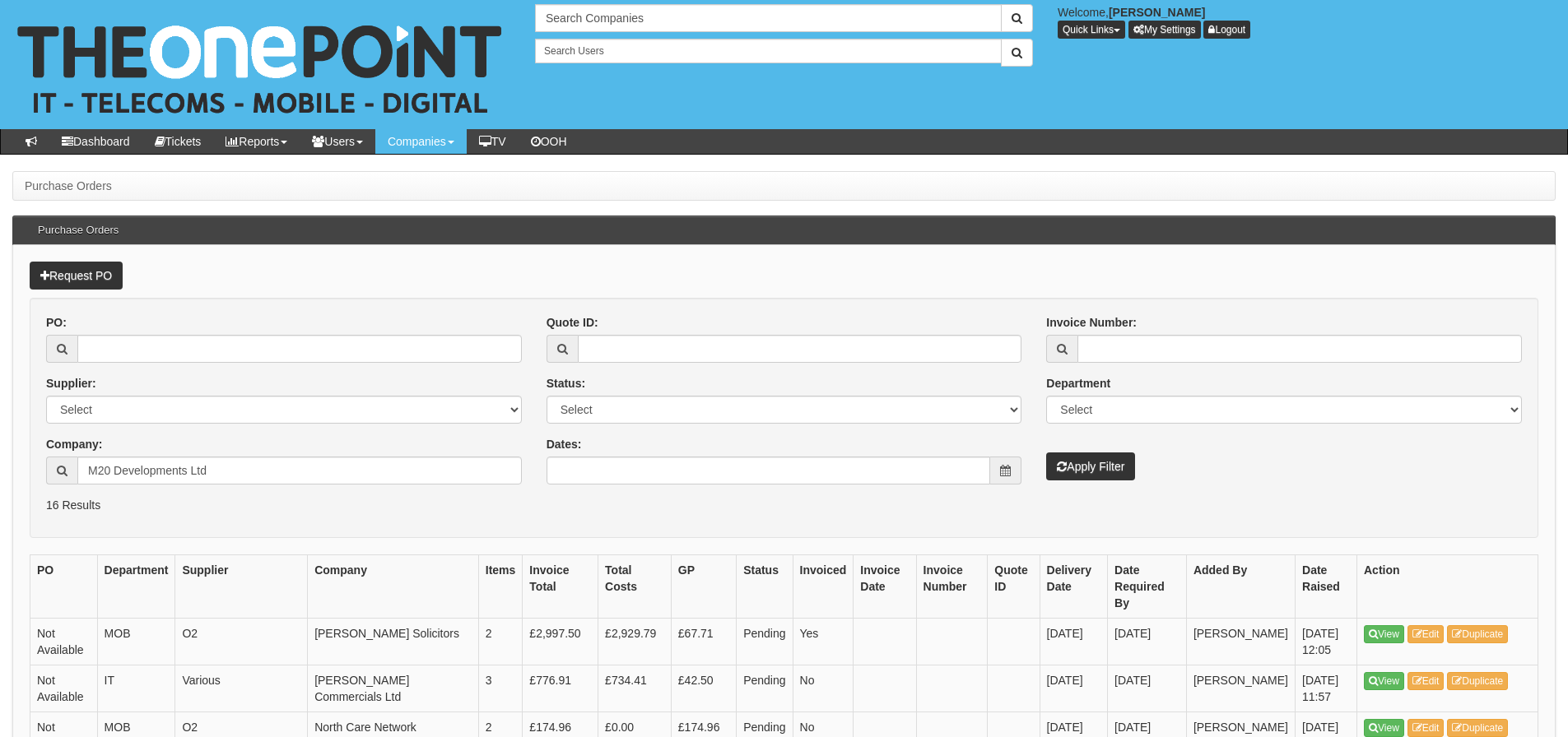
type input "M20 Developments Ltd"
click at [1107, 465] on button "Apply Filter" at bounding box center [1090, 466] width 89 height 27
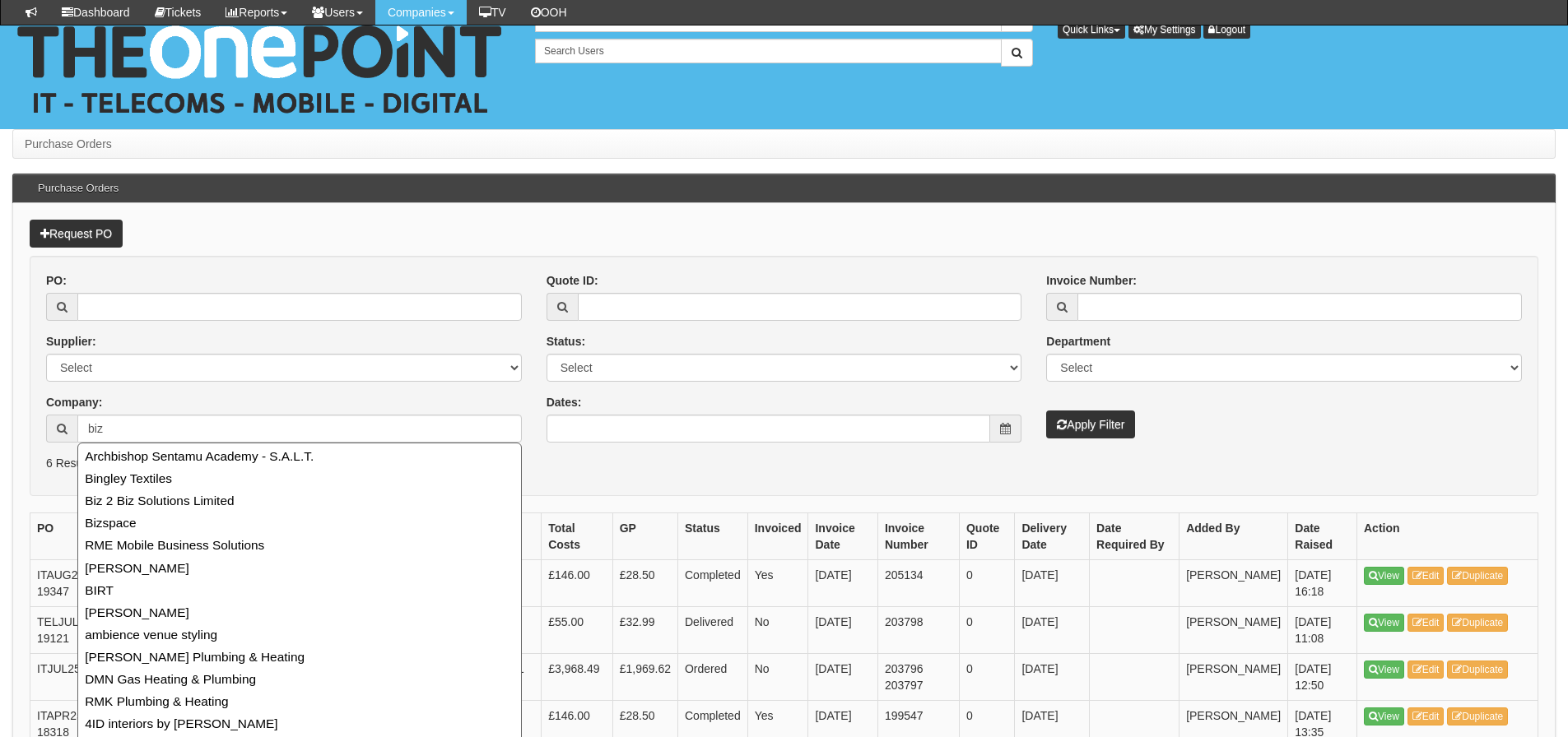
scroll to position [165, 0]
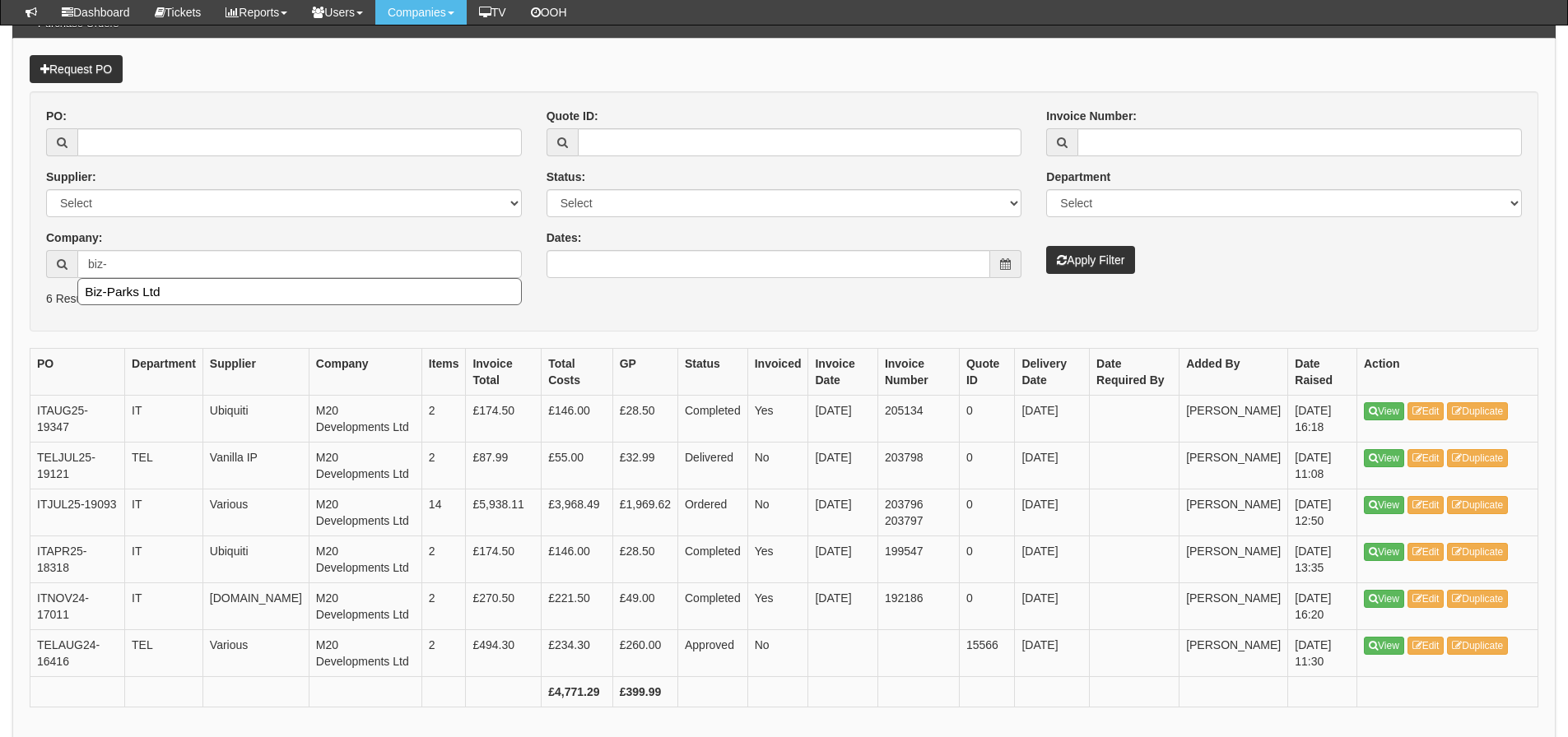
click at [145, 278] on ul "Biz-Parks Ltd" at bounding box center [299, 291] width 445 height 27
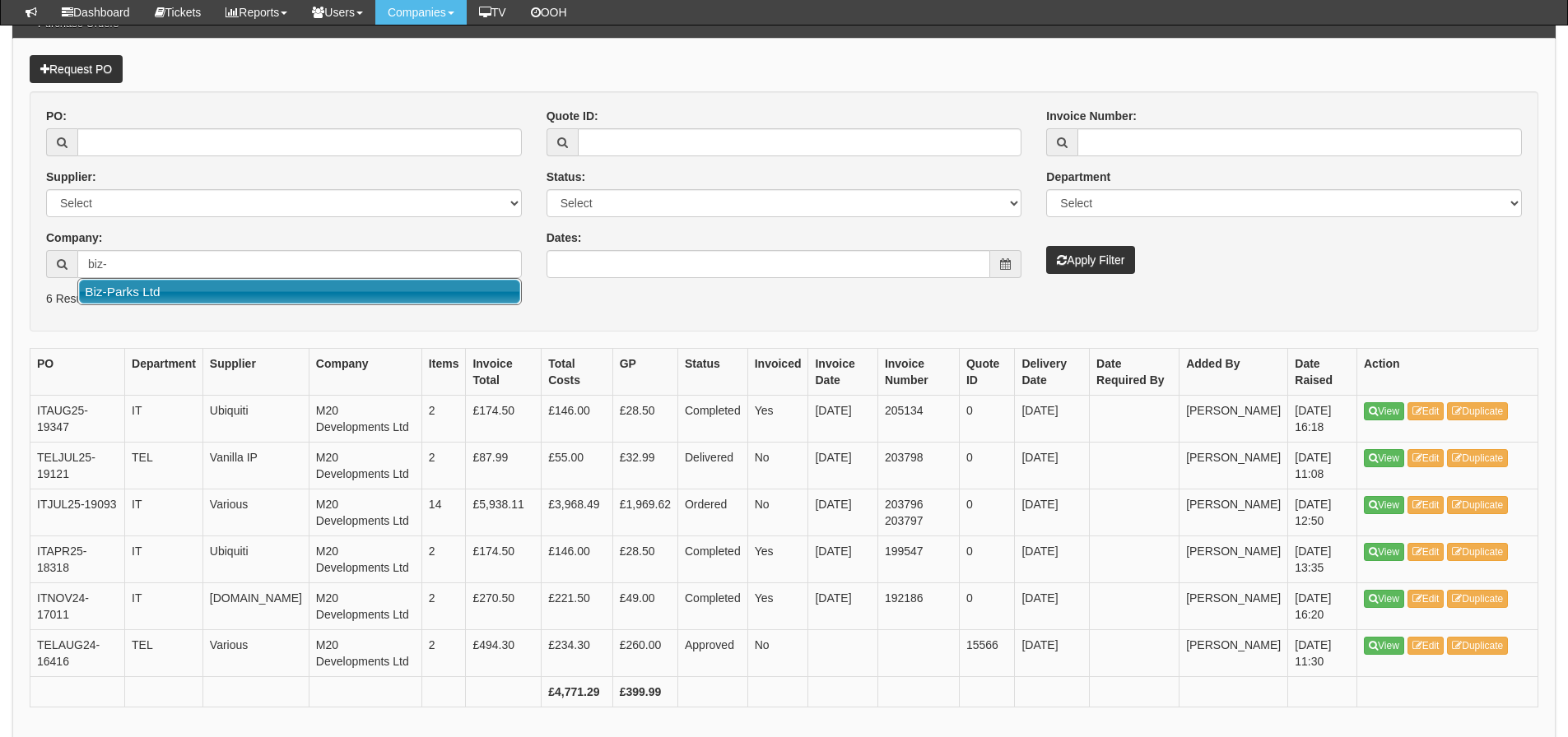
click at [141, 292] on link "Biz-Parks Ltd" at bounding box center [298, 291] width 441 height 24
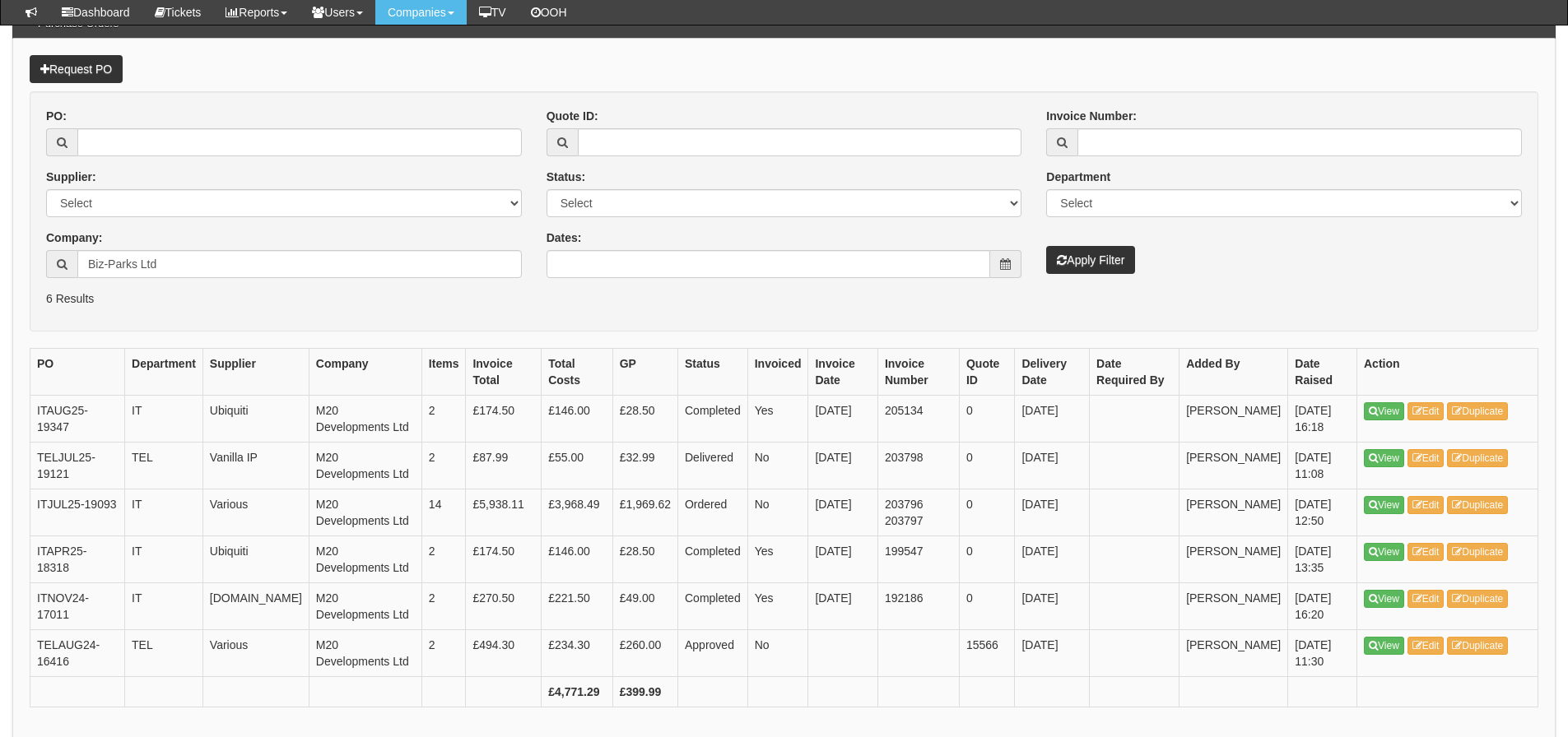
type input "Biz-Parks Ltd"
click at [1046, 246] on button "Apply Filter" at bounding box center [1090, 260] width 89 height 27
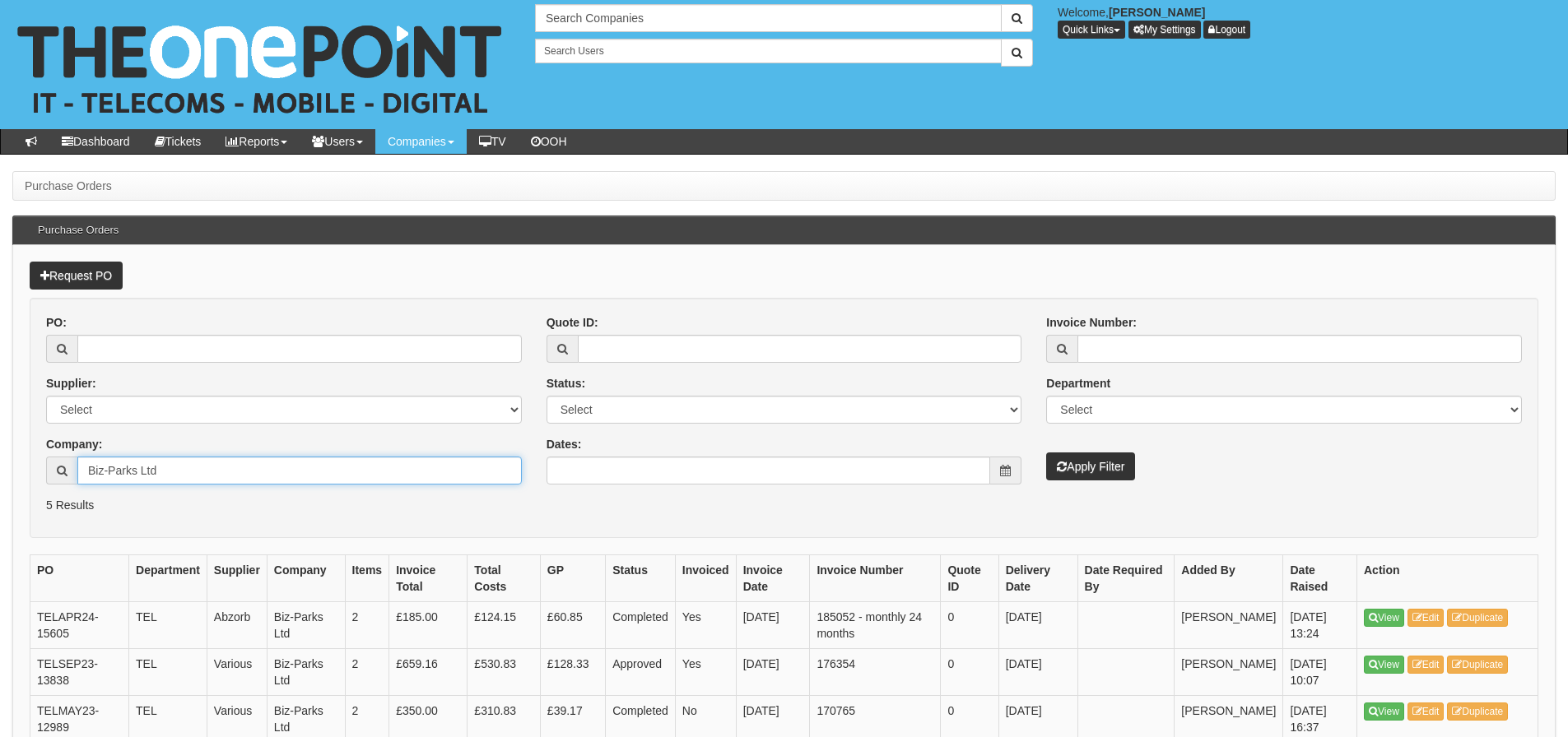
drag, startPoint x: 163, startPoint y: 480, endPoint x: 54, endPoint y: 488, distance: 109.3
click at [54, 488] on div "PO: Supplier: Select 123 REG.co.uk 1Password 3 4Gon AA Jones Electric Ltd Abzor…" at bounding box center [284, 405] width 501 height 183
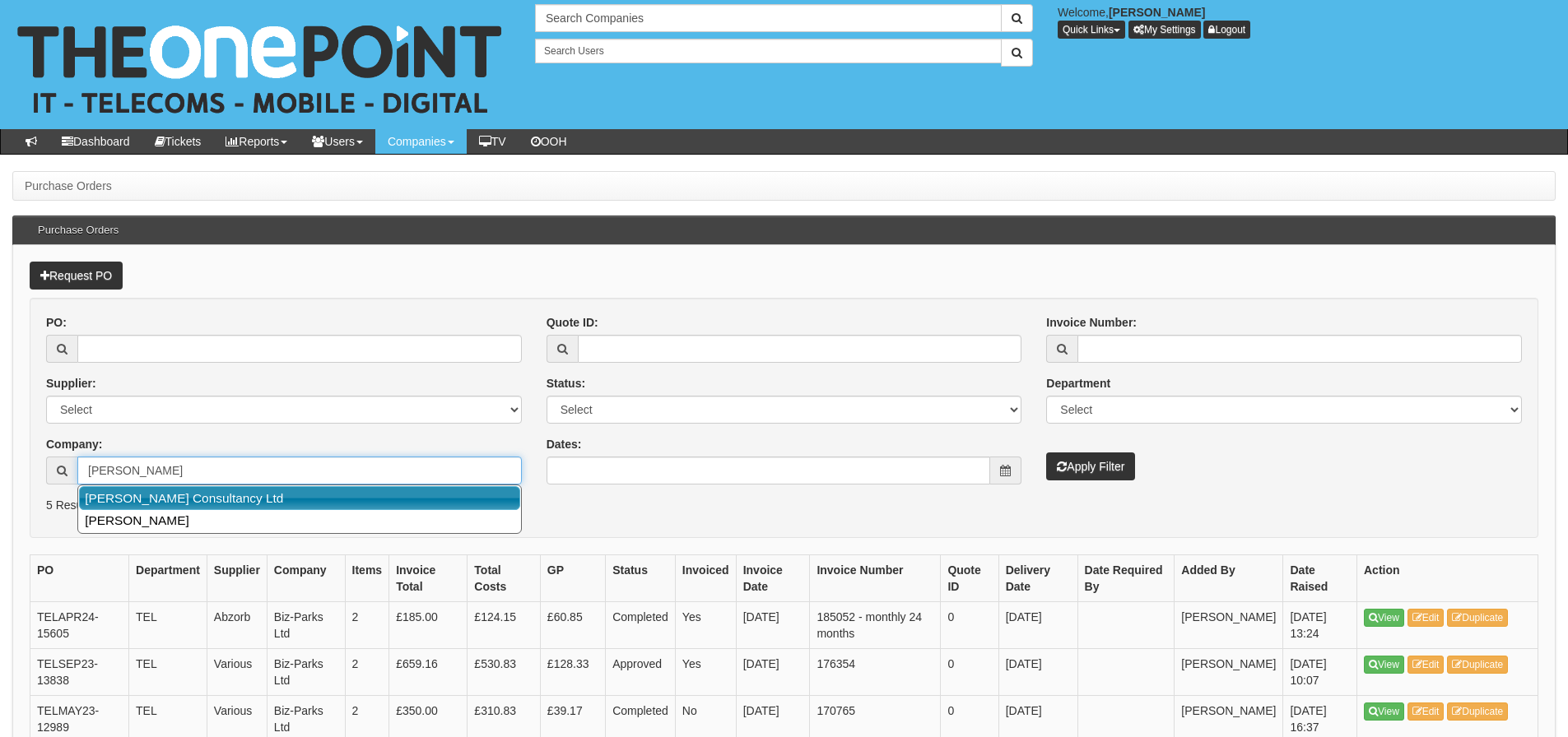
click at [114, 502] on link "James Christopher Consultancy Ltd" at bounding box center [298, 498] width 441 height 24
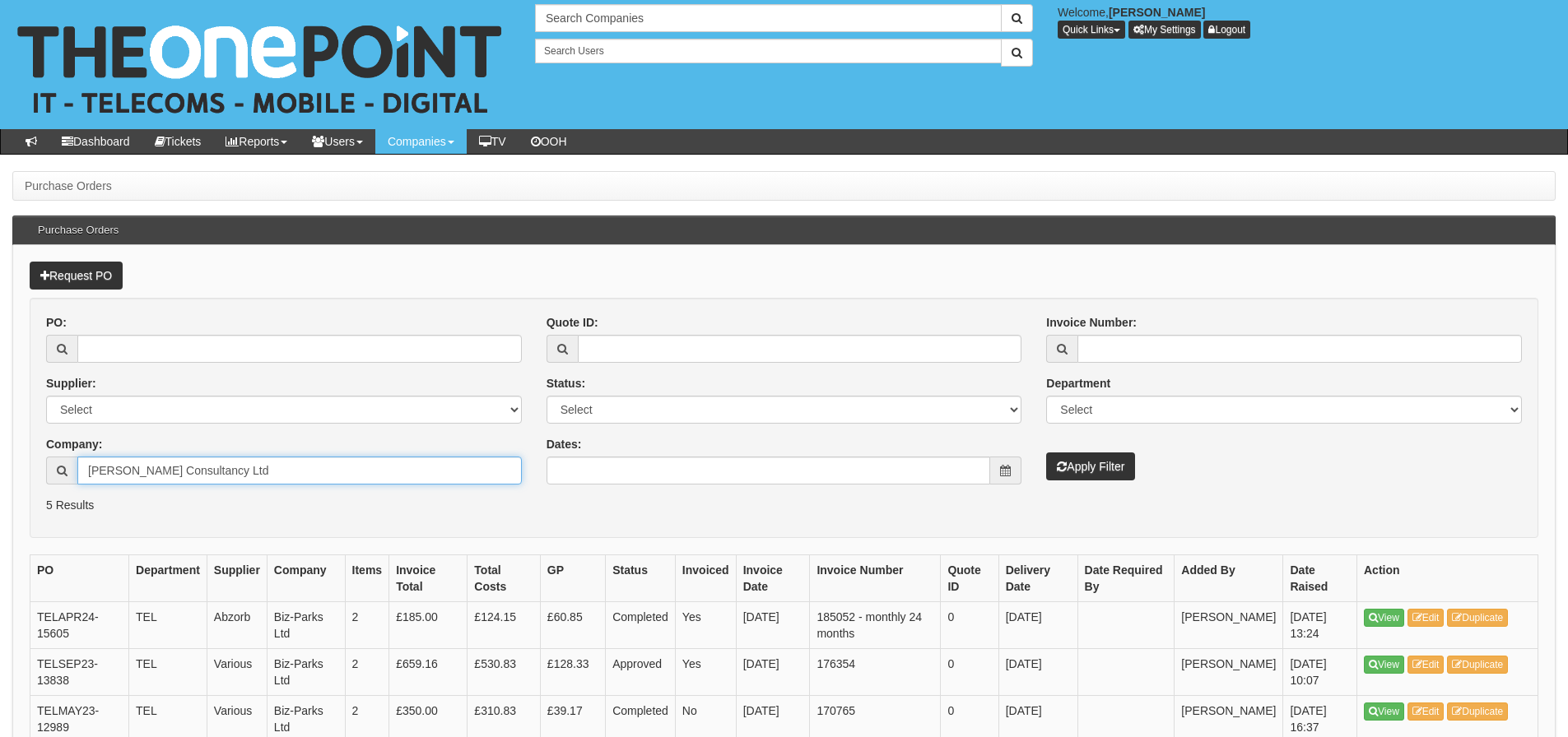
type input "James Christopher Consultancy Ltd"
click at [1046, 452] on button "Apply Filter" at bounding box center [1090, 466] width 89 height 27
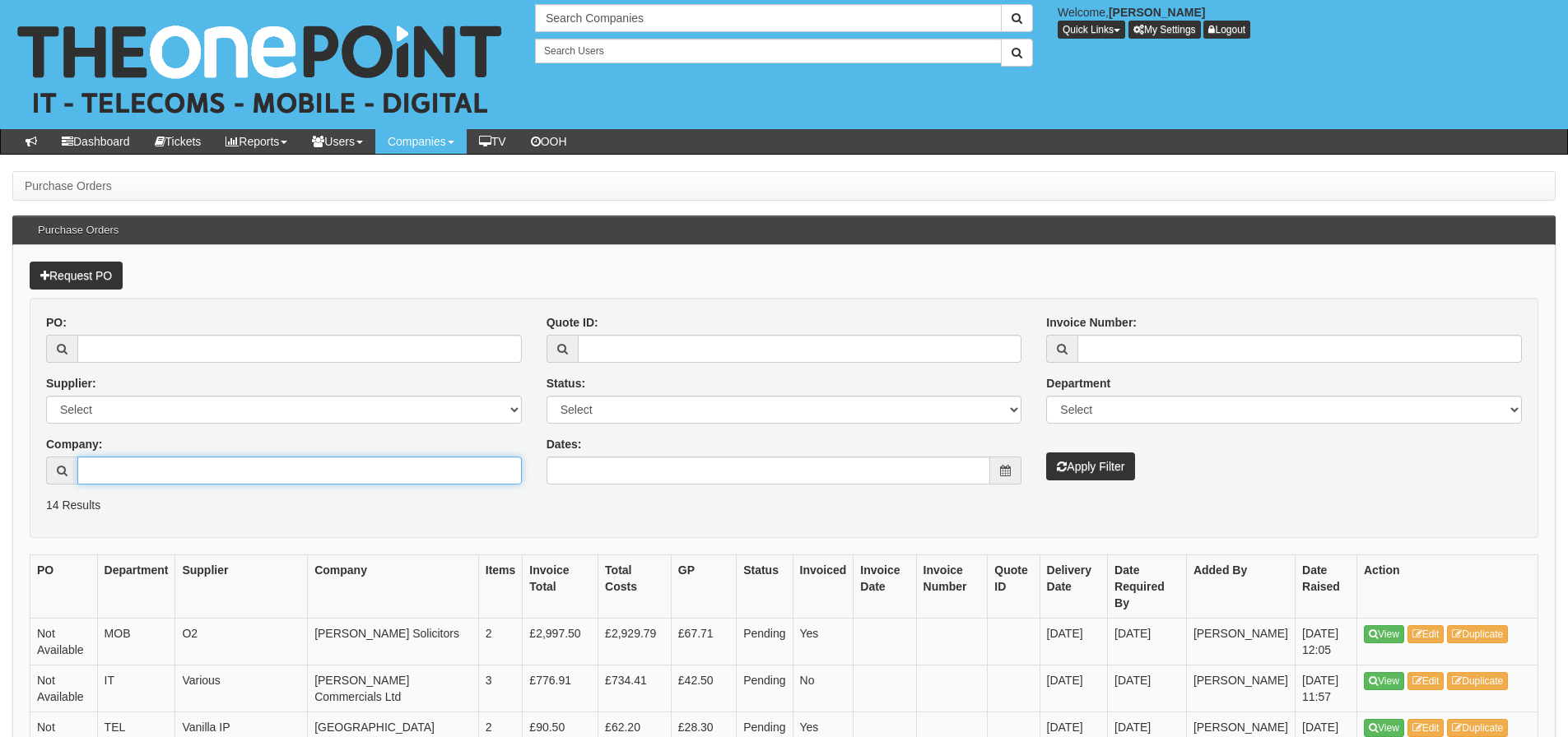
click at [415, 469] on input "Company:" at bounding box center [299, 470] width 445 height 27
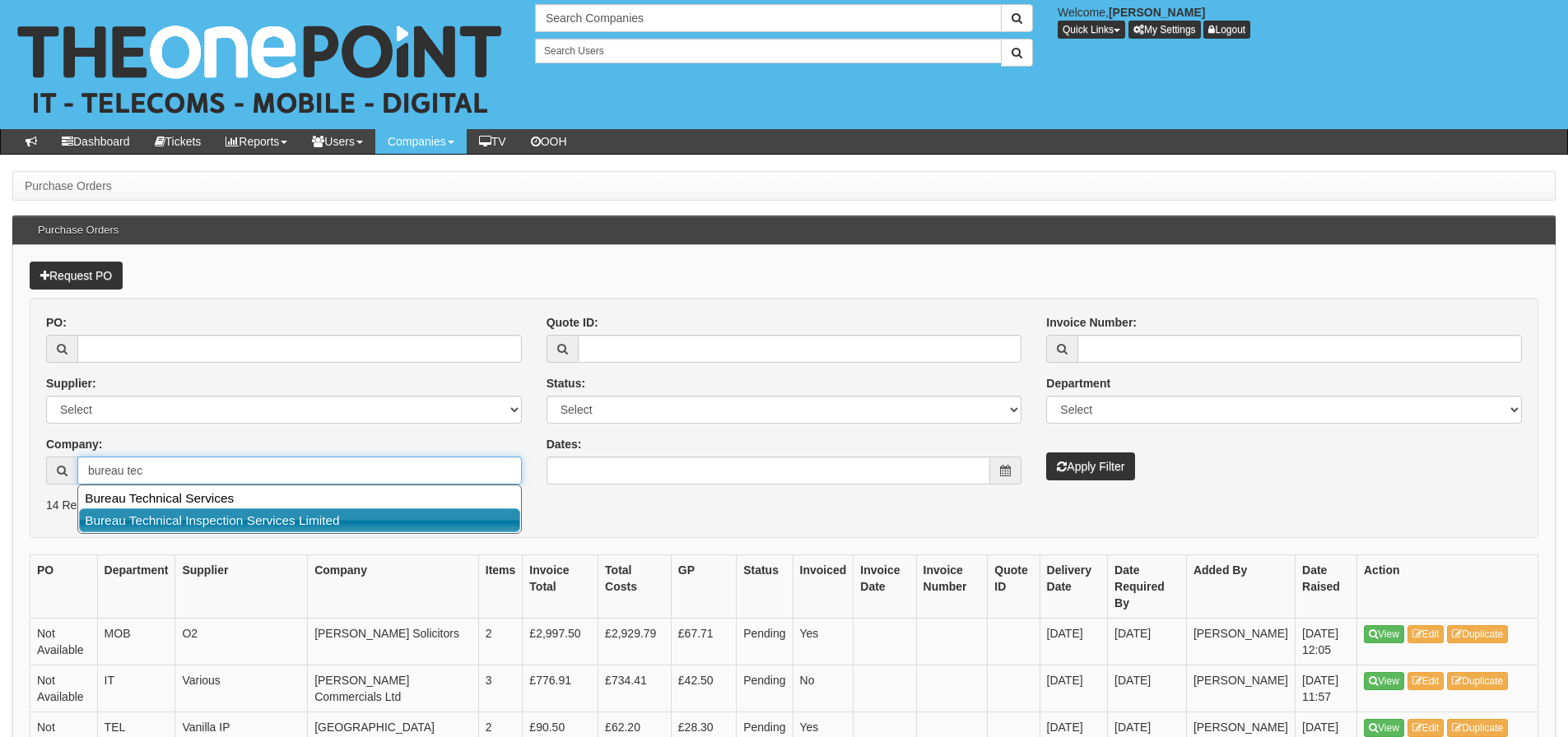
click at [270, 512] on link "Bureau Technical Inspection Services Limited" at bounding box center [298, 520] width 441 height 24
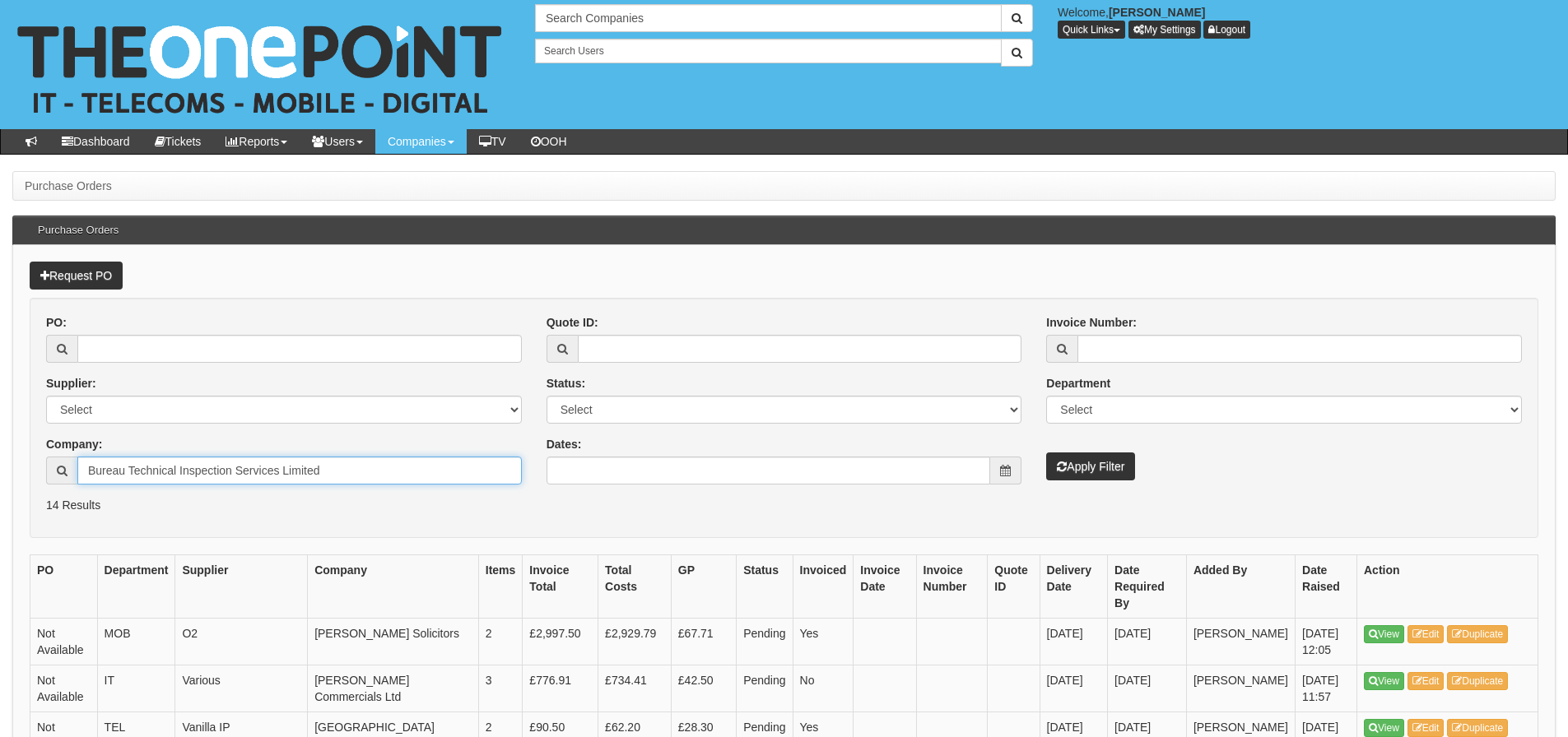
type input "Bureau Technical Inspection Services Limited"
click at [1046, 452] on button "Apply Filter" at bounding box center [1090, 466] width 89 height 27
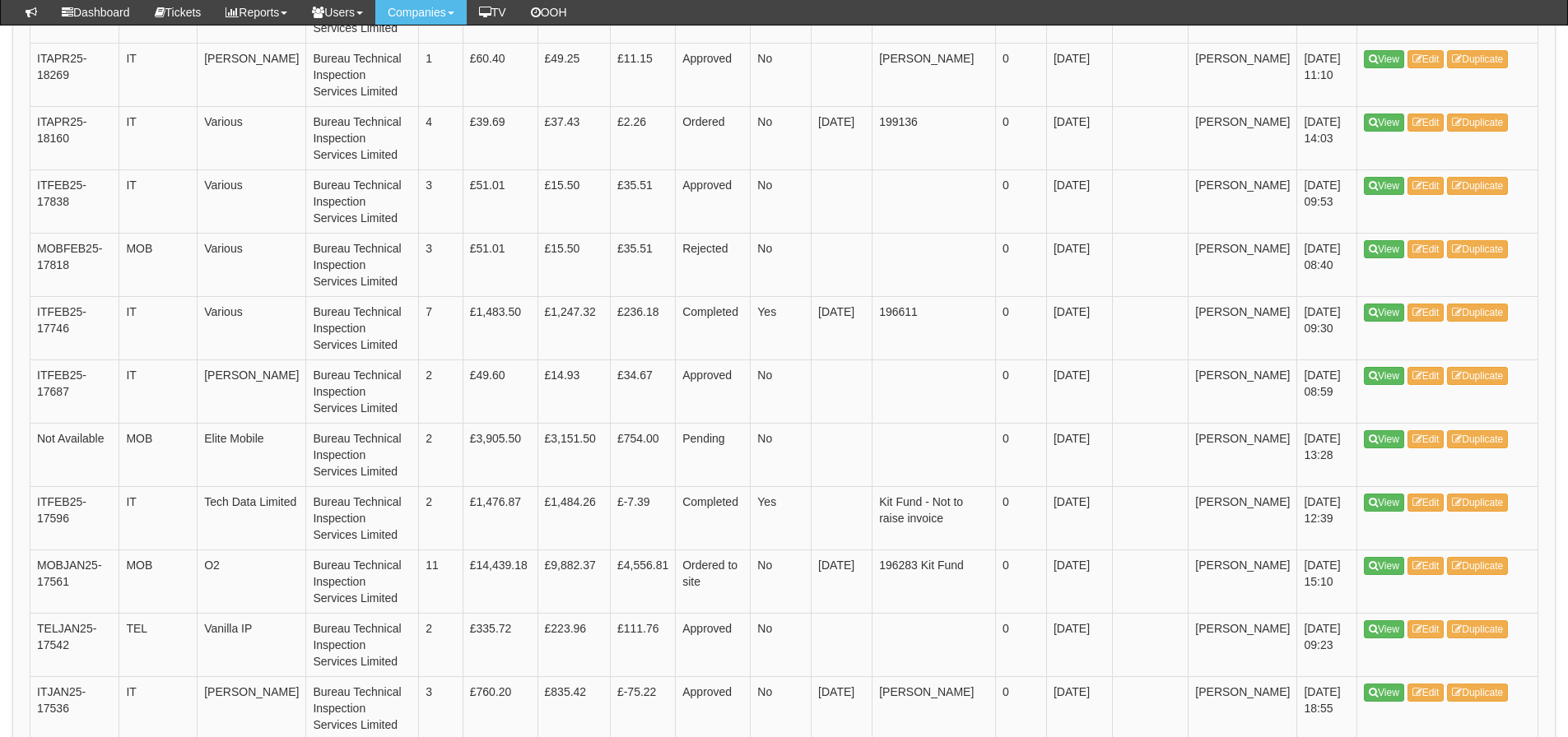
scroll to position [1524, 0]
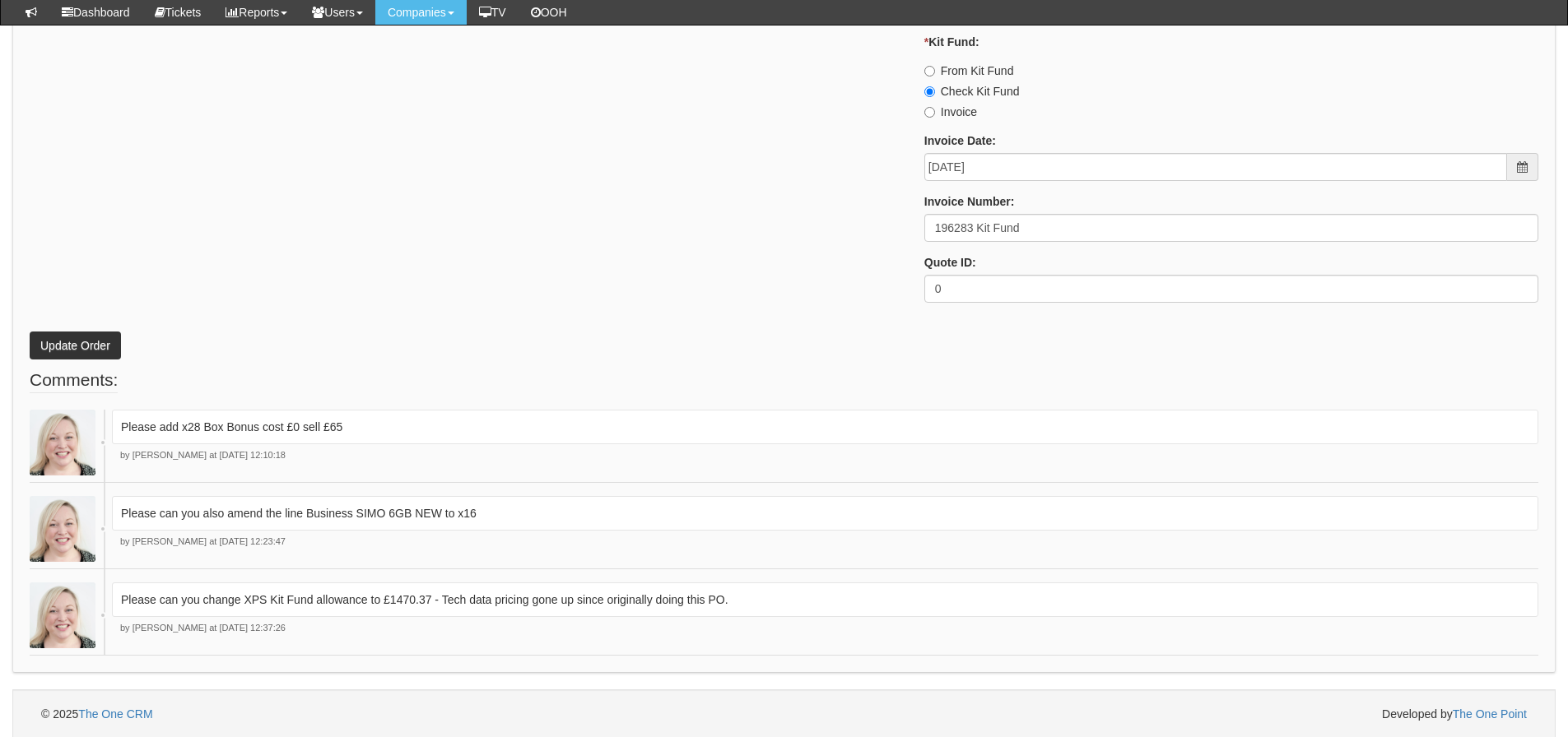
scroll to position [1559, 0]
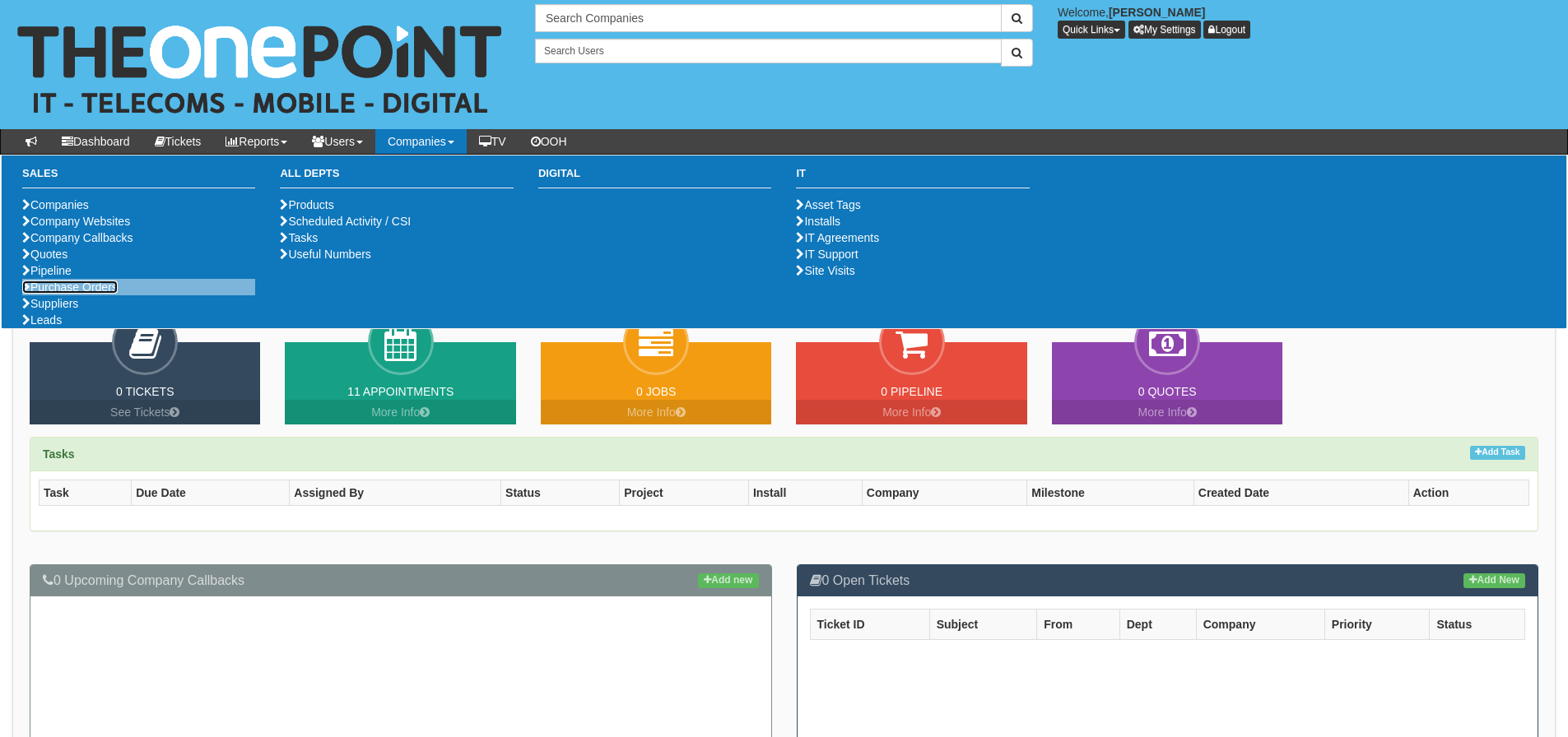
click at [77, 293] on link "Purchase Orders" at bounding box center [70, 287] width 95 height 13
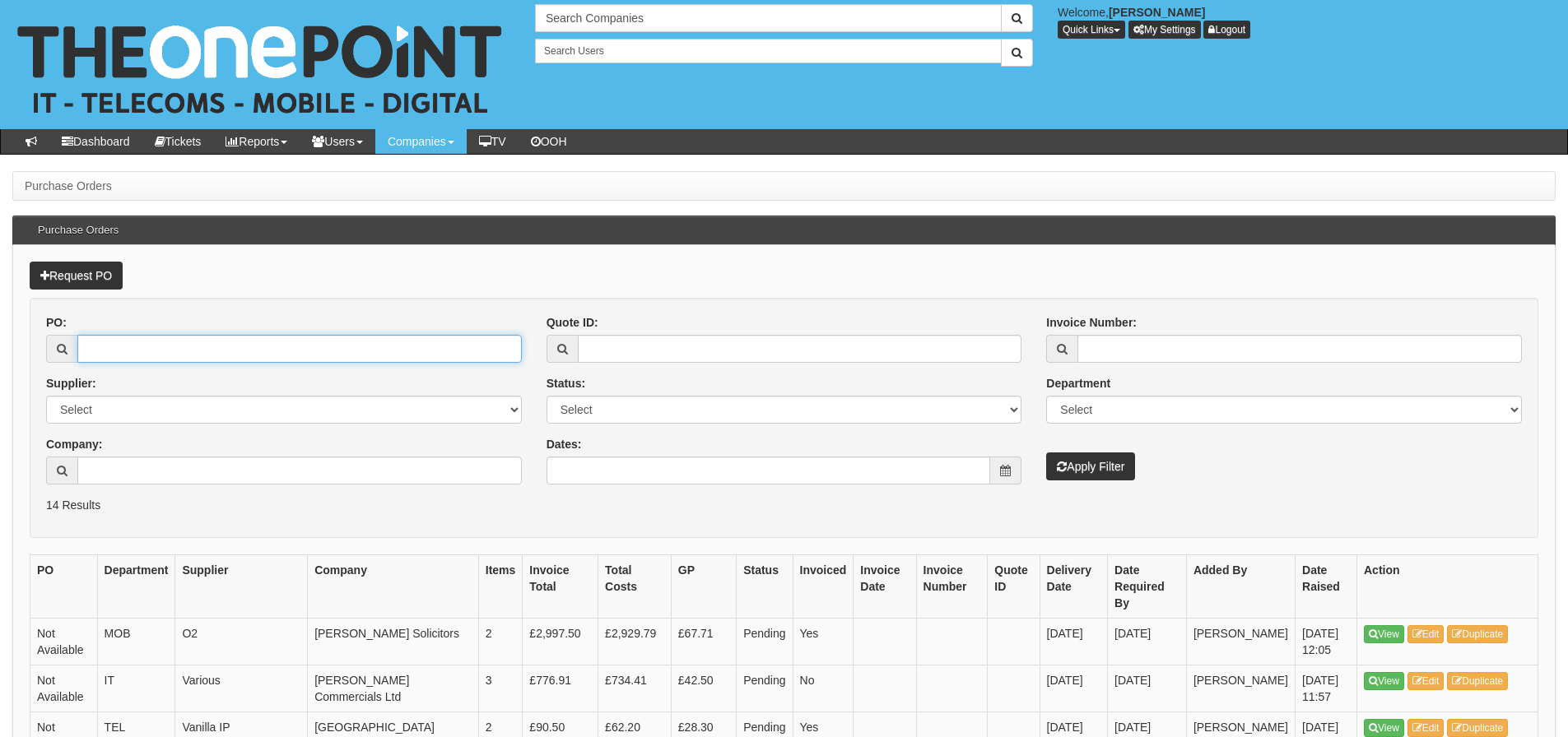
click at [263, 352] on input "PO:" at bounding box center [299, 348] width 445 height 27
type input "17520"
click at [1046, 452] on button "Apply Filter" at bounding box center [1090, 466] width 89 height 27
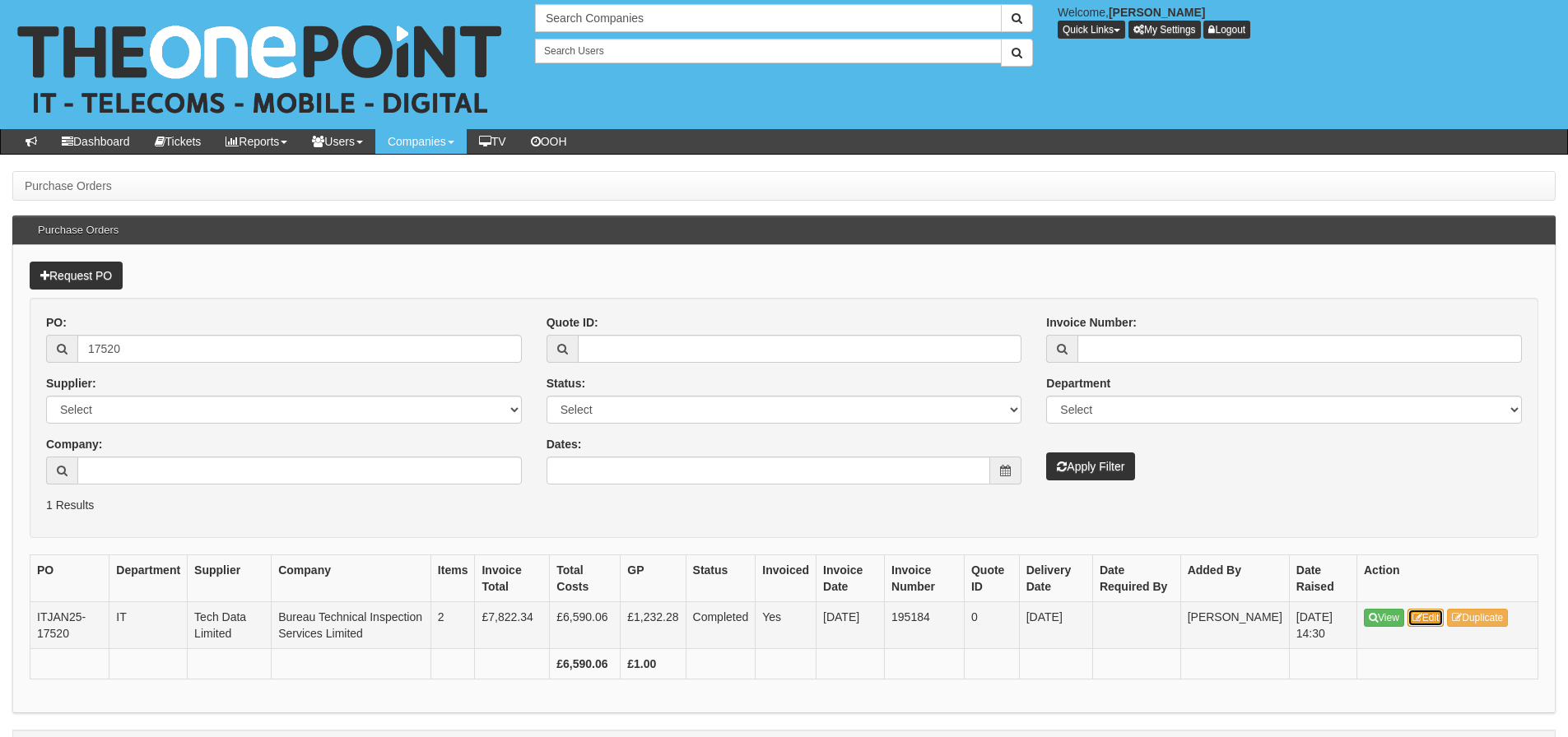
click at [1428, 613] on link "Edit" at bounding box center [1426, 617] width 37 height 18
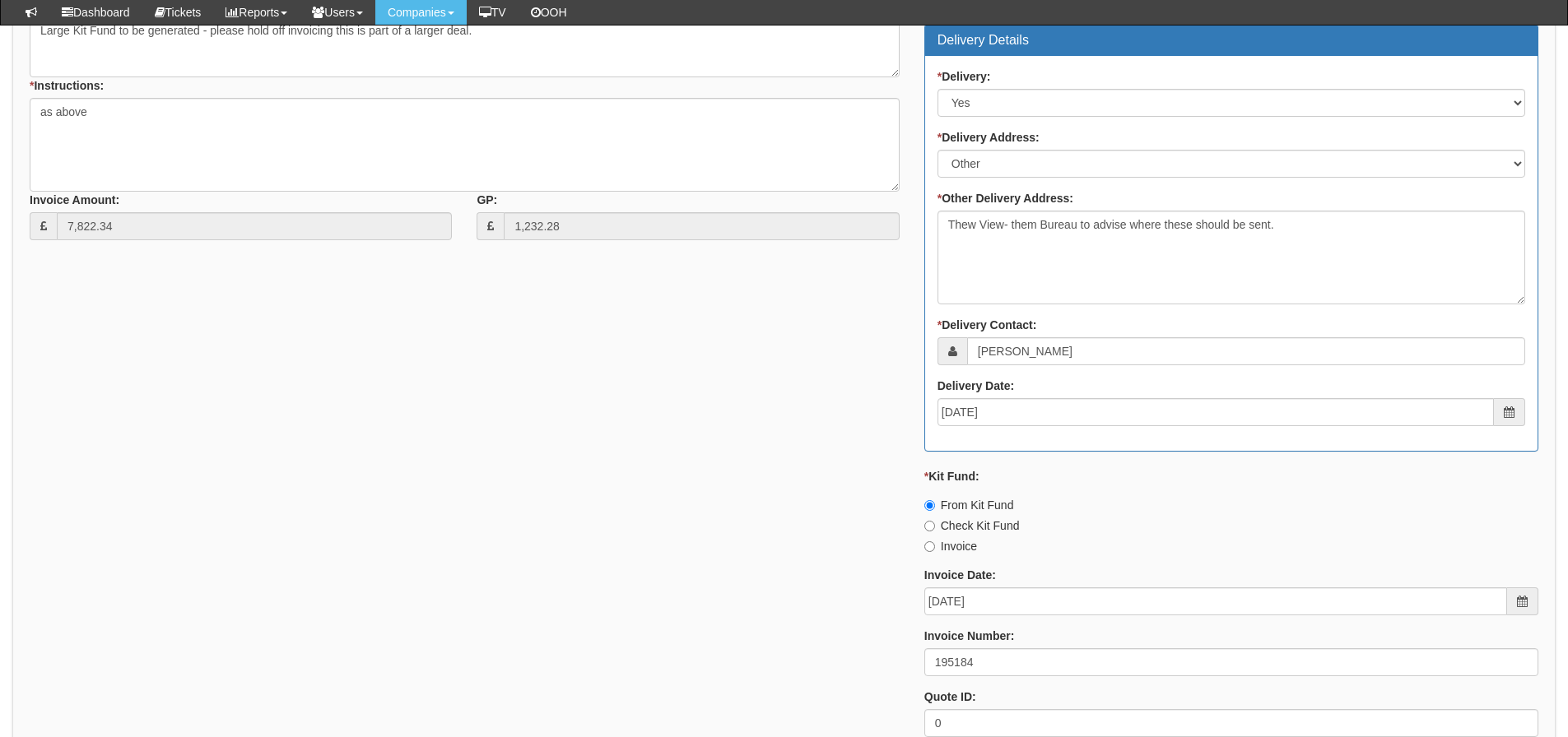
scroll to position [740, 0]
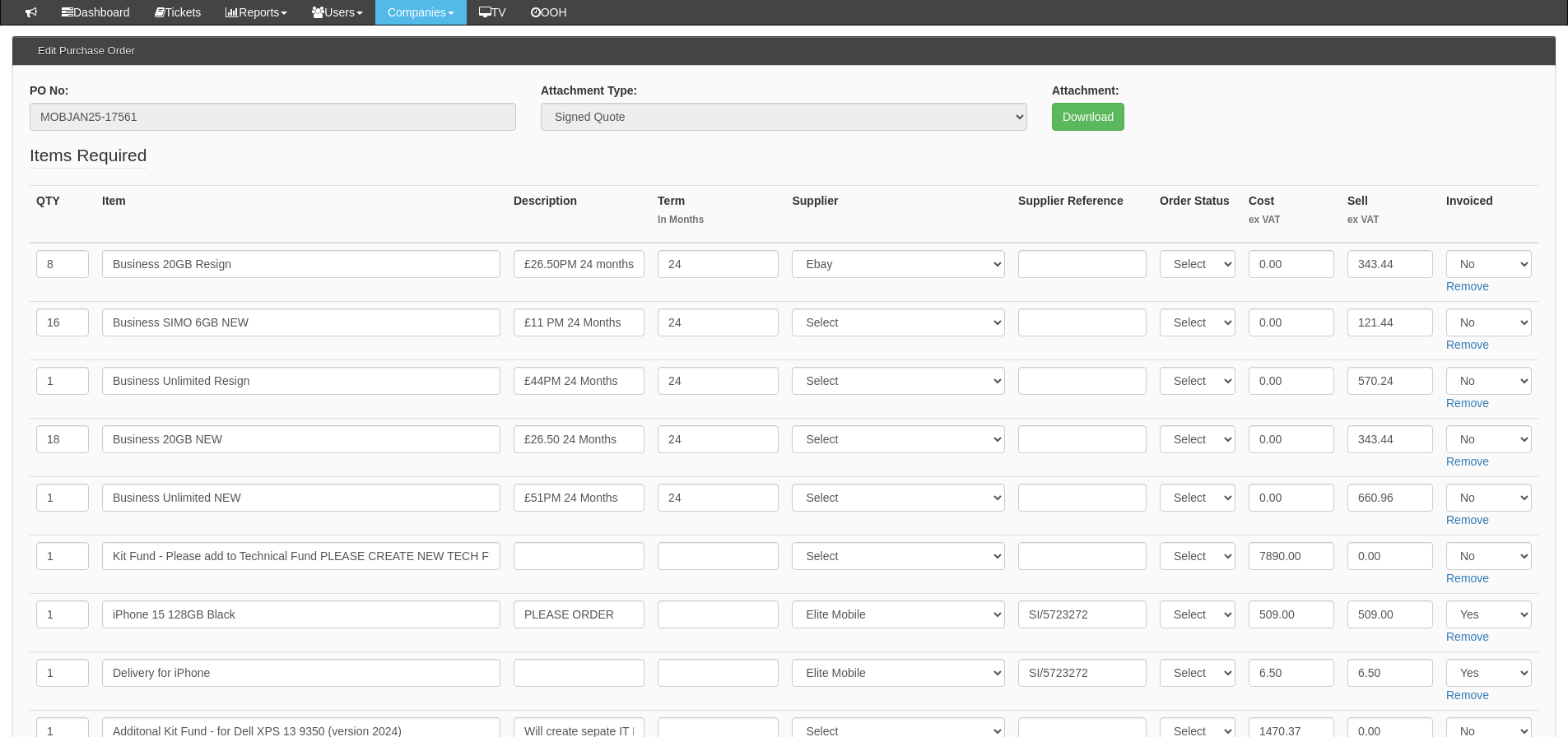
scroll to position [165, 0]
